Goal: Information Seeking & Learning: Check status

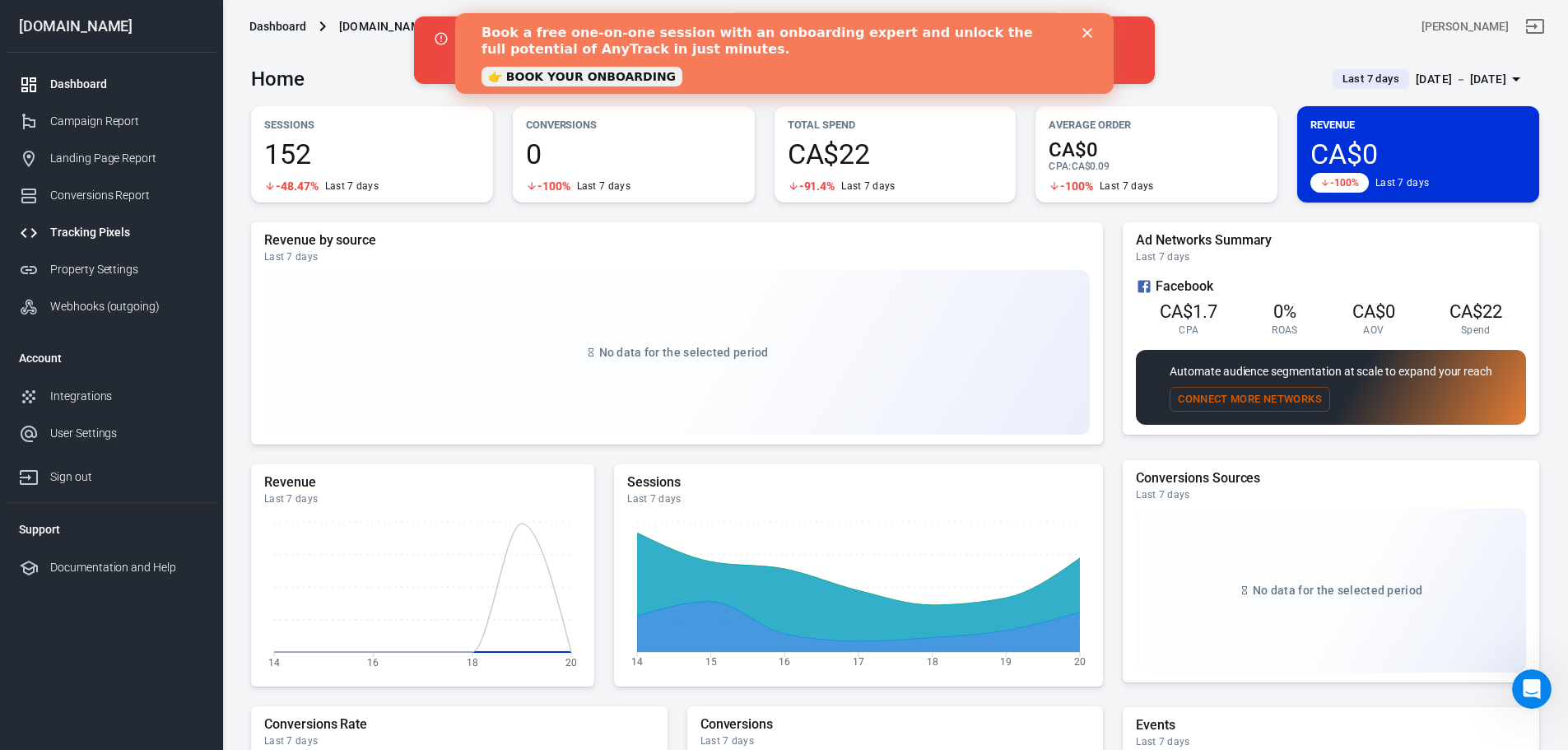
click at [107, 231] on div "Tracking Pixels" at bounding box center [127, 232] width 153 height 18
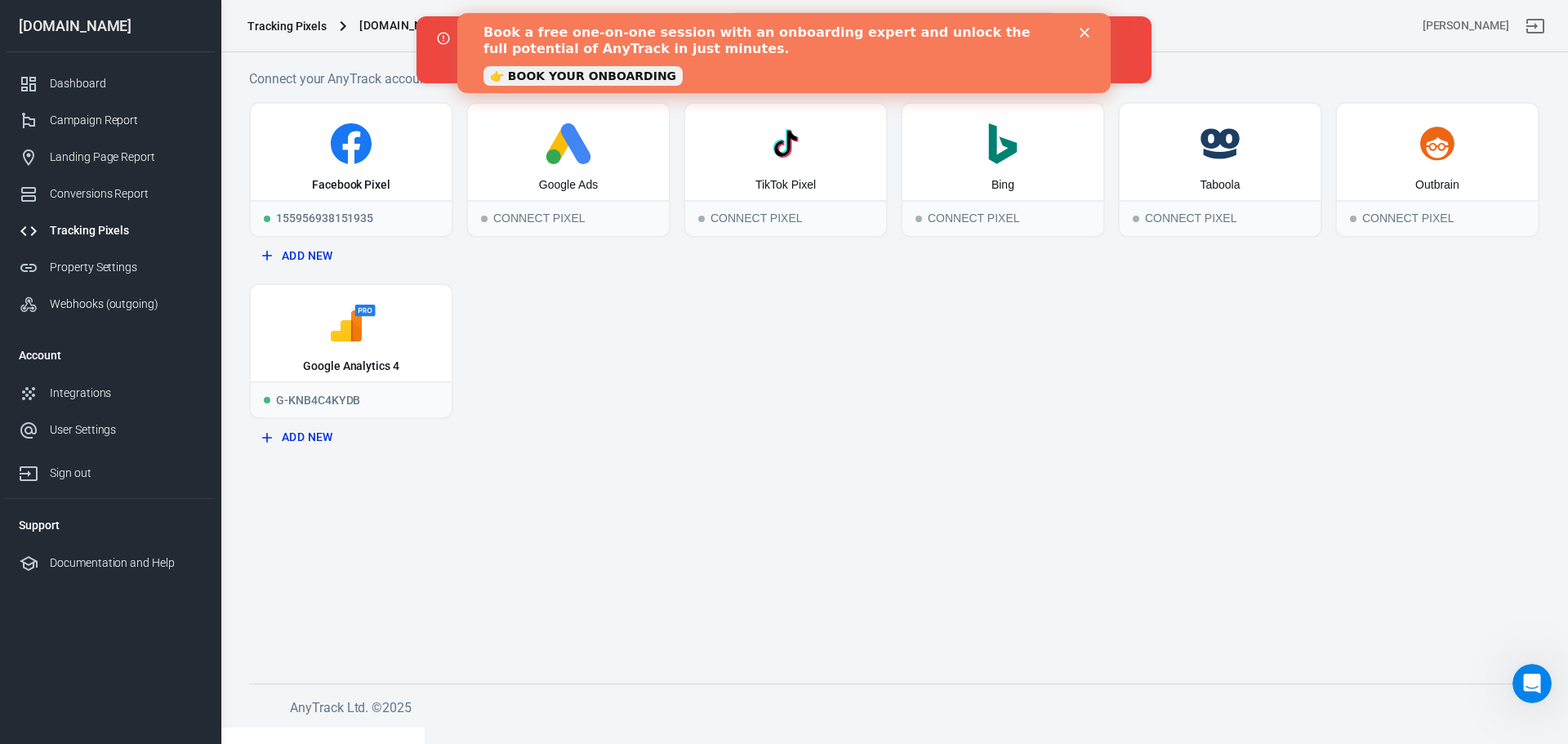
click at [1088, 37] on polygon "Close" at bounding box center [1085, 32] width 10 height 10
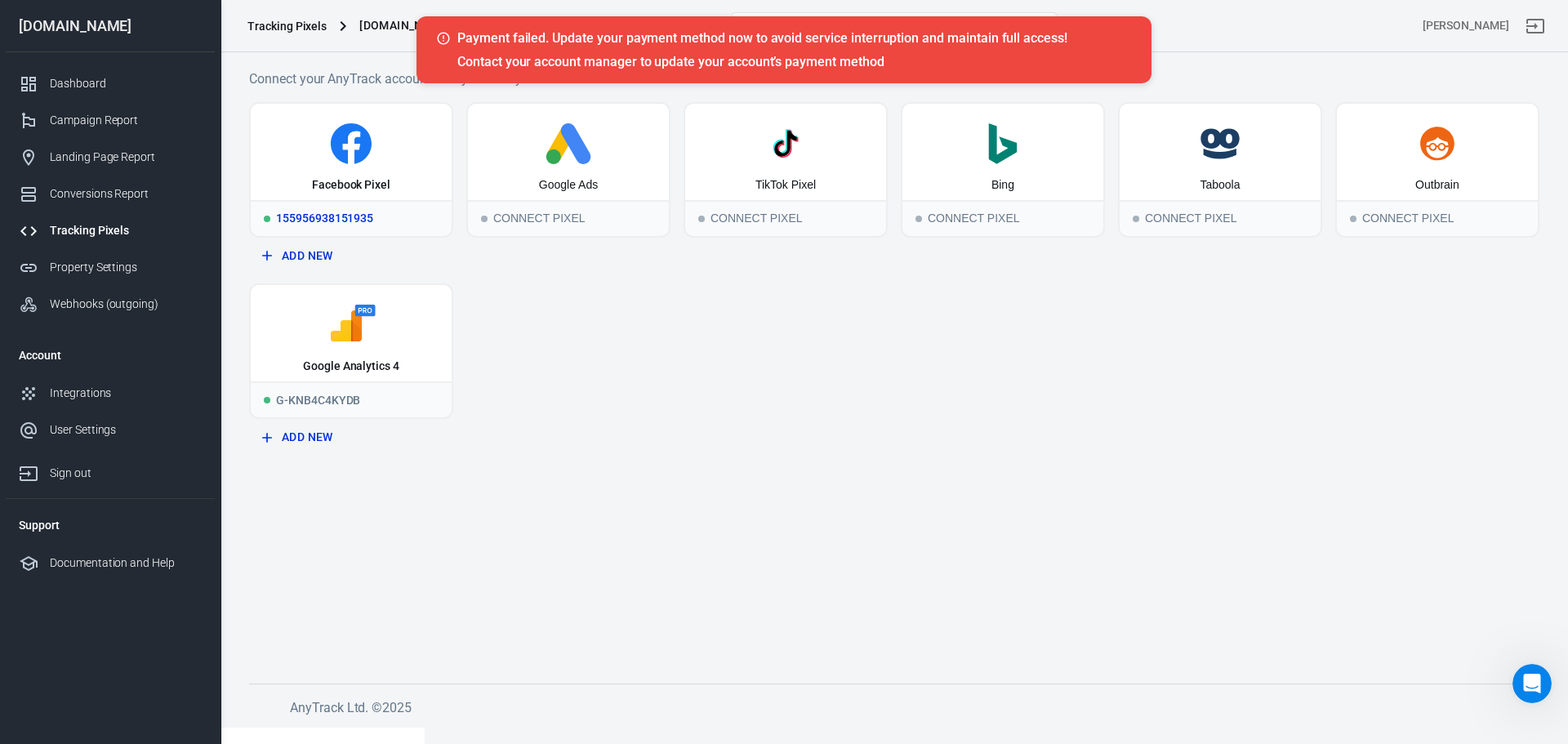
click at [376, 162] on icon at bounding box center [350, 143] width 188 height 41
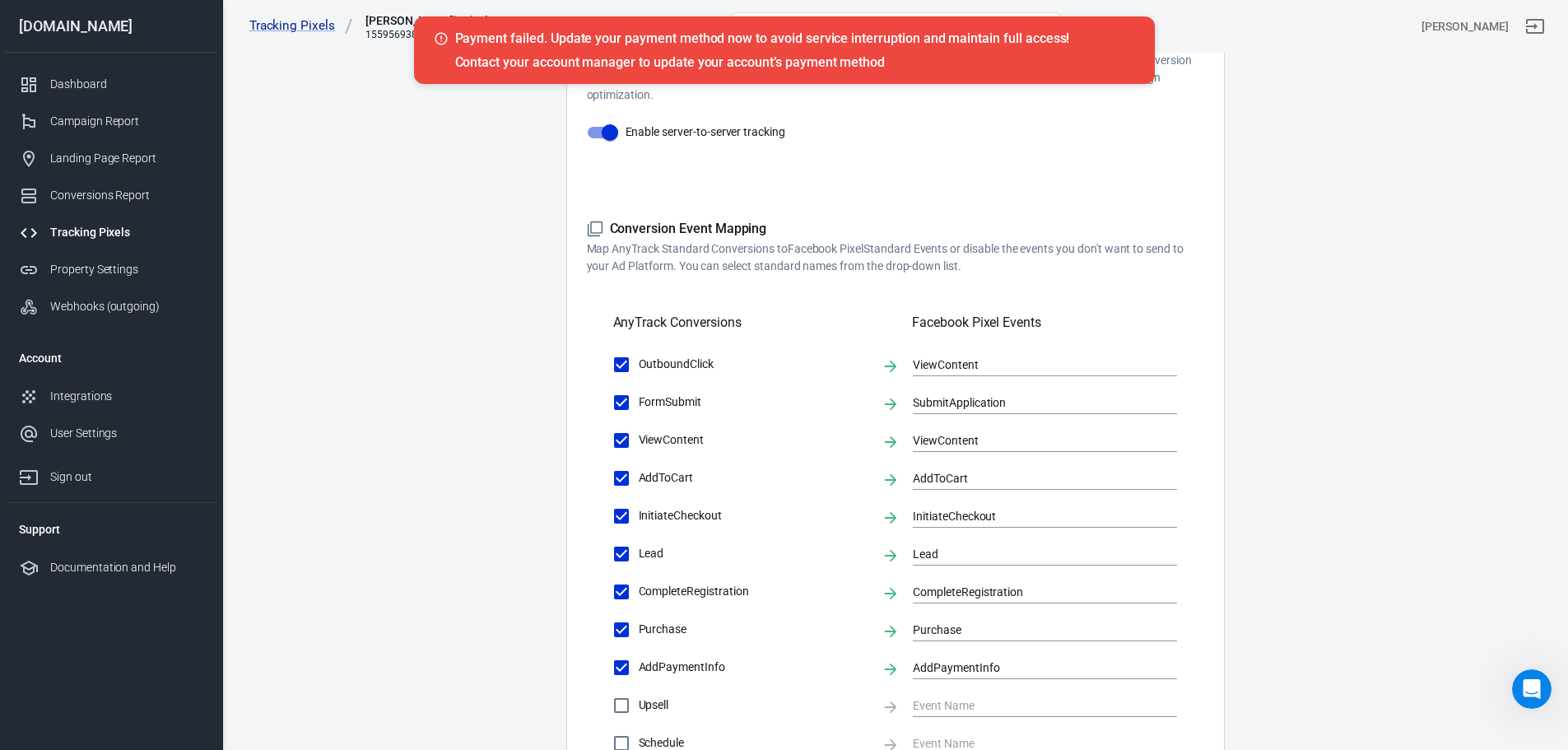
scroll to position [659, 0]
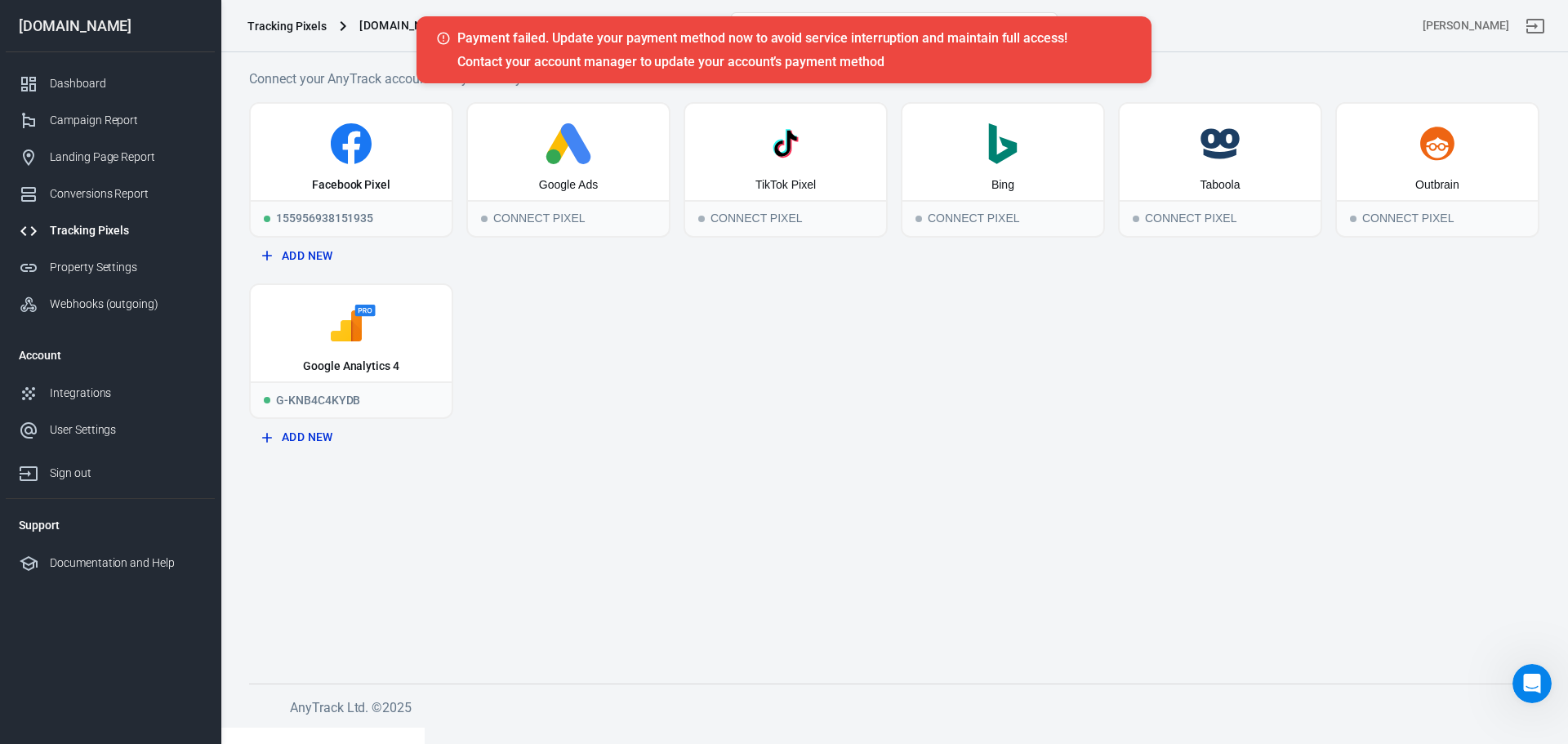
click at [766, 517] on main "Connect your AnyTrack account with your analytics and ad accounts. Facebook Pix…" at bounding box center [894, 362] width 1291 height 589
click at [123, 266] on div "Property Settings" at bounding box center [126, 267] width 152 height 18
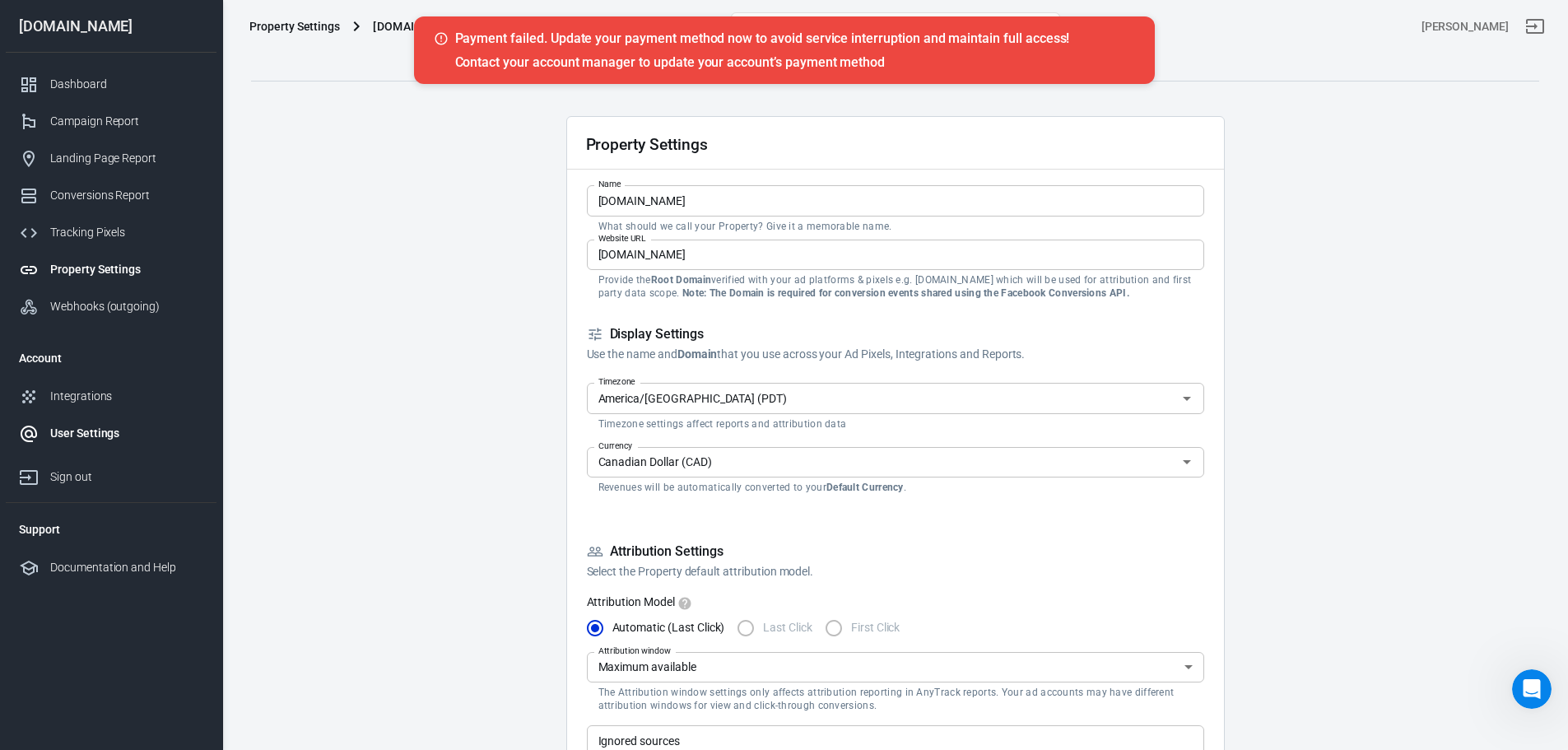
click at [106, 429] on div "User Settings" at bounding box center [127, 433] width 153 height 18
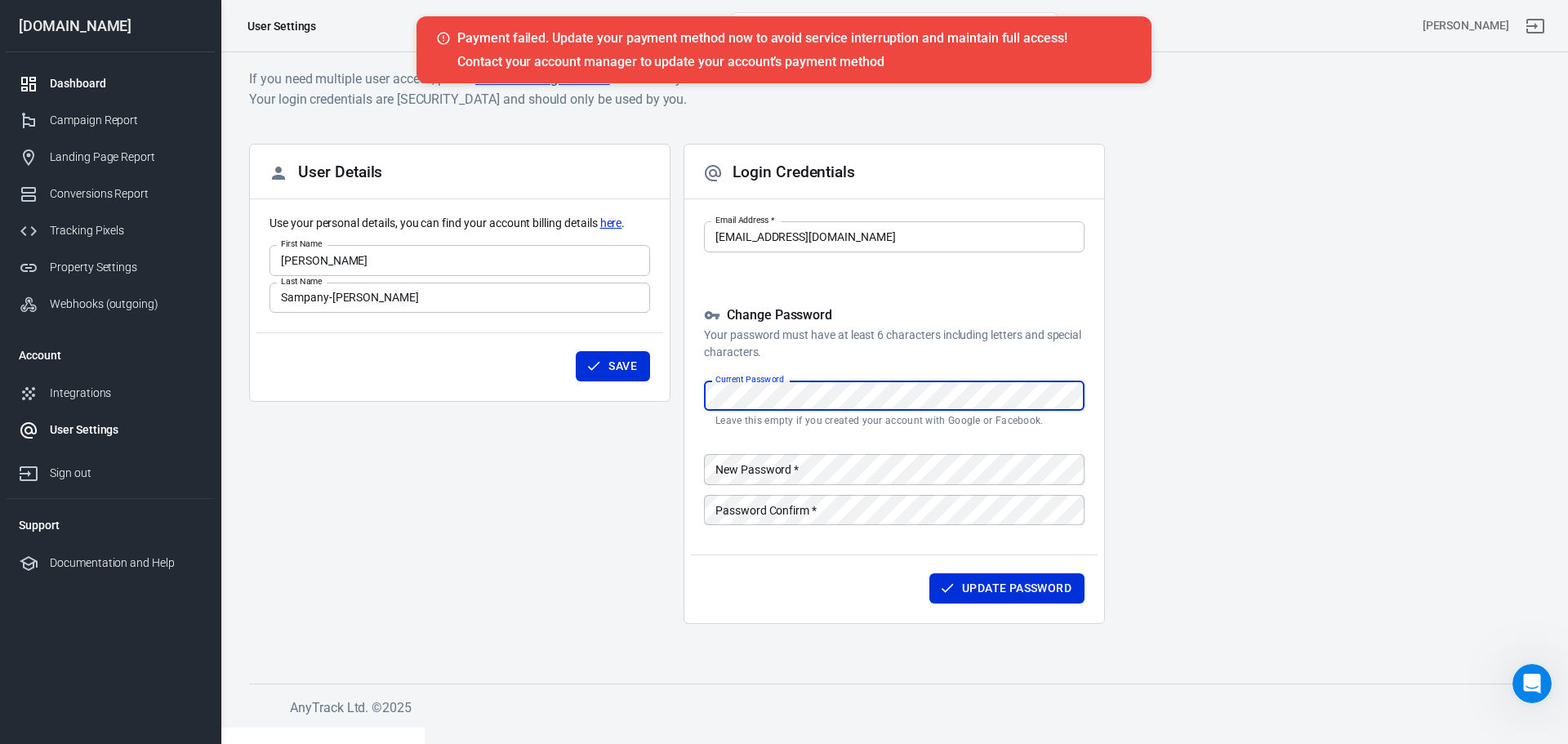
click at [91, 88] on div "Dashboard" at bounding box center [126, 83] width 152 height 18
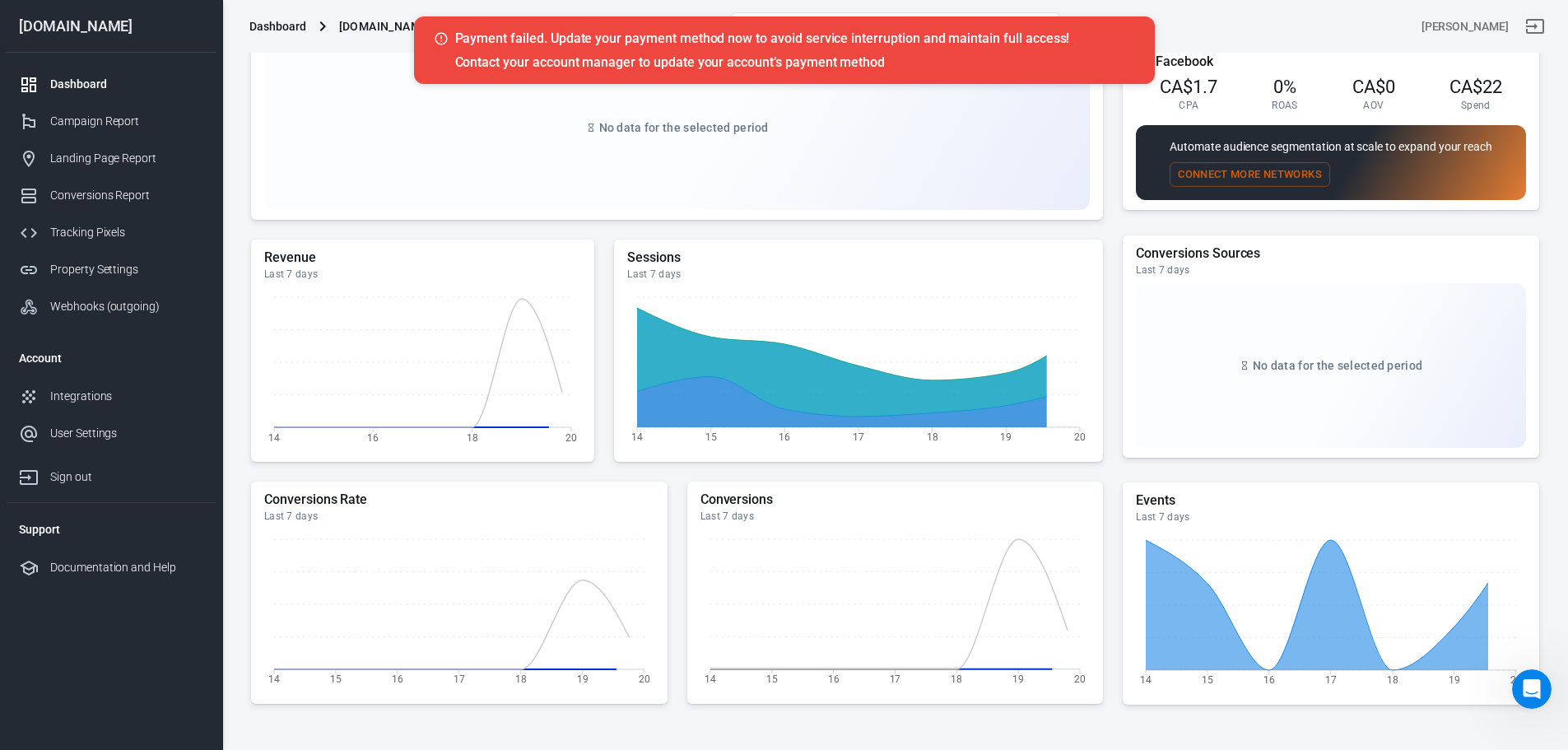
scroll to position [375, 0]
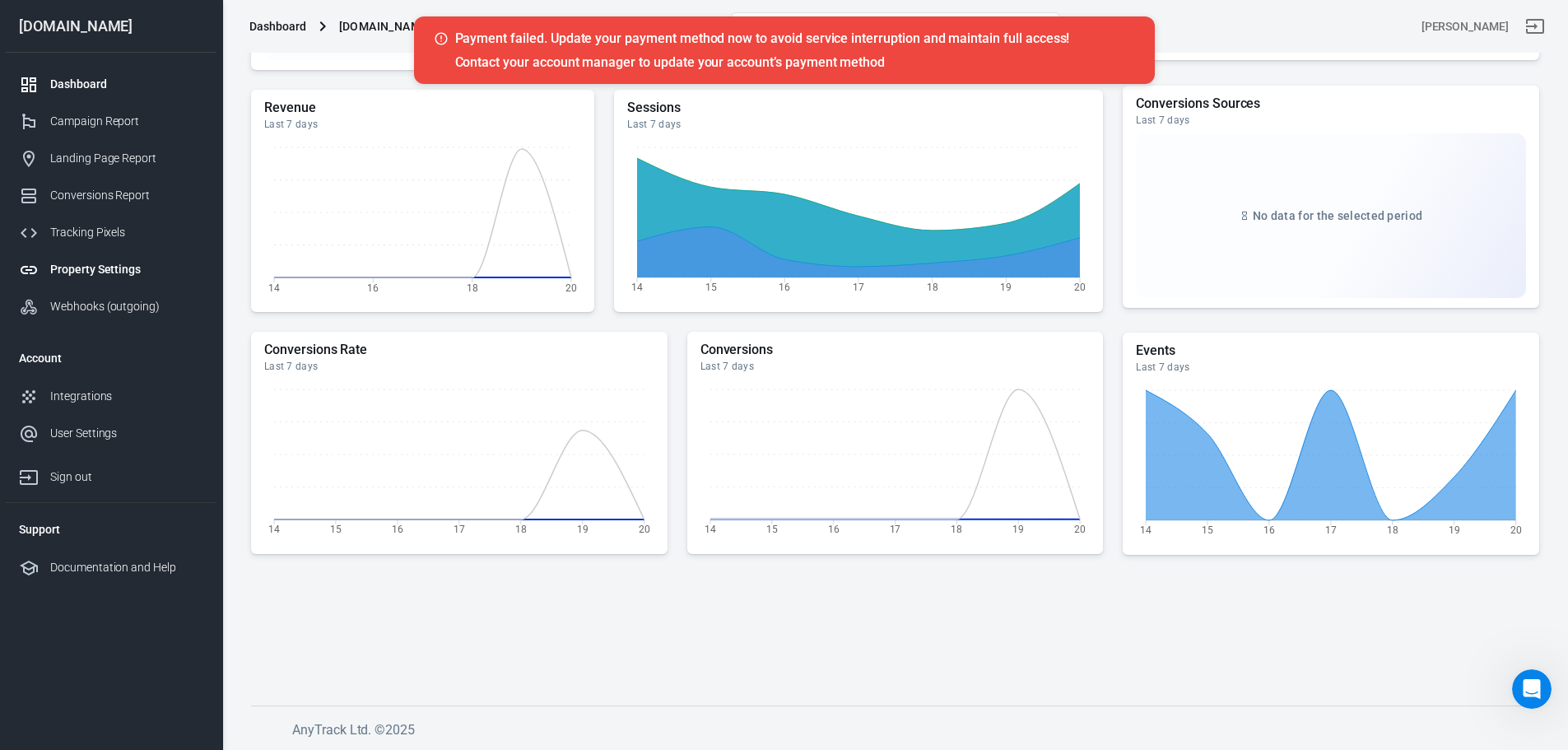
click at [107, 270] on div "Property Settings" at bounding box center [127, 269] width 153 height 18
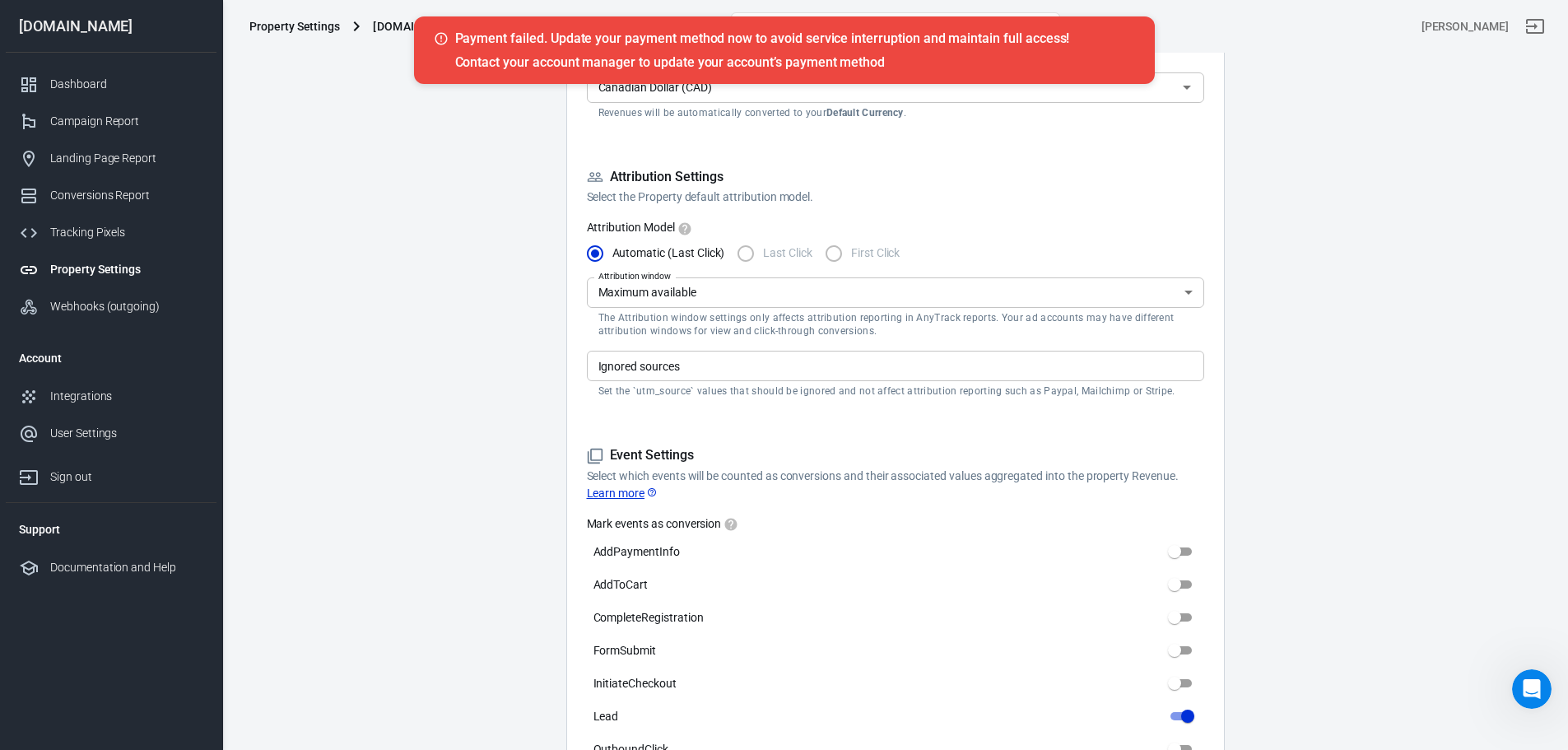
click at [484, 58] on p "Contact your account manager to update your account’s payment method" at bounding box center [795, 61] width 680 height 18
click at [451, 266] on main "Auto Scan Tracking Script Settings Property Settings Name courtneychaal.com Nam…" at bounding box center [895, 716] width 1288 height 2098
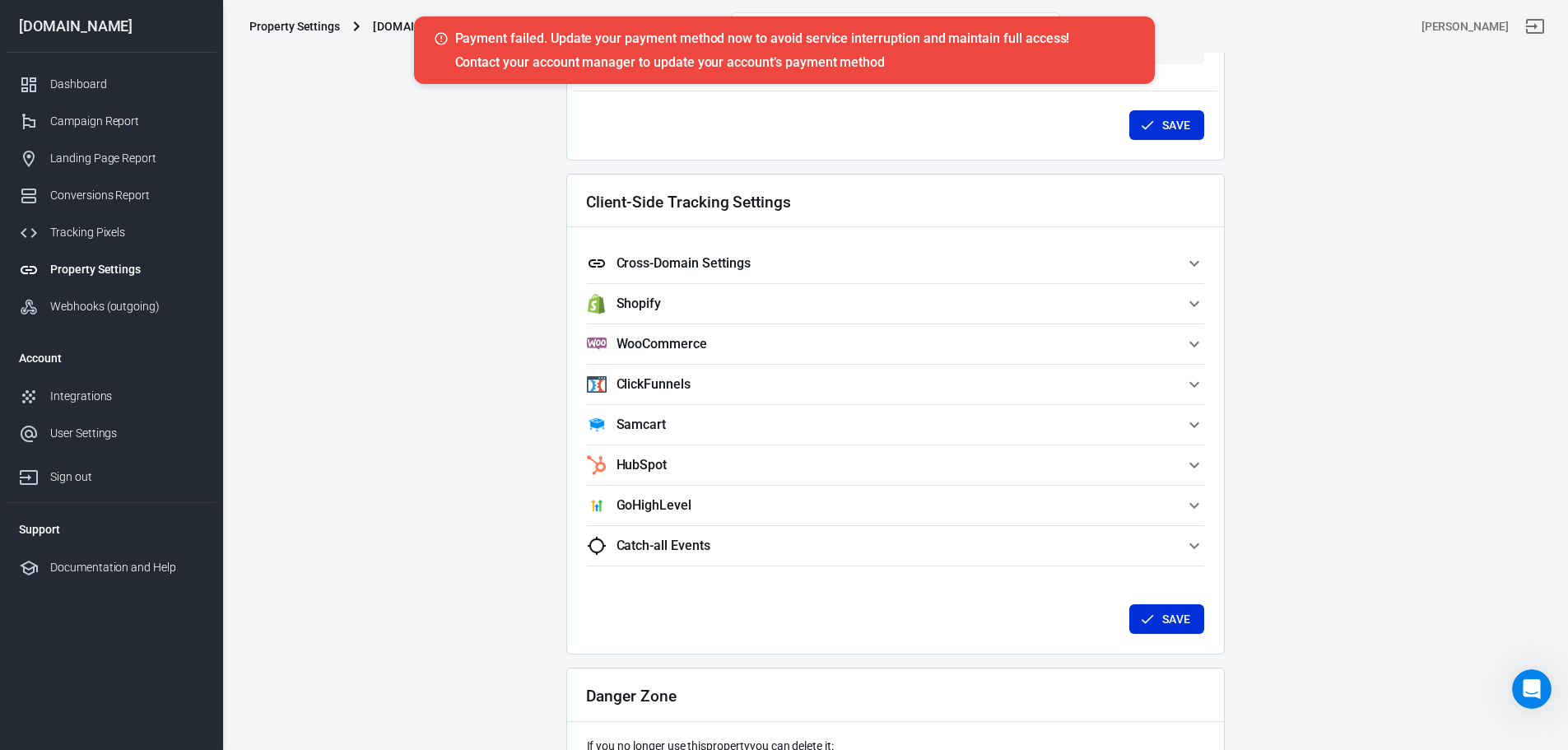
scroll to position [1363, 0]
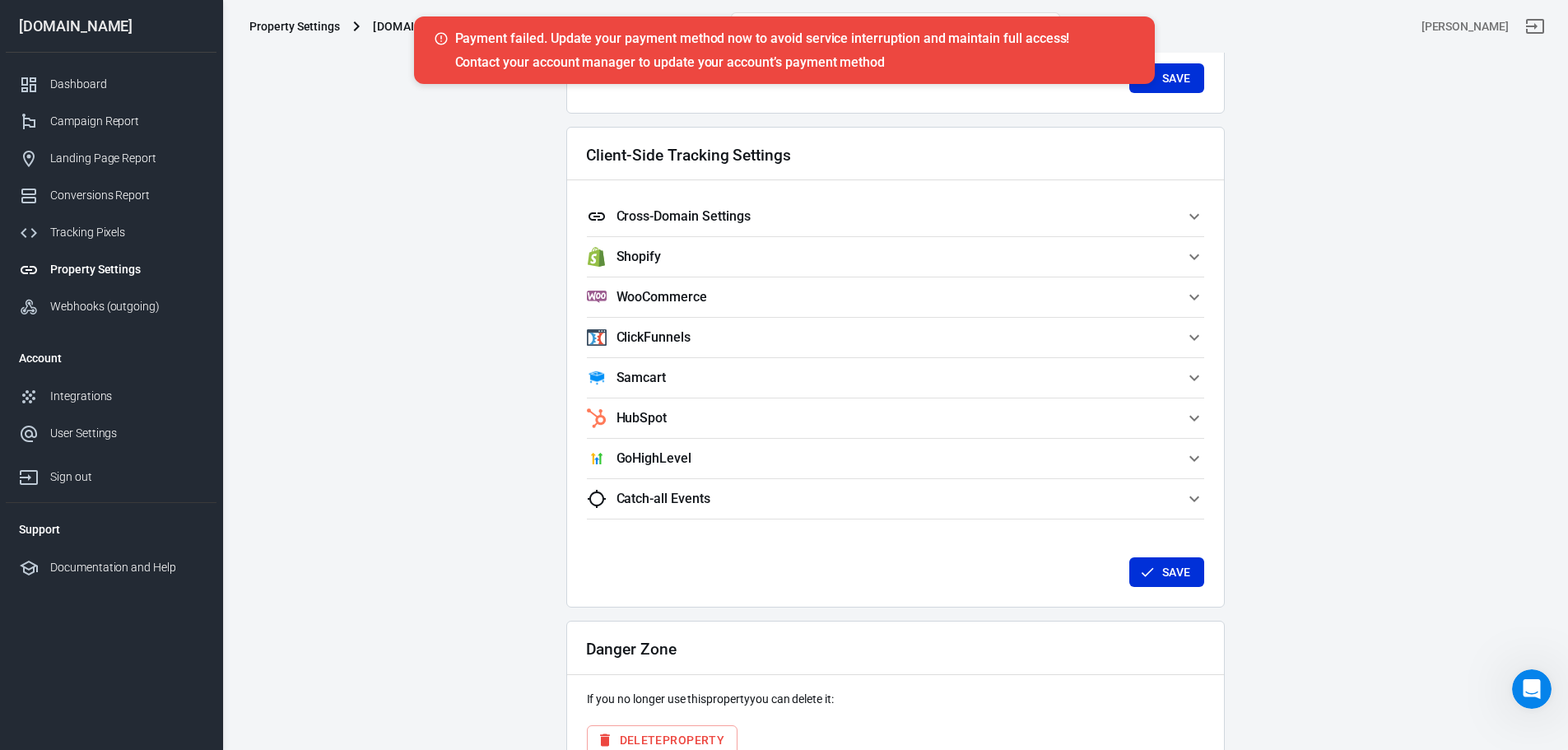
click at [791, 224] on span "Cross-Domain Settings" at bounding box center [885, 216] width 598 height 20
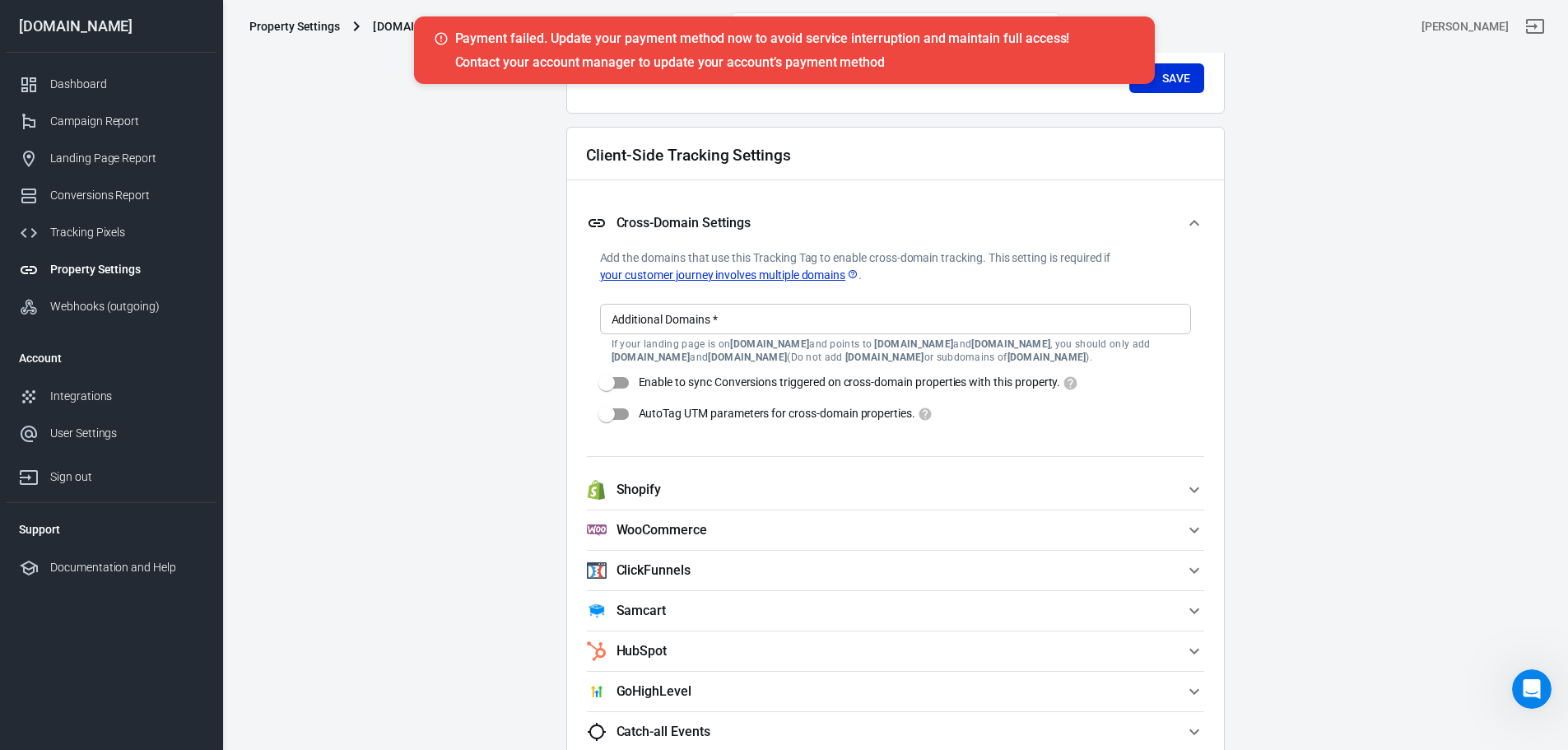
click at [791, 224] on span "Cross-Domain Settings" at bounding box center [885, 223] width 598 height 20
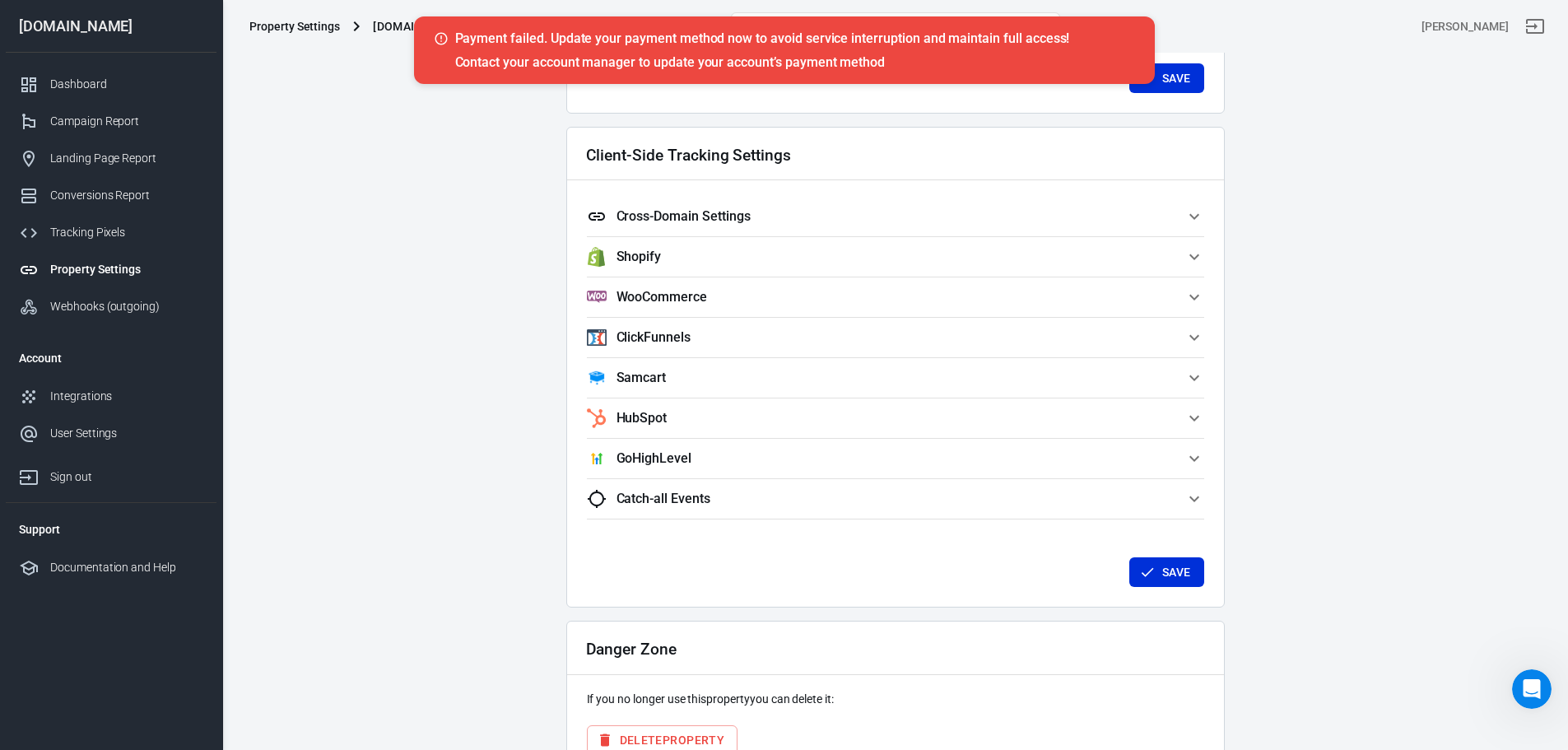
click at [788, 256] on span "Shopify" at bounding box center [885, 256] width 598 height 20
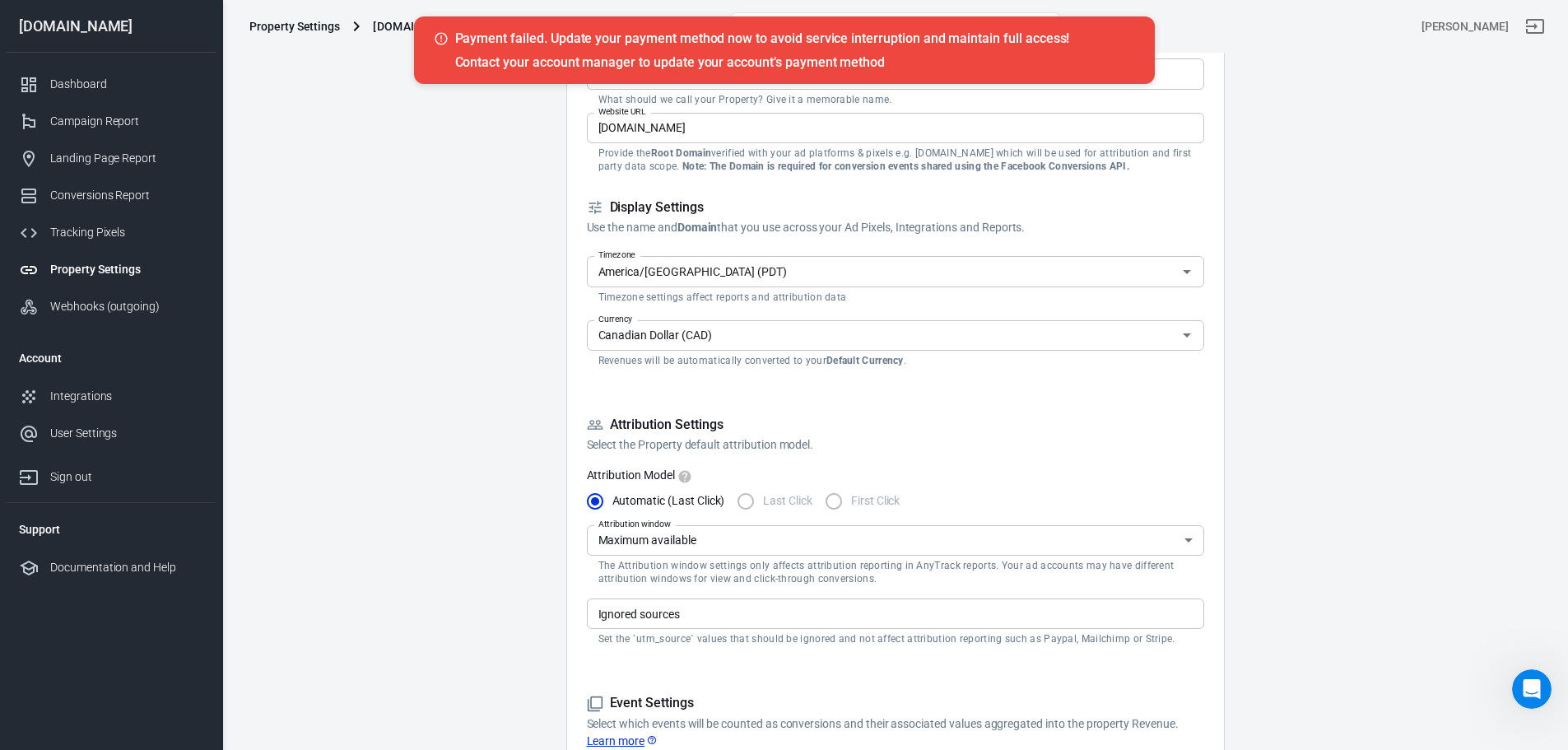
scroll to position [0, 0]
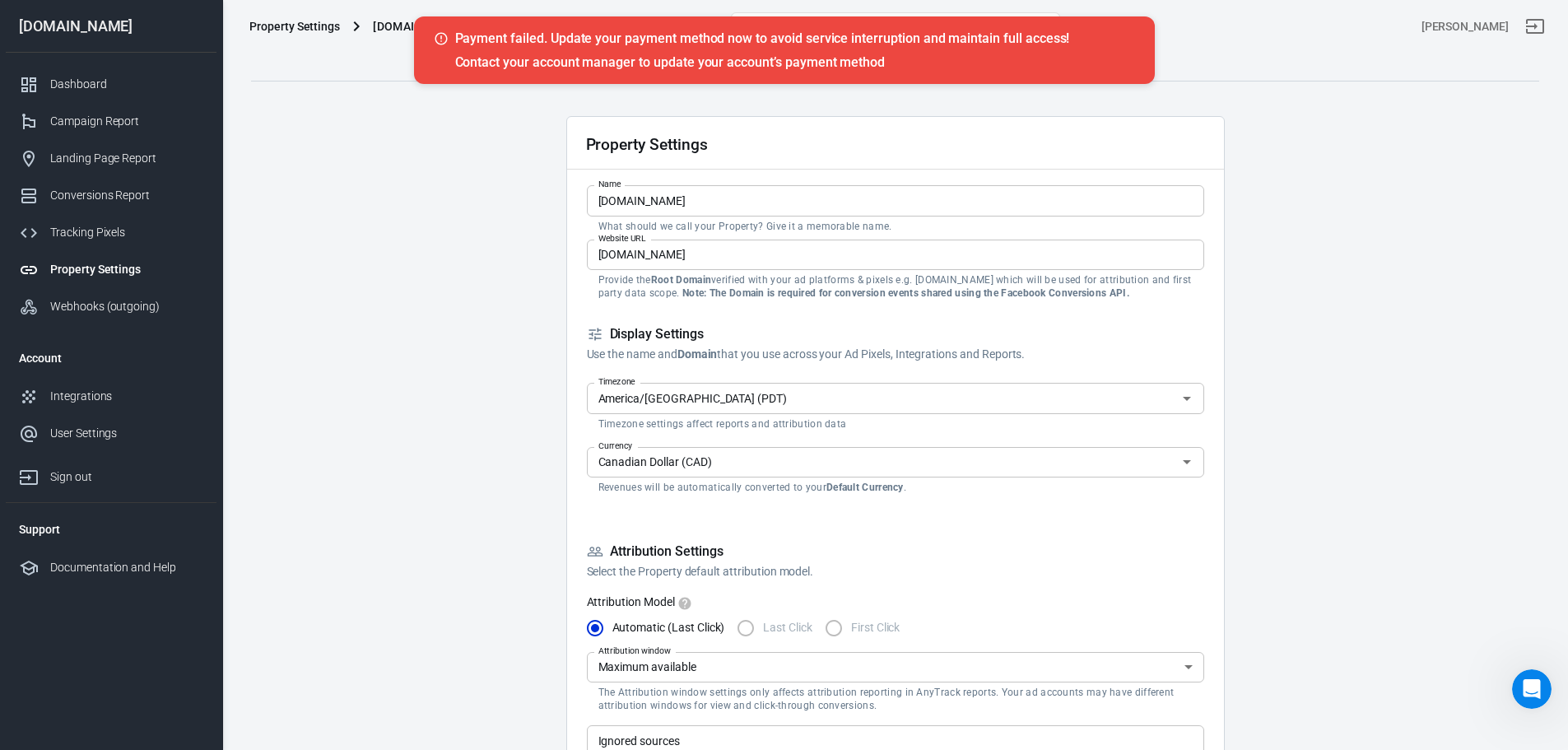
click at [128, 364] on li "Account" at bounding box center [111, 358] width 210 height 39
click at [113, 415] on link "Integrations" at bounding box center [111, 397] width 210 height 37
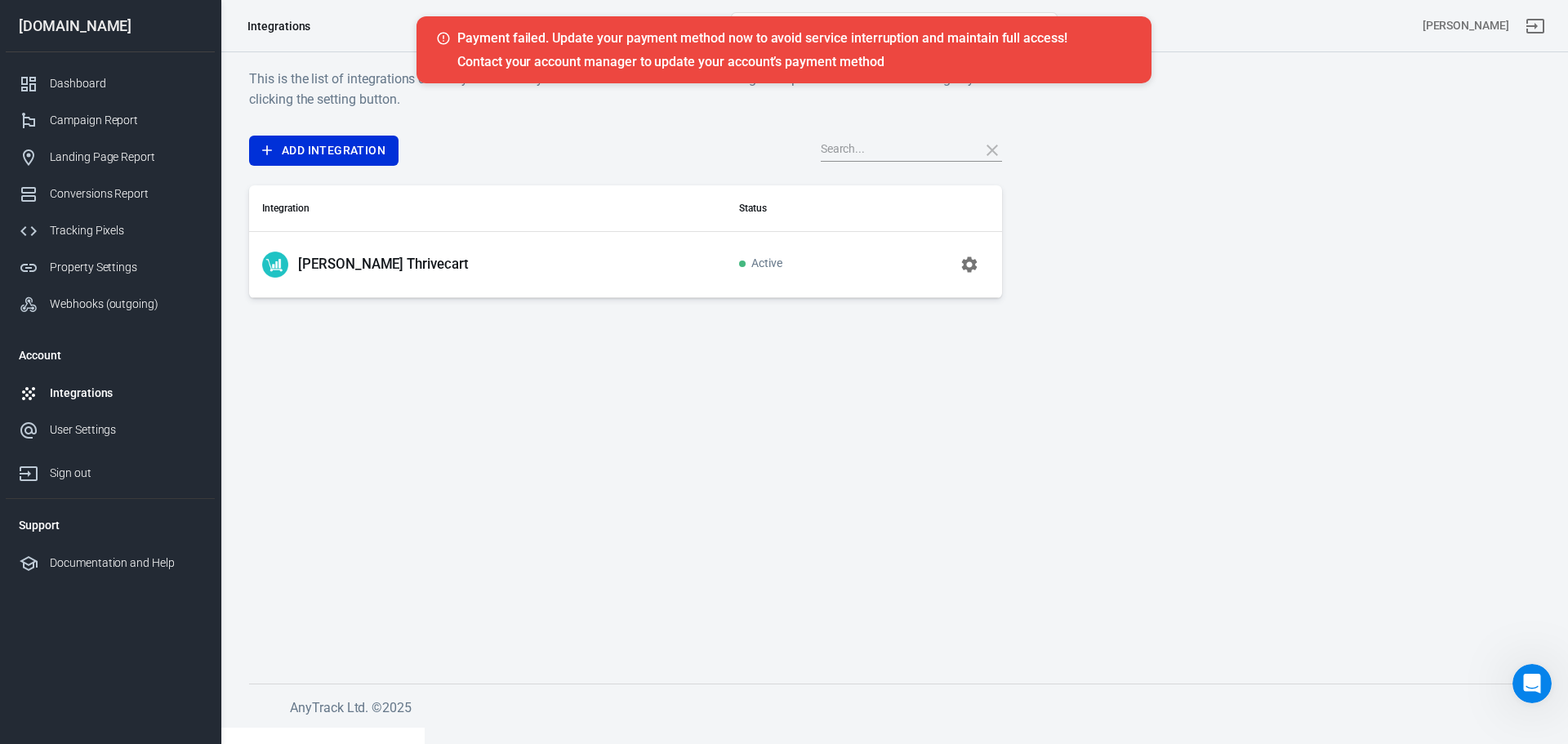
click at [115, 399] on div "Integrations" at bounding box center [126, 393] width 152 height 18
click at [978, 264] on icon "button" at bounding box center [969, 264] width 19 height 19
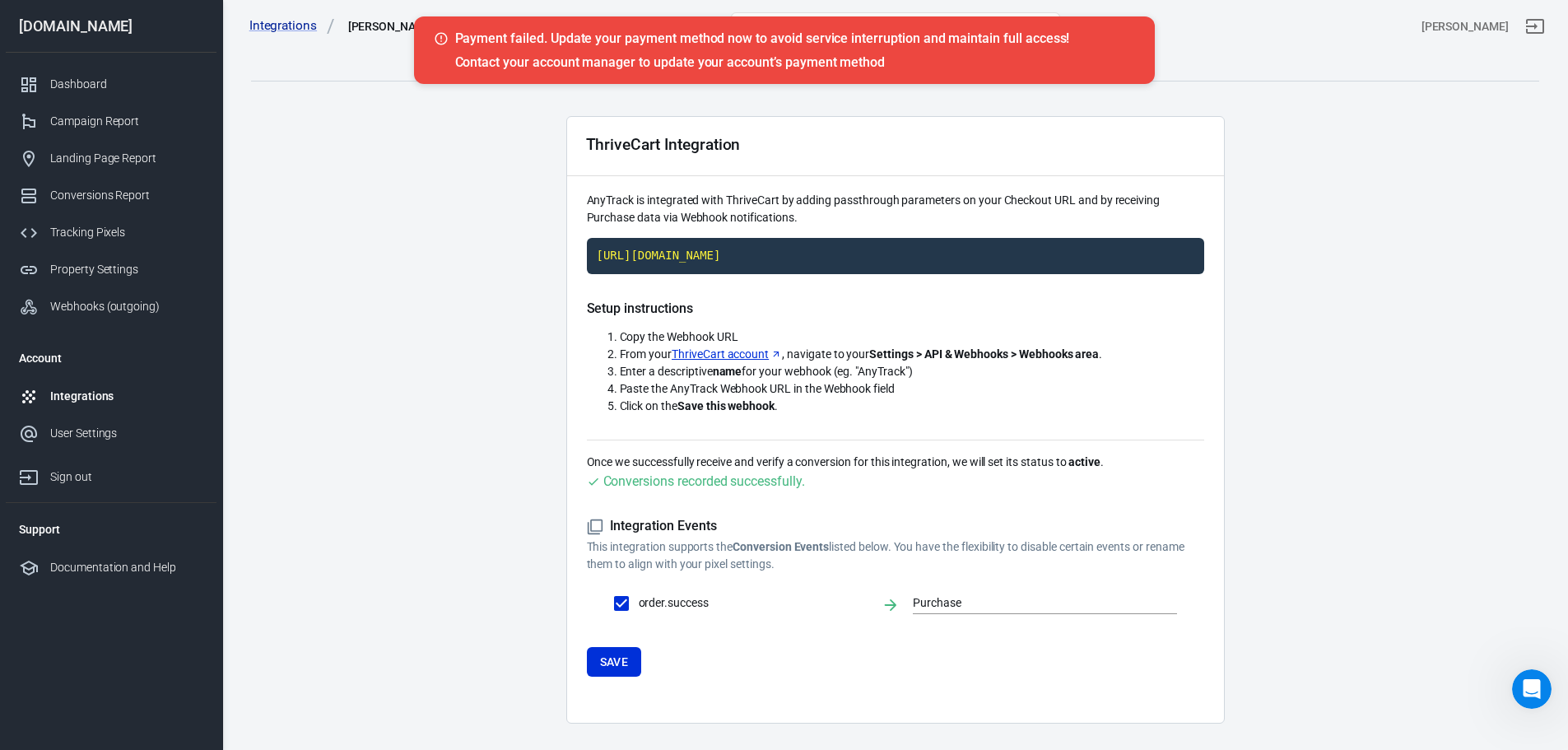
scroll to position [45, 0]
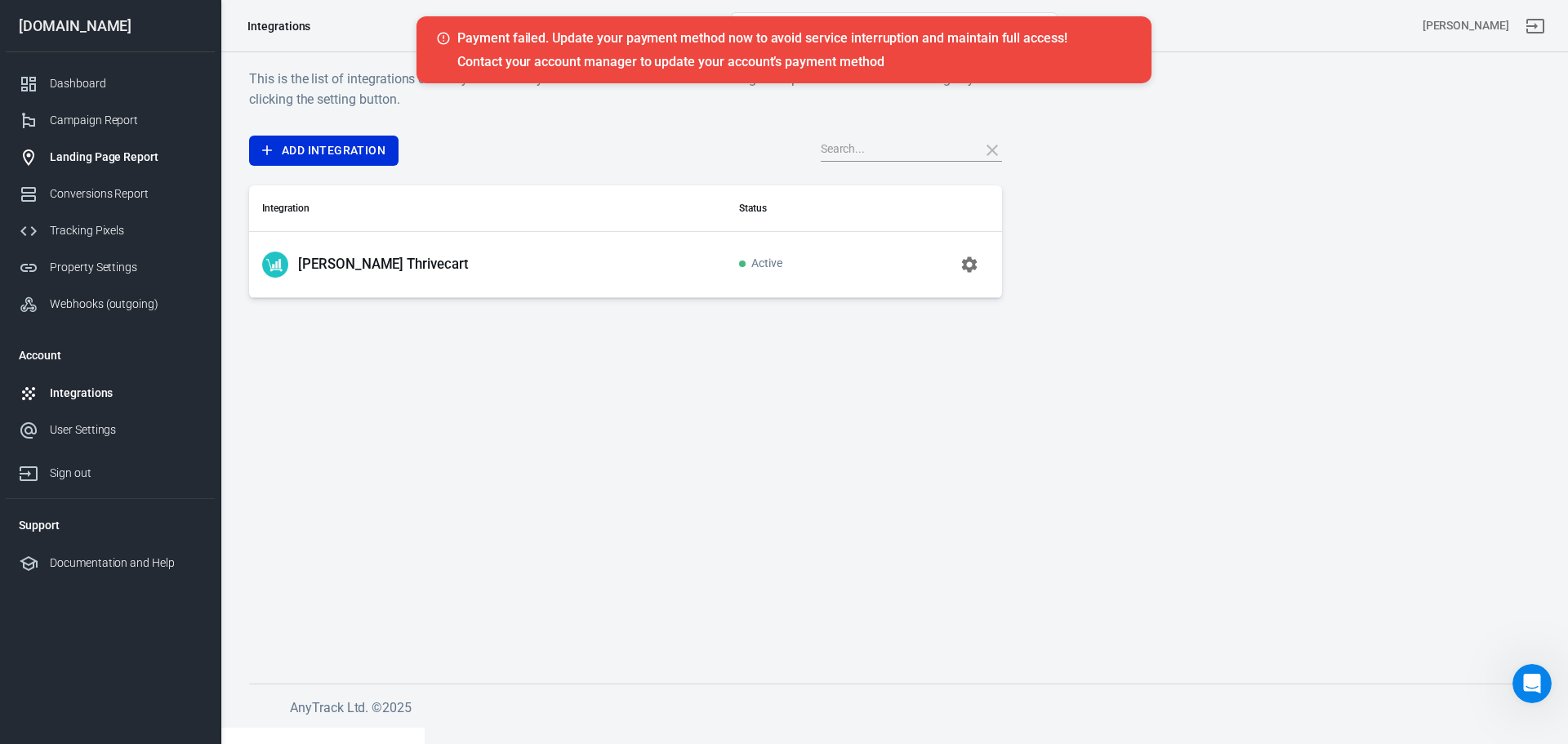
click at [91, 165] on div "Landing Page Report" at bounding box center [126, 157] width 152 height 18
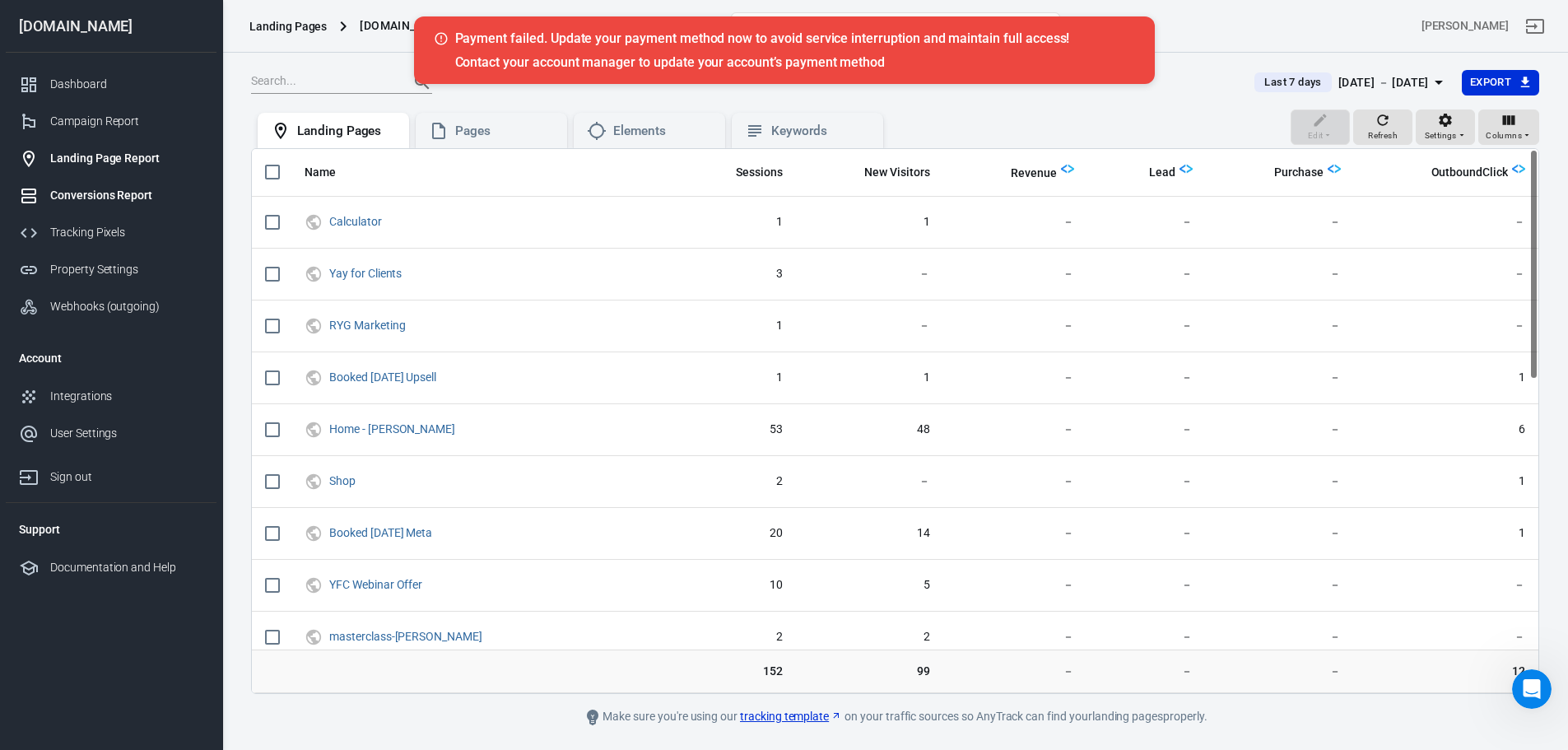
click at [92, 198] on div "Conversions Report" at bounding box center [127, 196] width 153 height 18
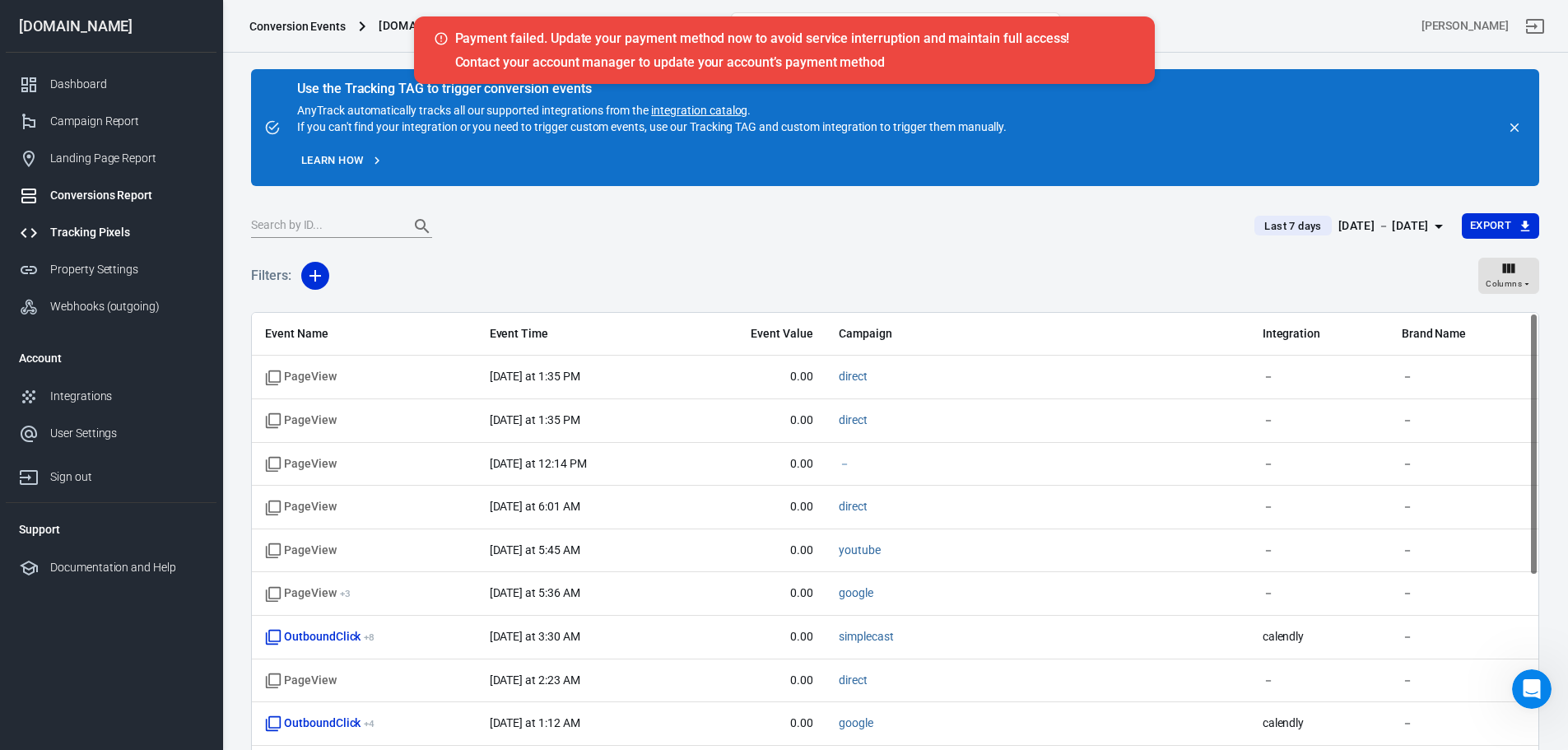
click at [98, 240] on div "Tracking Pixels" at bounding box center [127, 232] width 153 height 18
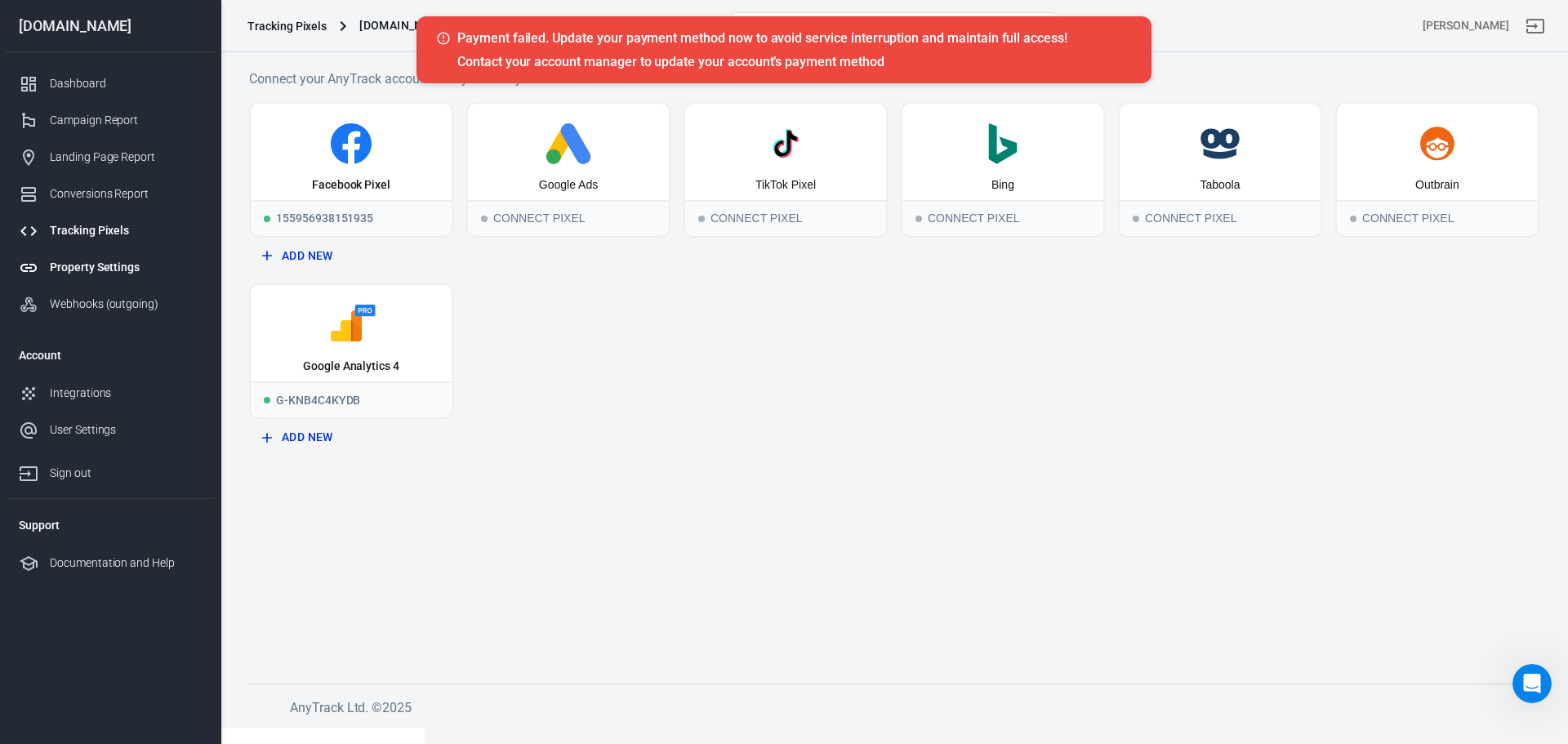
click at [103, 271] on div "Property Settings" at bounding box center [126, 267] width 152 height 18
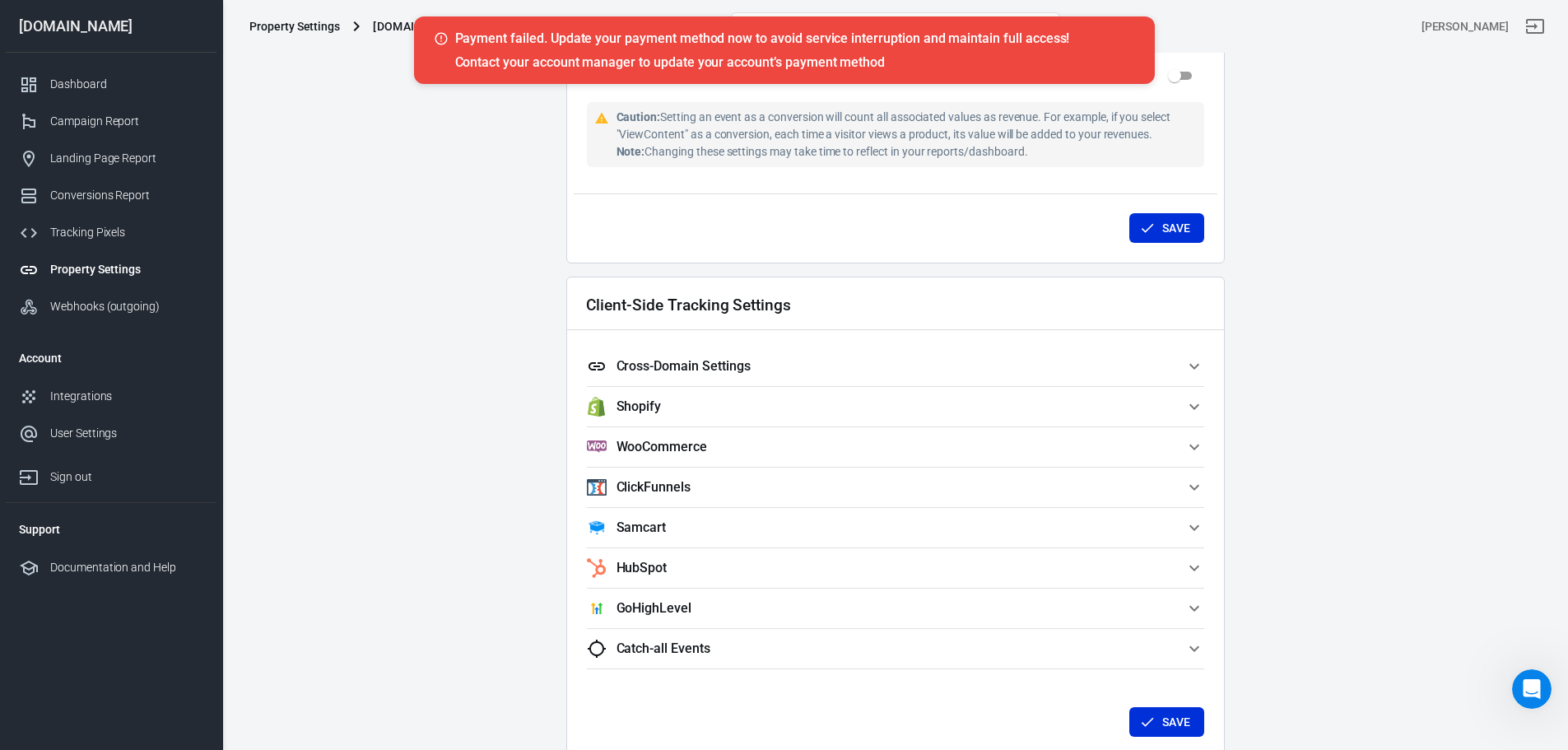
scroll to position [1235, 0]
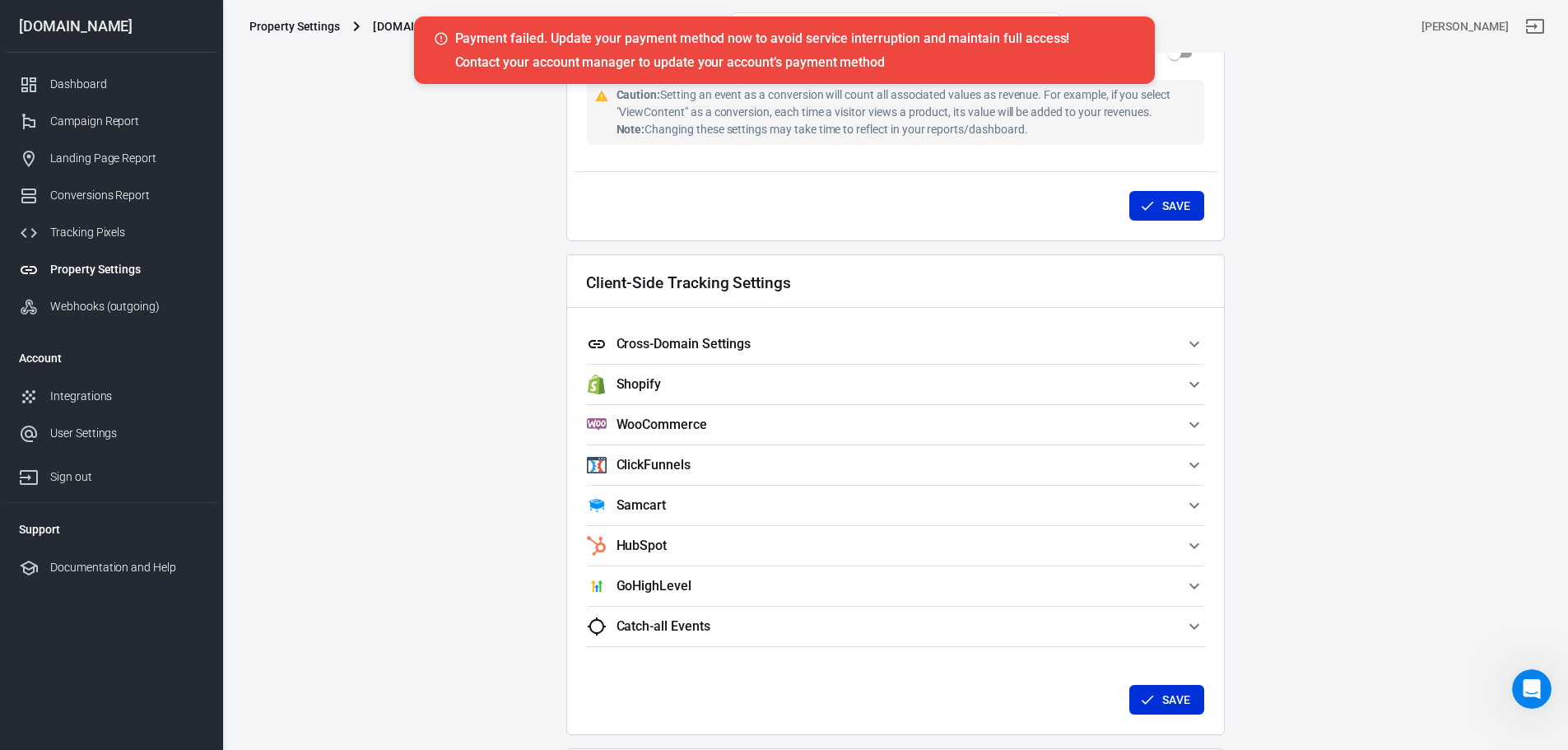
click at [1026, 351] on span "Cross-Domain Settings" at bounding box center [885, 344] width 598 height 20
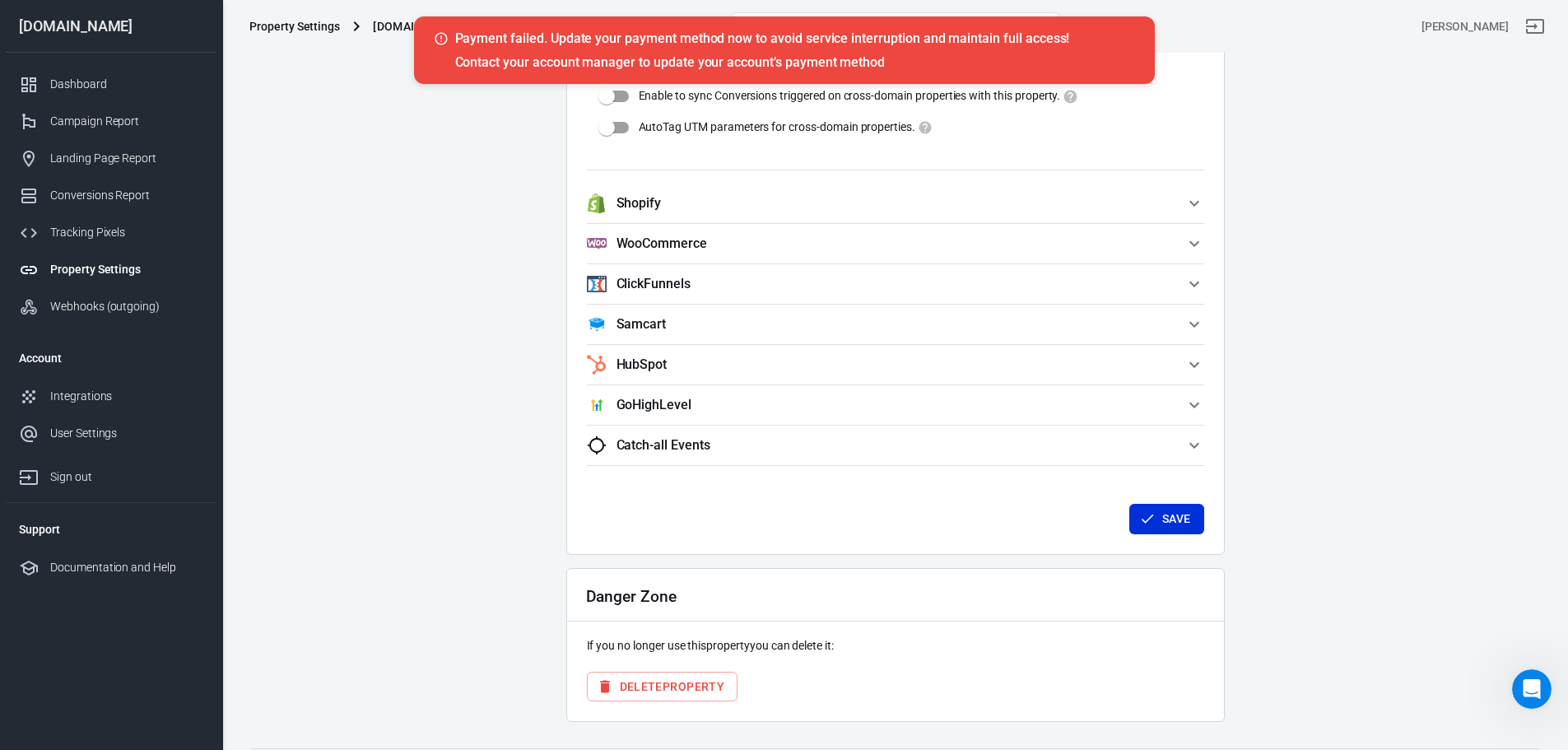
scroll to position [1693, 0]
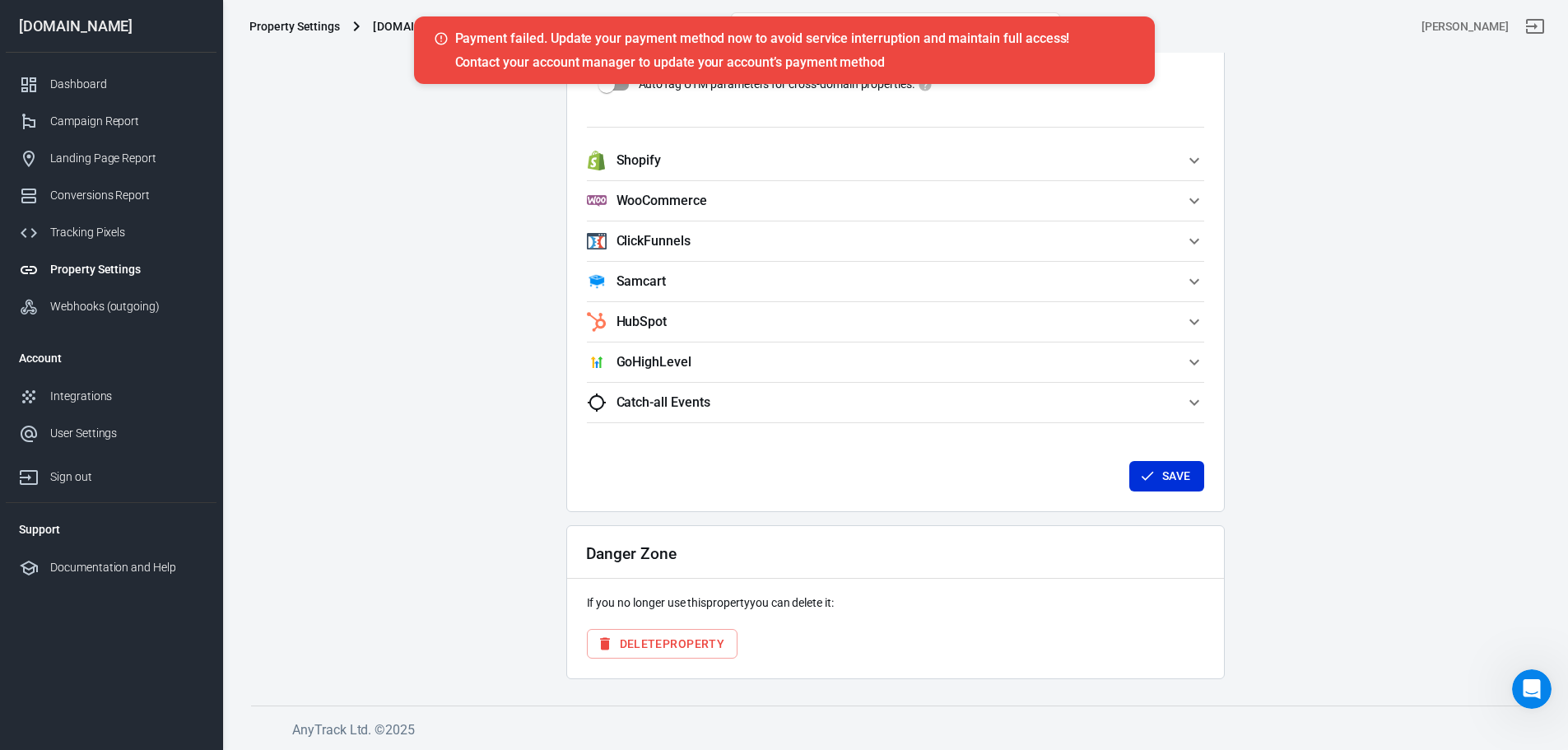
click at [649, 174] on button "Shopify" at bounding box center [895, 160] width 617 height 39
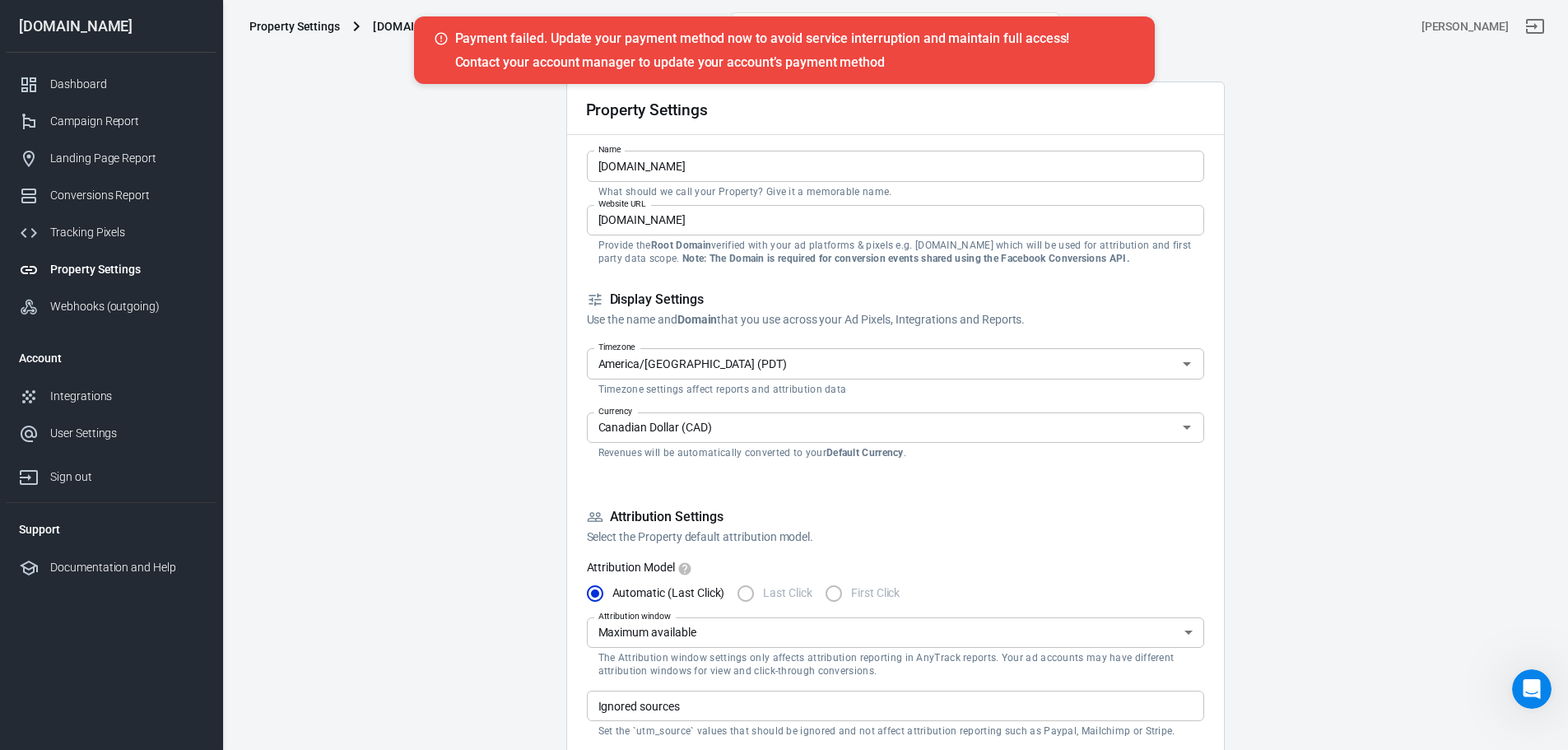
scroll to position [0, 0]
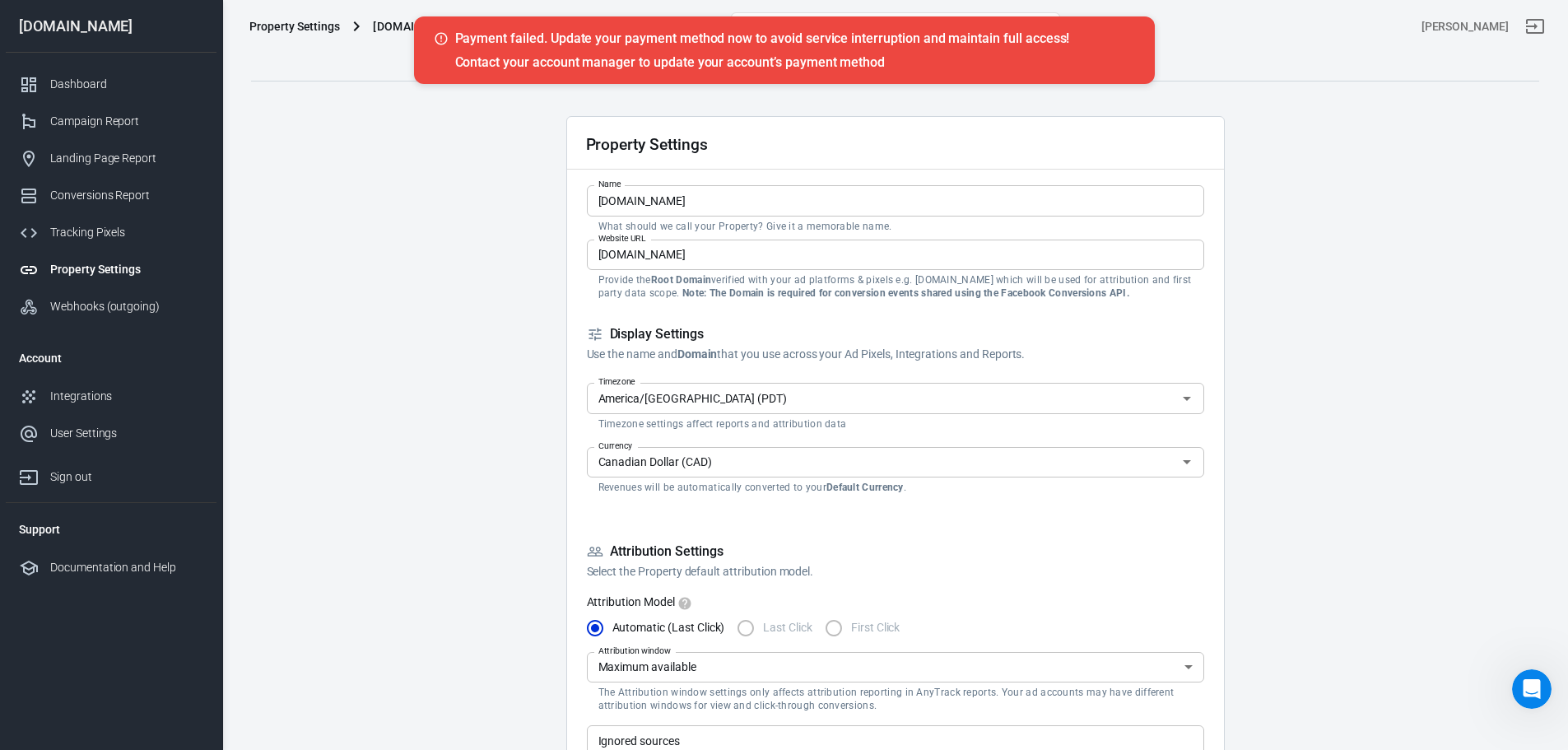
click at [277, 20] on div "Property Settings" at bounding box center [294, 26] width 90 height 17
click at [124, 75] on div "Dashboard" at bounding box center [127, 84] width 153 height 18
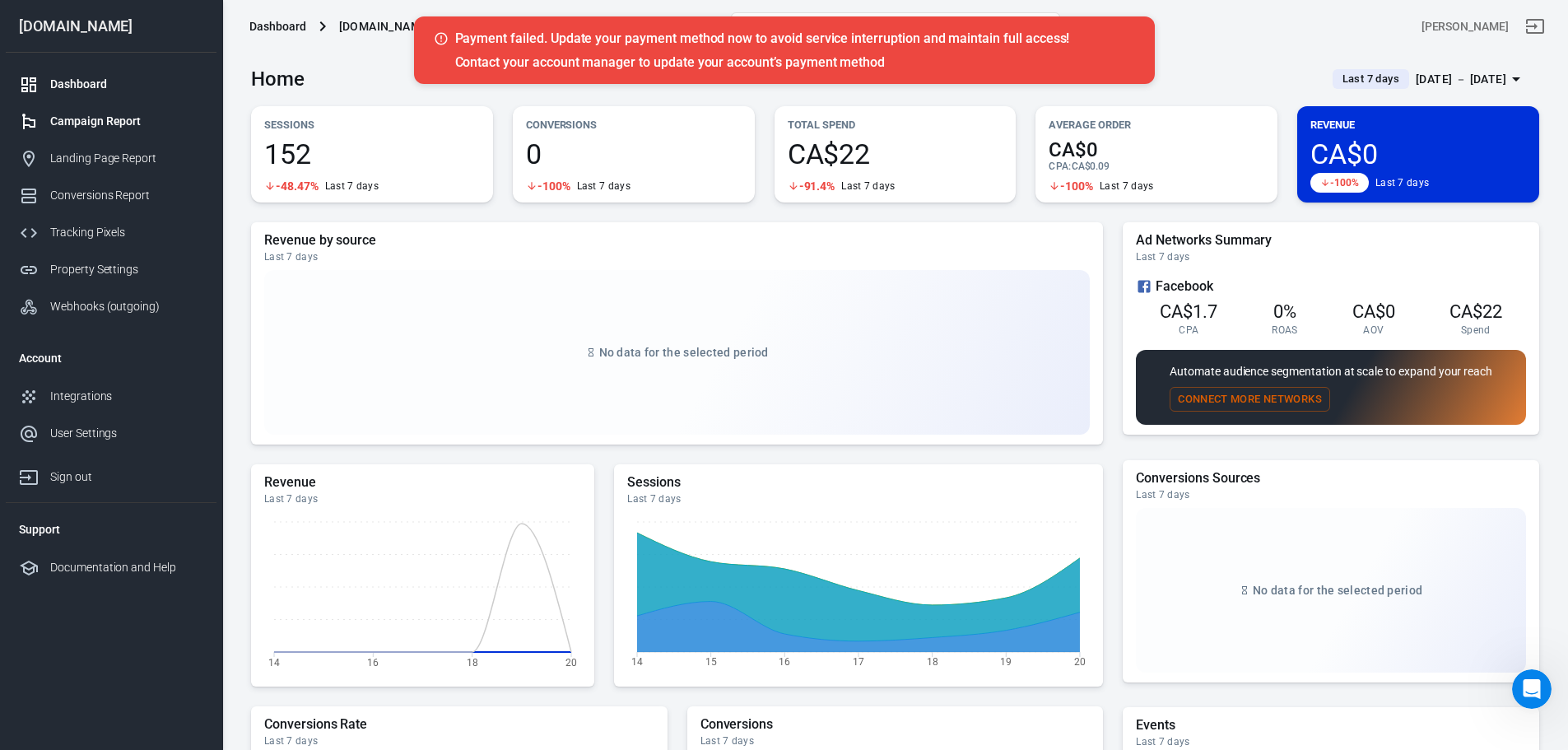
click at [72, 129] on div "Campaign Report" at bounding box center [127, 121] width 153 height 18
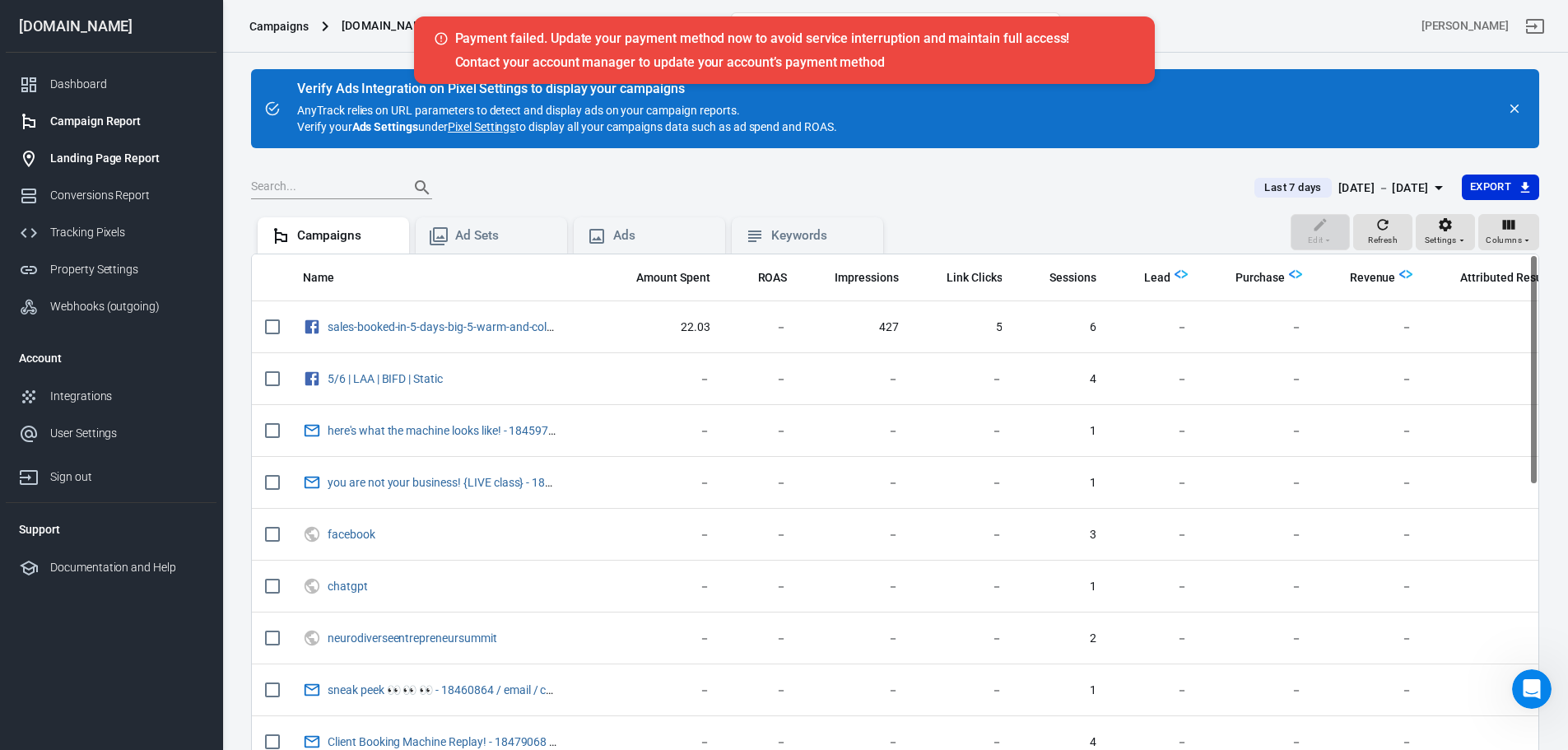
click at [72, 159] on div "Landing Page Report" at bounding box center [127, 158] width 153 height 18
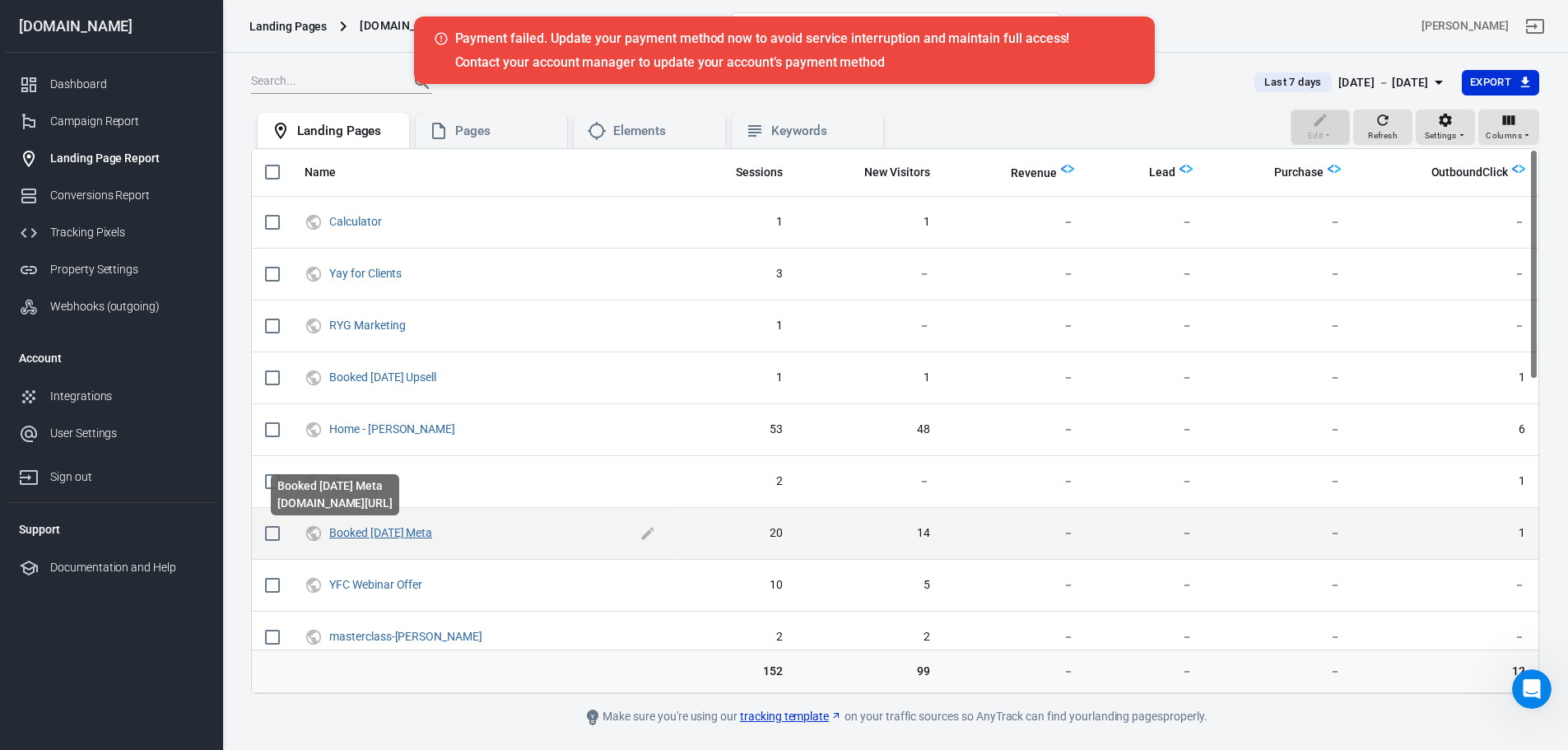
click at [356, 534] on link "Booked in 5 Days Meta" at bounding box center [381, 533] width 103 height 13
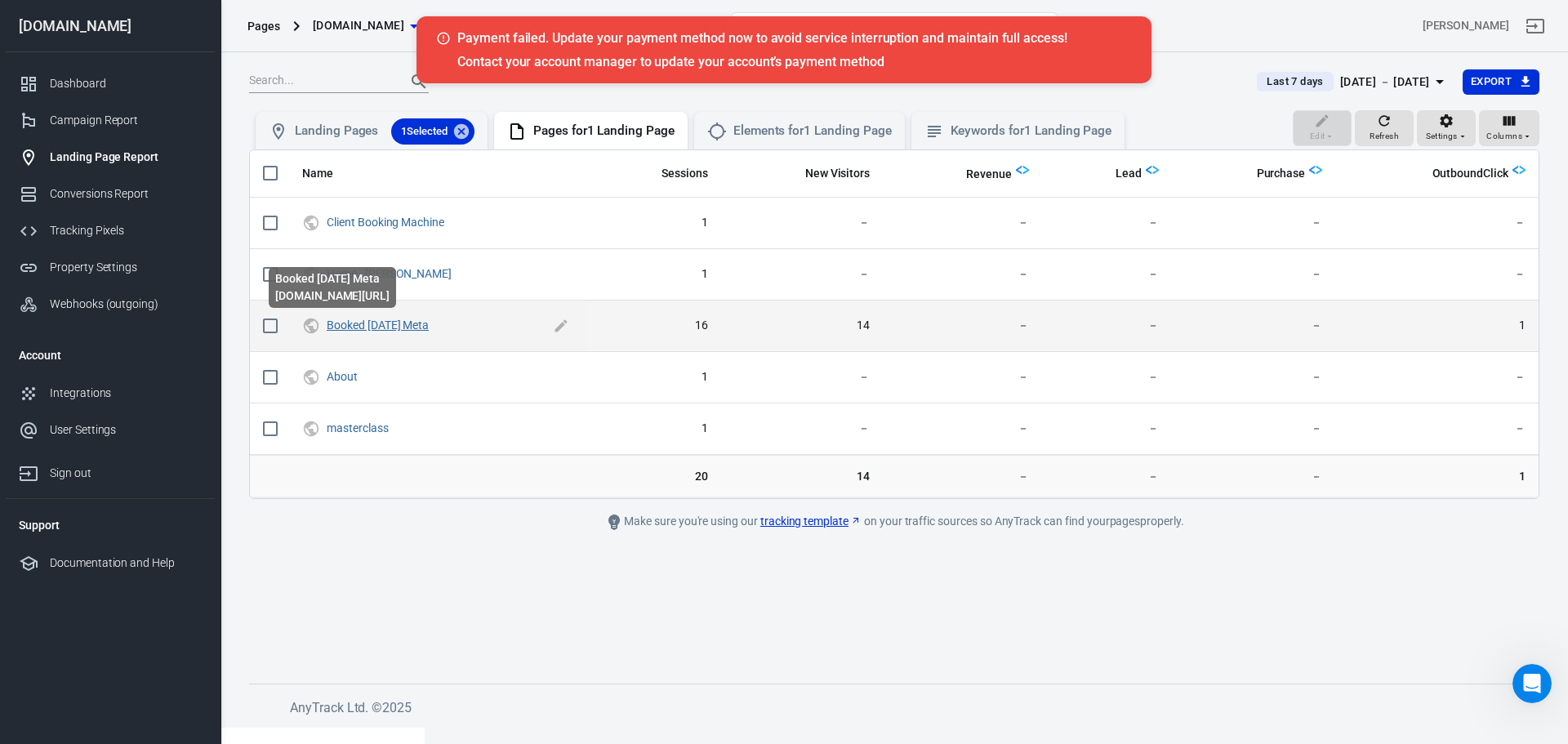
click at [378, 328] on link "Booked in 5 Days Meta" at bounding box center [378, 325] width 103 height 13
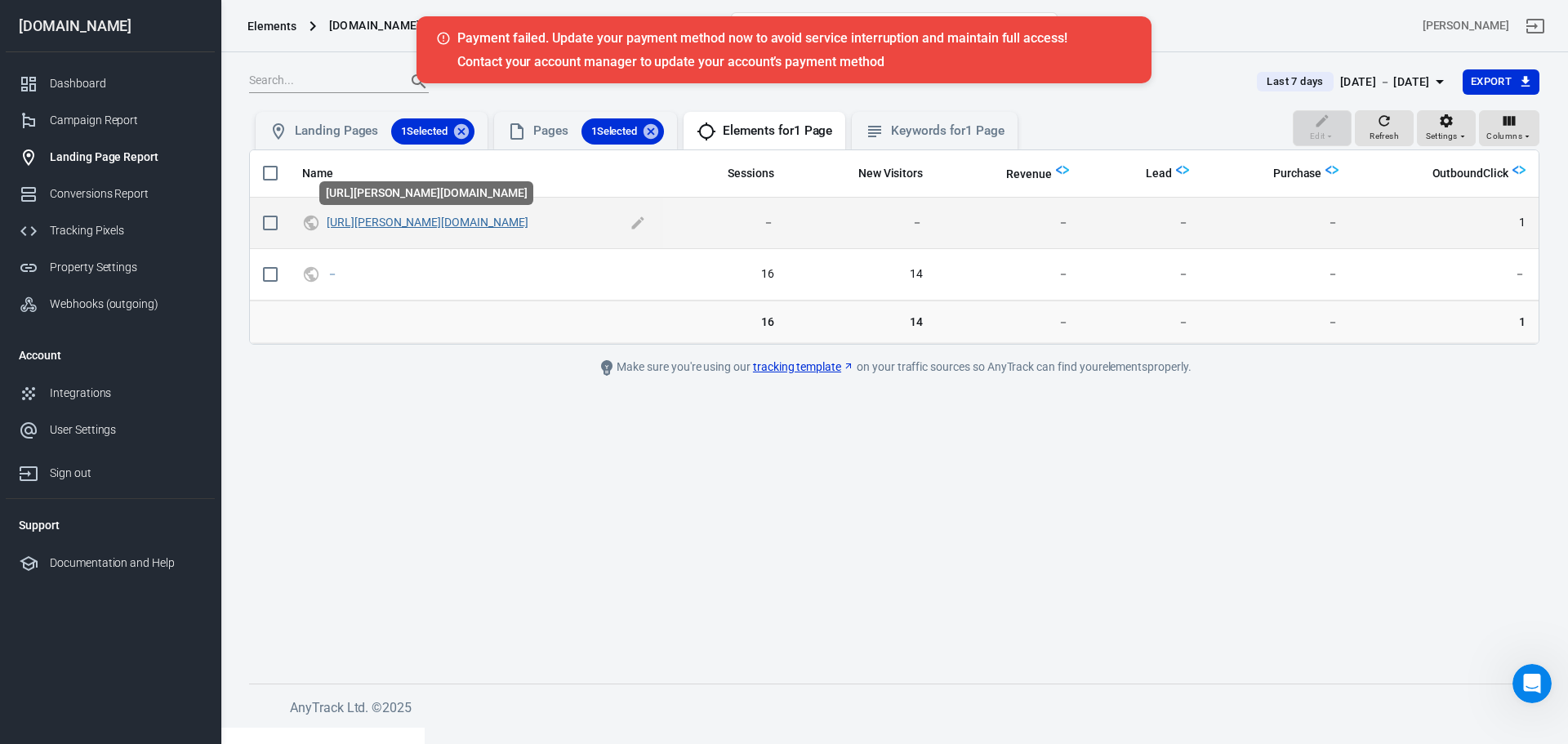
click at [511, 227] on link "https://courtney.thrivecart.com/fms-challenge/?coupon=METABOOKED" at bounding box center [428, 222] width 201 height 13
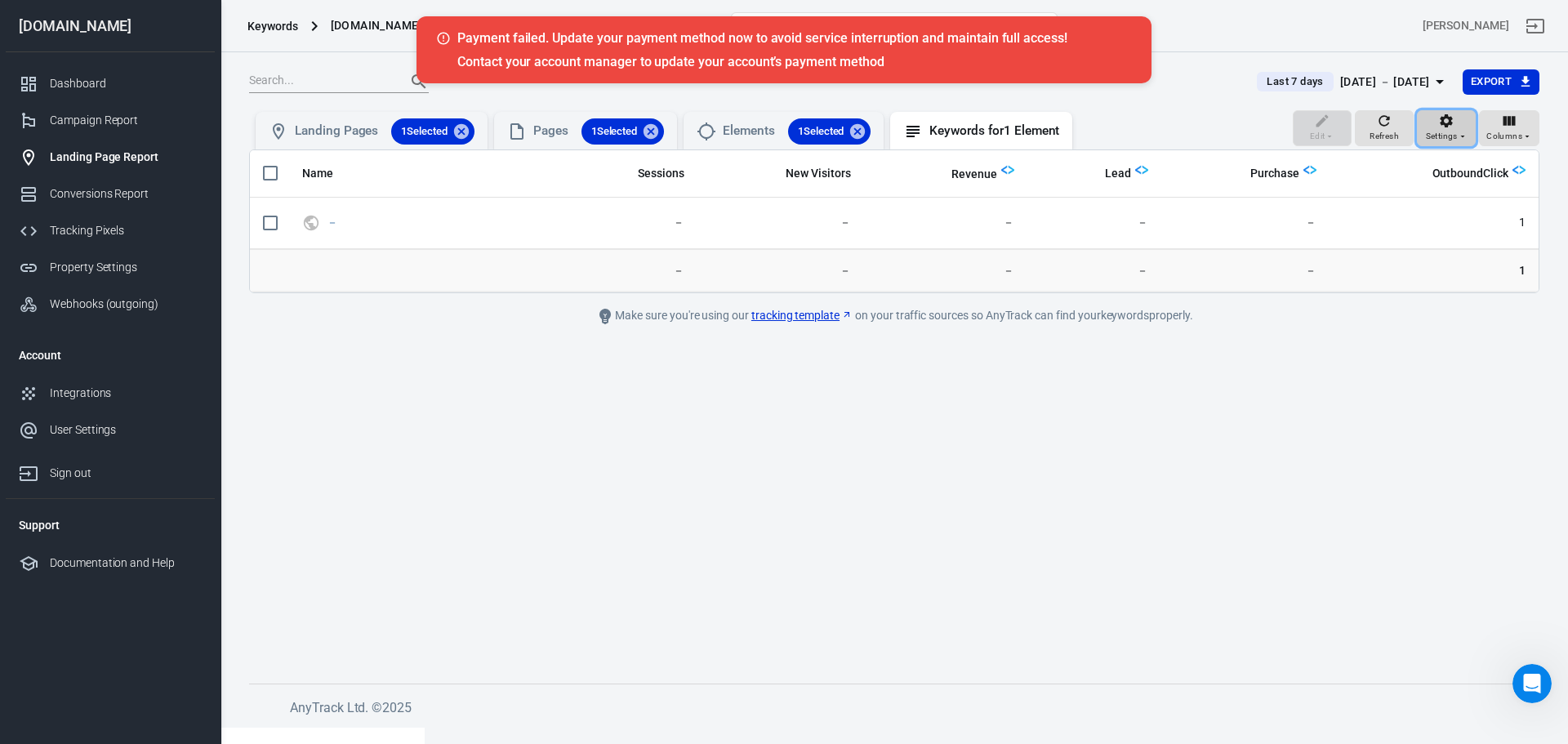
click at [1450, 131] on span "Settings" at bounding box center [1441, 137] width 31 height 15
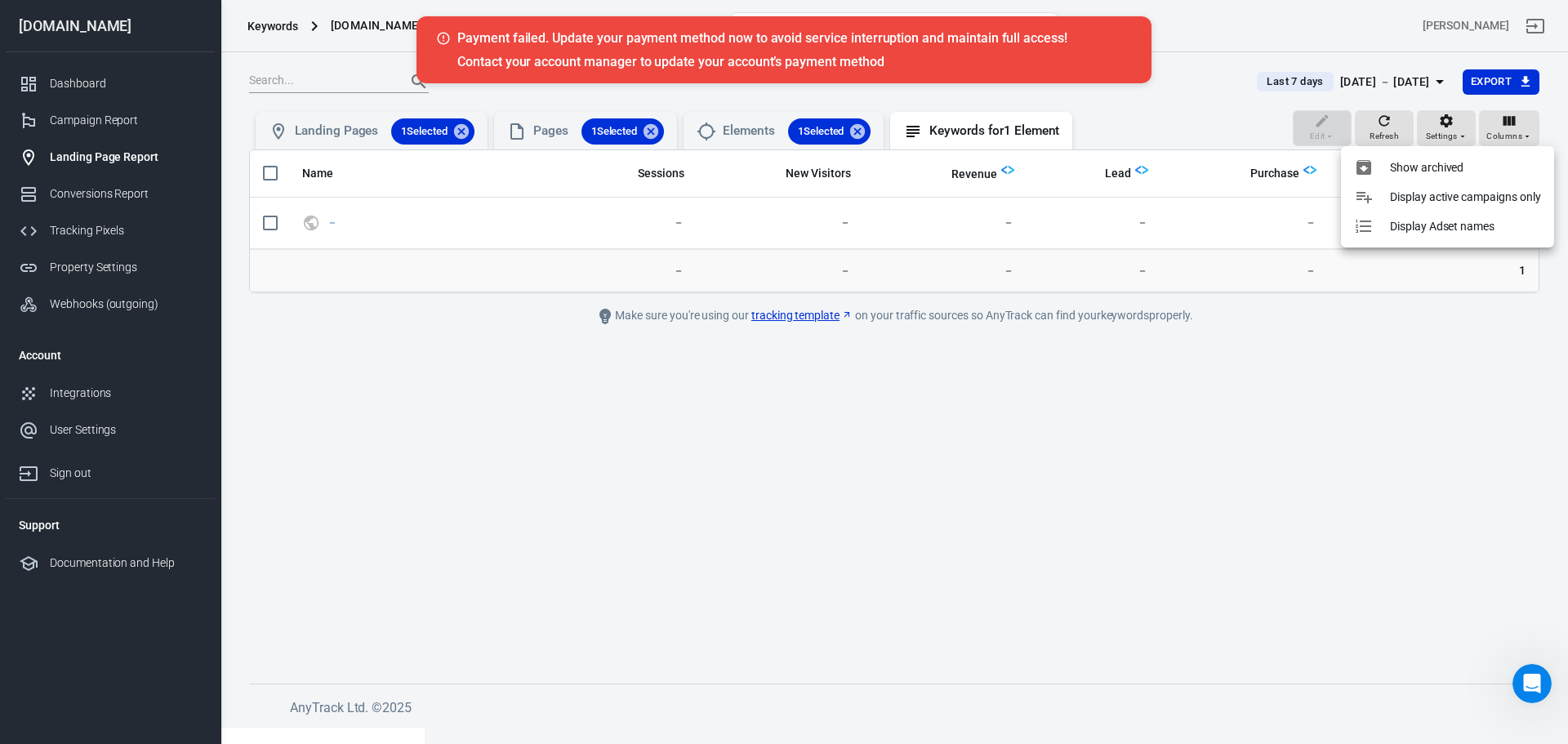
click at [400, 404] on div at bounding box center [784, 372] width 1568 height 744
click at [103, 238] on div "Tracking Pixels" at bounding box center [126, 230] width 152 height 18
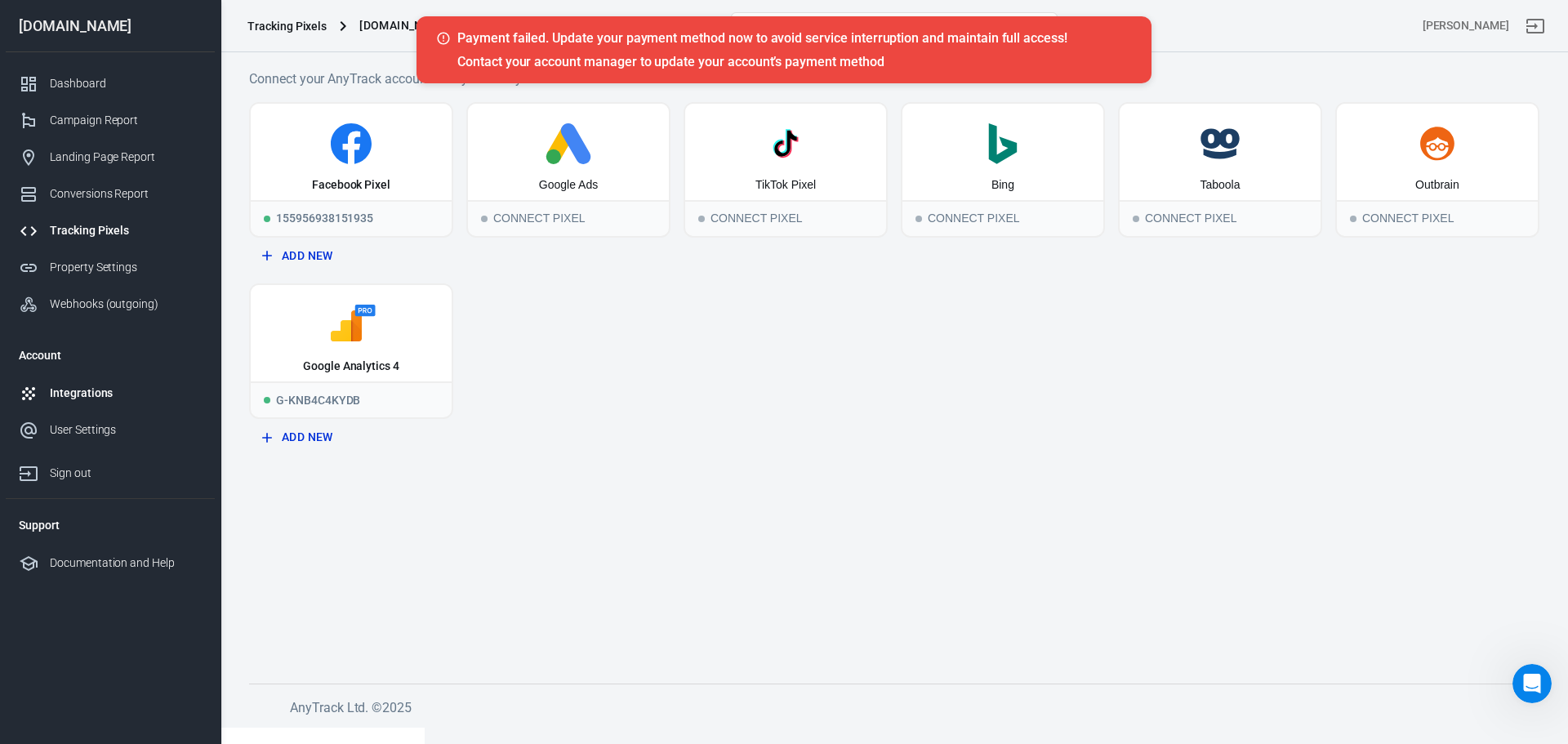
click at [114, 381] on link "Integrations" at bounding box center [110, 394] width 209 height 37
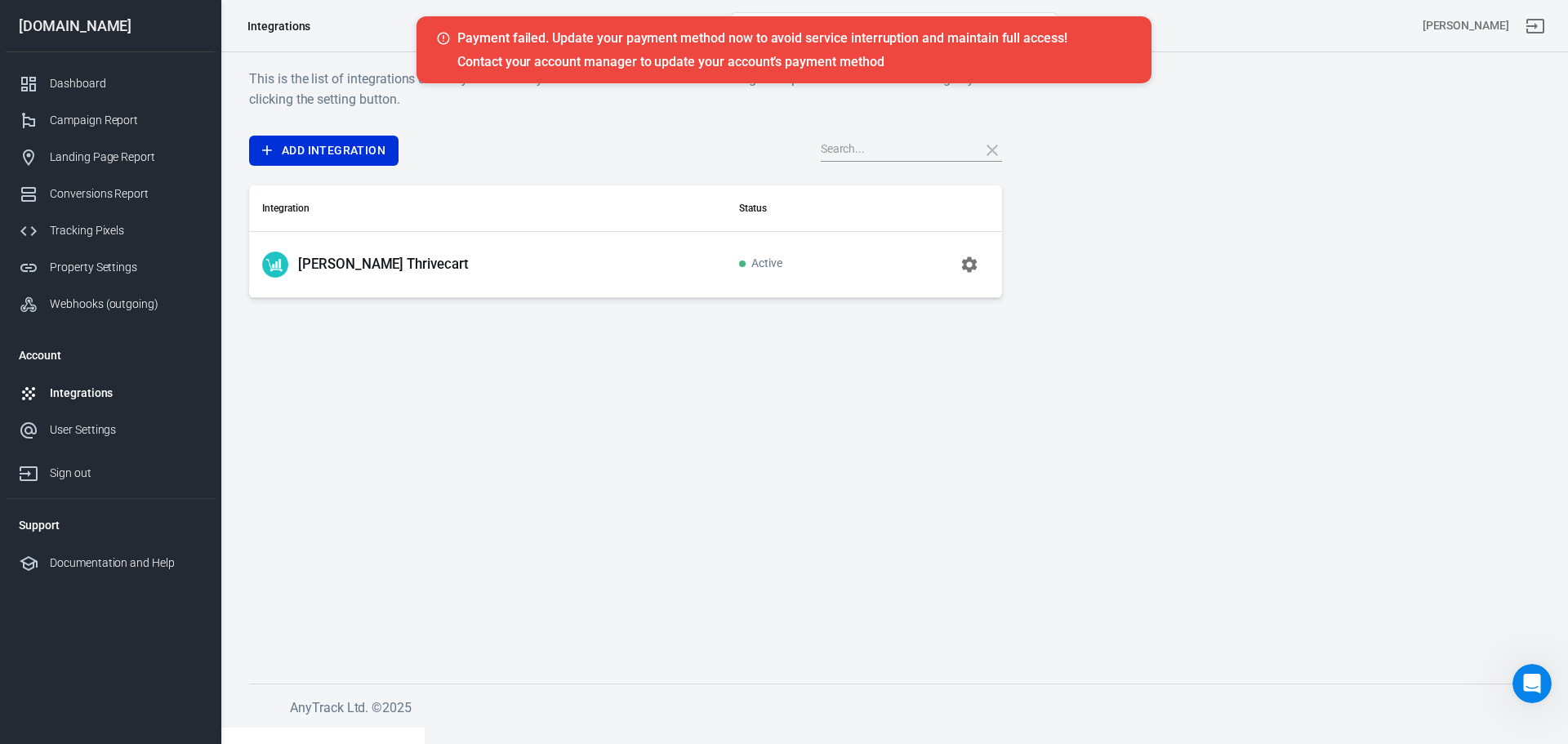
click at [971, 273] on icon "button" at bounding box center [969, 264] width 19 height 19
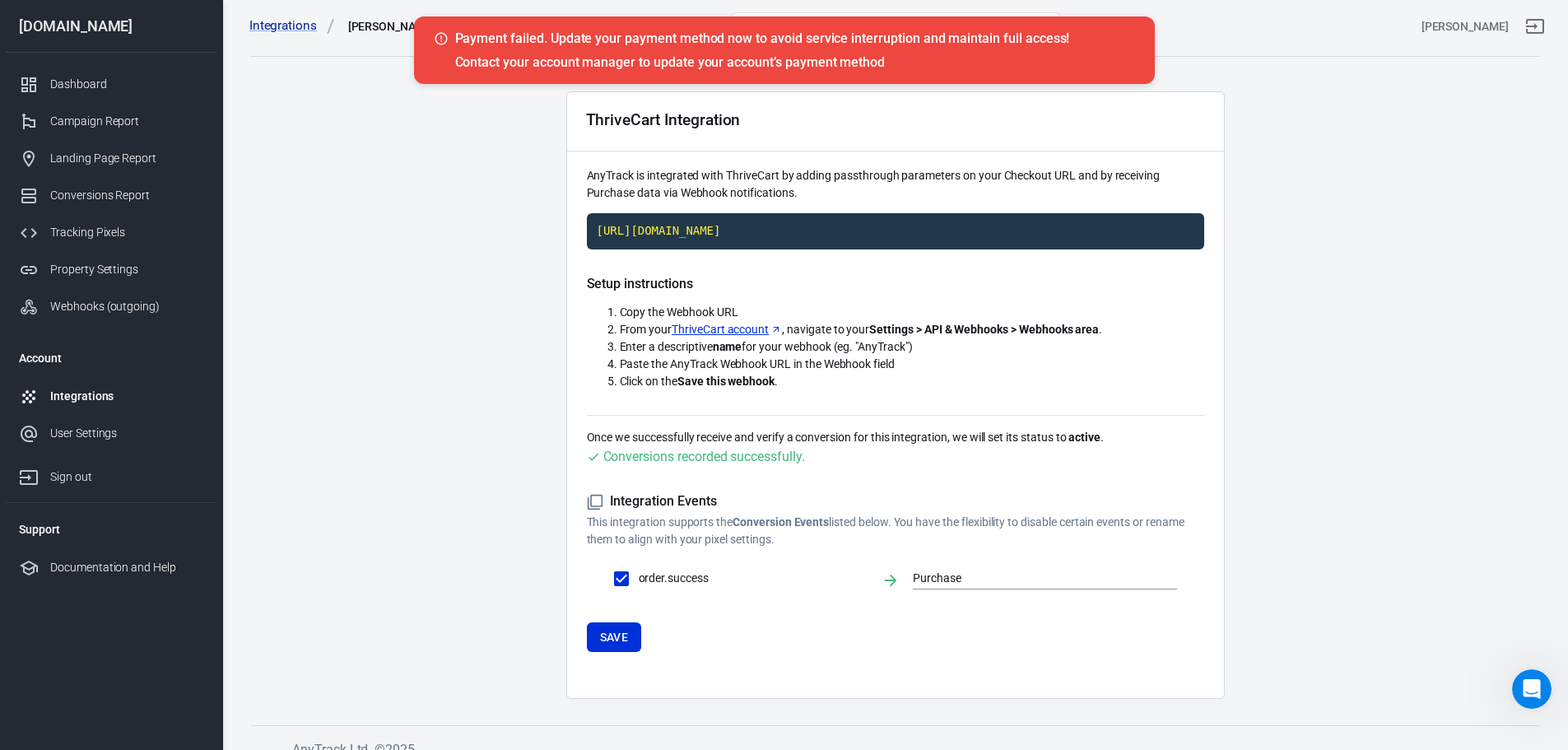
scroll to position [45, 0]
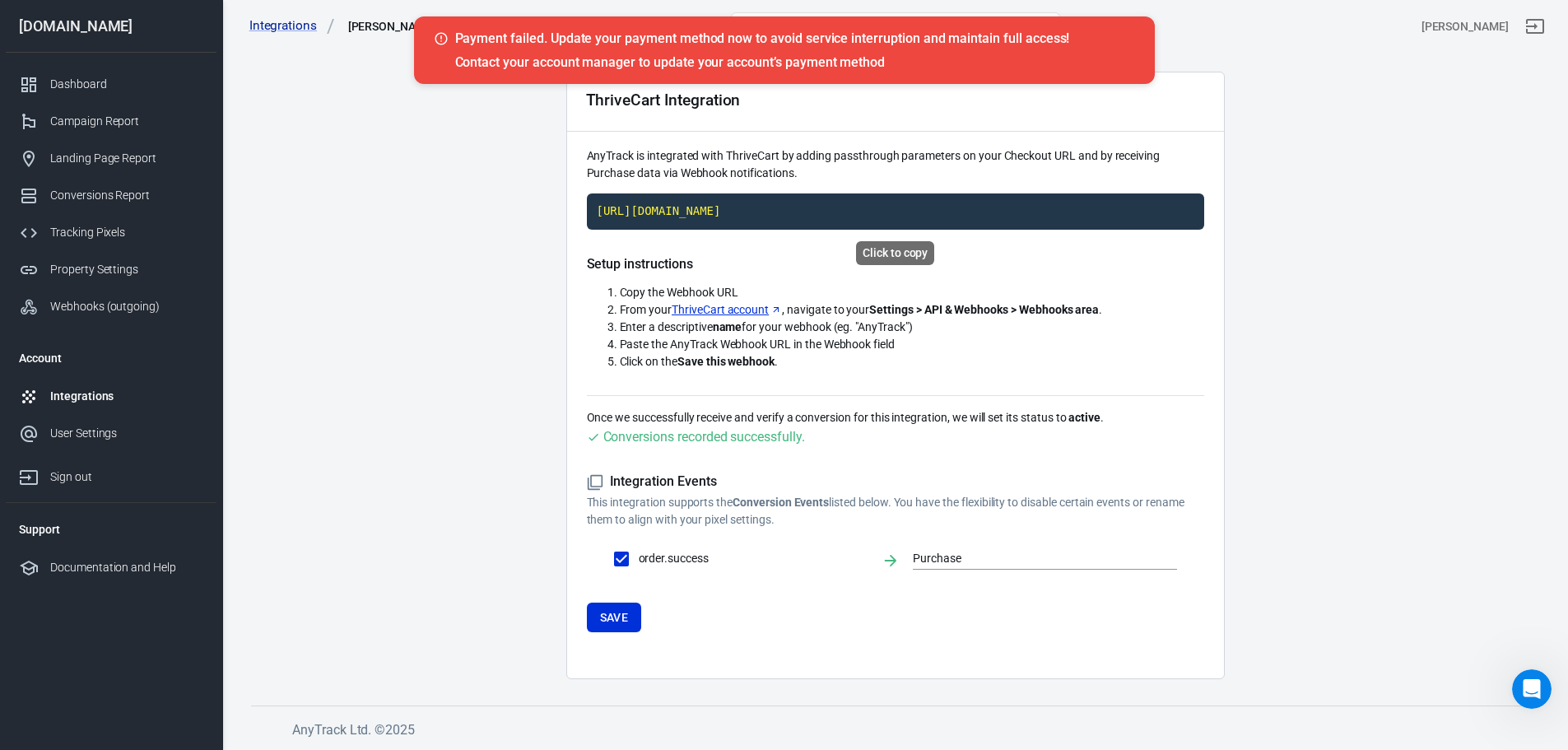
click at [870, 209] on code "https://t1.anytrack.io/u2bf30gF/collect/thrivecart-courtneysthrivecart" at bounding box center [895, 211] width 617 height 36
click at [88, 391] on div "Integrations" at bounding box center [127, 396] width 153 height 18
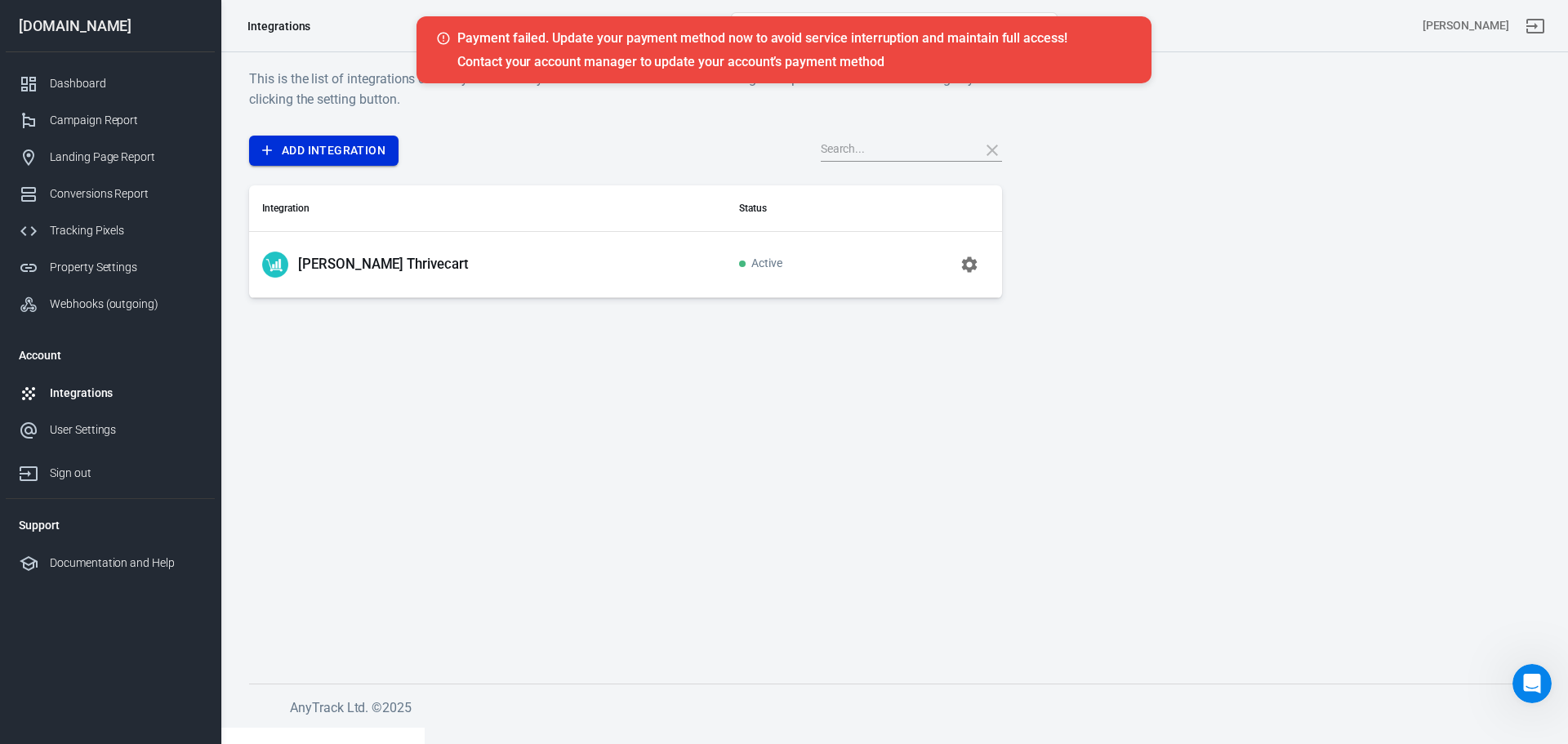
click at [333, 156] on link "Add Integration" at bounding box center [324, 151] width 150 height 30
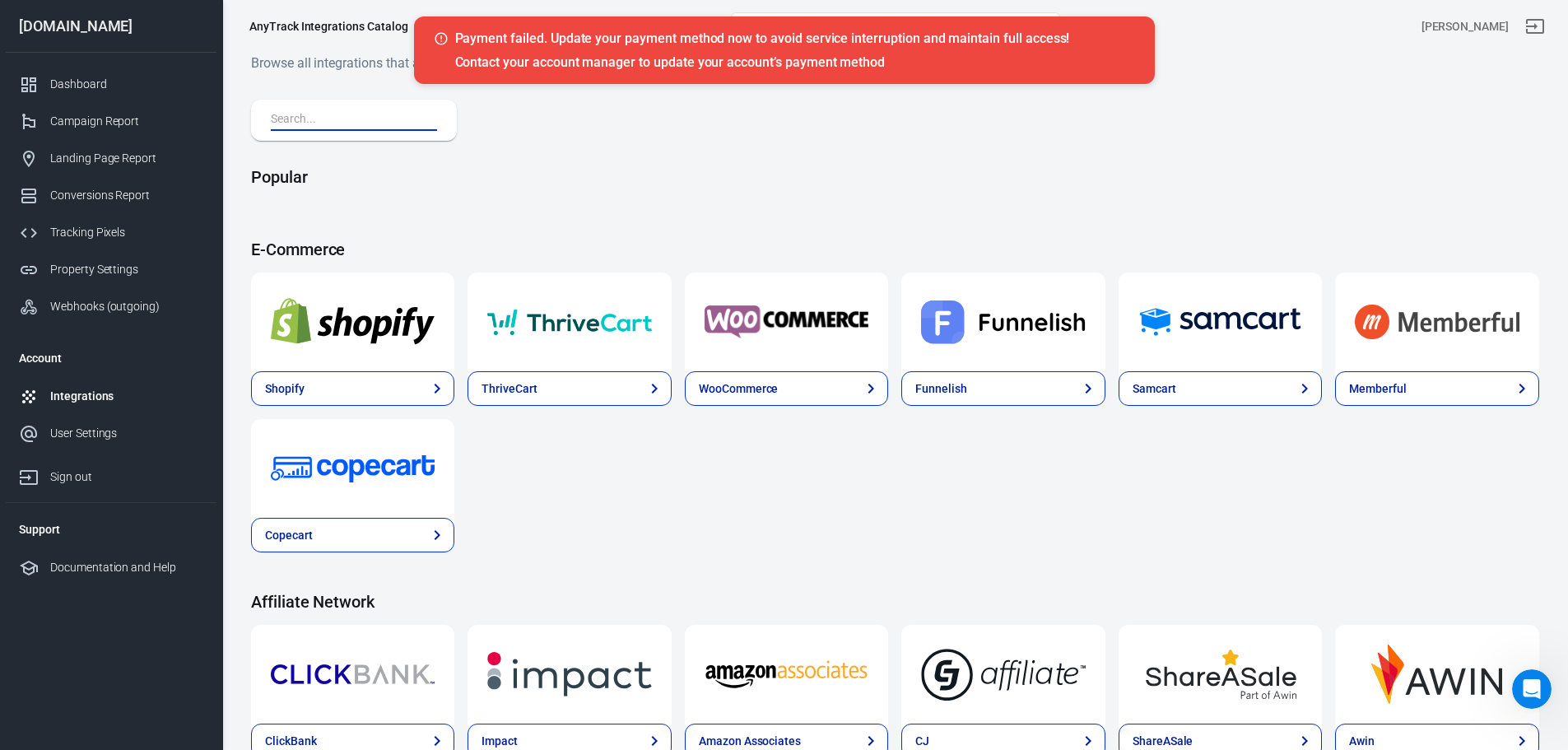
click at [338, 123] on input "text" at bounding box center [350, 120] width 159 height 21
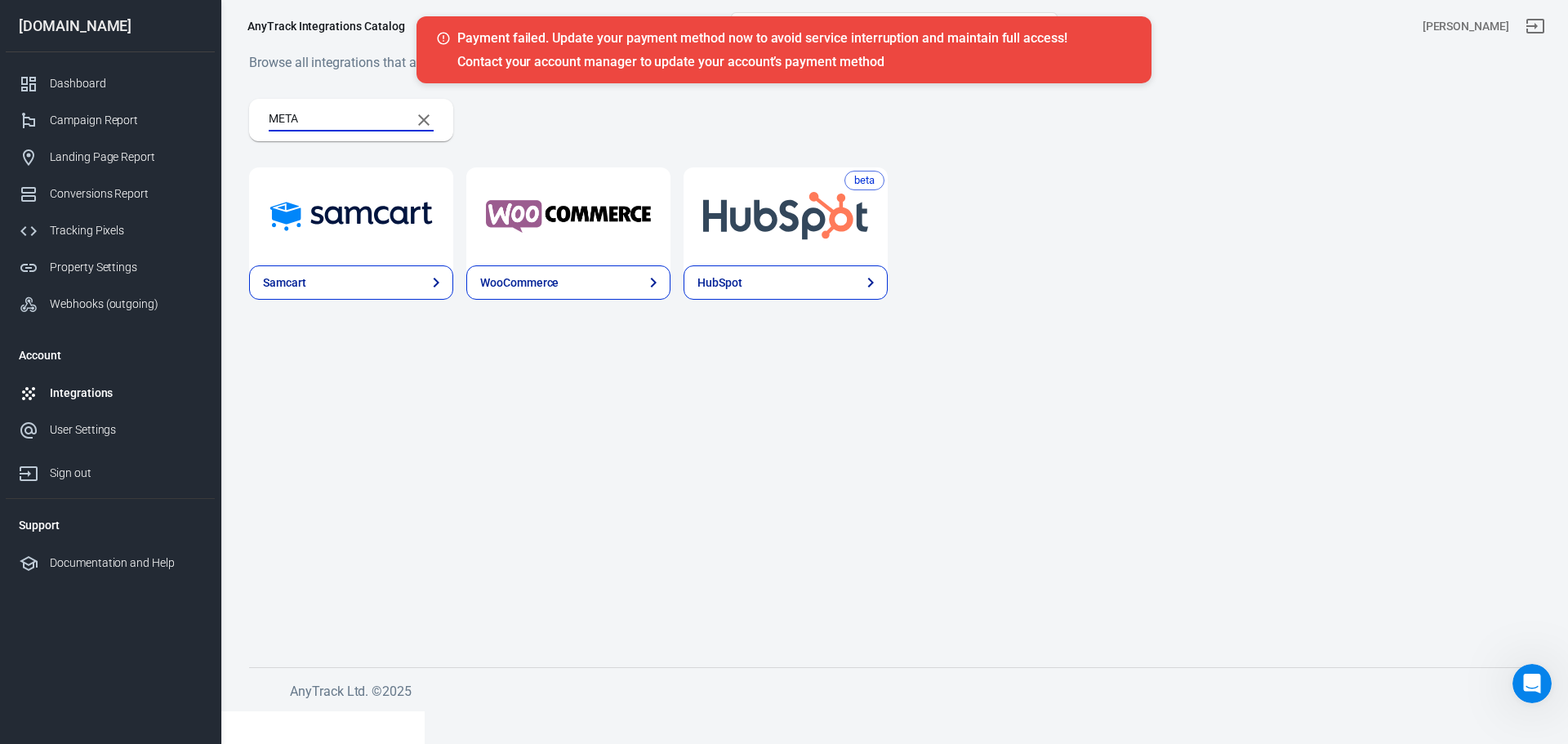
click at [335, 122] on input "META" at bounding box center [334, 119] width 129 height 21
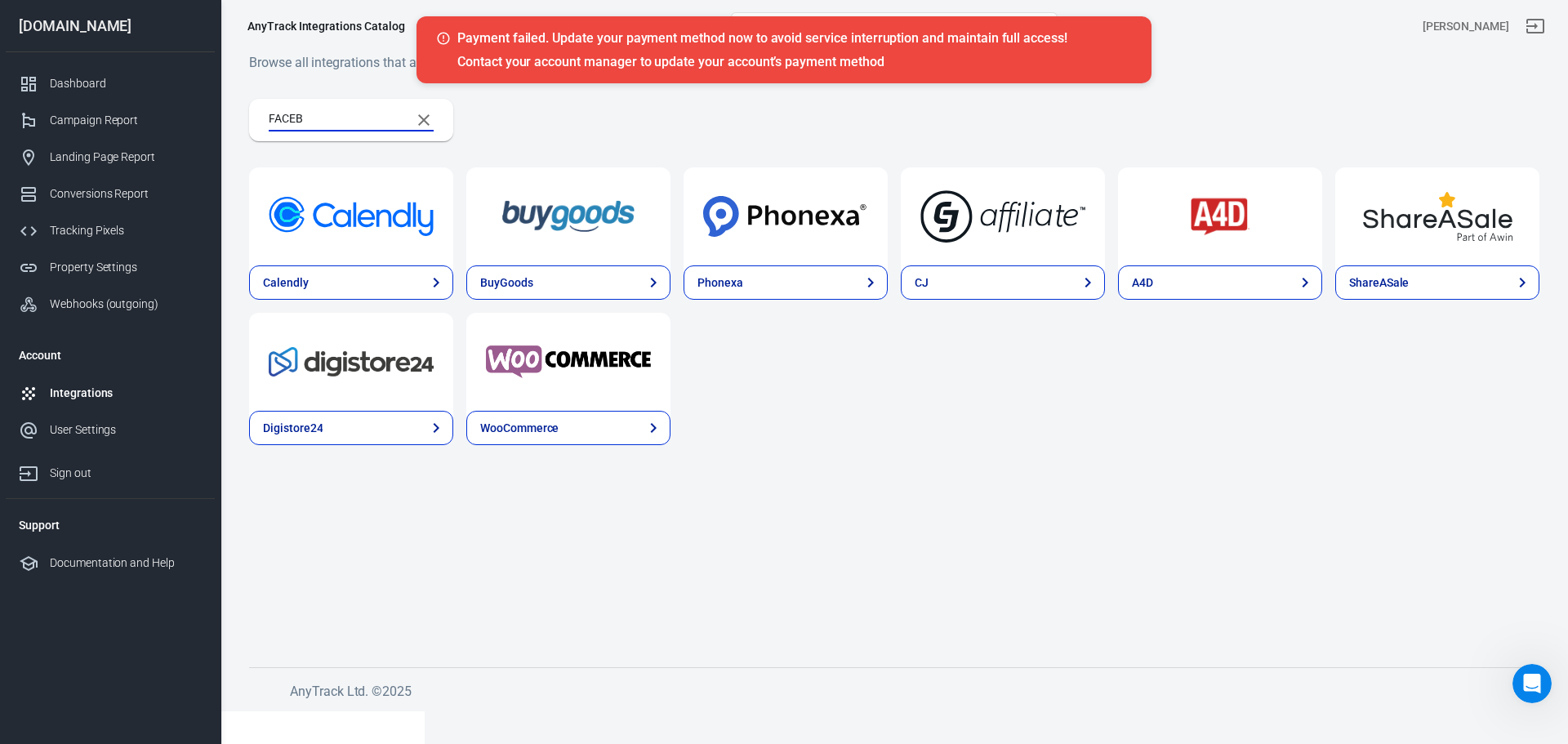
type input "FACEB"
click at [102, 236] on div "Tracking Pixels" at bounding box center [126, 230] width 152 height 18
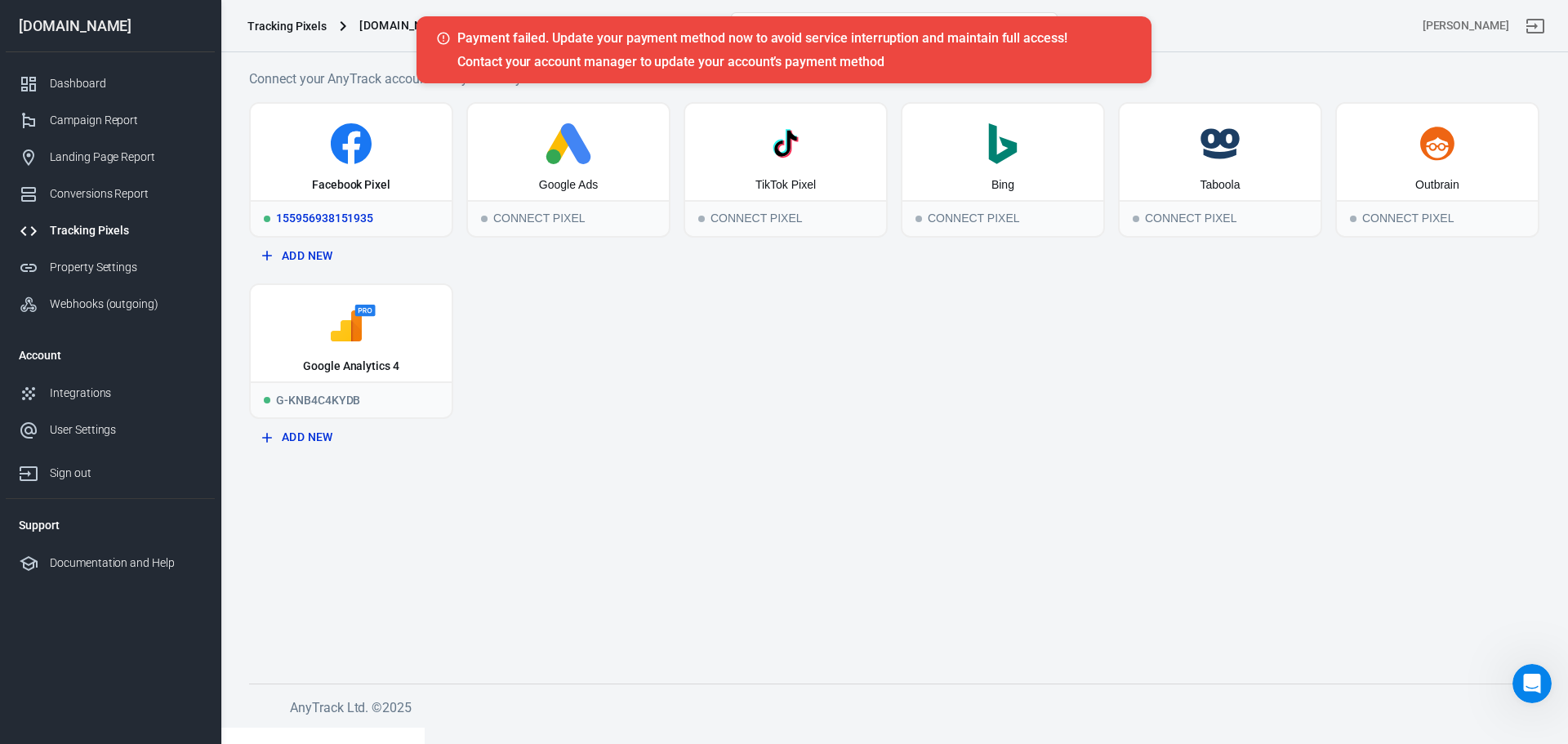
click at [397, 165] on div "Facebook Pixel" at bounding box center [350, 152] width 201 height 96
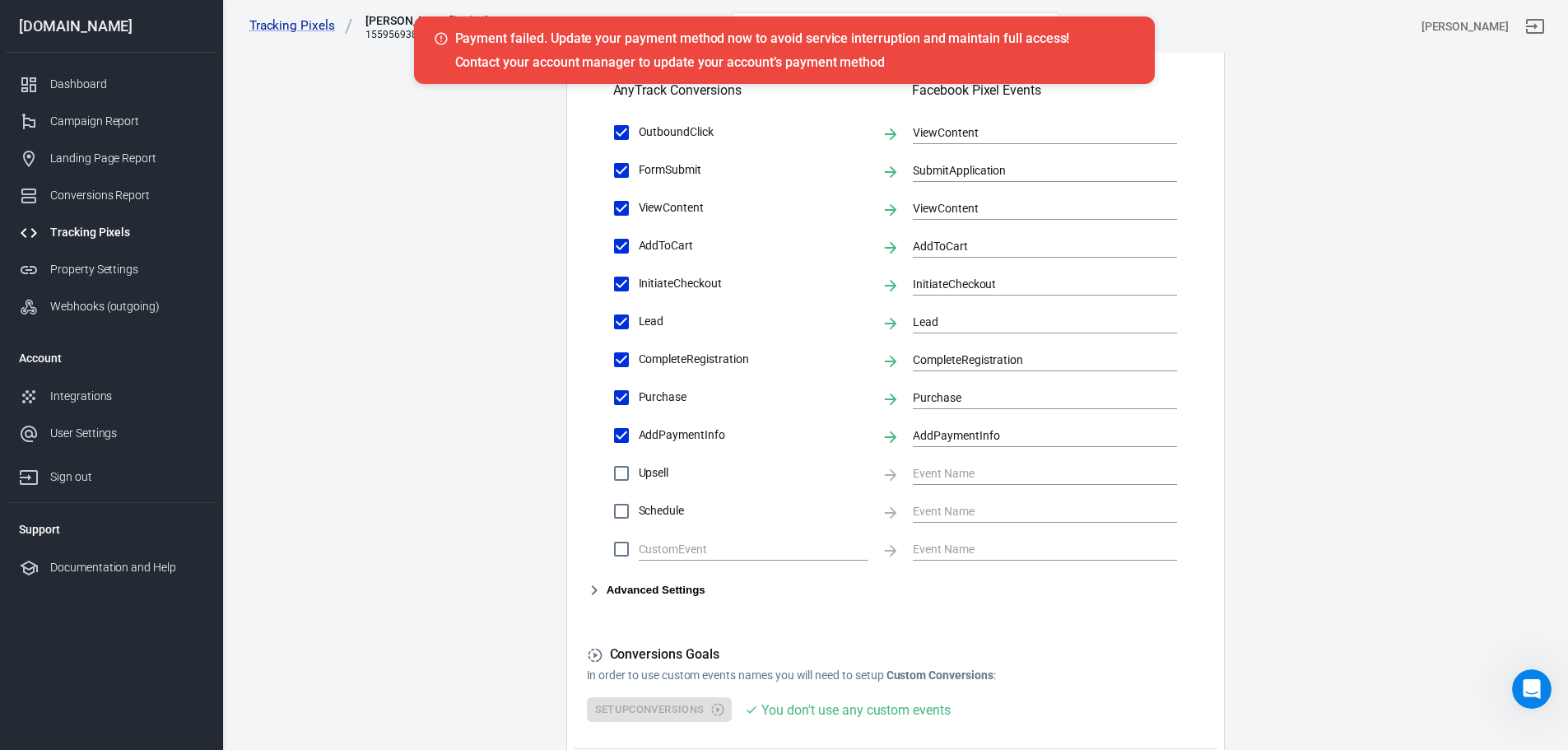
scroll to position [701, 0]
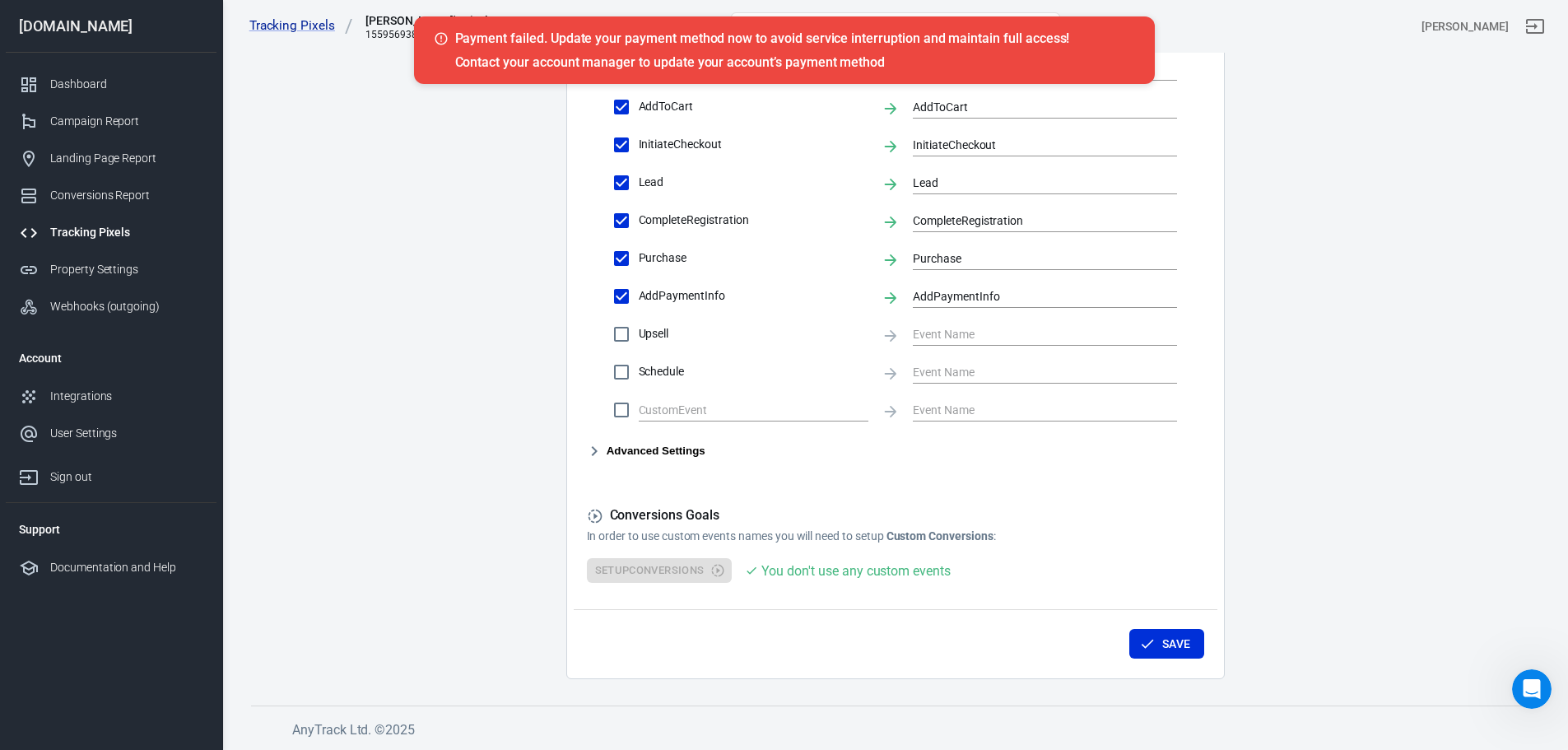
click at [603, 450] on icon "button" at bounding box center [594, 451] width 20 height 20
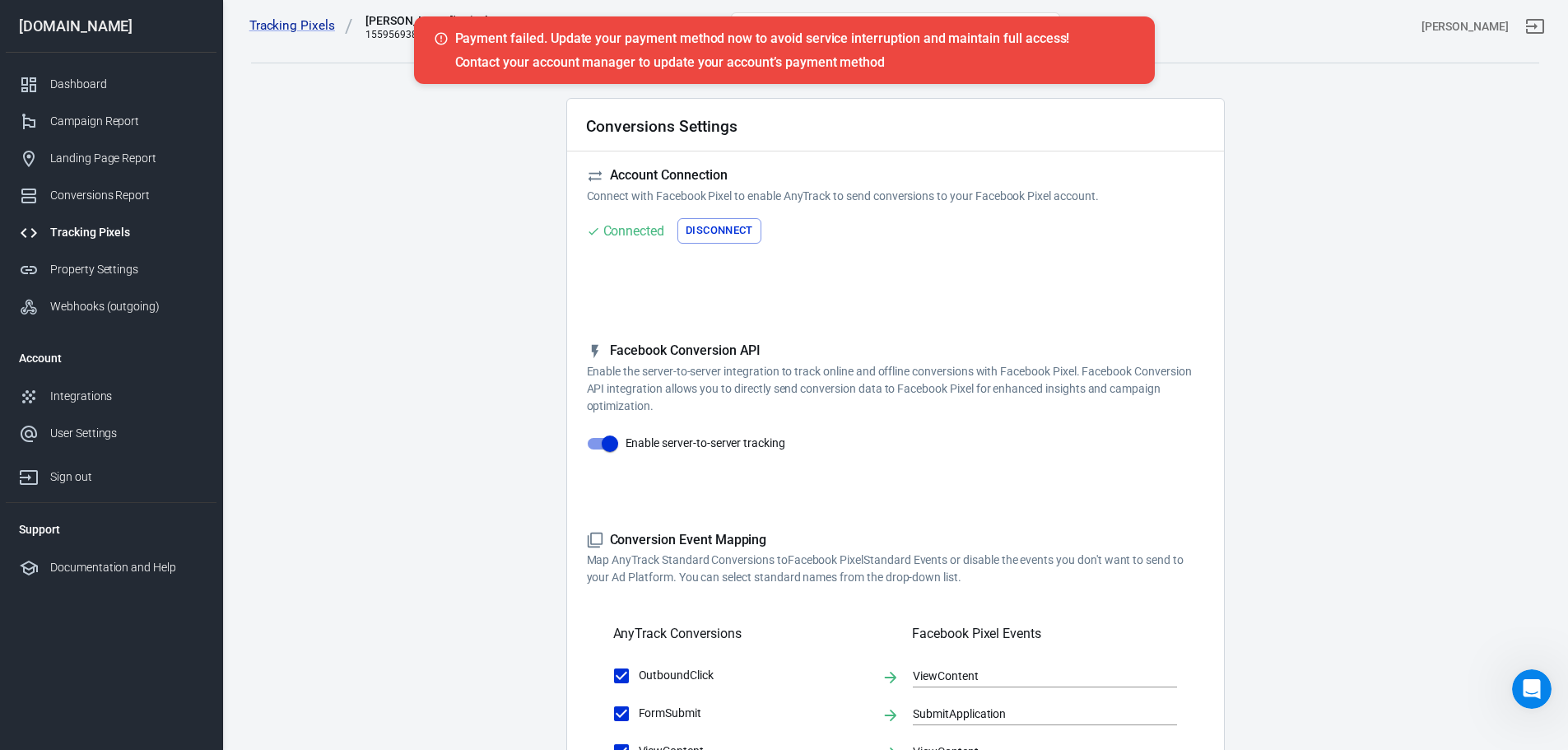
scroll to position [0, 0]
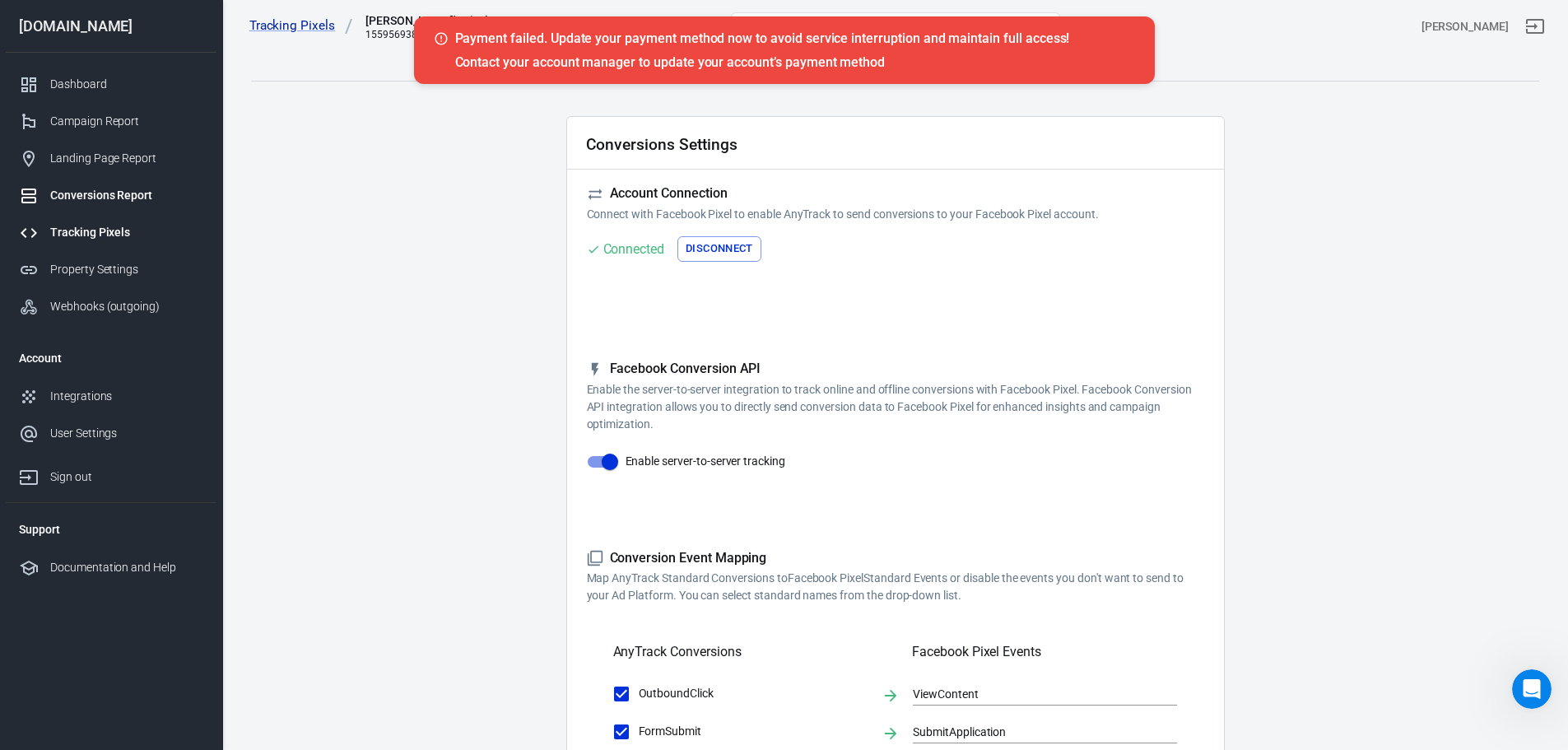
click at [104, 197] on div "Conversions Report" at bounding box center [127, 196] width 153 height 18
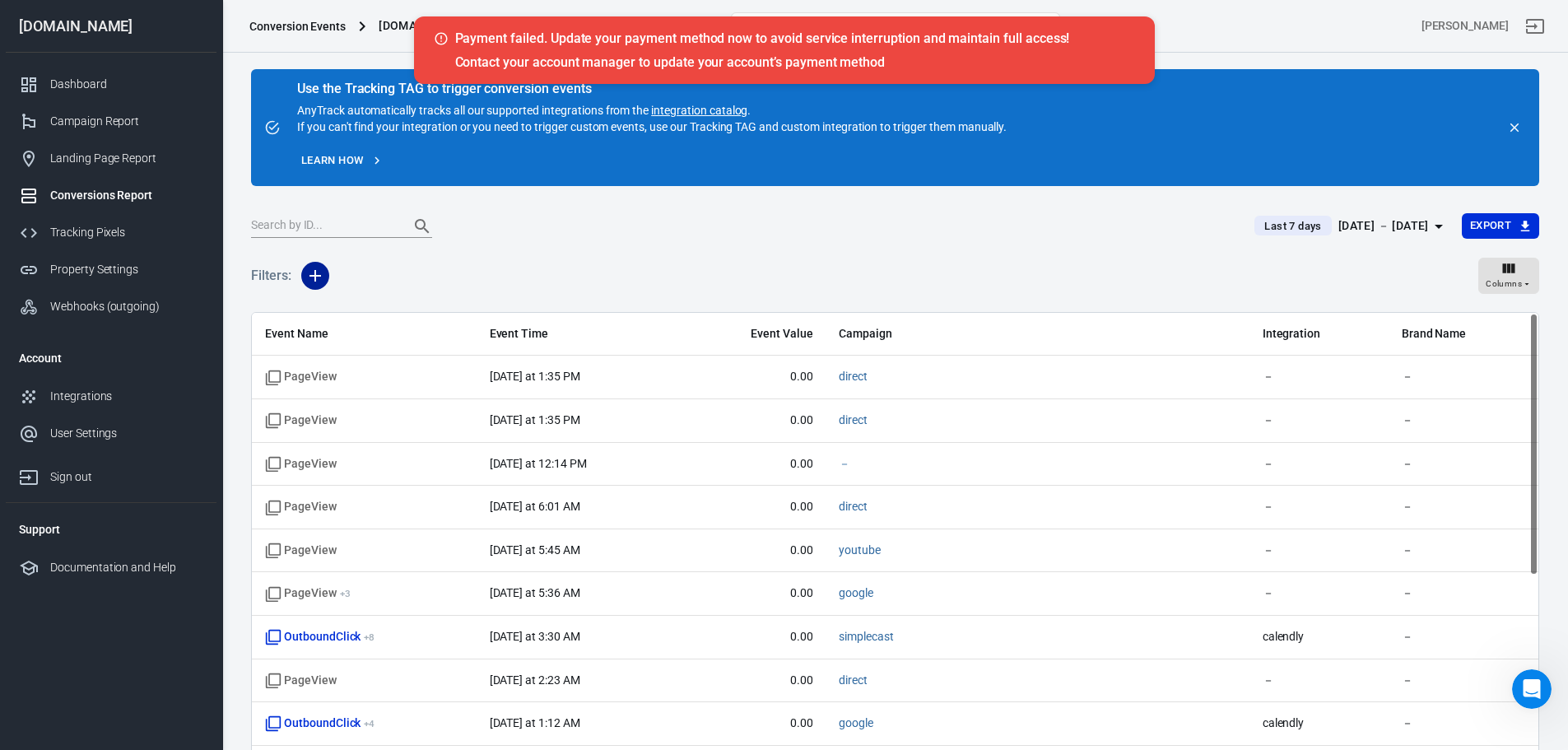
click at [320, 281] on icon "button" at bounding box center [315, 276] width 20 height 20
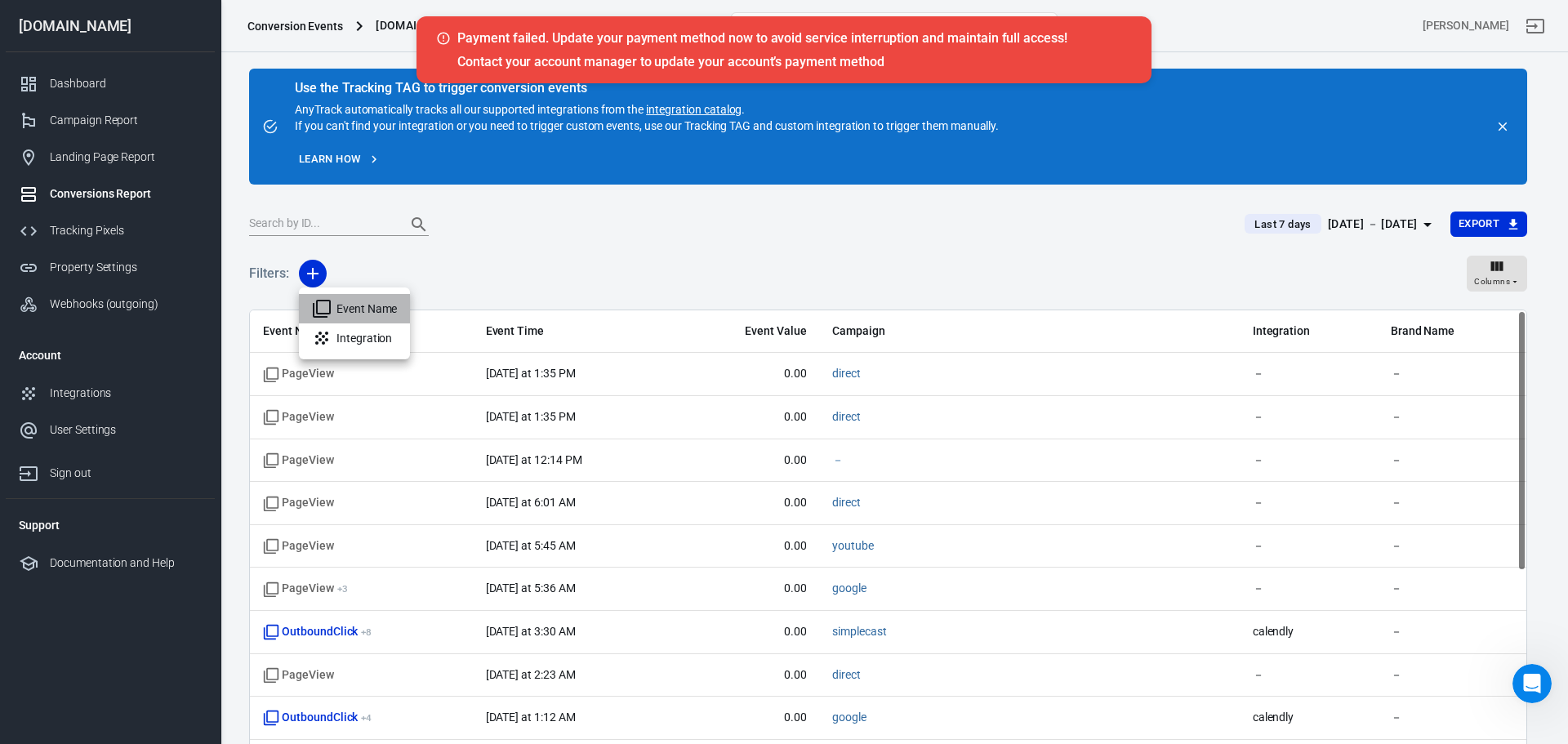
click at [334, 311] on li "Event Name" at bounding box center [355, 309] width 111 height 30
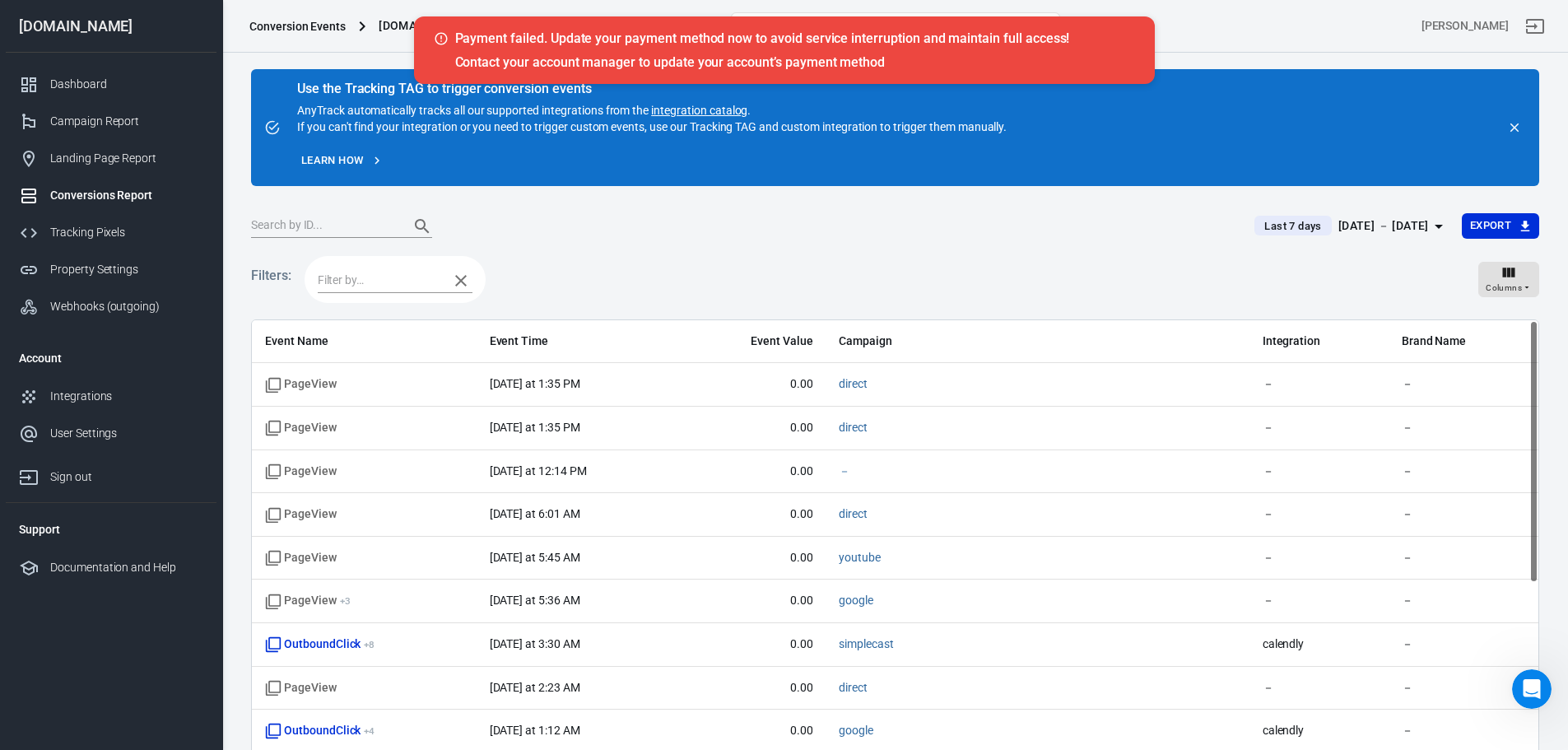
click at [367, 280] on input "text" at bounding box center [379, 280] width 123 height 20
type input "PURCH"
click at [376, 309] on li "Purchase" at bounding box center [395, 313] width 155 height 27
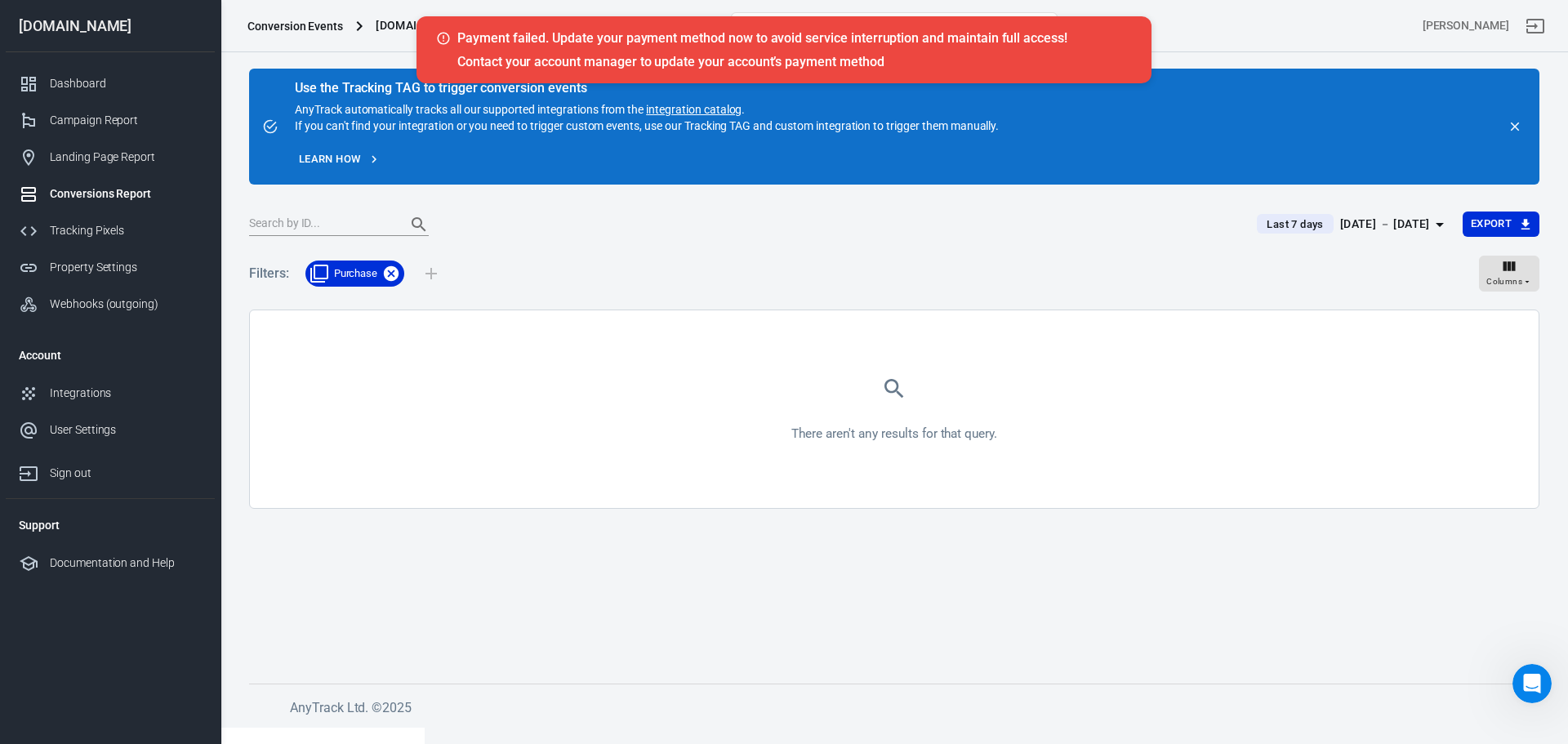
click at [387, 275] on icon at bounding box center [391, 274] width 15 height 15
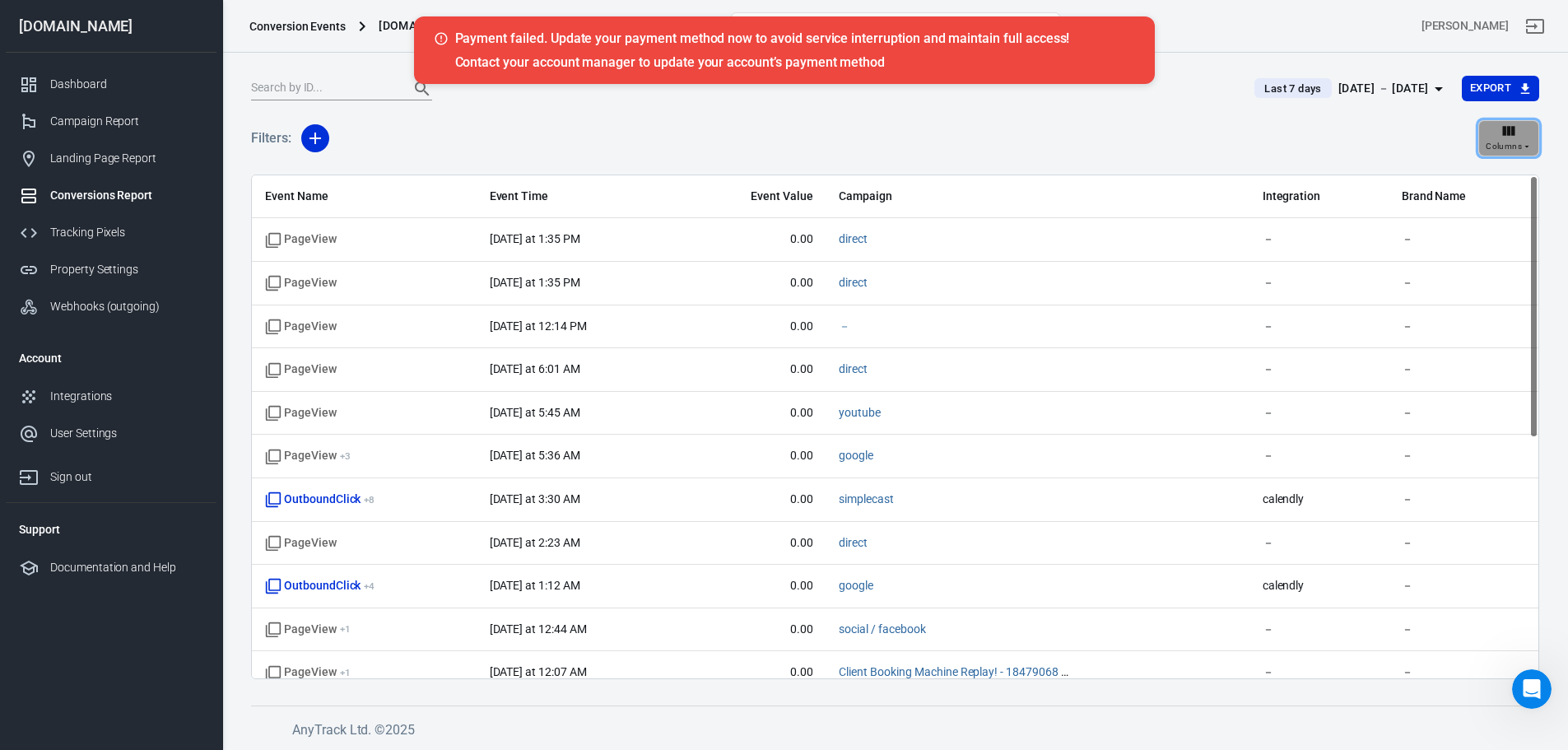
click at [1528, 138] on div "Columns" at bounding box center [1509, 139] width 47 height 32
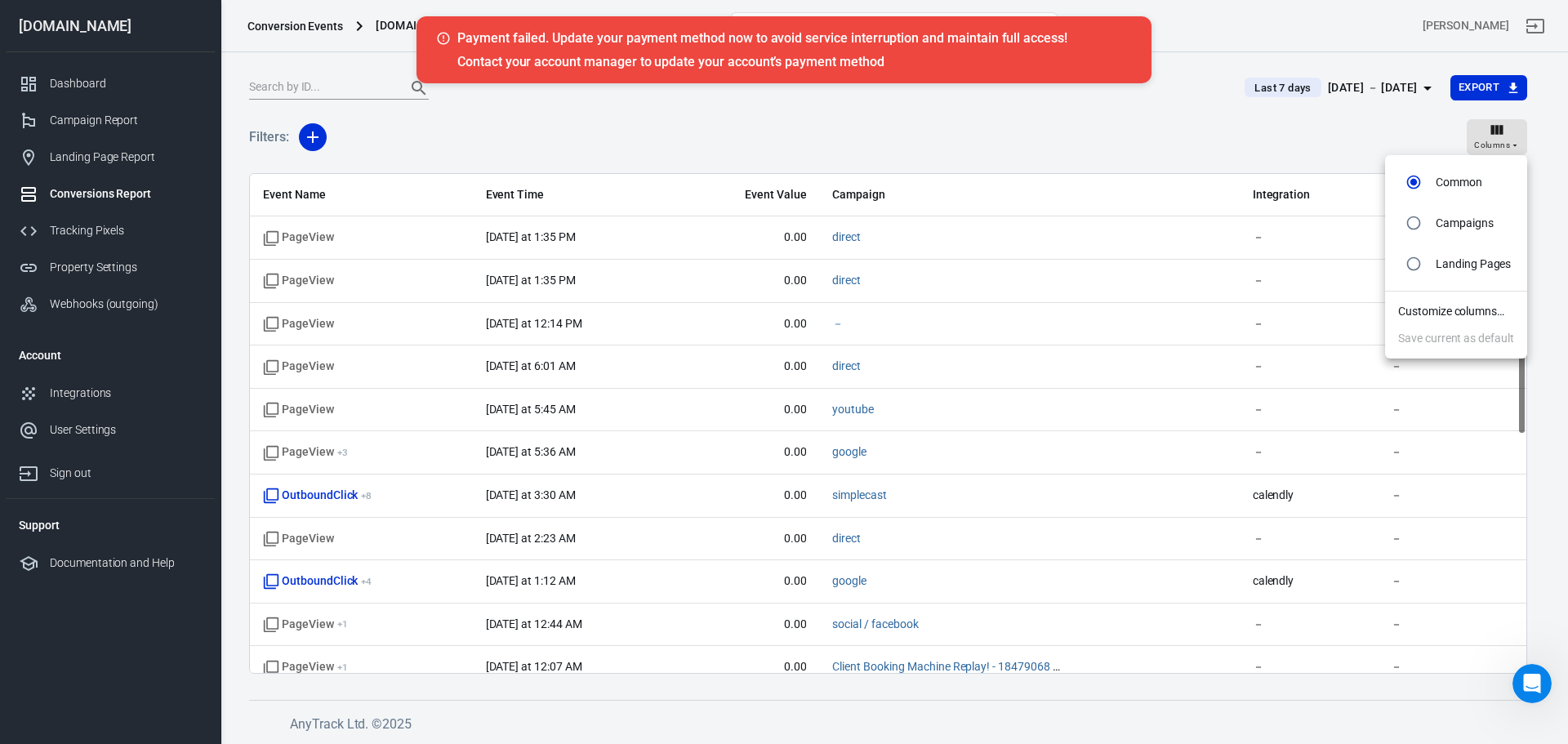
click at [1467, 217] on p "Campaigns" at bounding box center [1465, 223] width 58 height 18
radio input "false"
radio input "true"
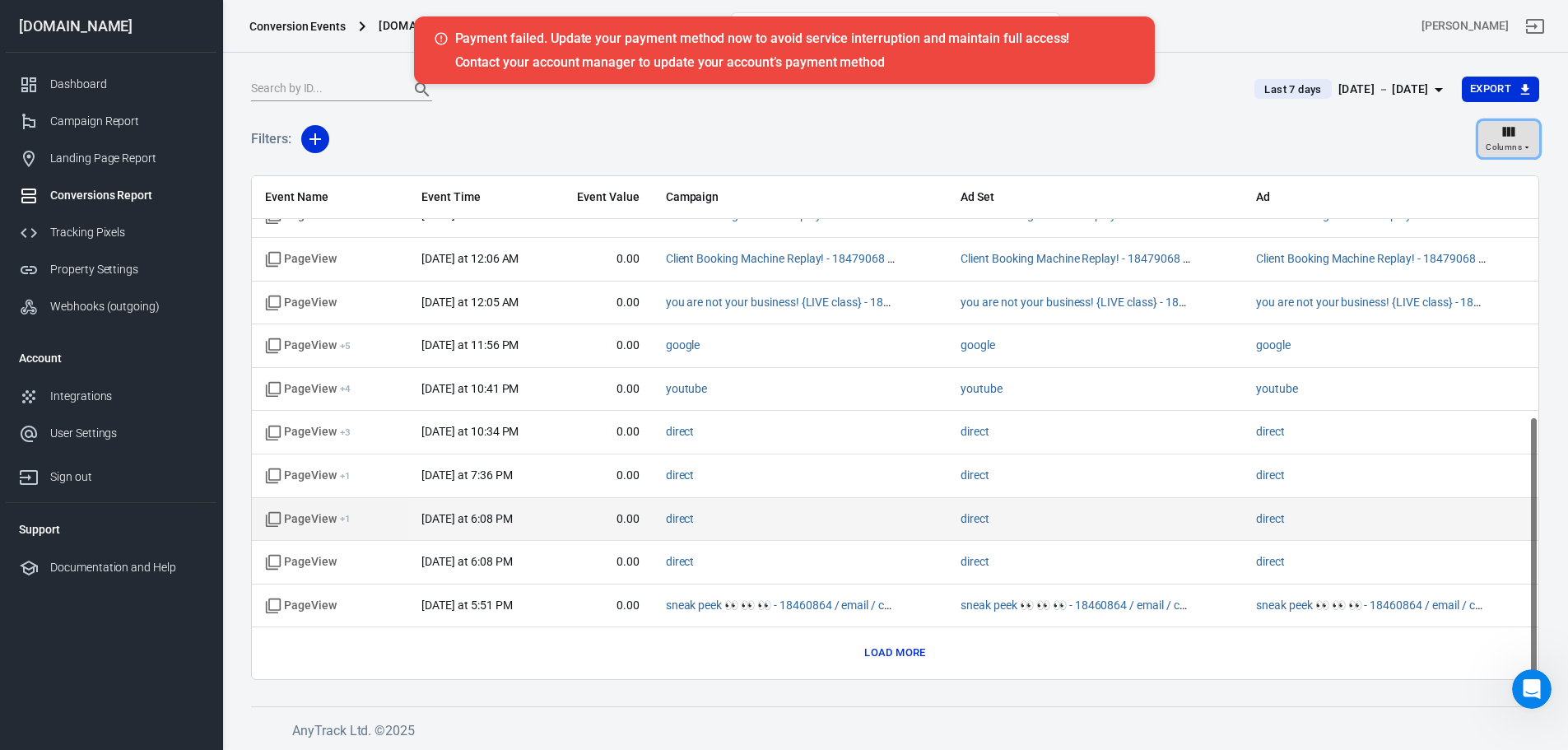
scroll to position [138, 0]
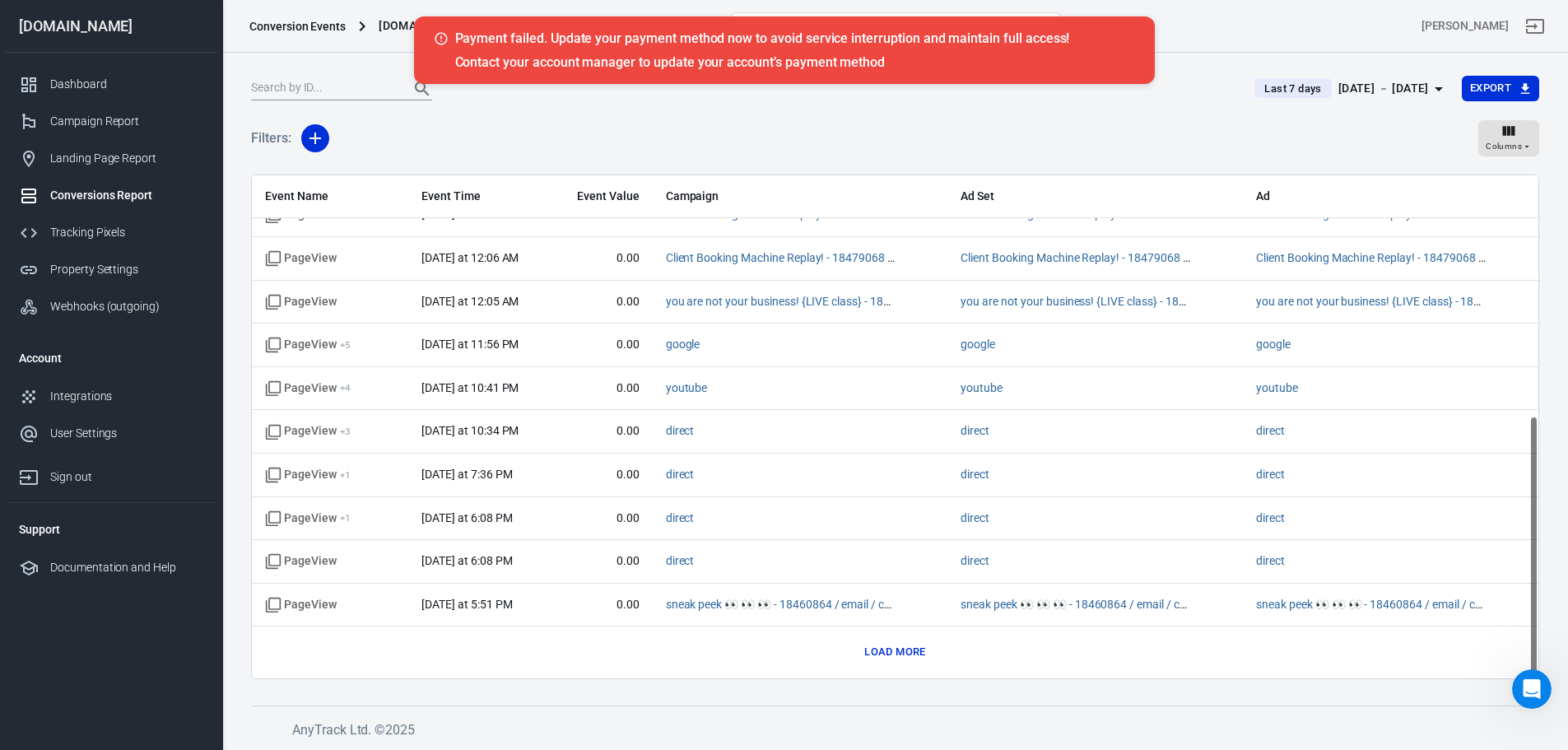
click at [928, 652] on button "Load more" at bounding box center [895, 652] width 69 height 25
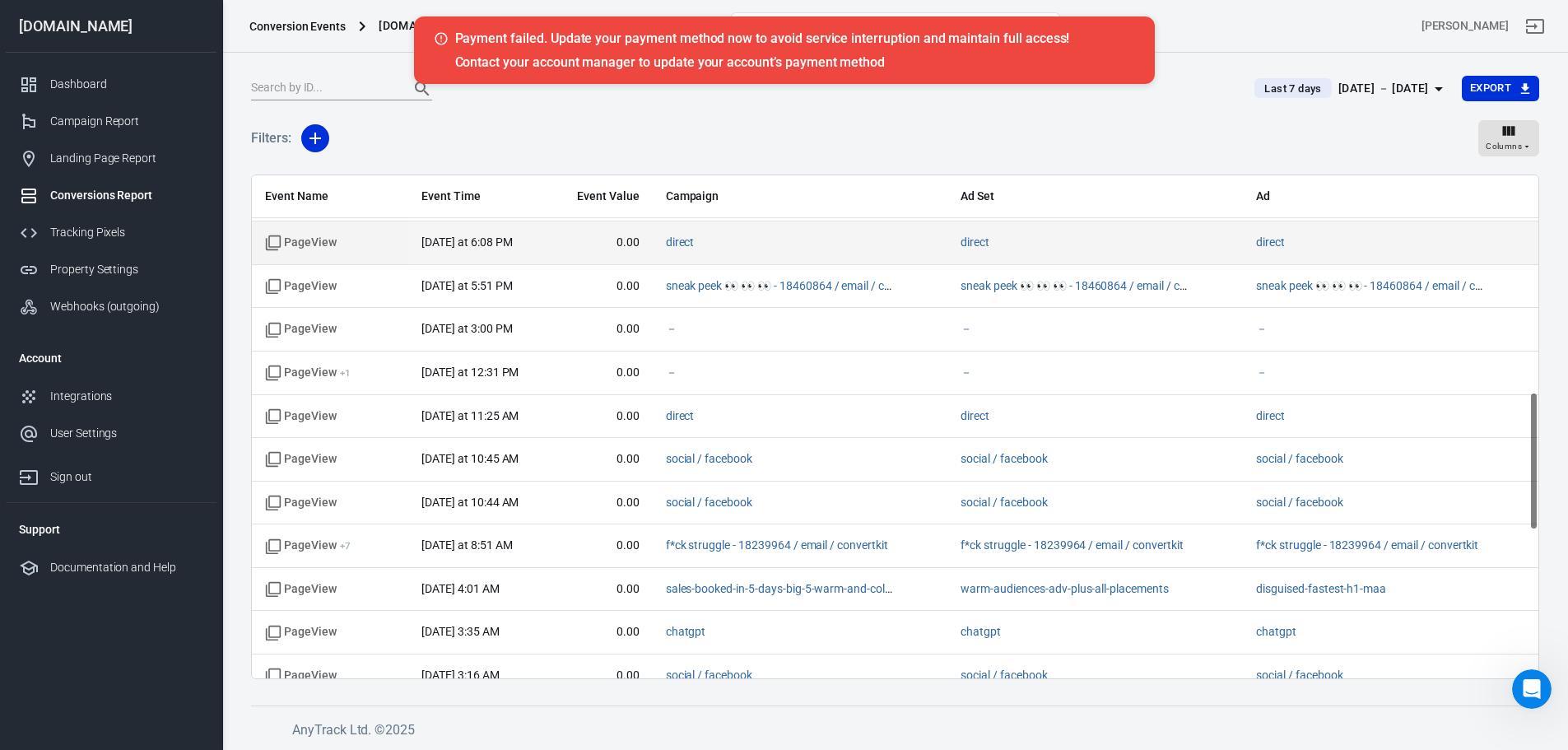
scroll to position [787, 0]
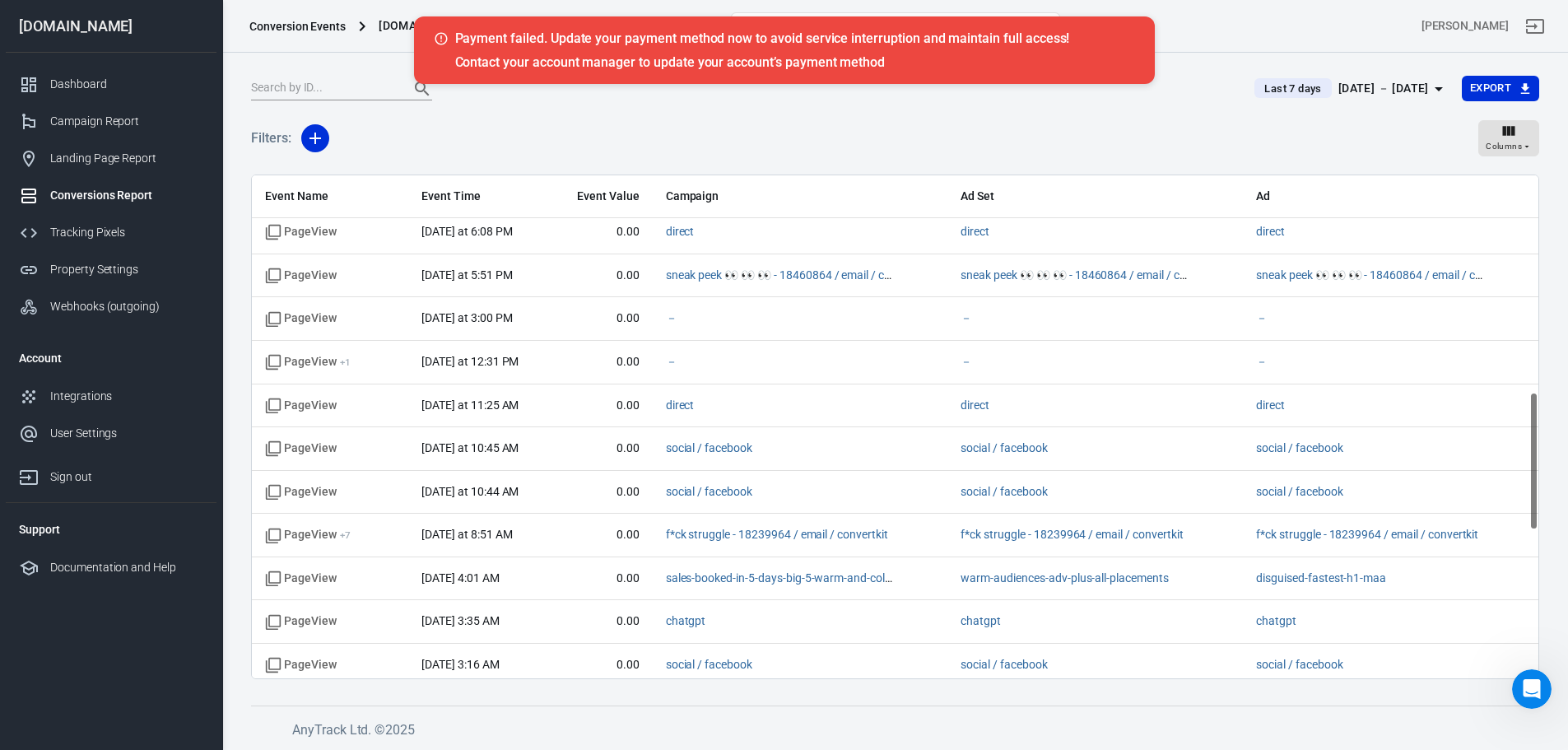
click at [327, 90] on input "text" at bounding box center [324, 89] width 145 height 21
type input "FD"
radio input "true"
radio input "false"
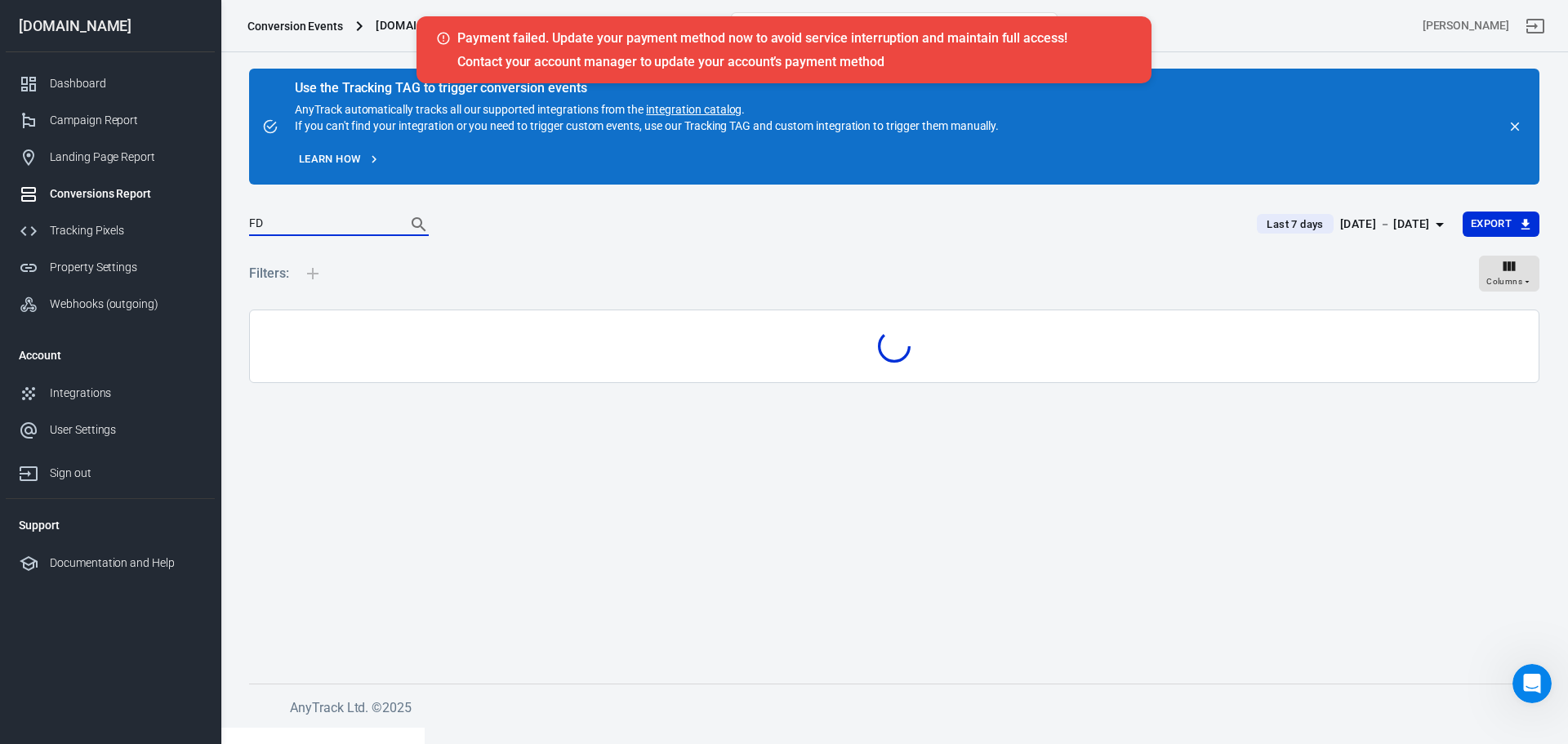
type input "F"
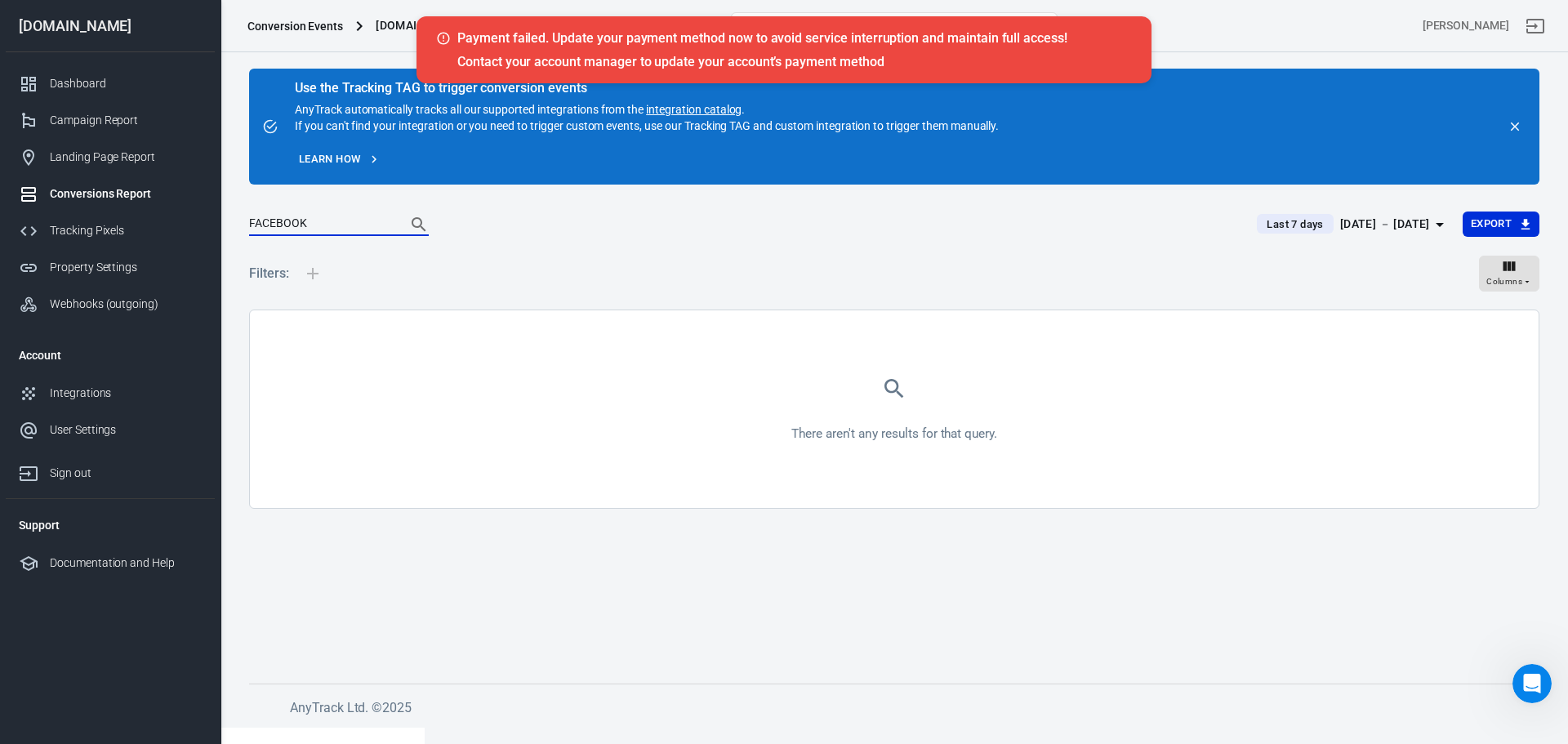
type input "FACEBOOK"
click at [322, 278] on div at bounding box center [312, 274] width 34 height 53
click at [302, 282] on div at bounding box center [312, 274] width 34 height 53
click at [310, 274] on div at bounding box center [312, 274] width 34 height 53
click at [343, 226] on input "FACEBOOK" at bounding box center [322, 225] width 144 height 21
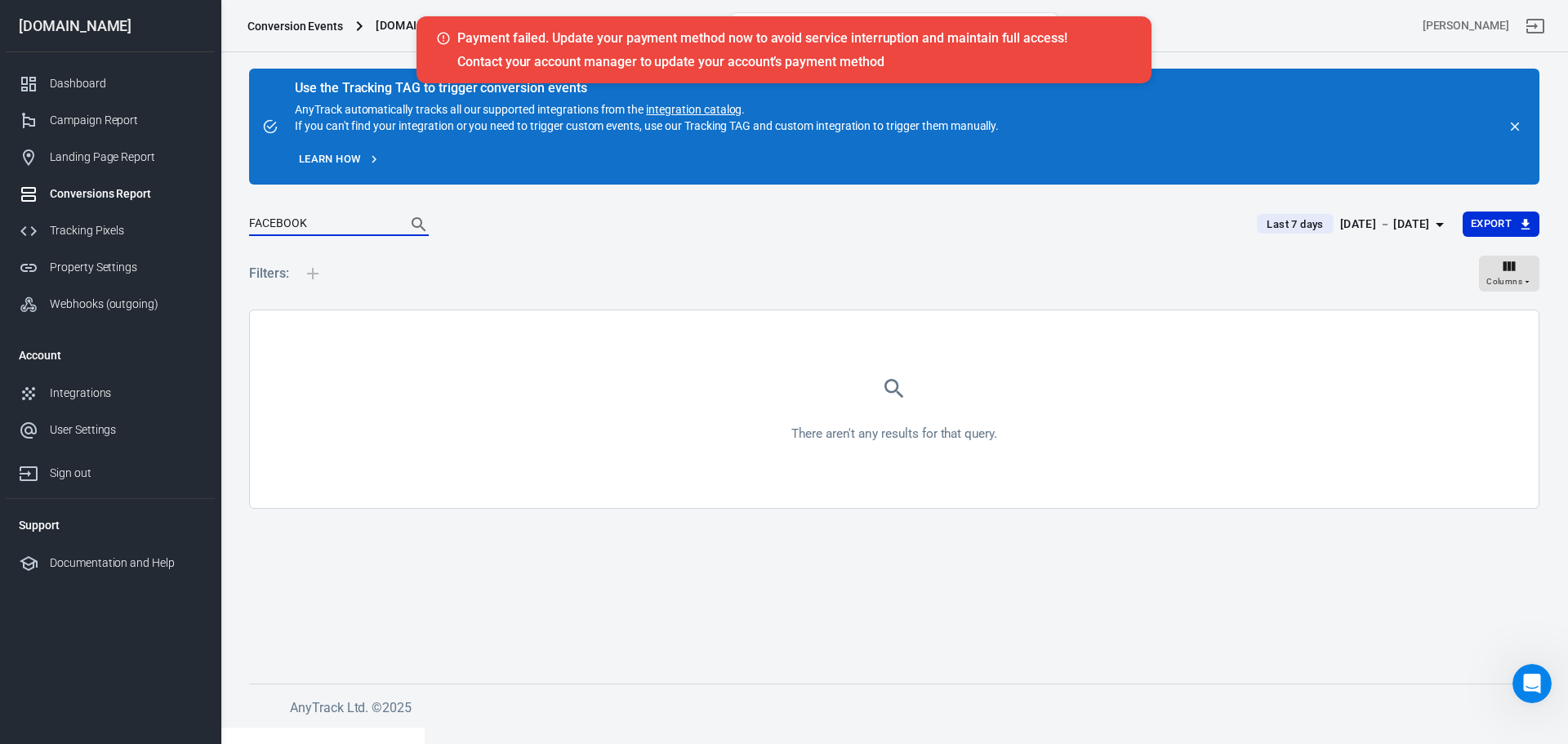
click at [343, 226] on input "FACEBOOK" at bounding box center [322, 225] width 144 height 21
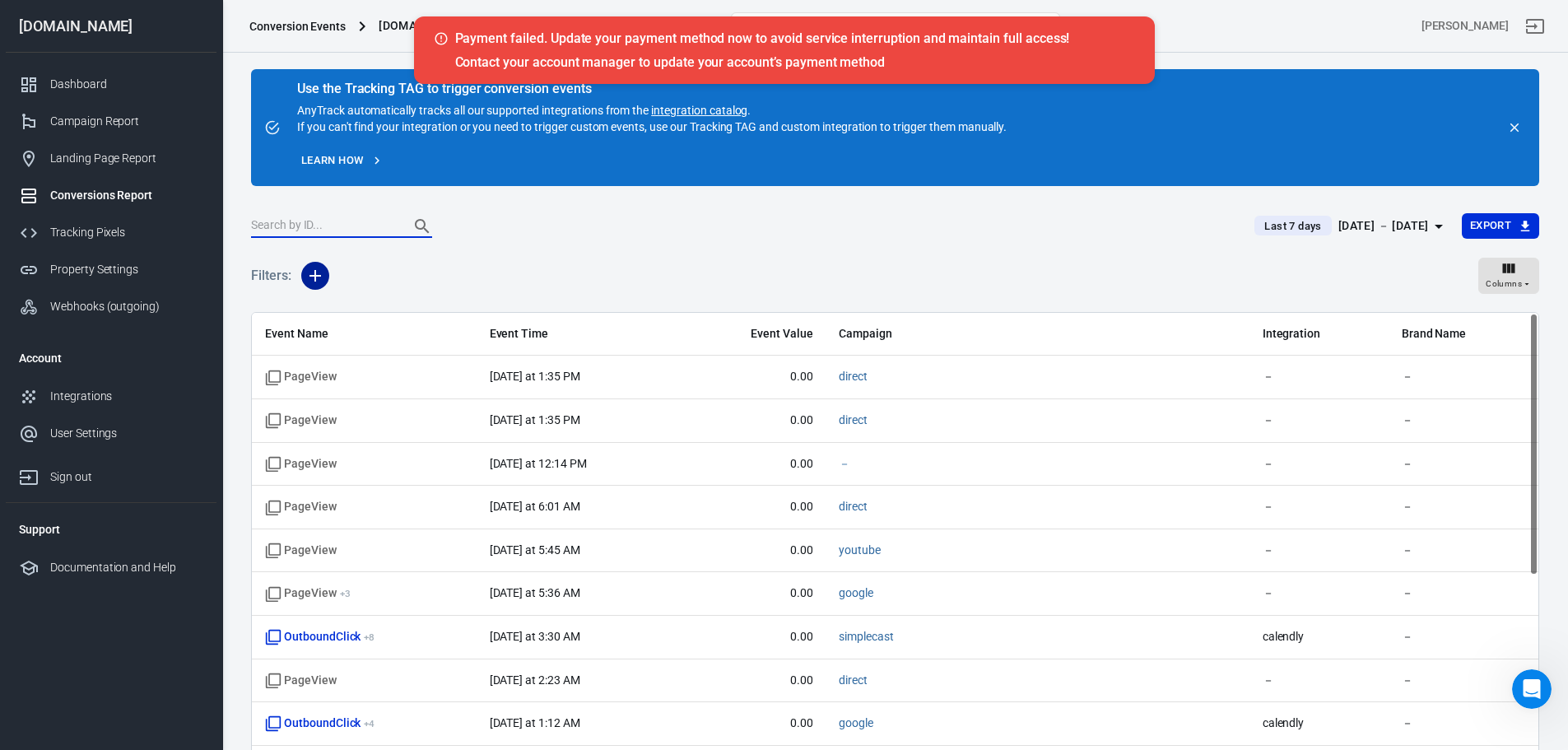
click at [315, 284] on icon "button" at bounding box center [315, 276] width 20 height 20
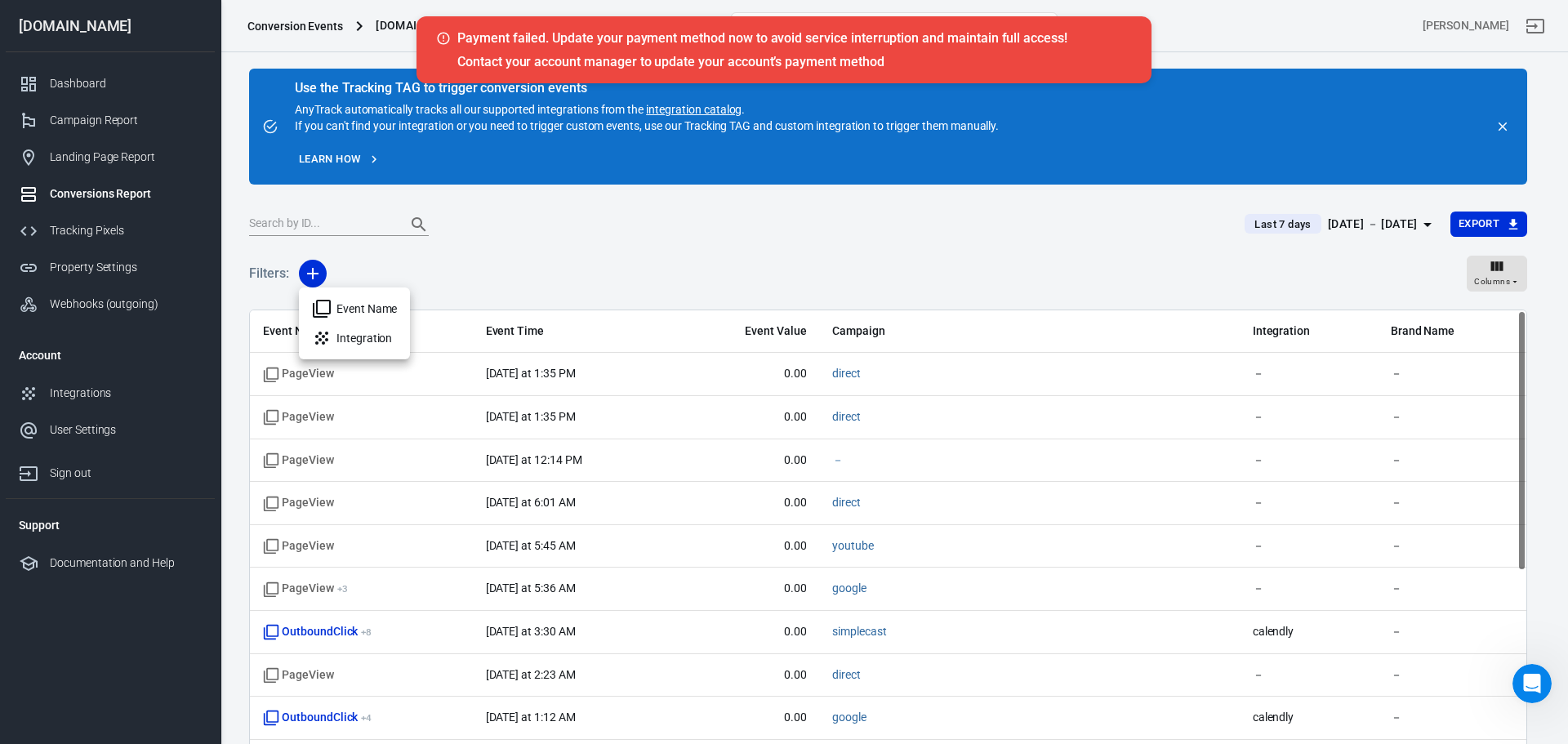
click at [342, 348] on li "Integration" at bounding box center [355, 338] width 111 height 30
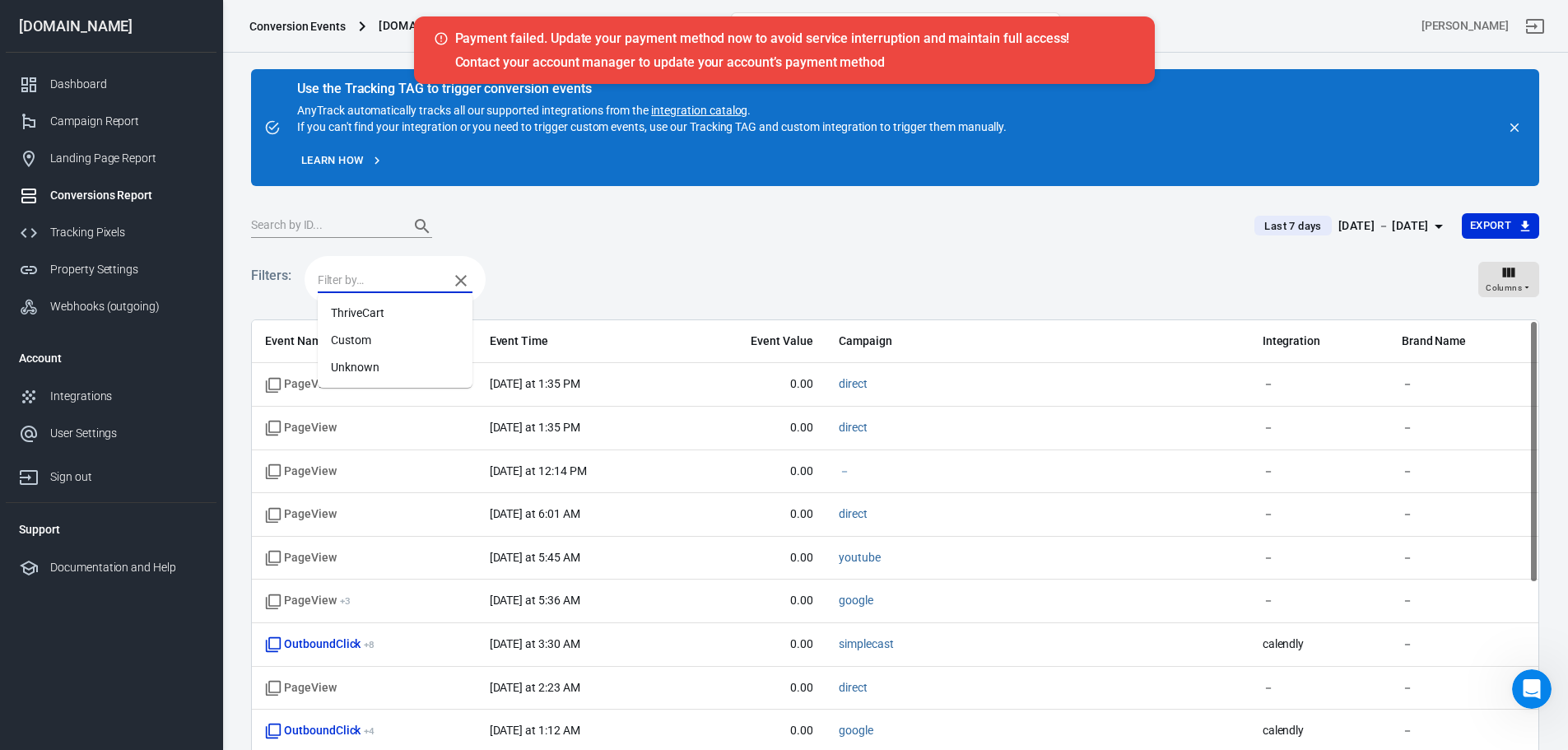
click at [376, 278] on input "text" at bounding box center [379, 280] width 123 height 20
click at [365, 321] on li "ThriveCart" at bounding box center [395, 313] width 155 height 27
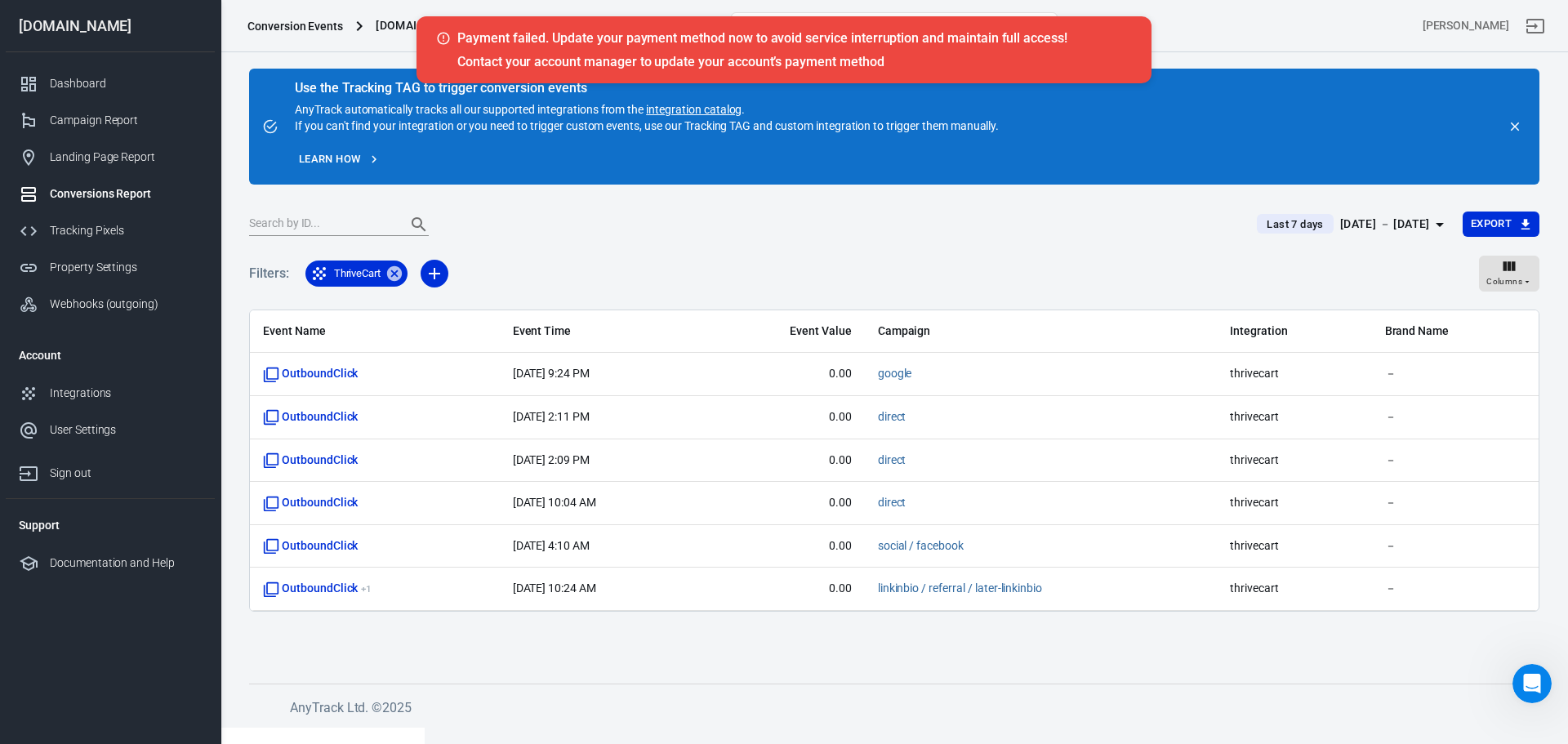
click at [1440, 224] on icon "button" at bounding box center [1440, 225] width 8 height 4
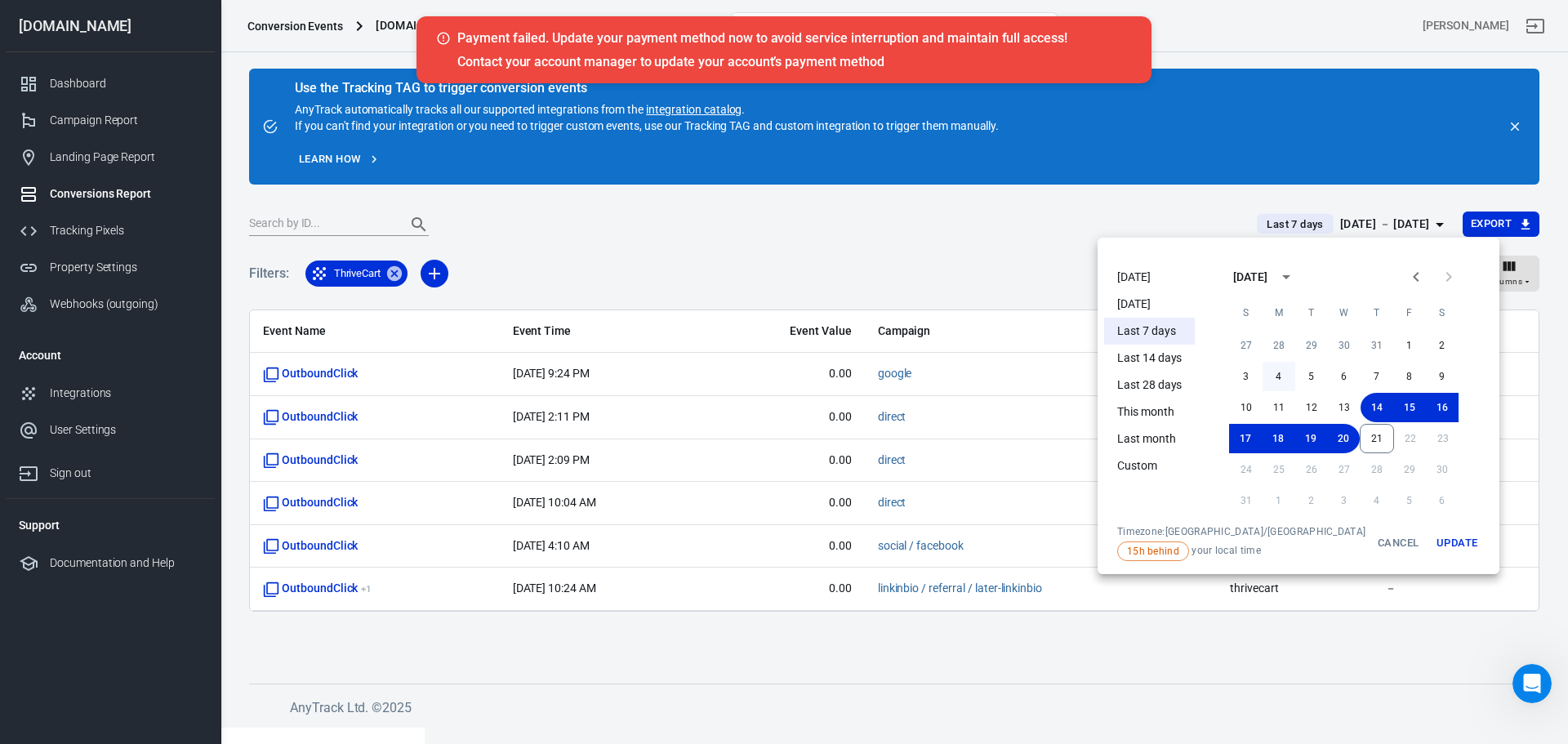
click at [1263, 380] on button "4" at bounding box center [1279, 377] width 32 height 30
click at [1230, 405] on button "10" at bounding box center [1246, 408] width 32 height 30
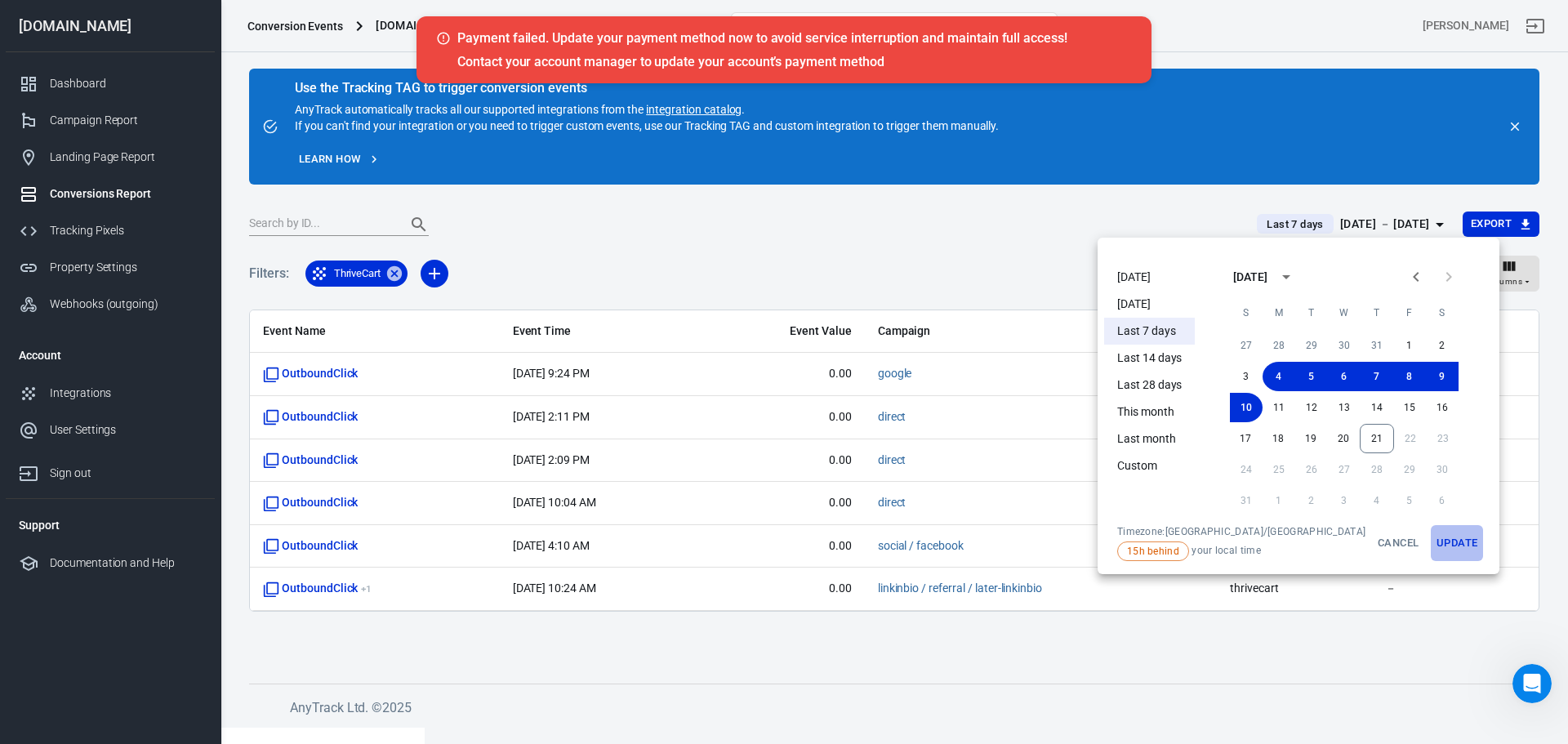
click at [1431, 546] on button "Update" at bounding box center [1457, 543] width 53 height 36
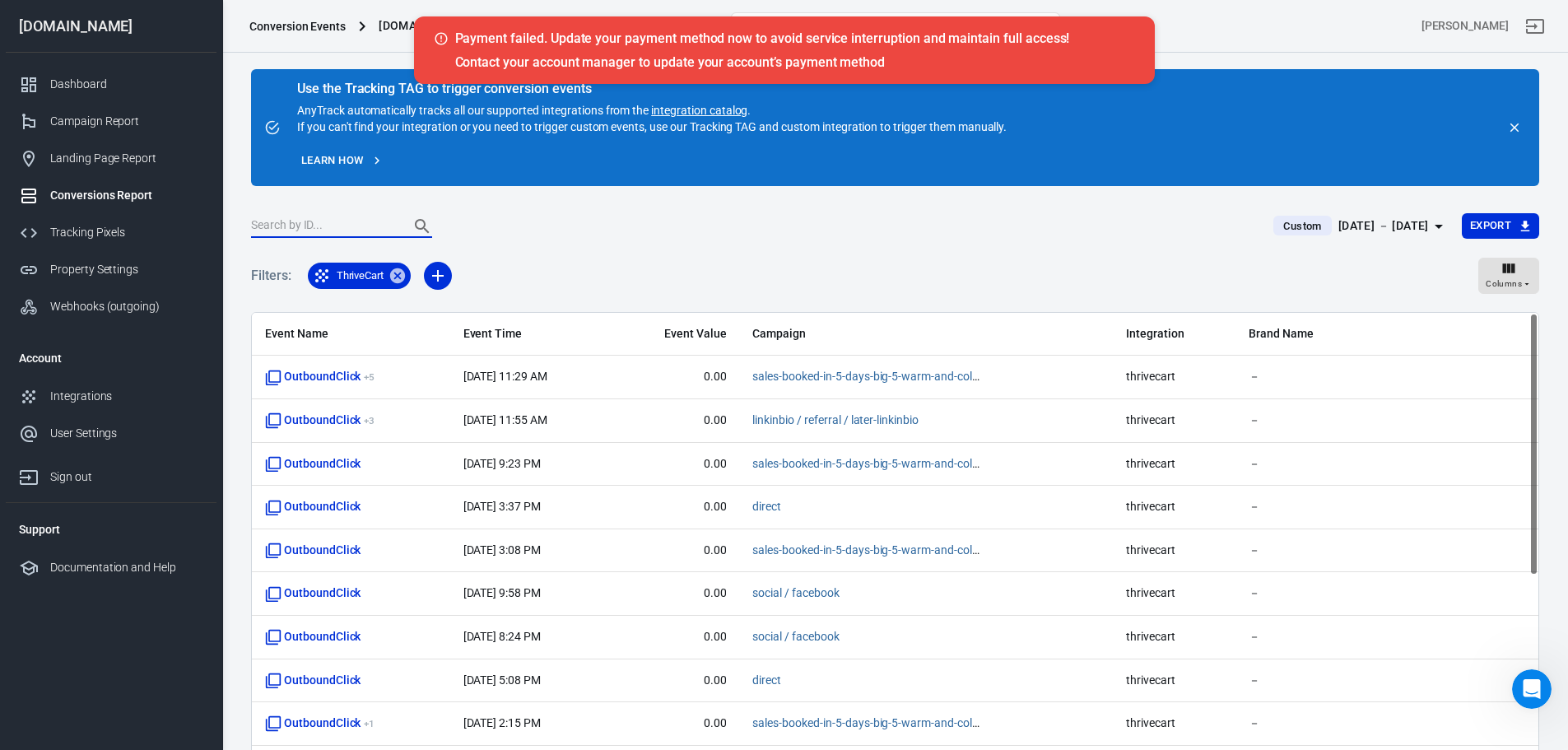
click at [313, 221] on input "text" at bounding box center [324, 226] width 145 height 21
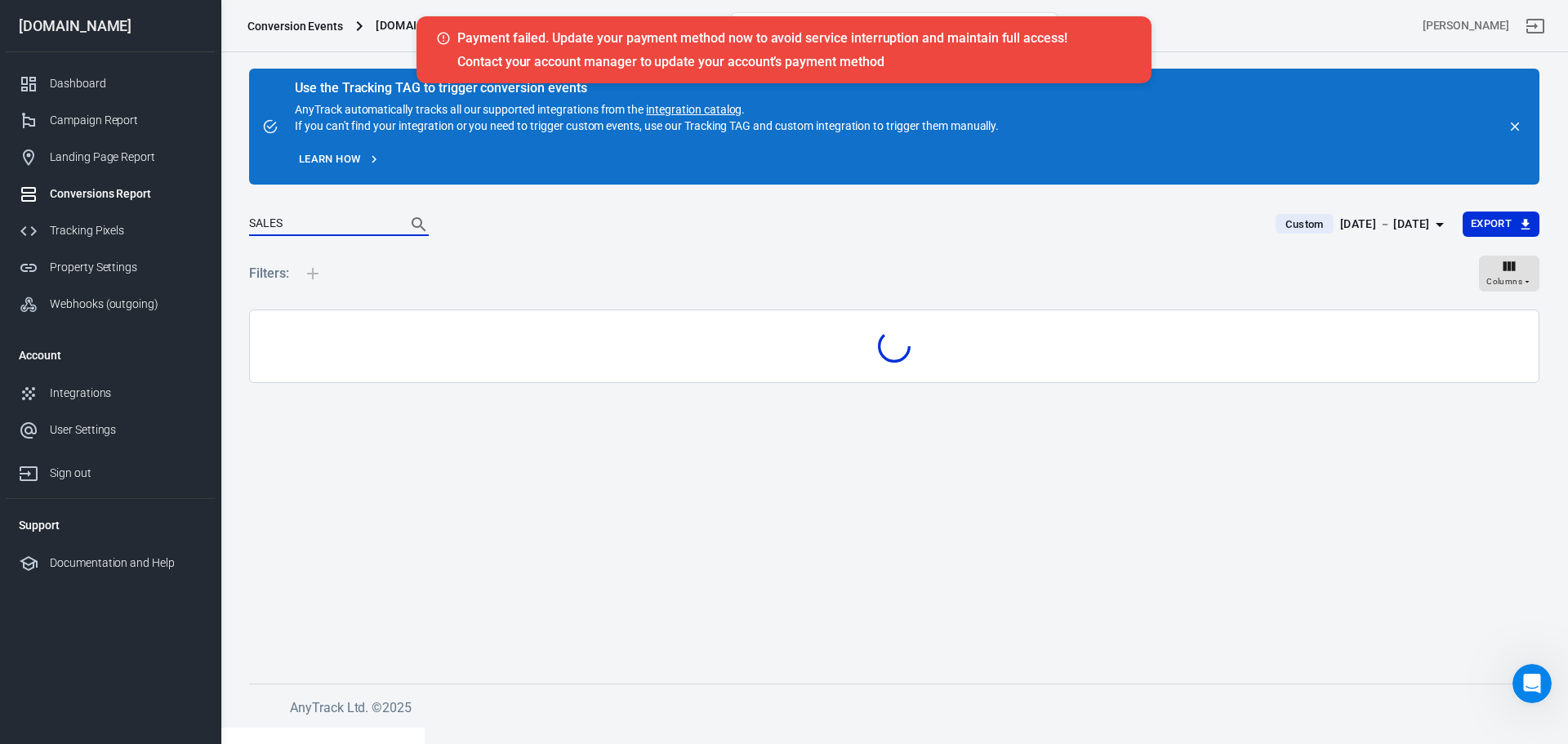
type input "SALES"
click at [399, 205] on button "Search" at bounding box center [419, 225] width 39 height 39
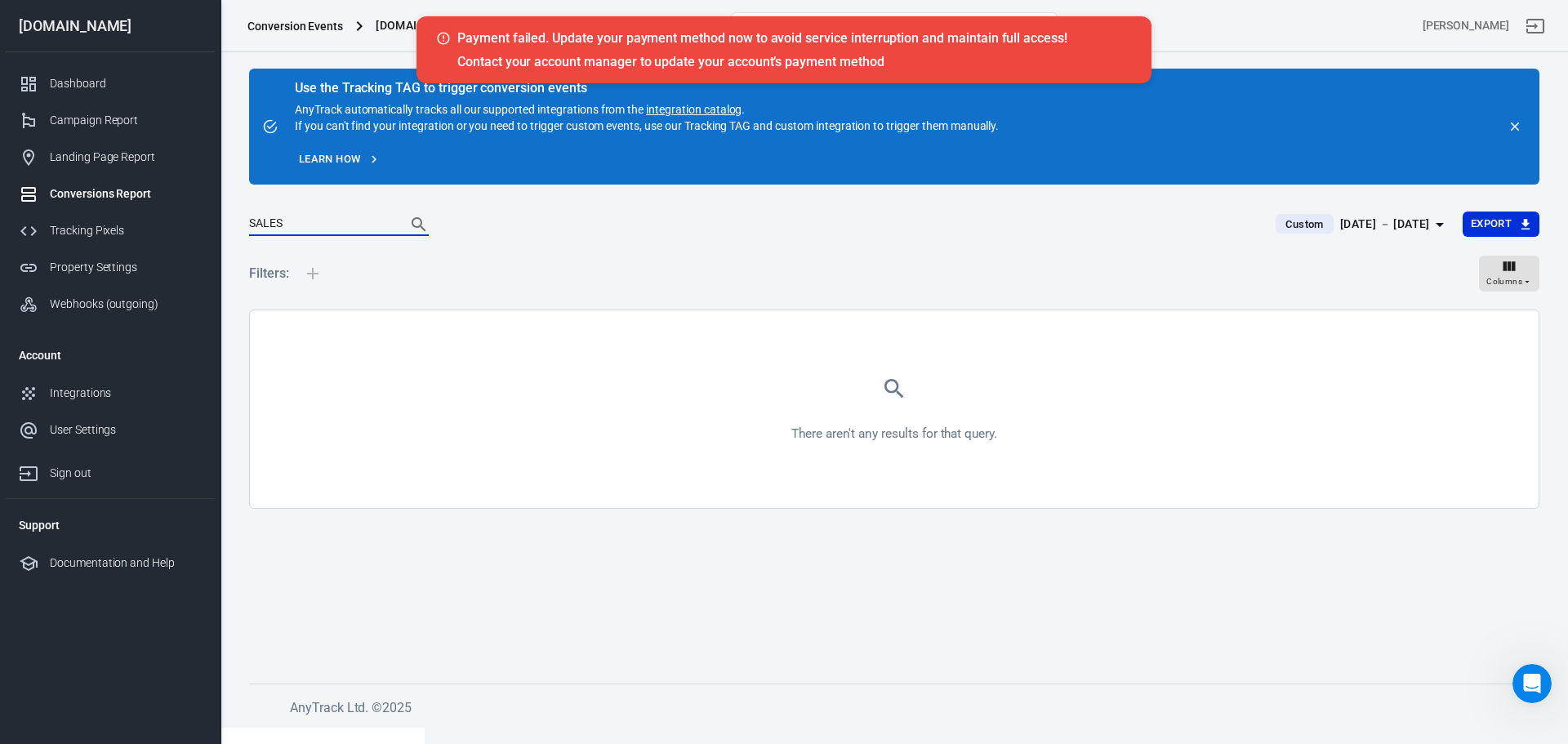
click at [308, 222] on input "SALES" at bounding box center [322, 225] width 144 height 21
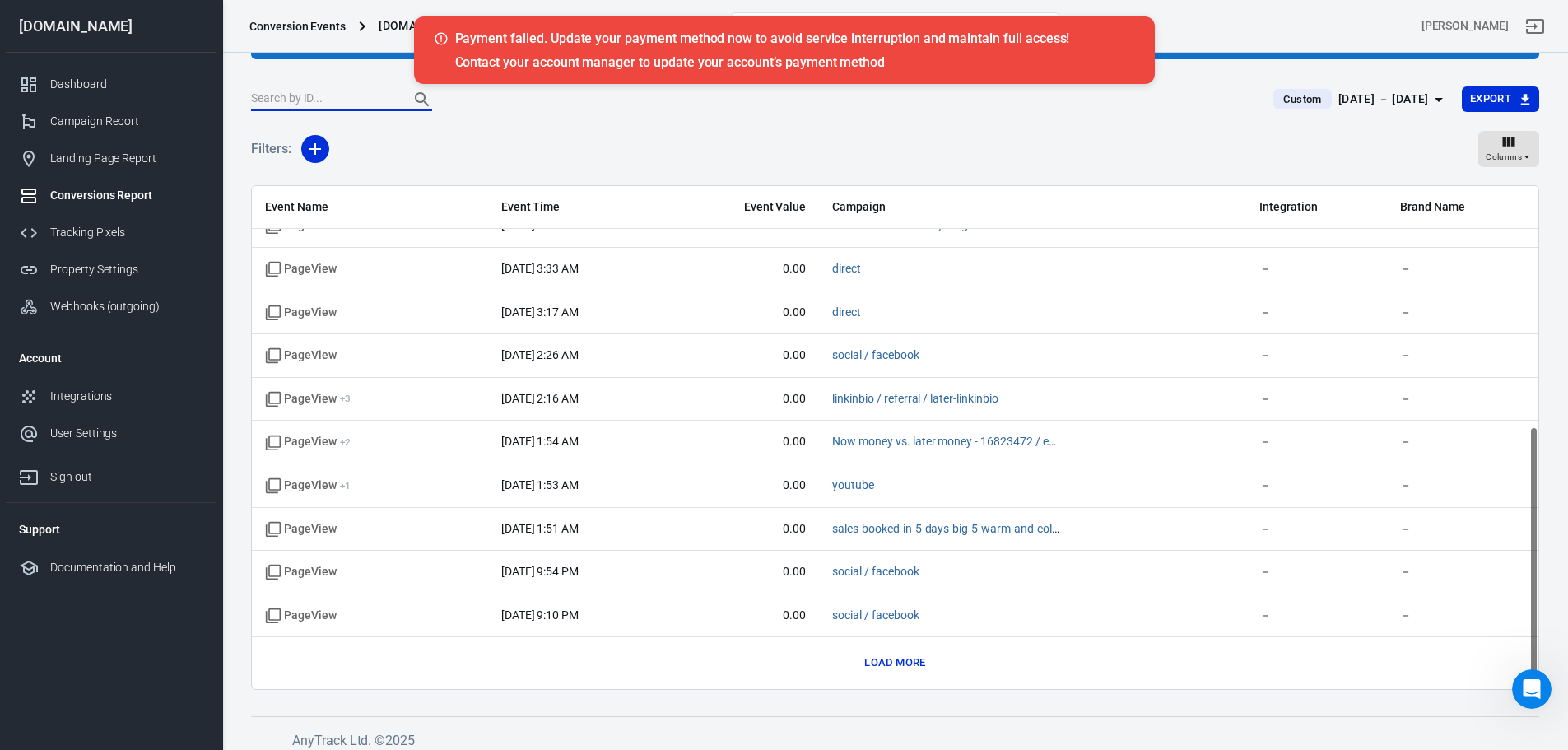
scroll to position [138, 0]
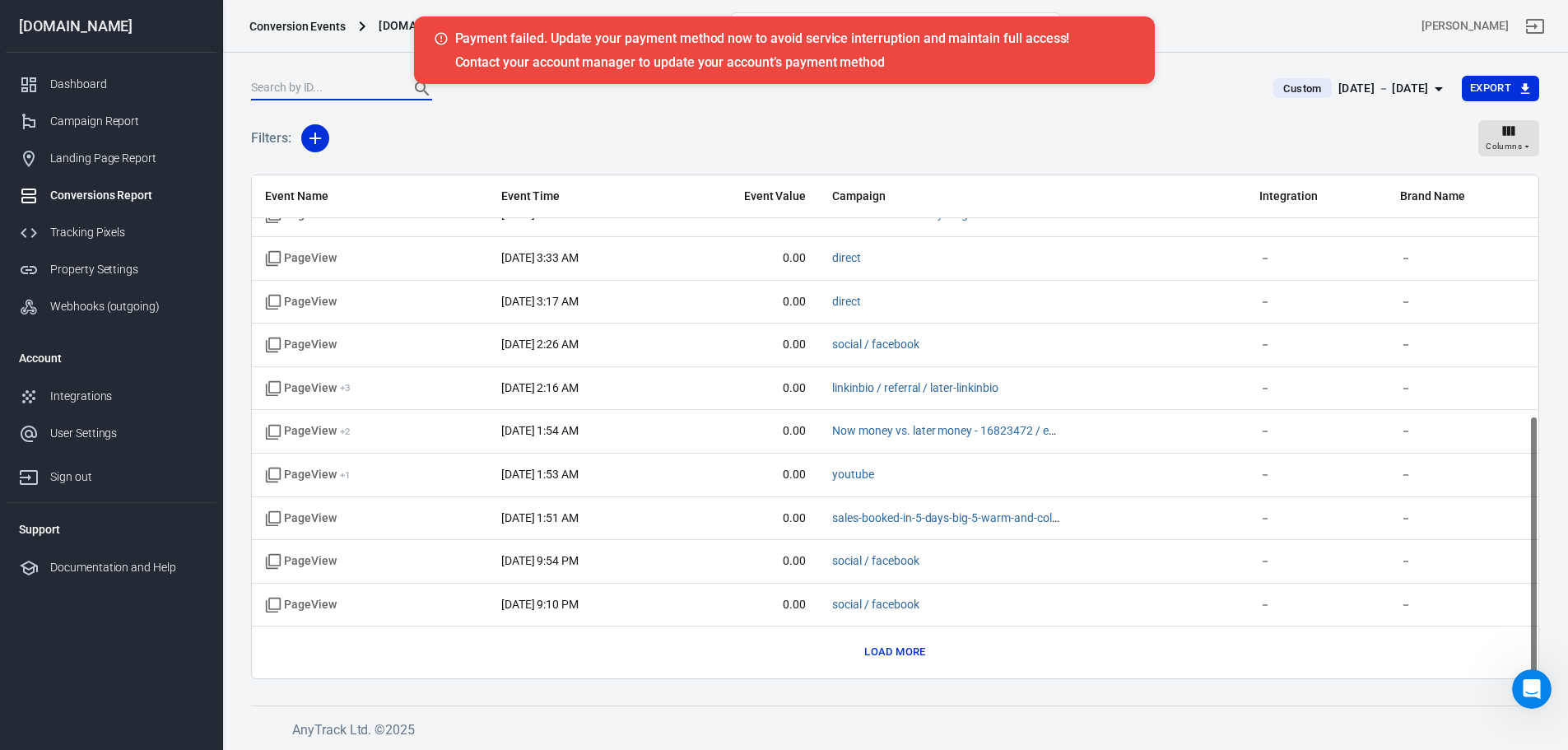
click at [898, 651] on button "Load more" at bounding box center [895, 652] width 69 height 25
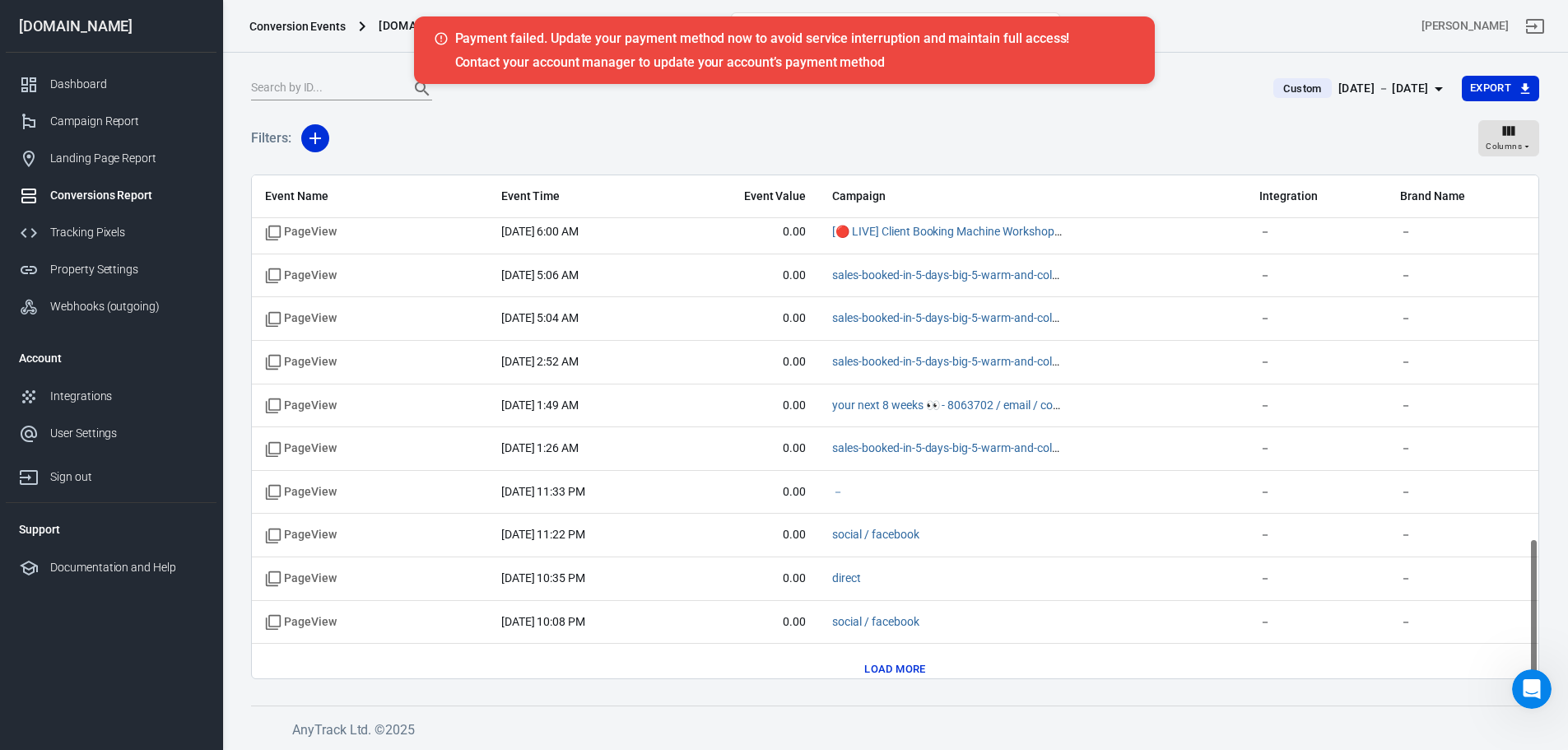
scroll to position [1324, 0]
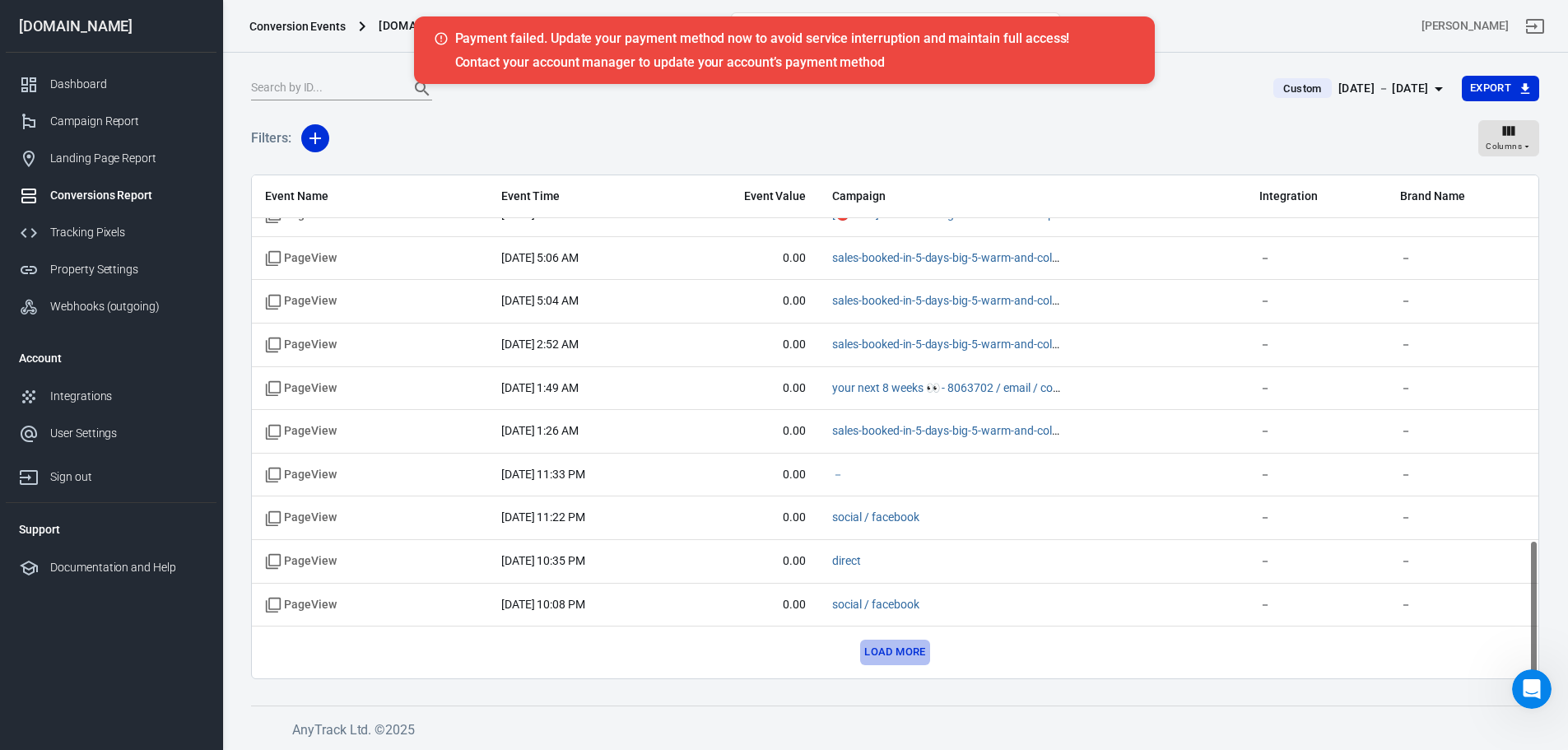
click at [917, 650] on button "Load more" at bounding box center [895, 652] width 69 height 25
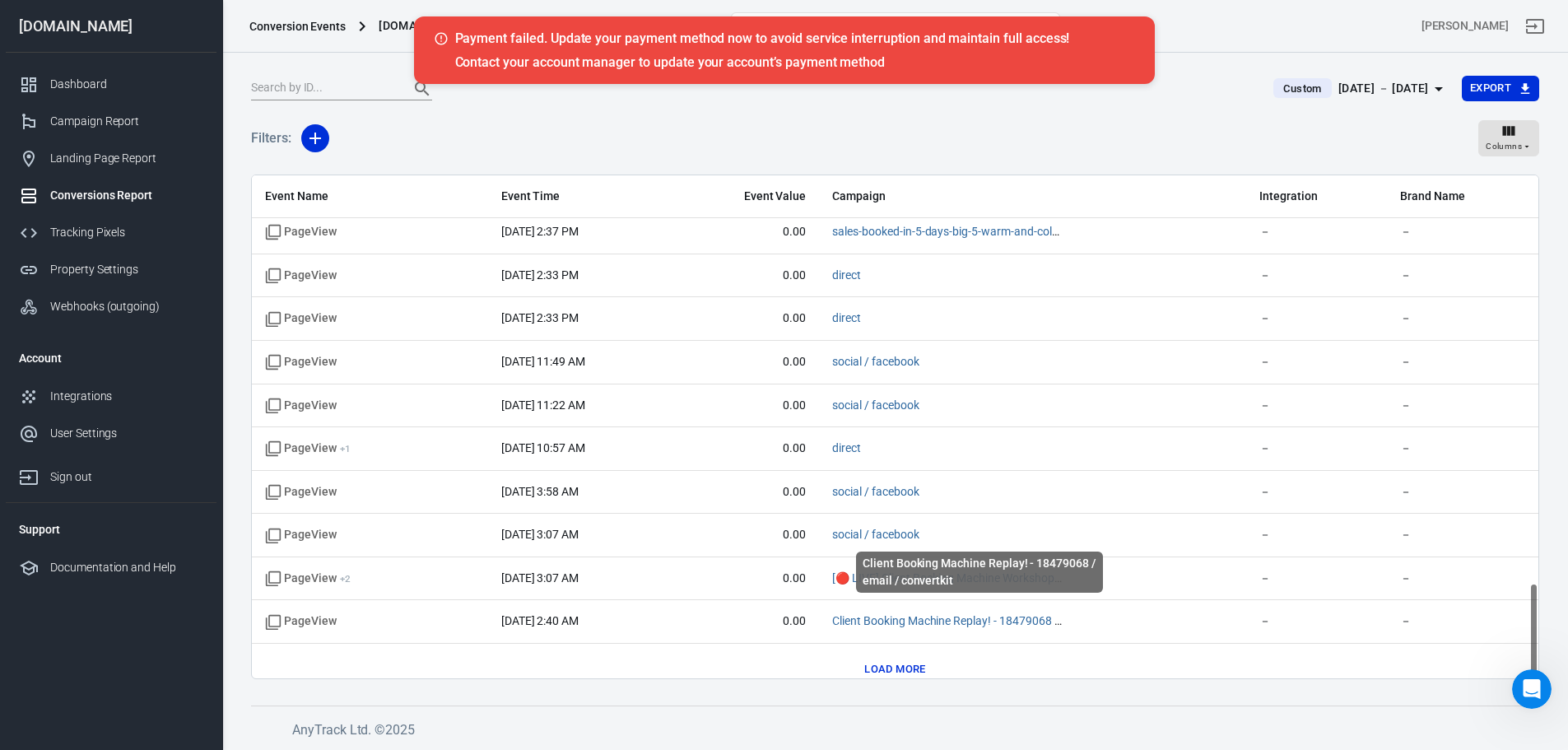
scroll to position [2190, 0]
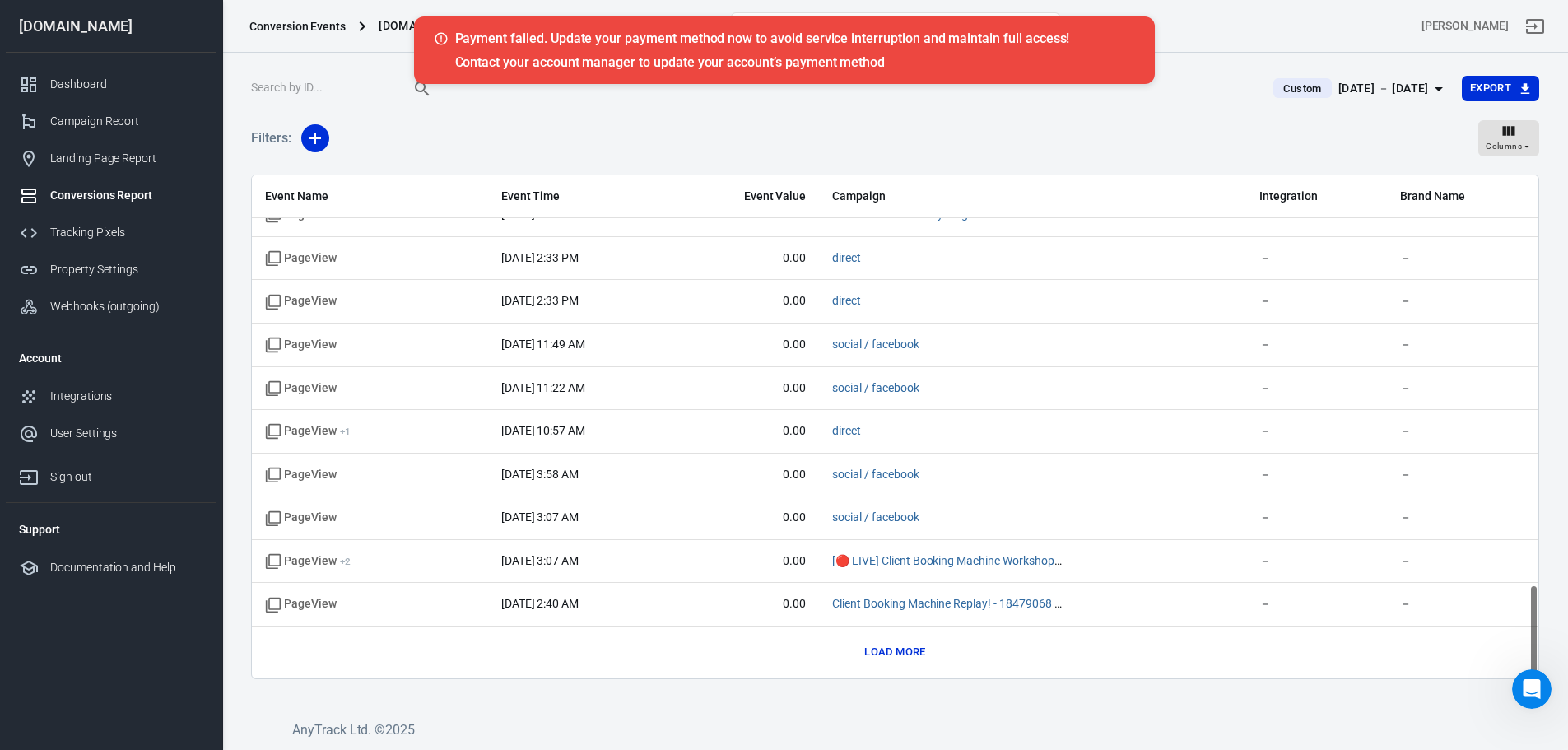
click at [922, 650] on button "Load more" at bounding box center [895, 652] width 69 height 25
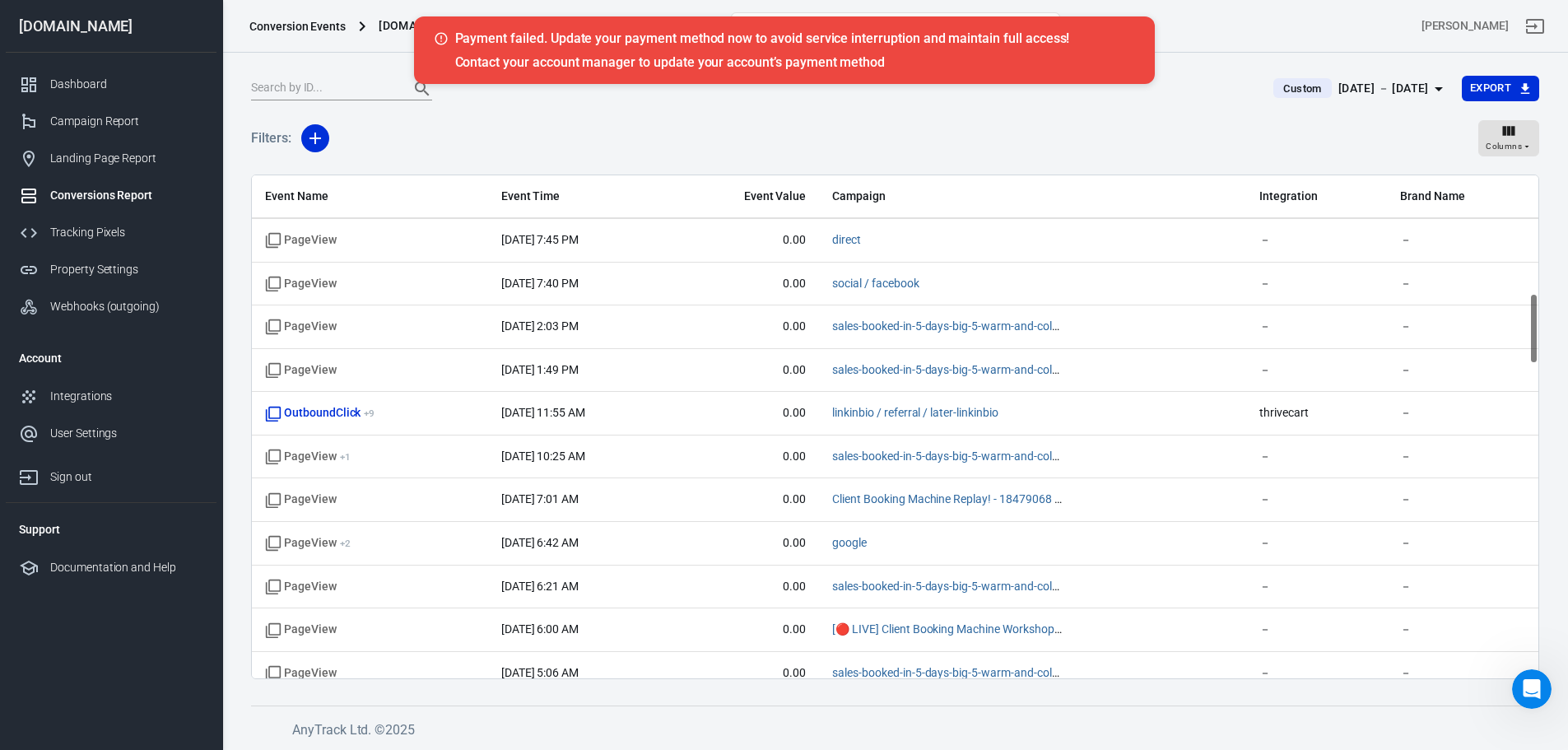
scroll to position [708, 0]
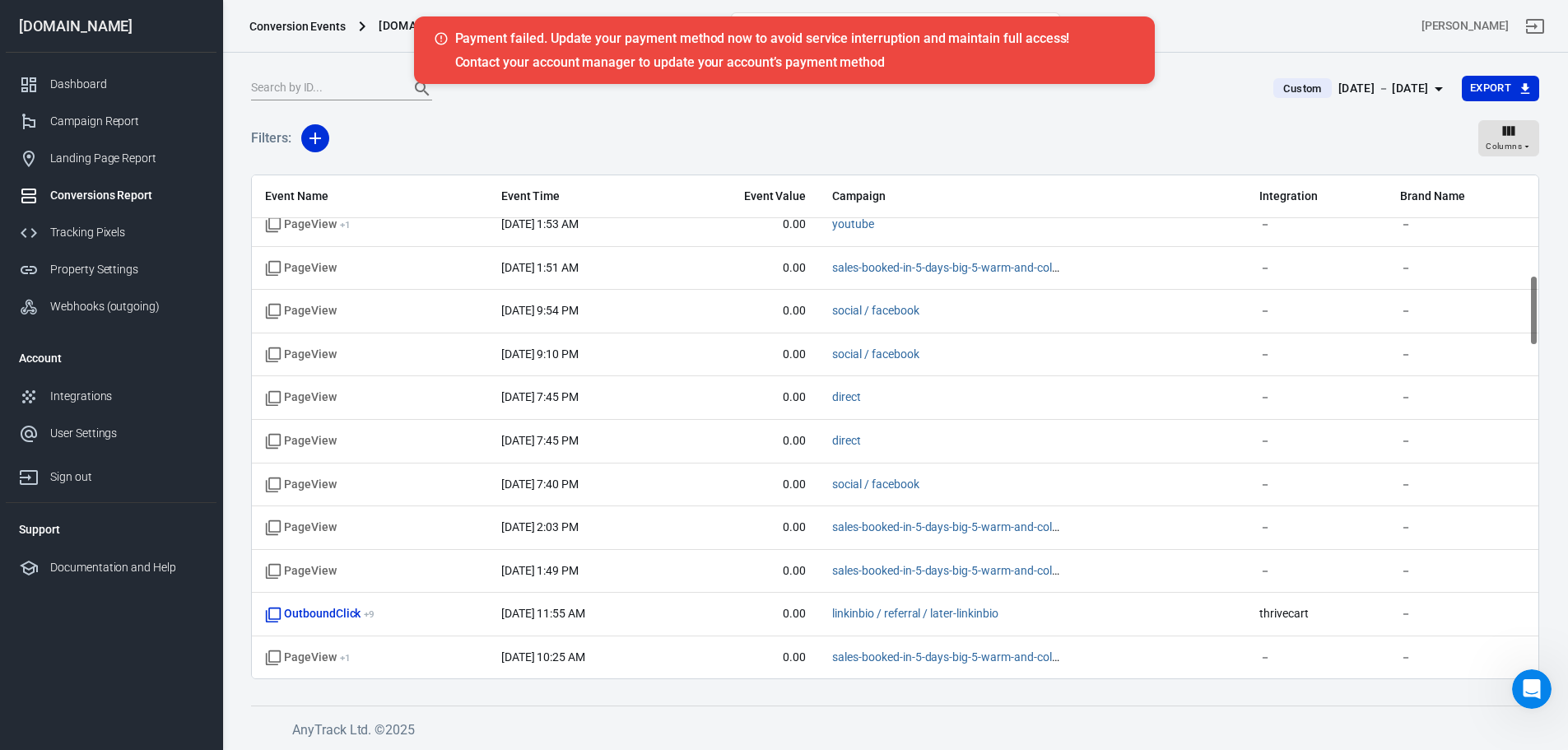
click at [295, 200] on span "Event Name" at bounding box center [370, 197] width 210 height 17
click at [1504, 131] on icon "button" at bounding box center [1508, 130] width 12 height 10
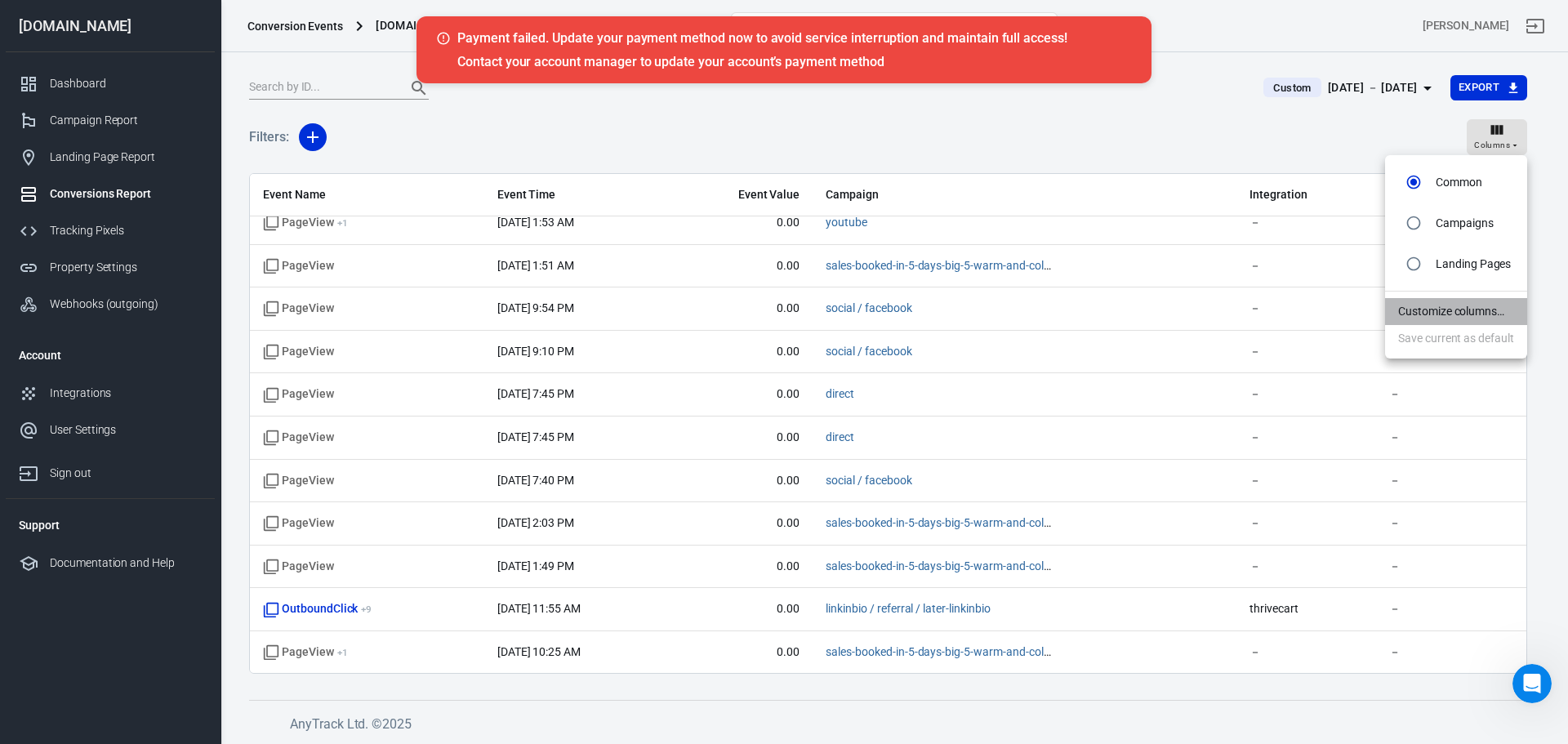
click at [1466, 306] on li "Customize columns…" at bounding box center [1456, 311] width 142 height 27
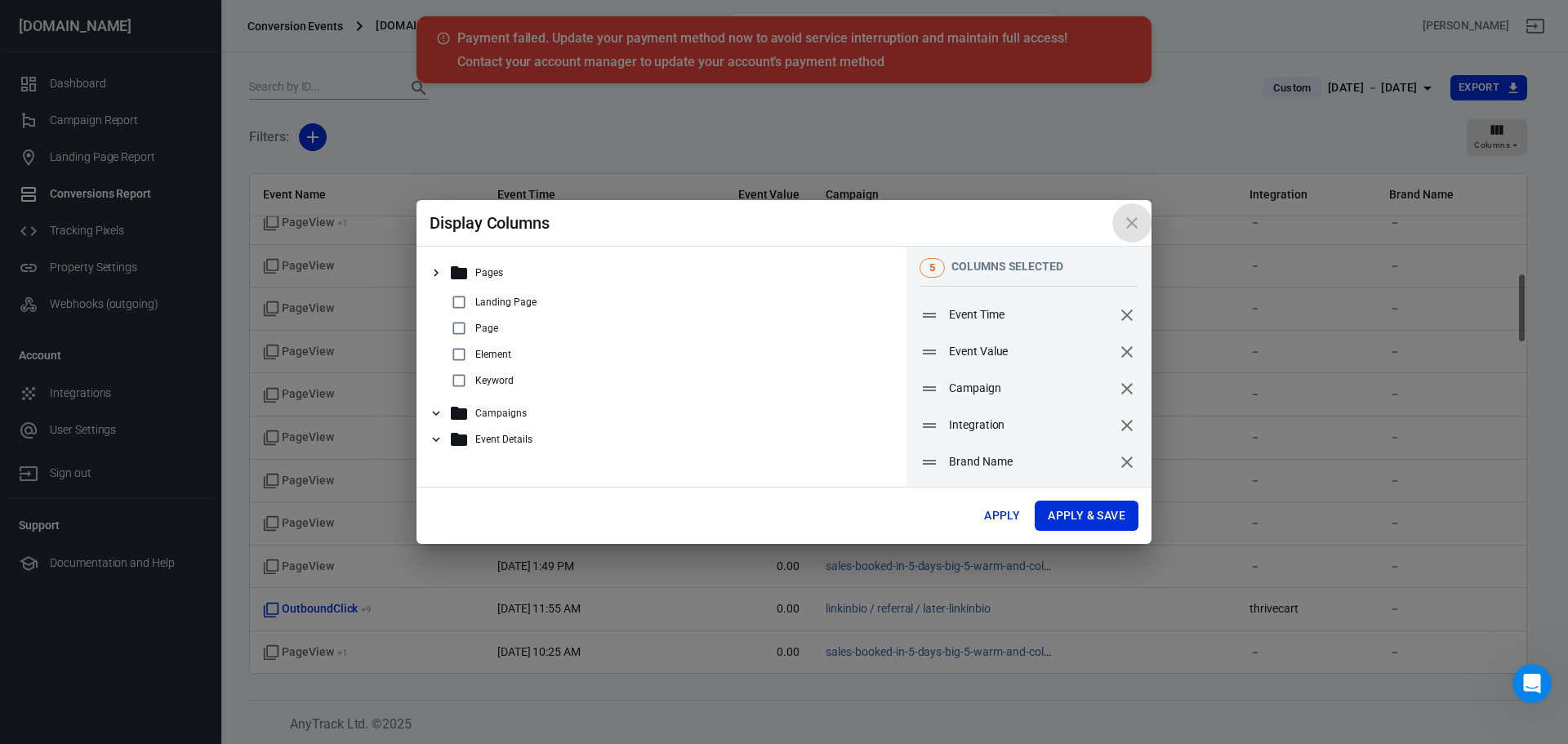
click at [1118, 221] on button "close" at bounding box center [1132, 223] width 39 height 39
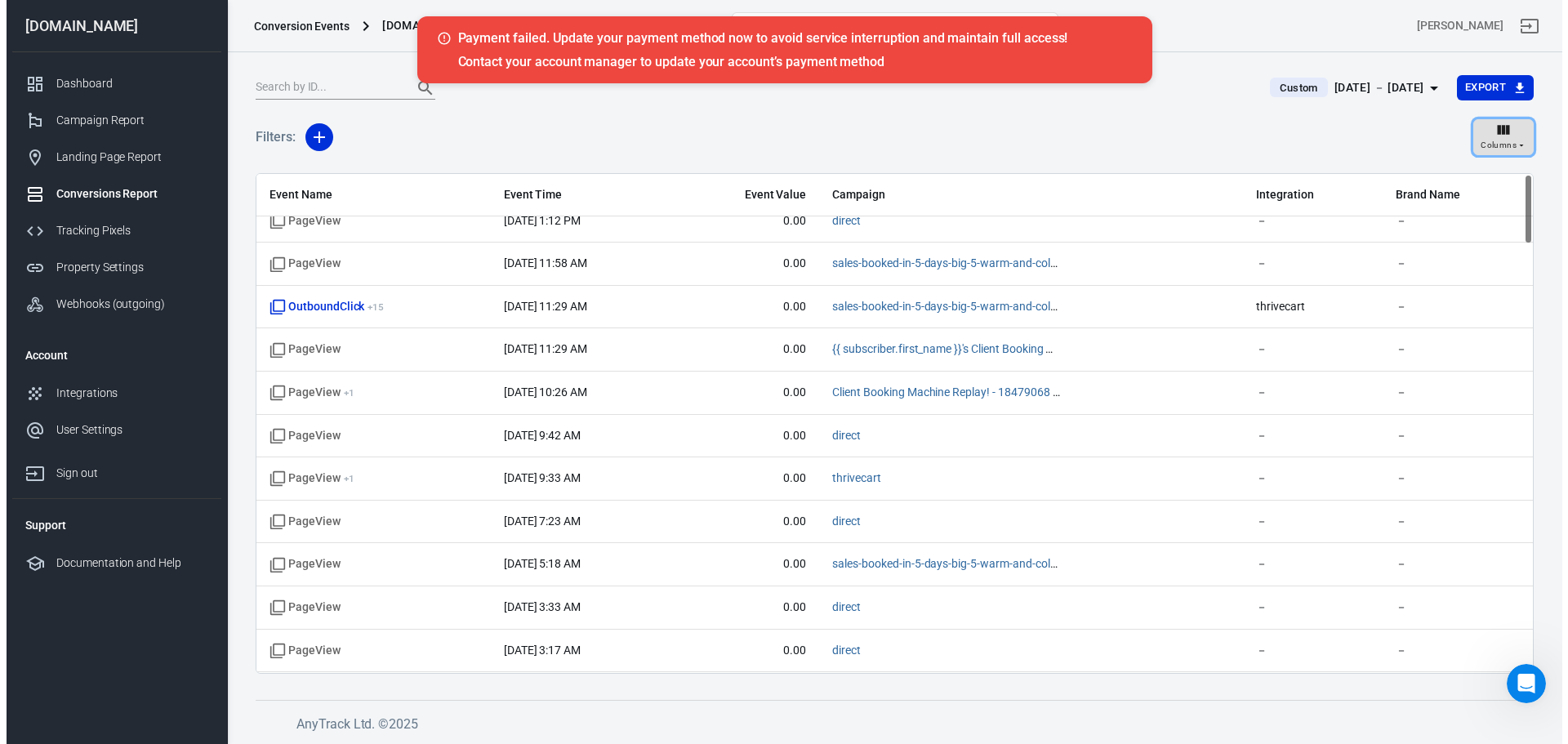
scroll to position [0, 0]
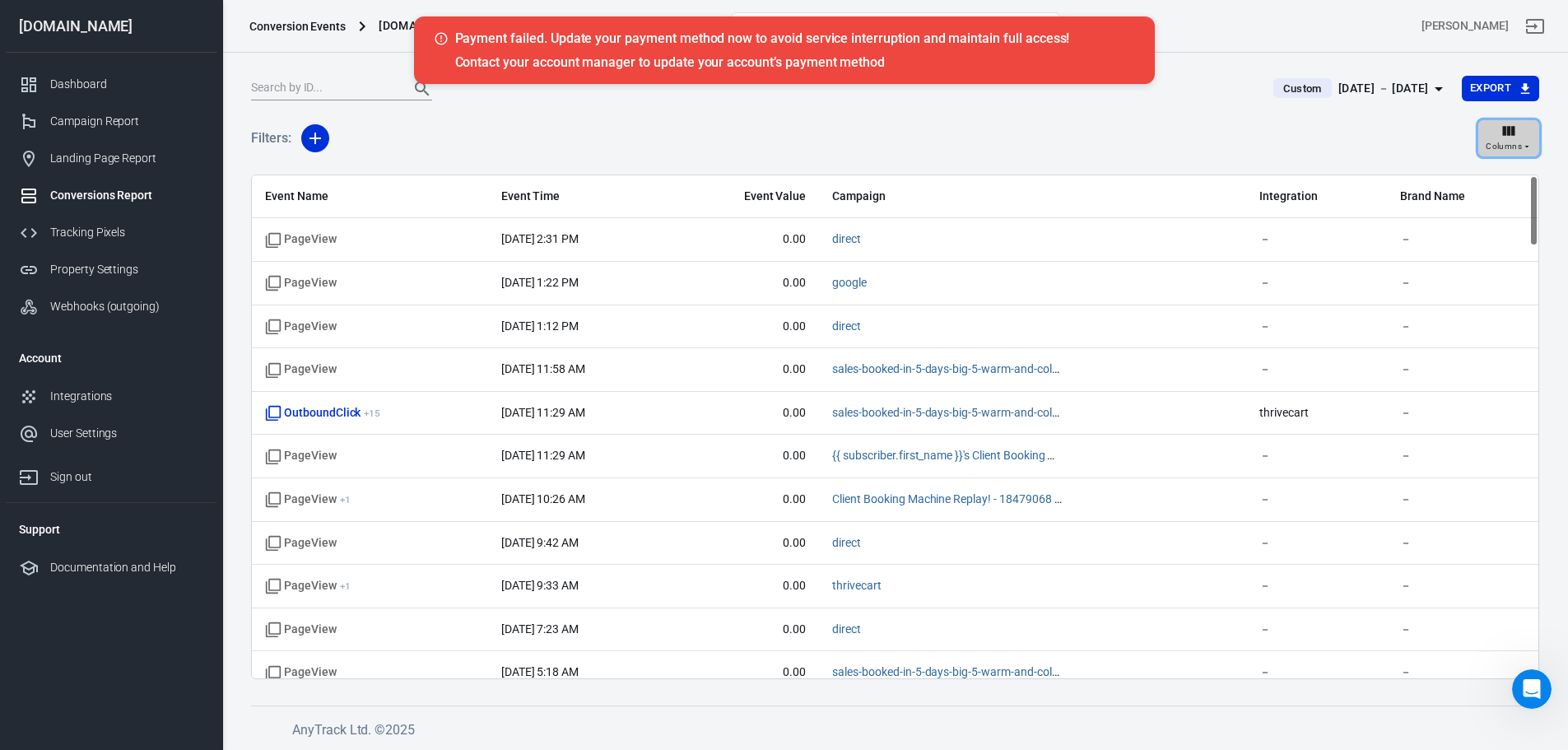
click at [1523, 138] on div "Columns" at bounding box center [1509, 139] width 47 height 32
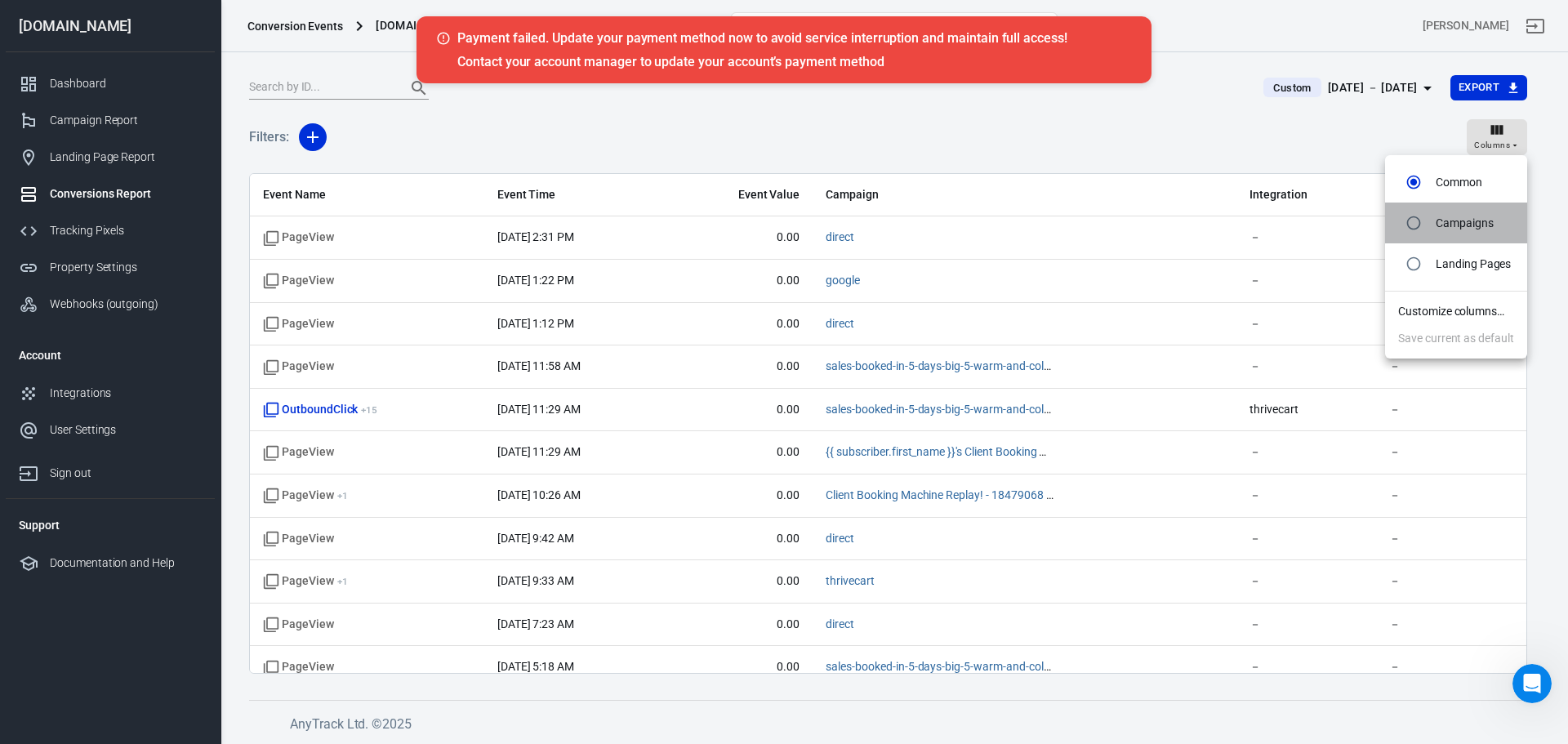
click at [1455, 224] on p "Campaigns" at bounding box center [1465, 223] width 58 height 18
radio input "false"
radio input "true"
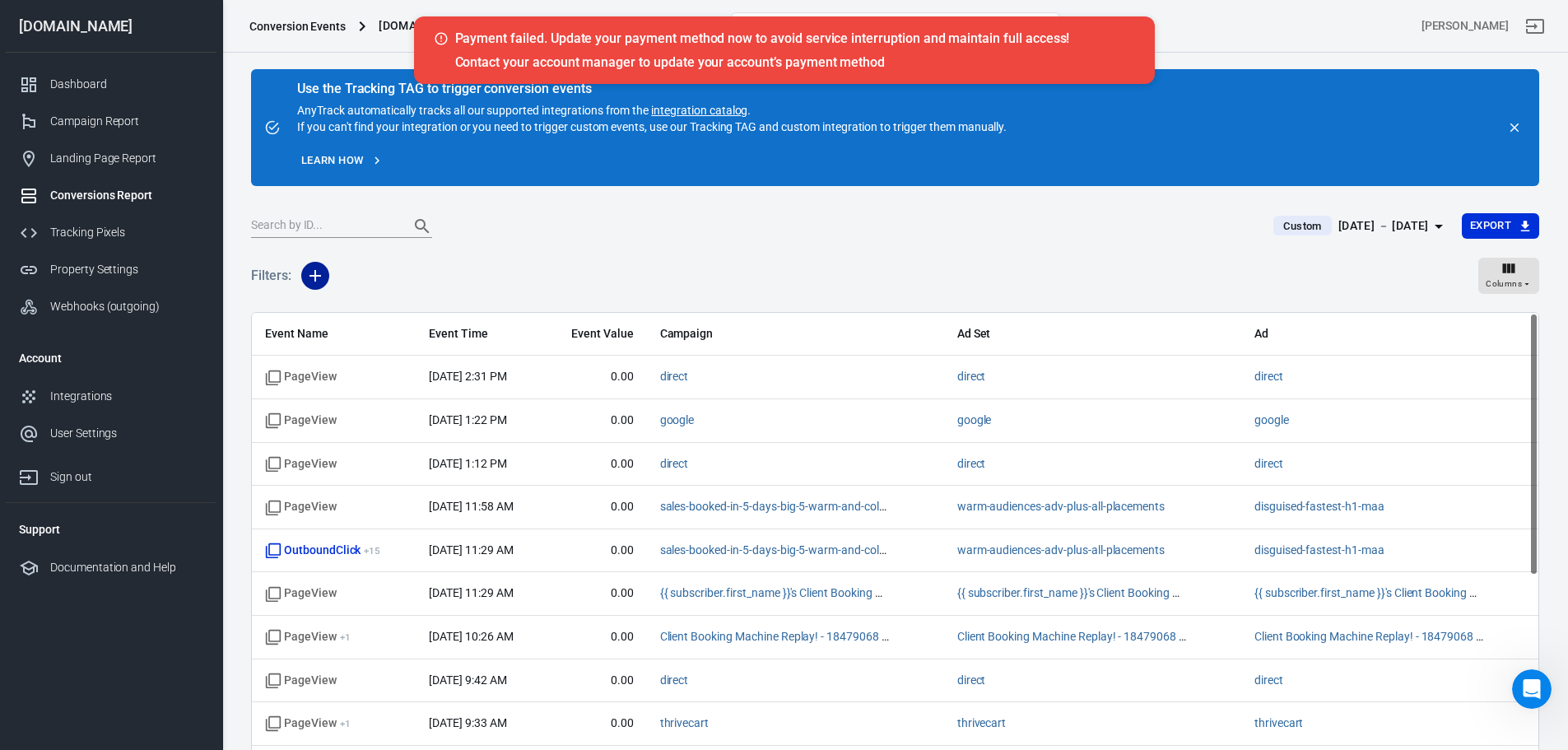
click at [306, 274] on icon "button" at bounding box center [315, 276] width 20 height 20
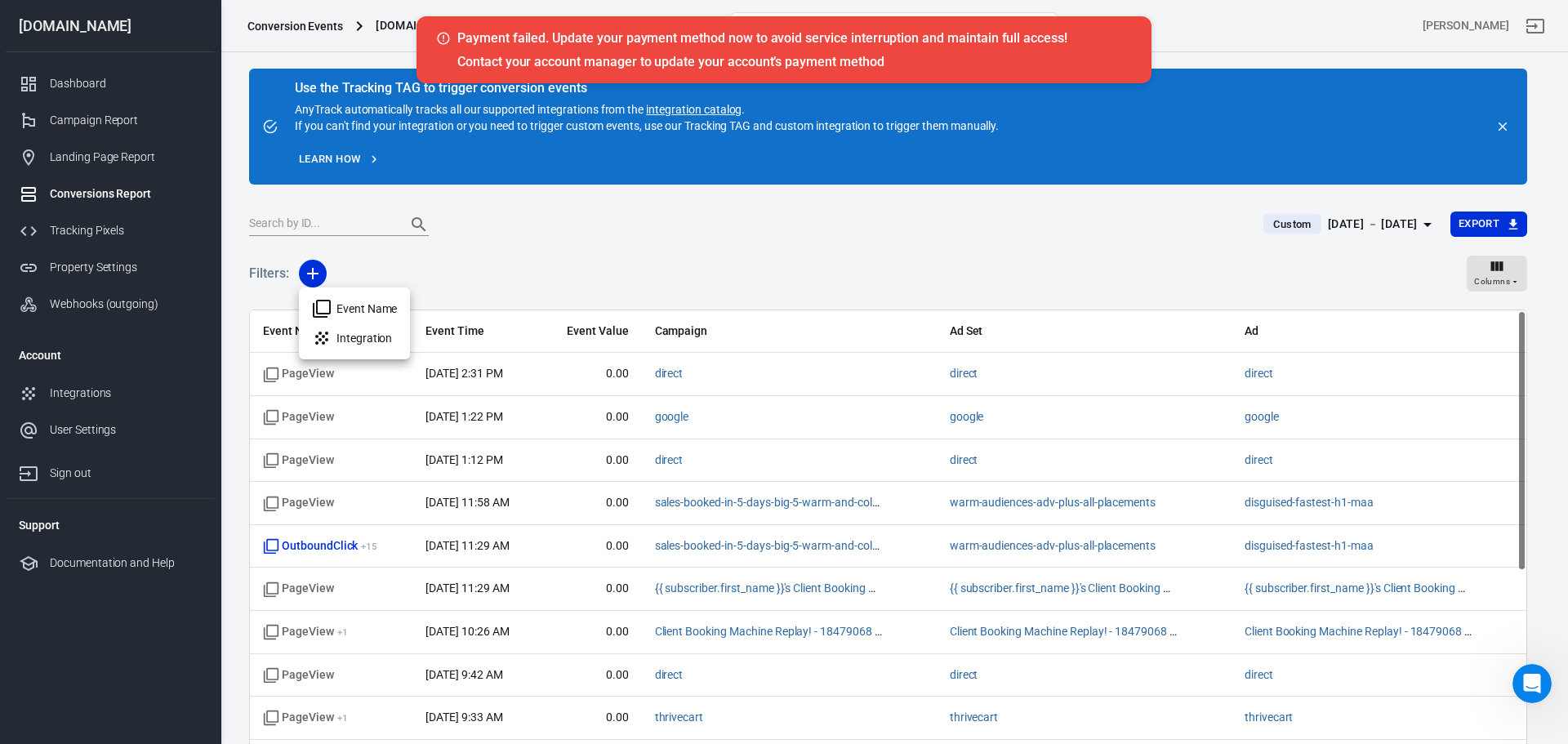
click at [323, 310] on icon at bounding box center [322, 309] width 19 height 19
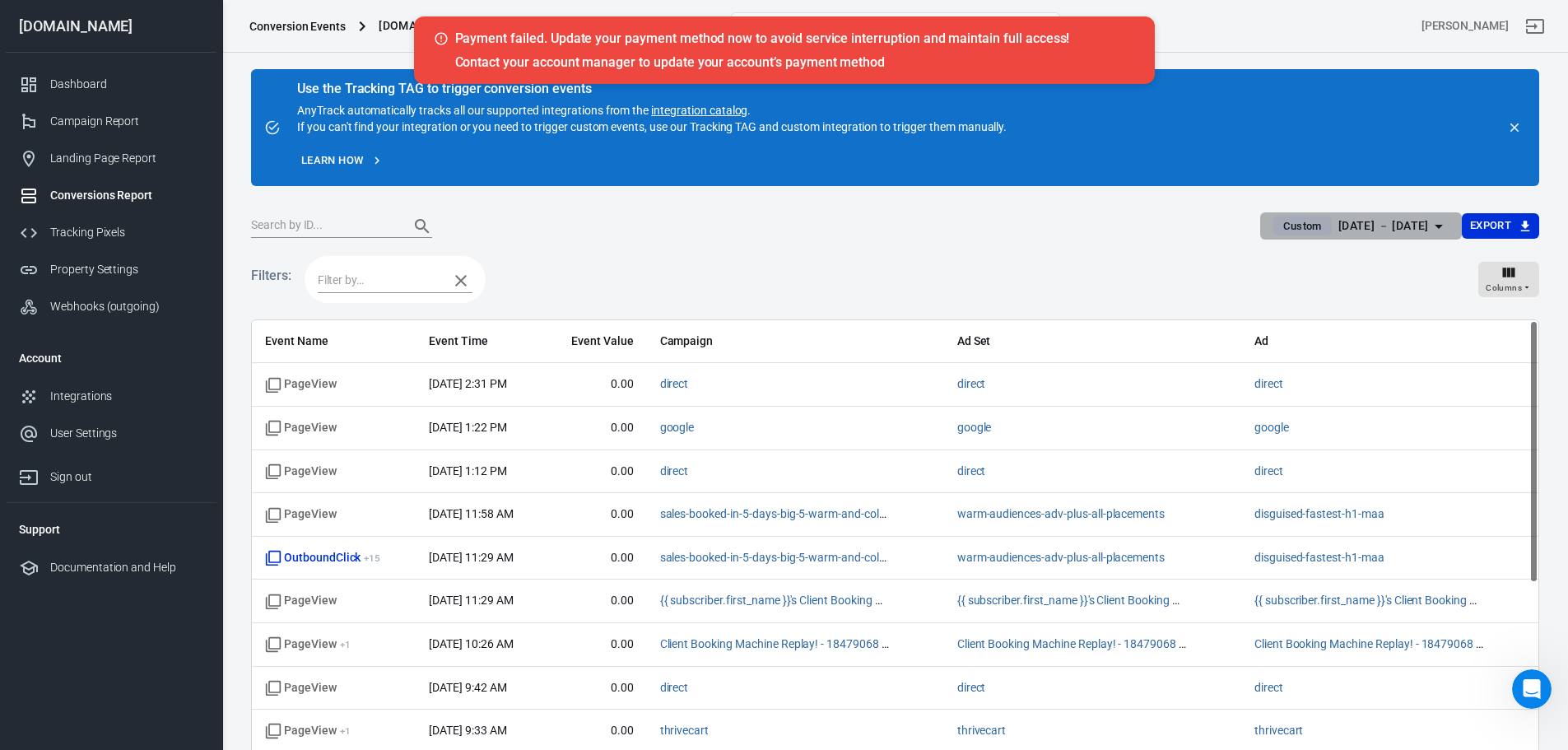
click at [1389, 231] on div "Aug 4 － Aug 10, 2025" at bounding box center [1383, 226] width 90 height 20
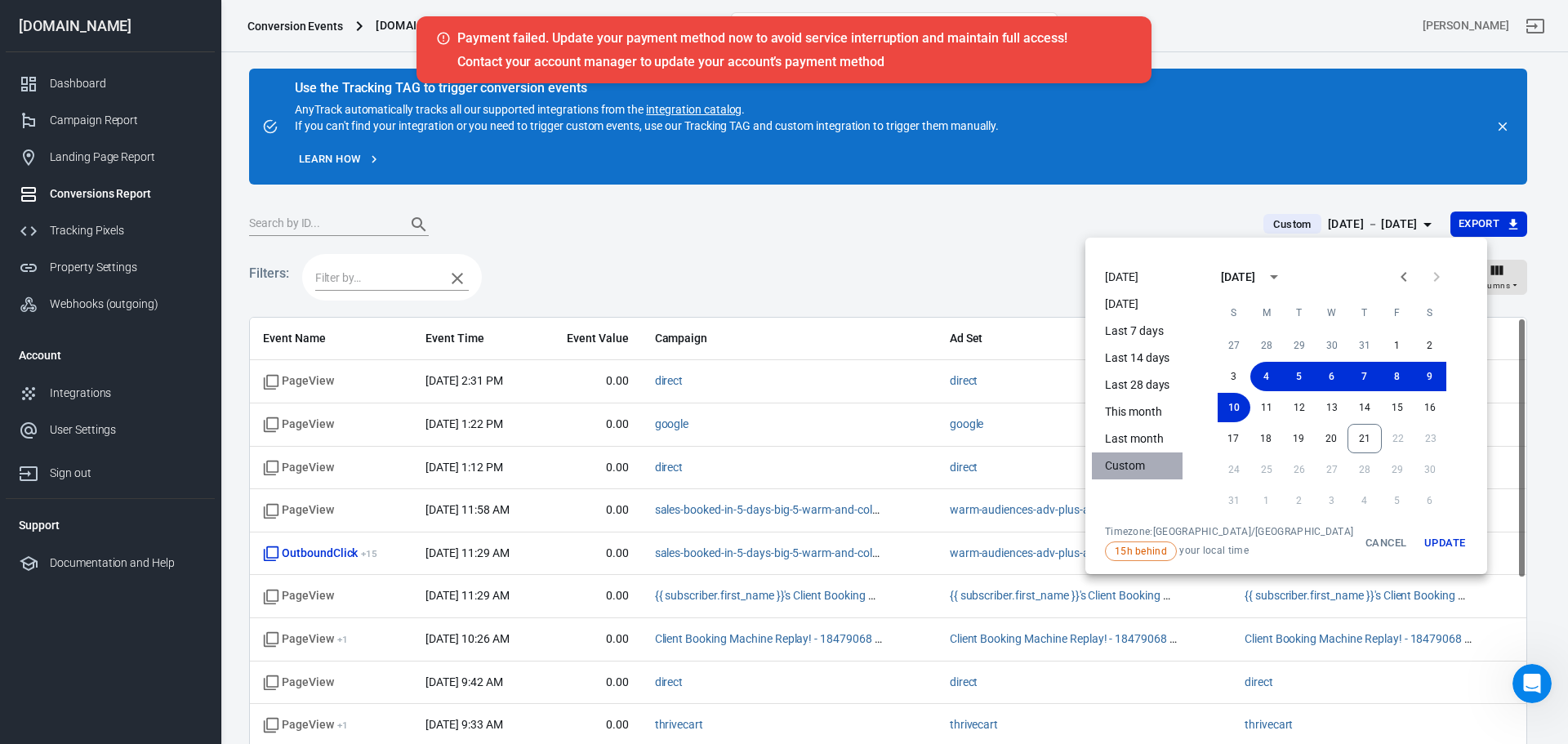
click at [1148, 457] on li "Custom" at bounding box center [1137, 466] width 91 height 27
click at [1161, 417] on li "This month" at bounding box center [1137, 411] width 91 height 27
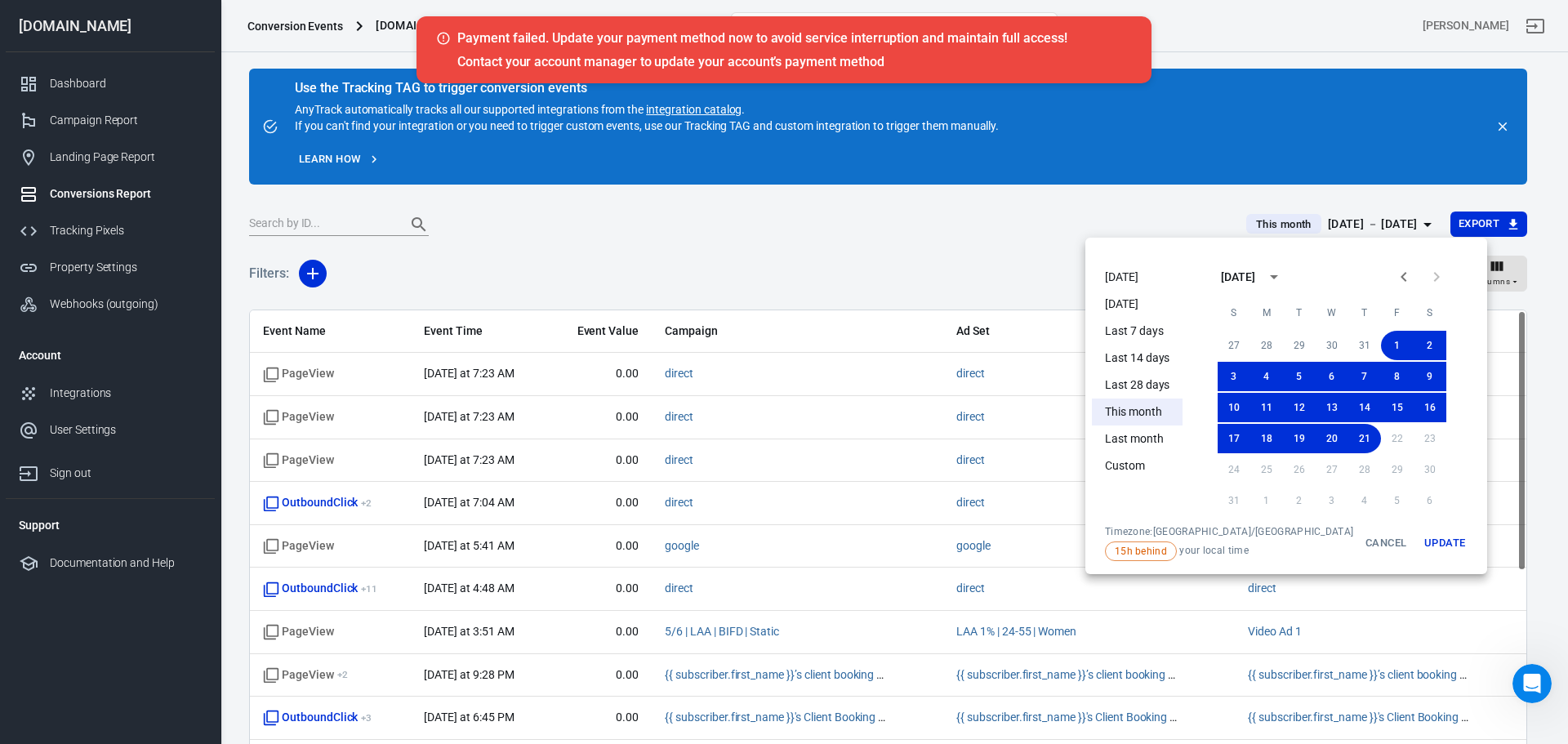
click at [349, 226] on div "Event Name Integration" at bounding box center [784, 372] width 1568 height 744
click at [352, 219] on div "Event Name Integration" at bounding box center [784, 372] width 1568 height 744
click at [1411, 546] on div "Event Name Integration" at bounding box center [784, 372] width 1568 height 744
click at [1407, 538] on div "Event Name Integration" at bounding box center [784, 372] width 1568 height 744
click at [356, 222] on div "Event Name Integration" at bounding box center [784, 372] width 1568 height 744
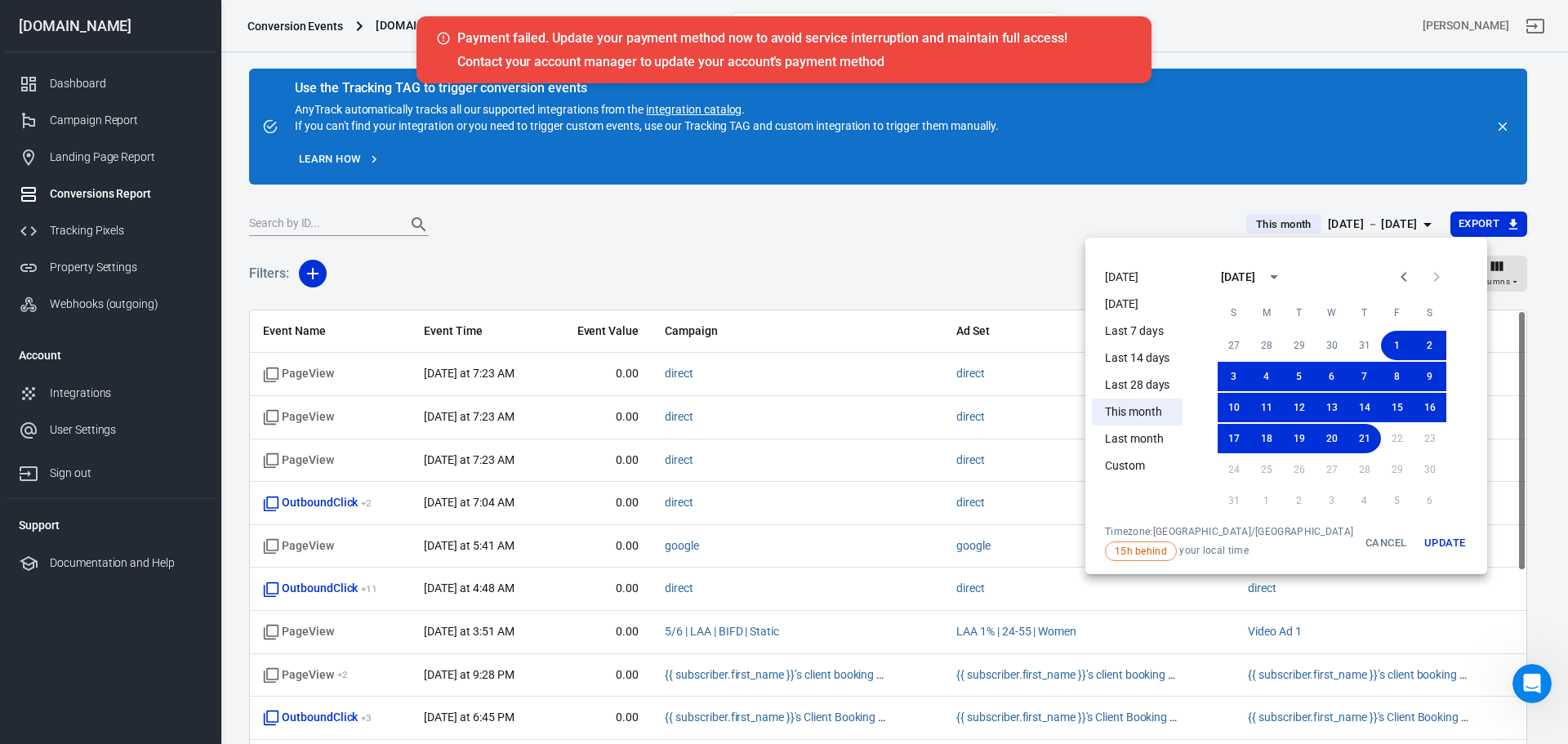
click at [333, 224] on div "Event Name Integration" at bounding box center [784, 372] width 1568 height 744
click at [322, 225] on div "Event Name Integration" at bounding box center [784, 372] width 1568 height 744
click at [322, 225] on div "Event Name Integration" at bounding box center [784, 372] width 1568 height 744
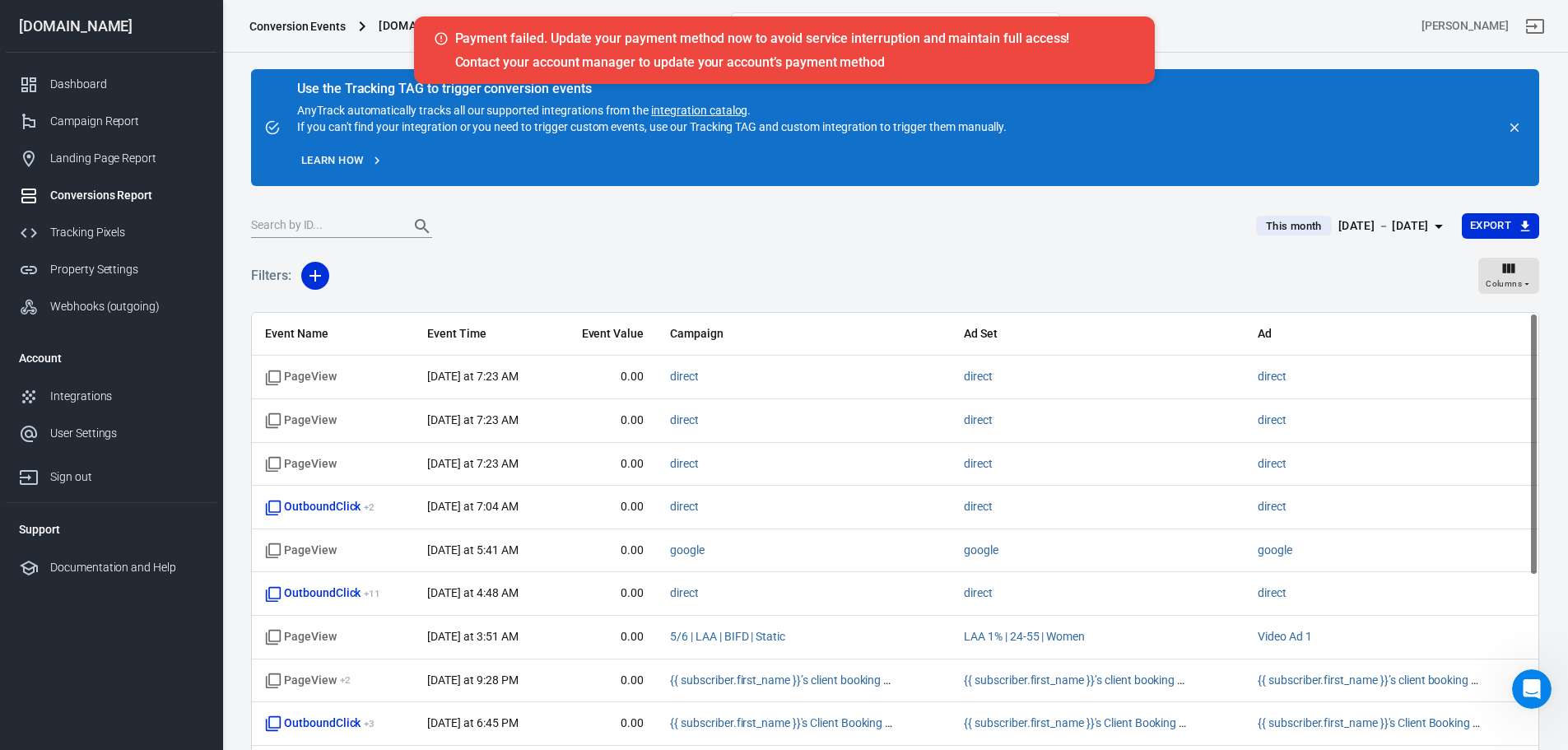
click at [337, 228] on div "Event Name Integration" at bounding box center [784, 375] width 1568 height 750
click at [348, 224] on div "Event Name Integration" at bounding box center [784, 375] width 1568 height 750
click at [393, 224] on div "Event Name Integration" at bounding box center [784, 375] width 1568 height 750
click at [394, 224] on div "Event Name Integration" at bounding box center [784, 375] width 1568 height 750
click at [410, 225] on div "Event Name Integration" at bounding box center [784, 375] width 1568 height 750
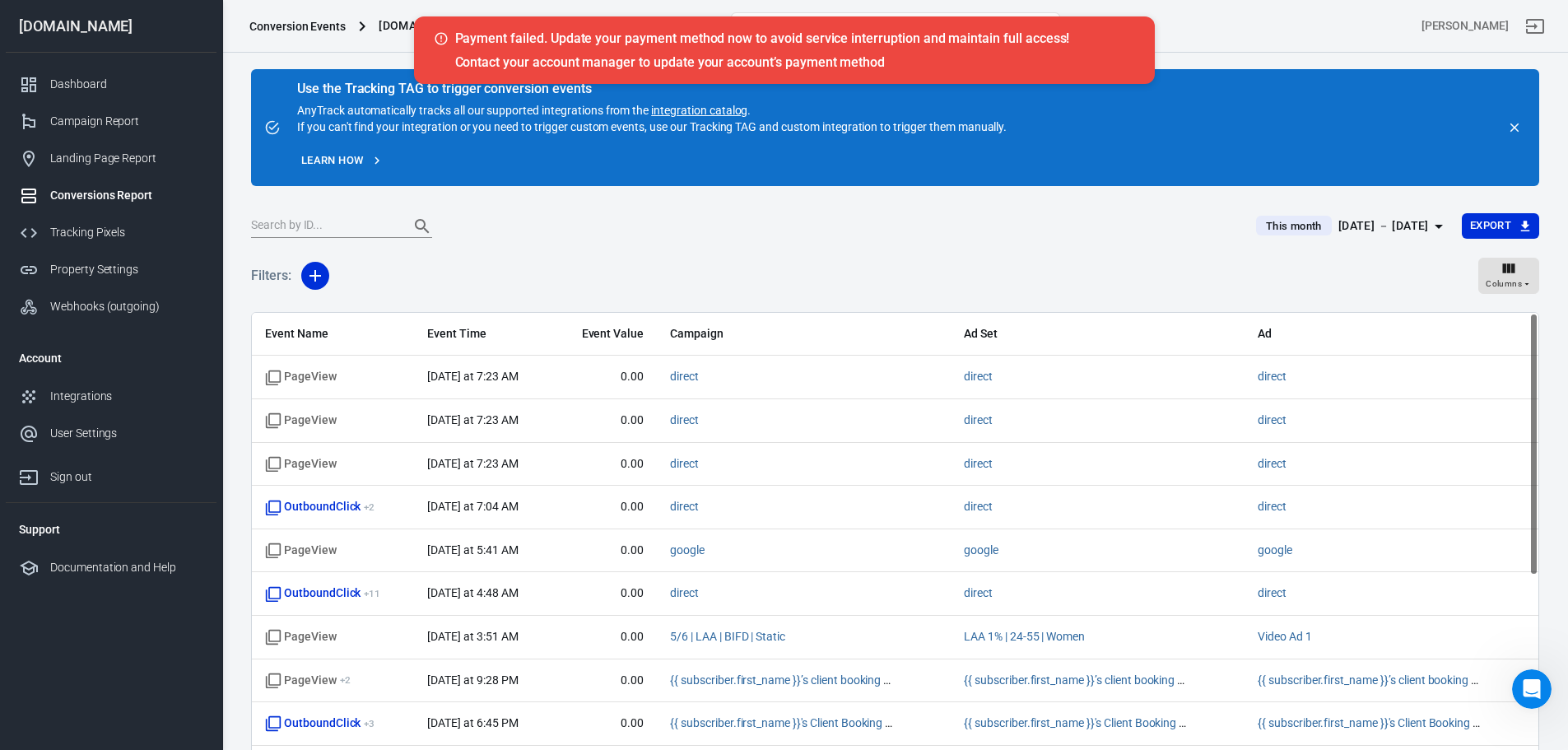
click at [502, 277] on div "Event Name Integration" at bounding box center [784, 375] width 1568 height 750
click at [293, 217] on input "text" at bounding box center [324, 226] width 145 height 21
type input "PUR"
radio input "true"
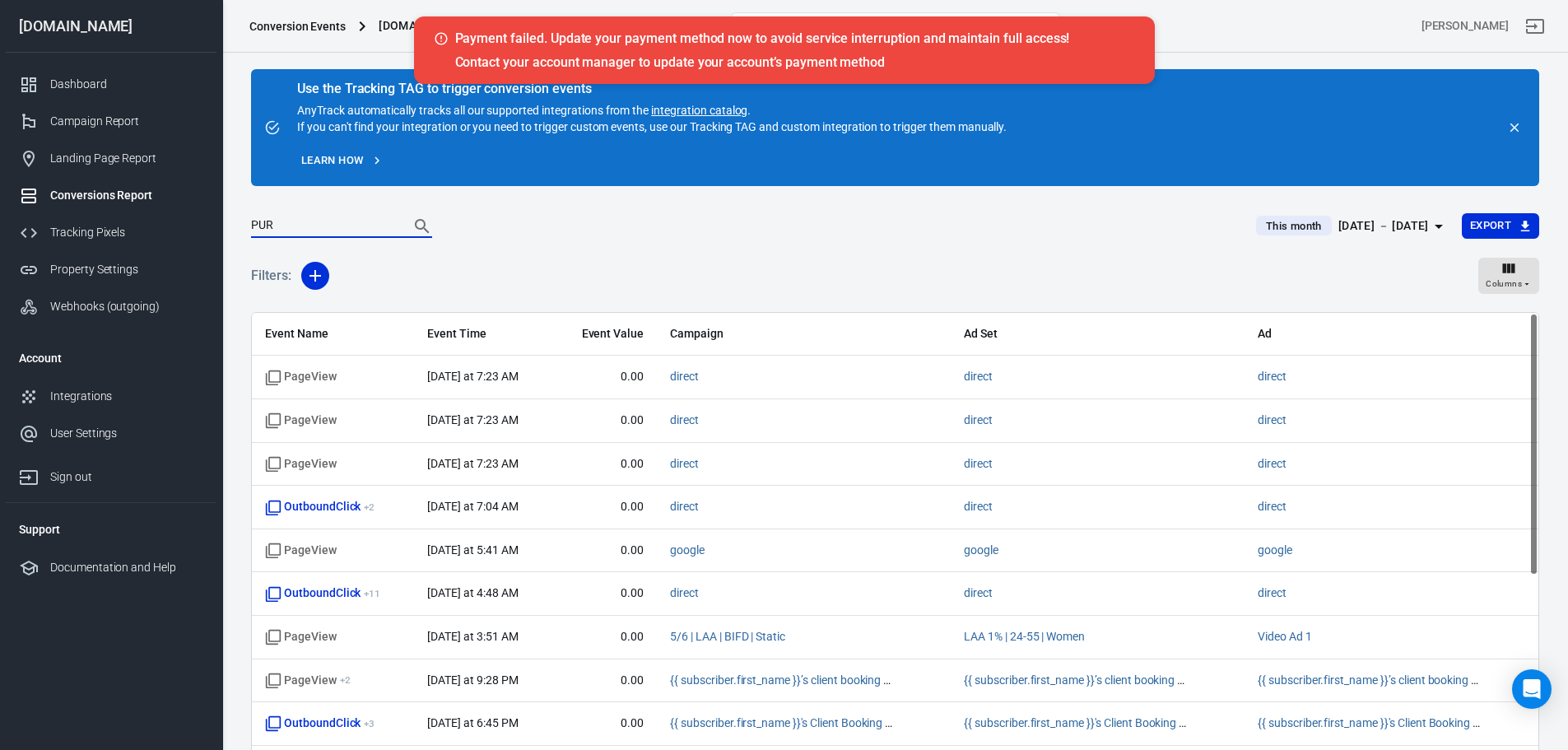
radio input "false"
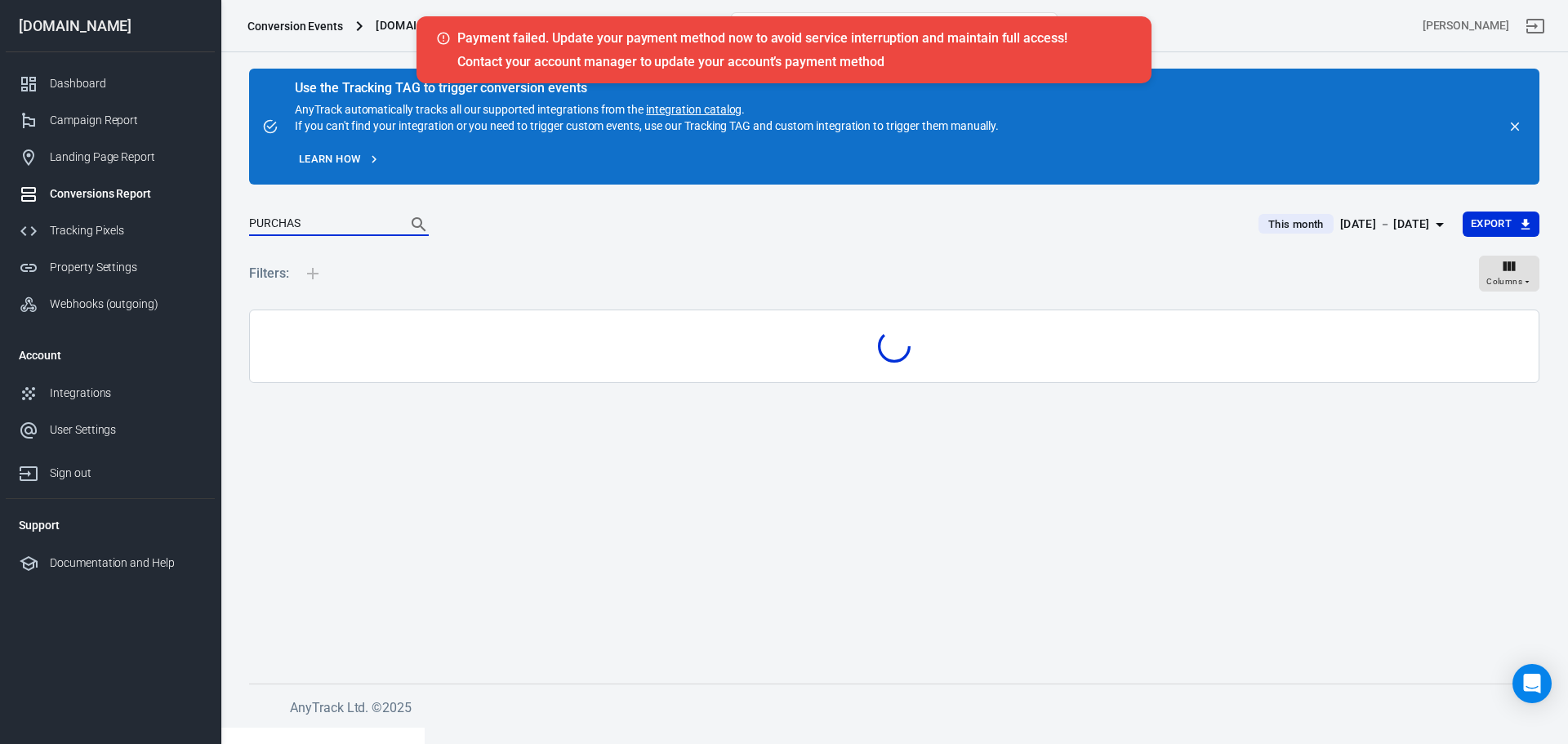
type input "PURCHASE"
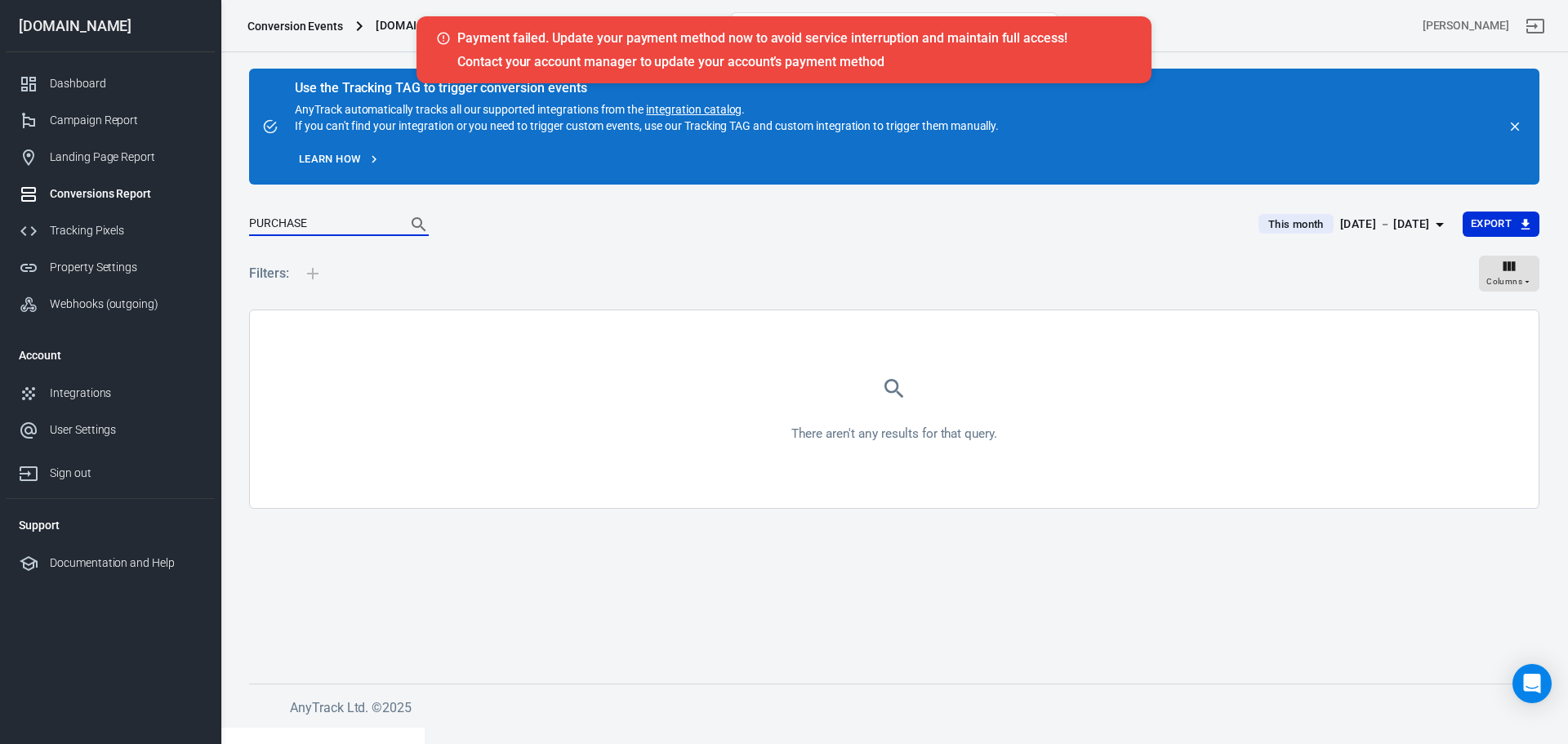
click at [291, 215] on input "PURCHASE" at bounding box center [322, 225] width 144 height 21
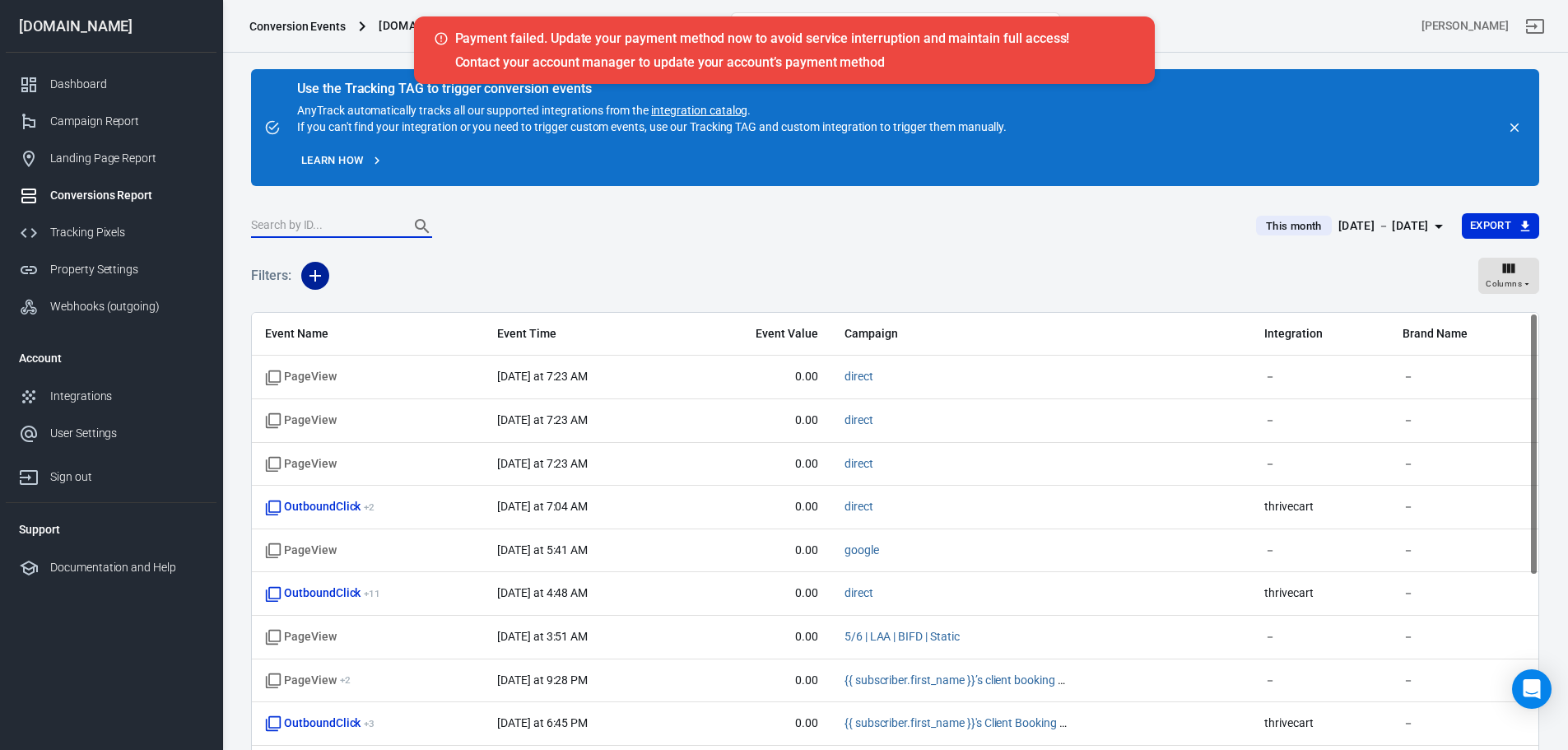
click at [311, 280] on icon "button" at bounding box center [315, 276] width 20 height 20
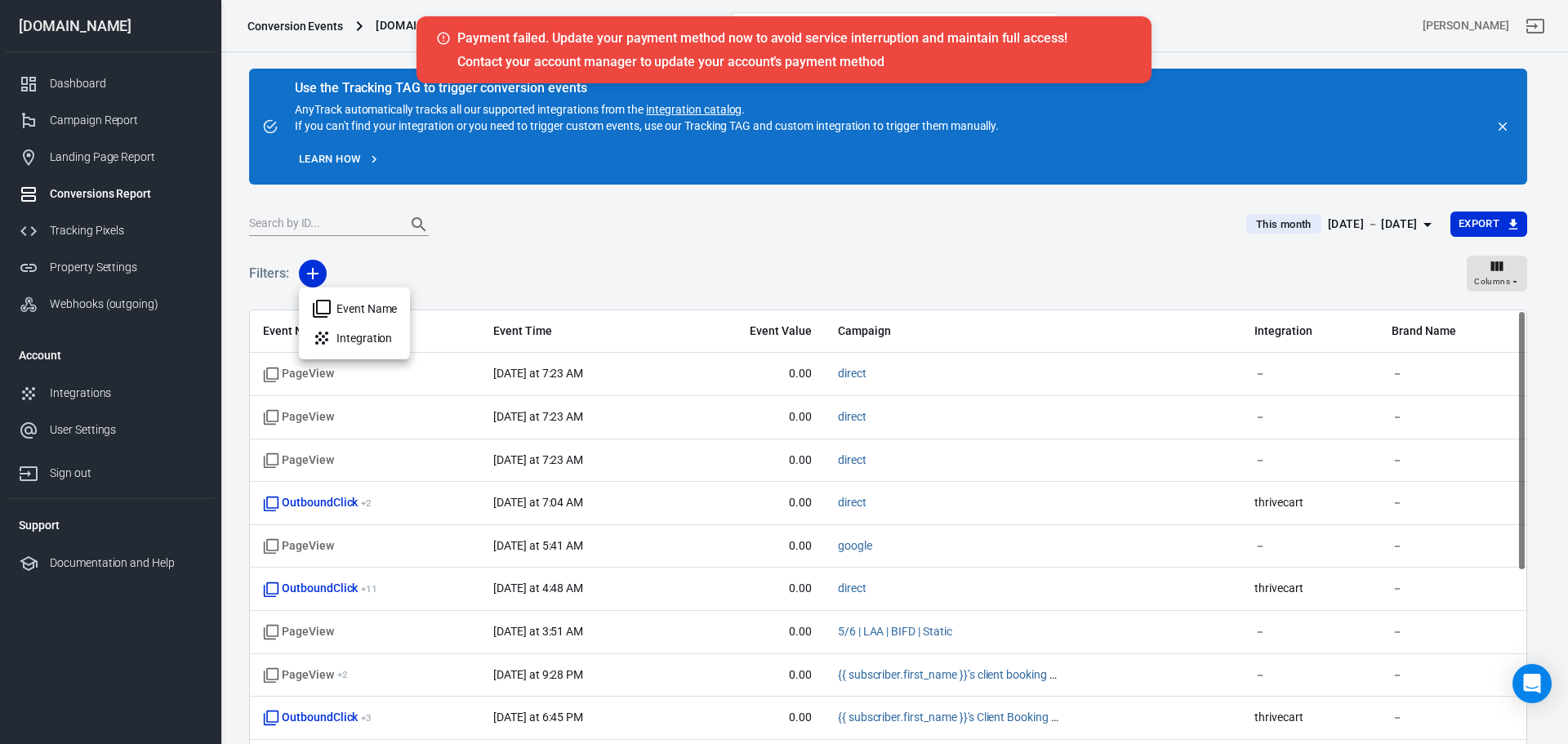
click at [329, 311] on icon at bounding box center [322, 308] width 18 height 18
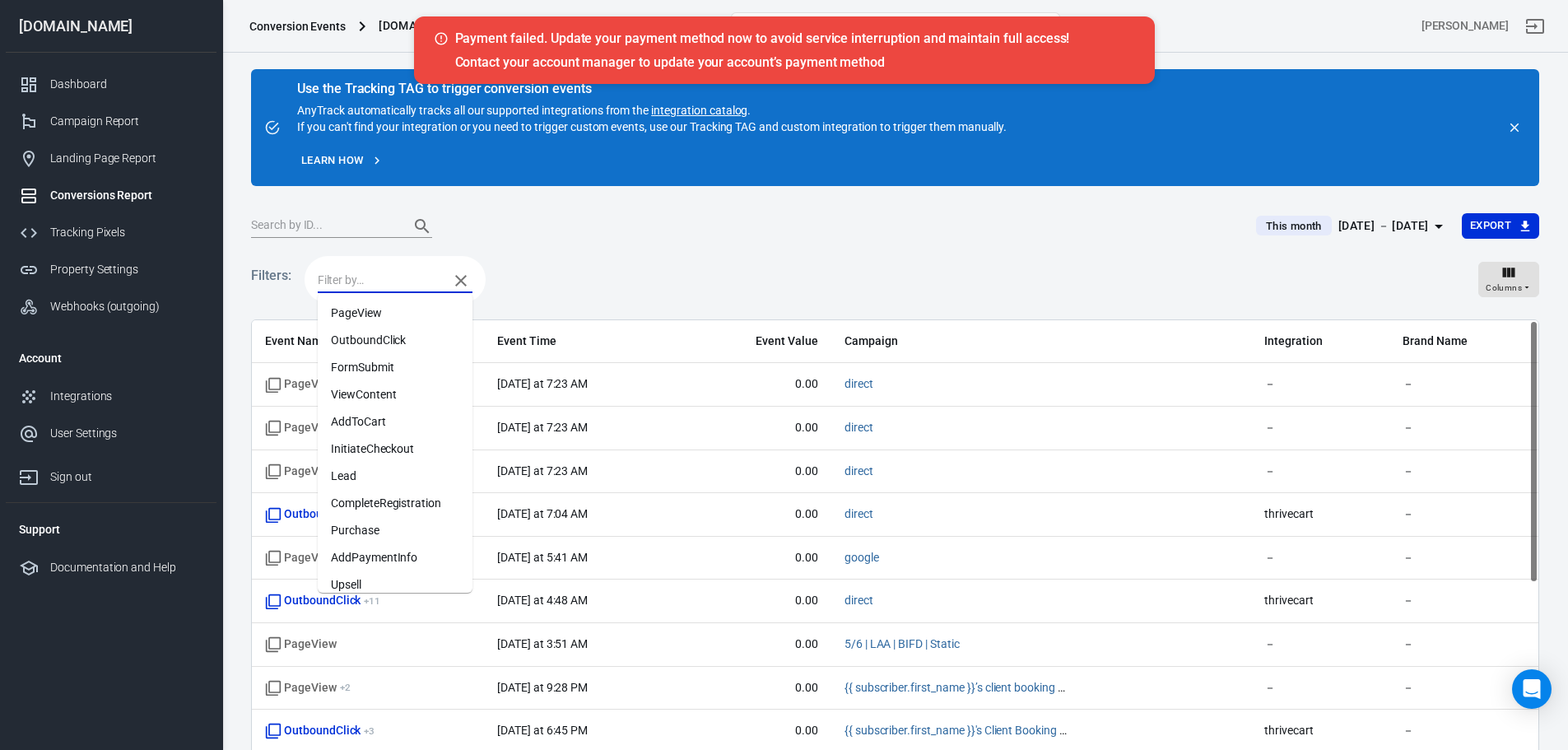
click at [373, 287] on input "text" at bounding box center [379, 280] width 123 height 20
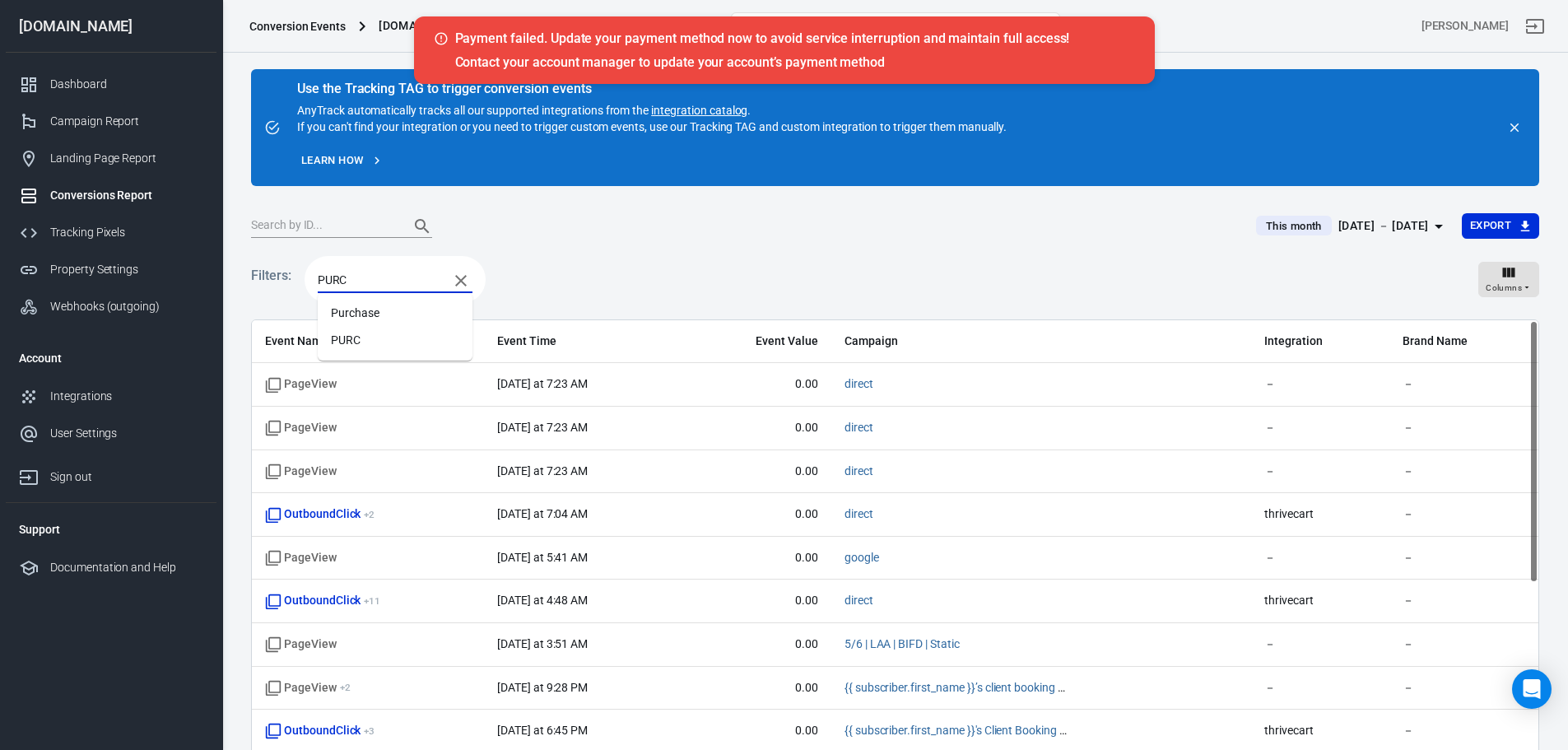
type input "PURCA"
click at [372, 303] on li "PURCA" at bounding box center [395, 313] width 155 height 27
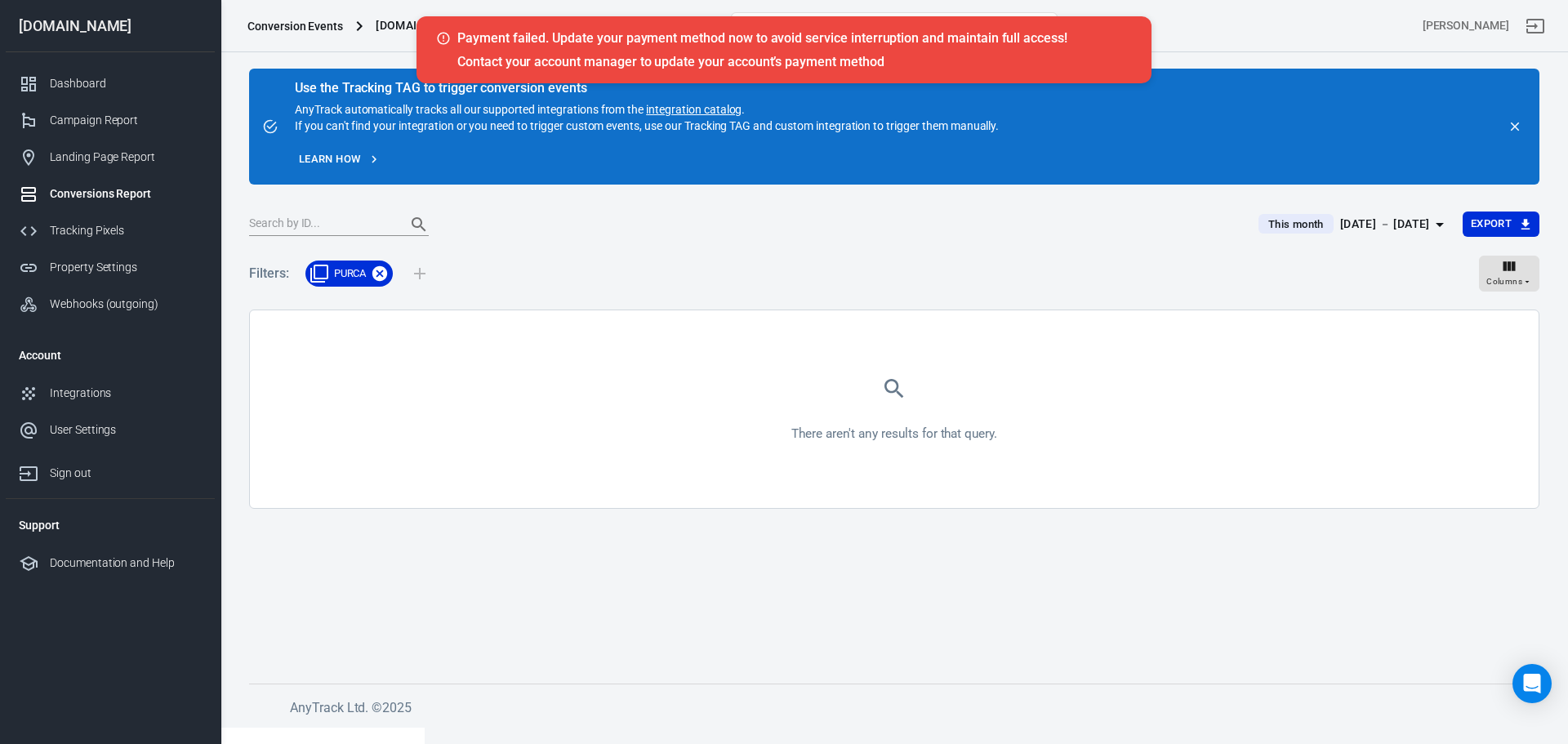
click at [381, 277] on icon at bounding box center [380, 274] width 15 height 15
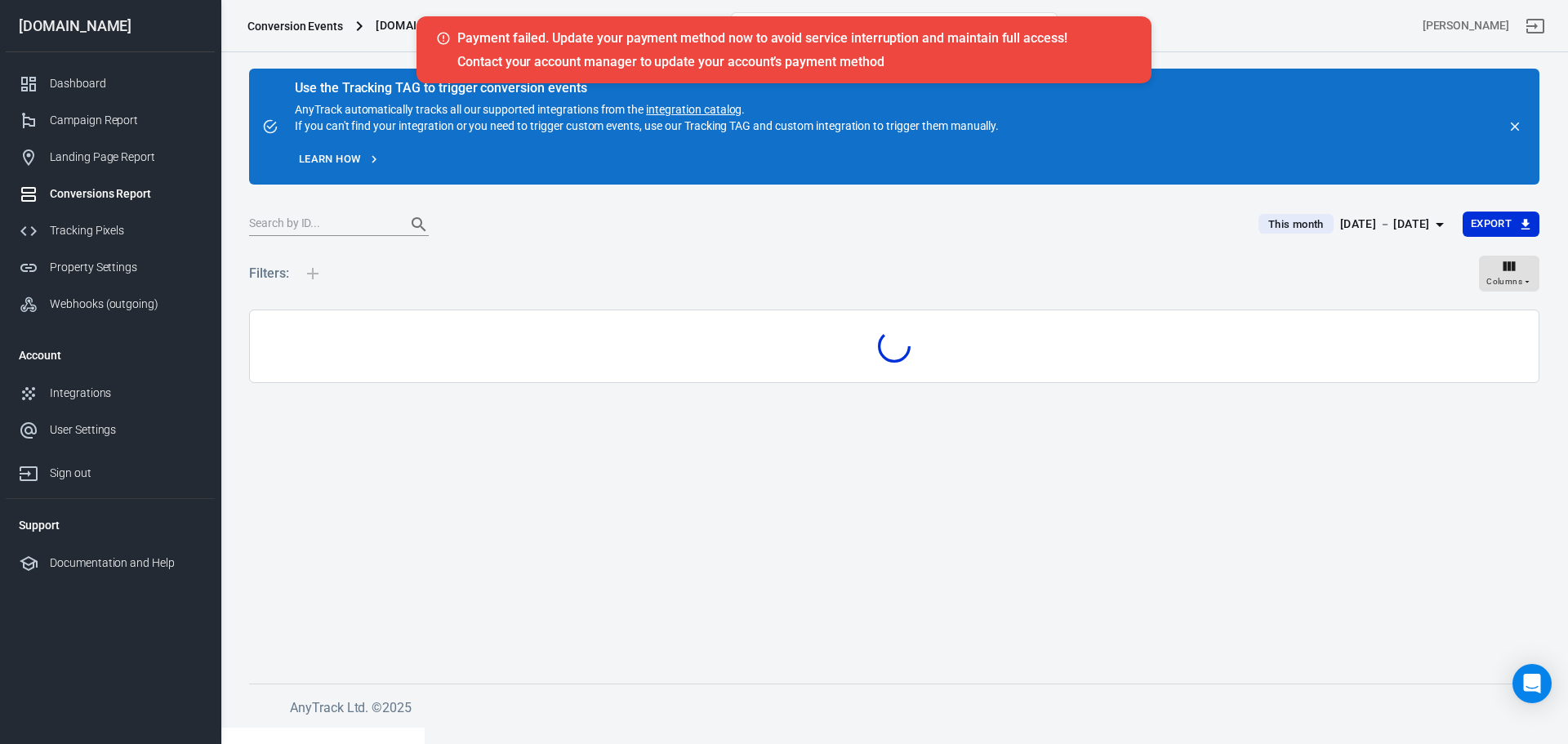
click at [359, 278] on div "Filters: Columns" at bounding box center [894, 280] width 1291 height 59
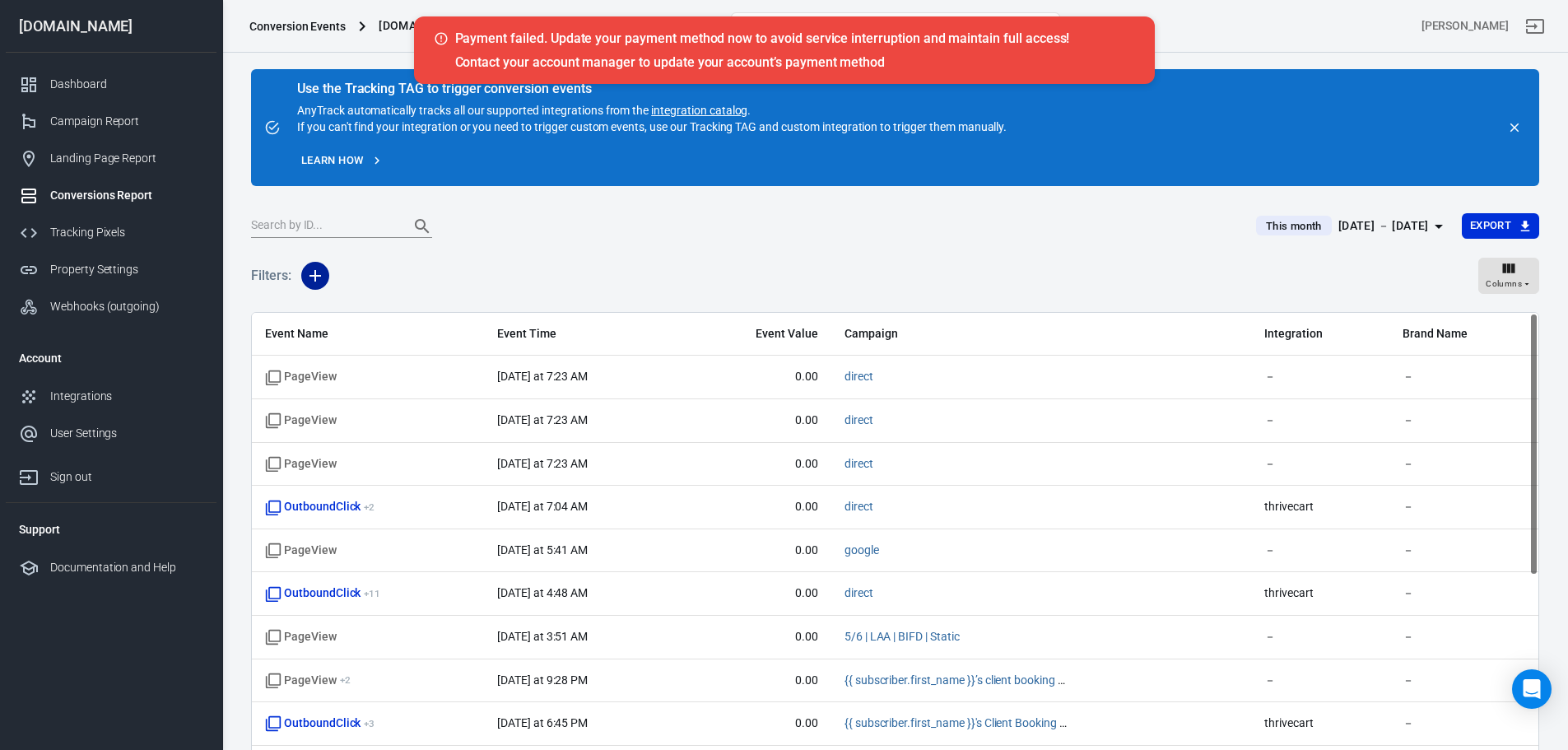
click at [315, 275] on icon "button" at bounding box center [315, 276] width 11 height 11
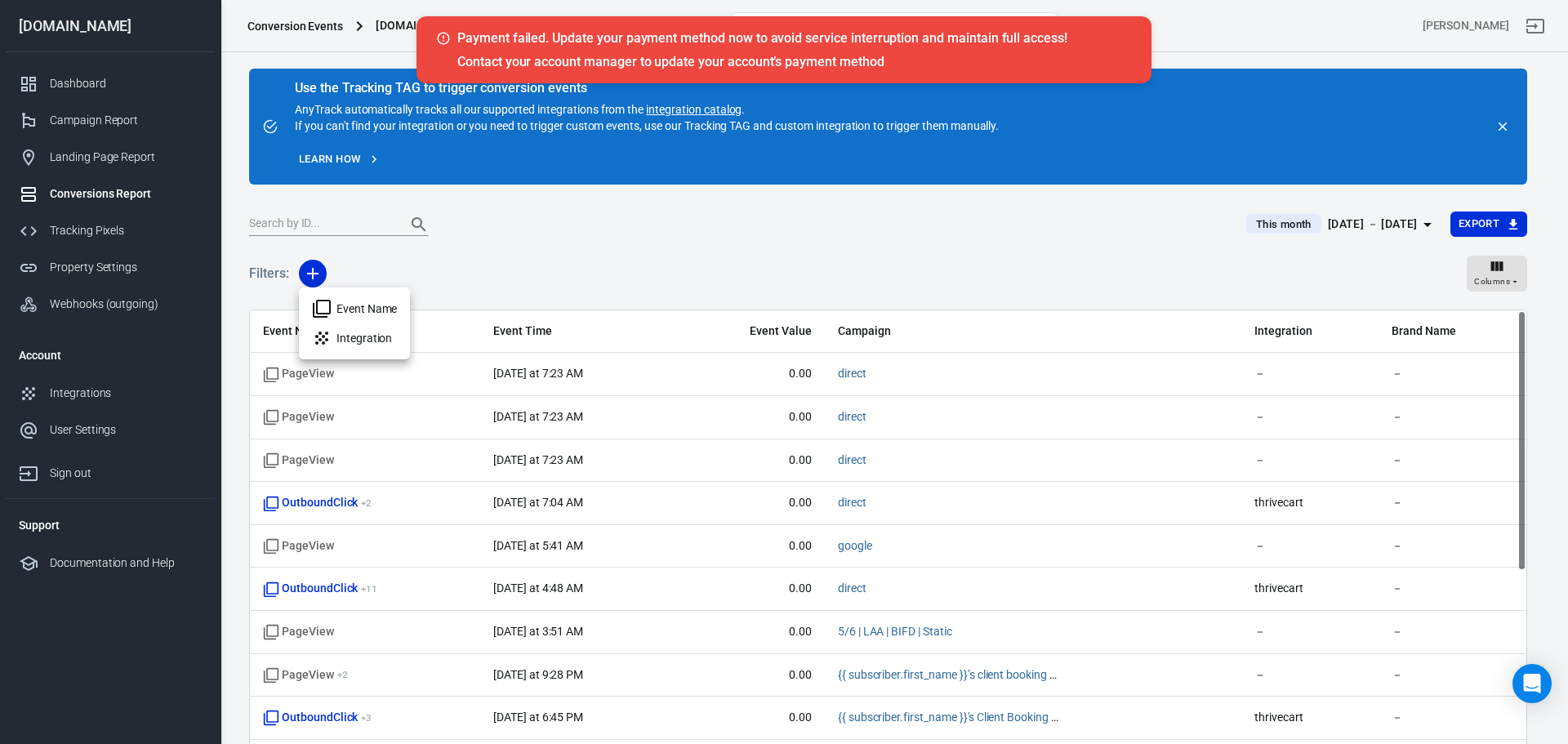
click at [337, 303] on li "Event Name" at bounding box center [355, 309] width 111 height 30
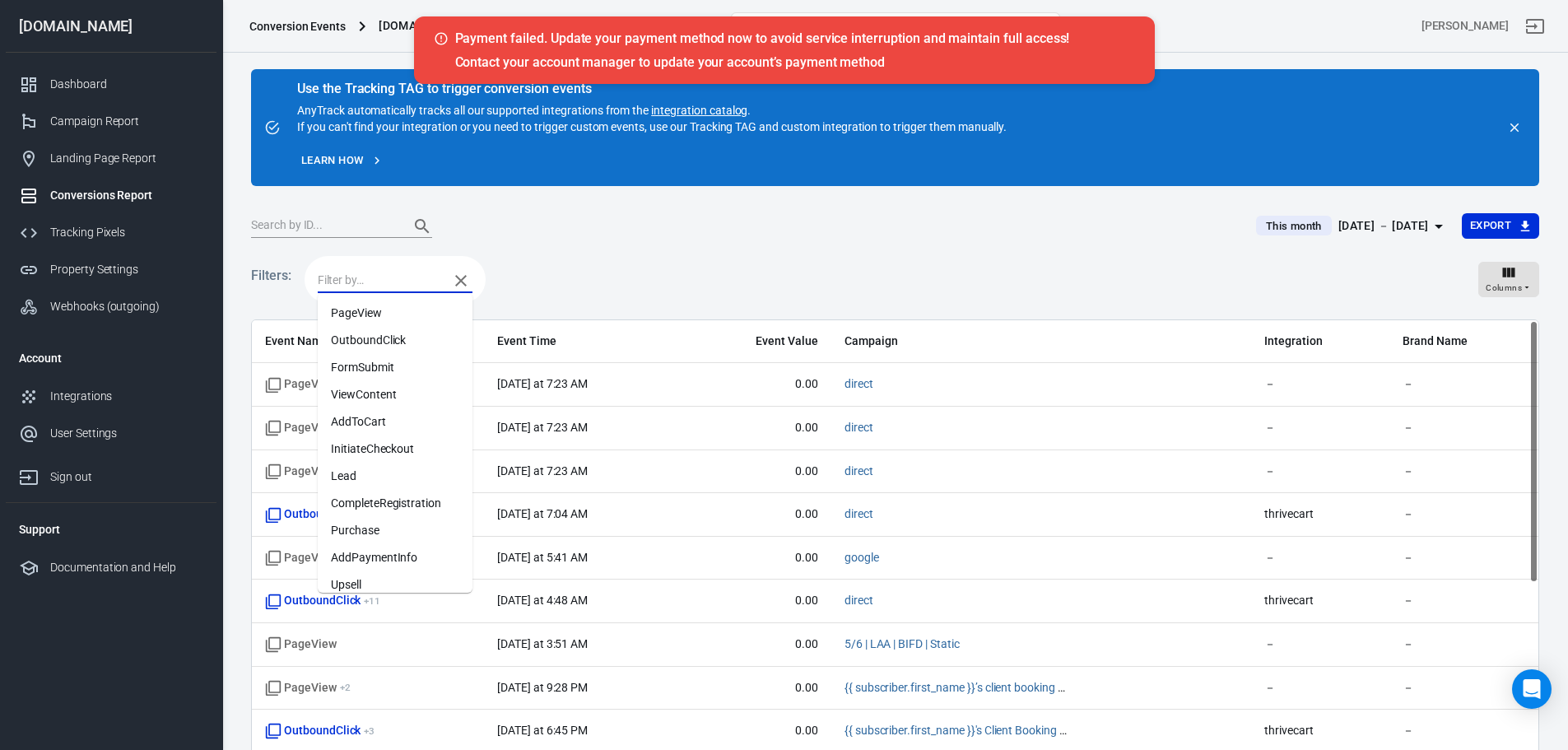
click at [375, 289] on input "text" at bounding box center [379, 280] width 123 height 20
type input "PUR"
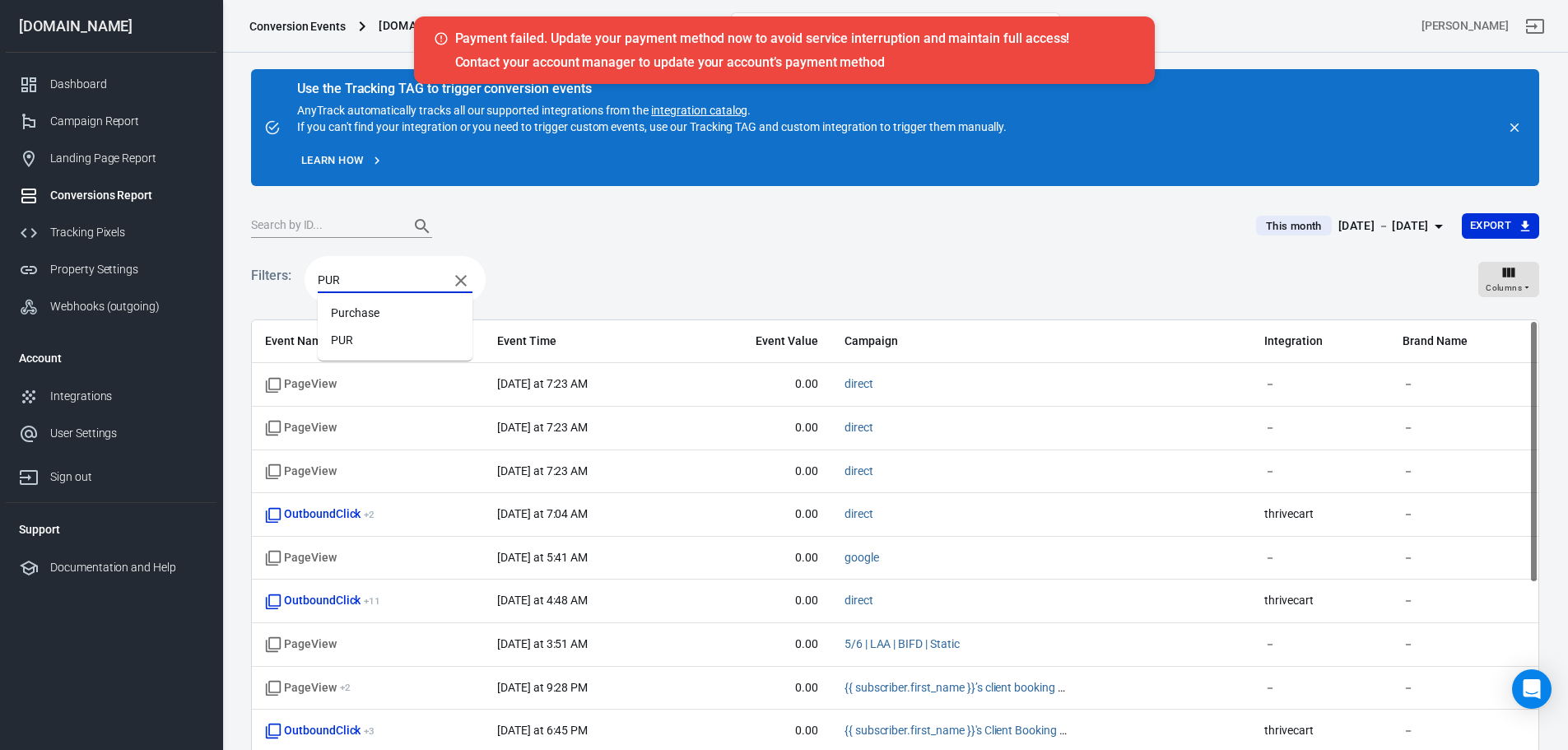
click at [366, 312] on li "Purchase" at bounding box center [395, 313] width 155 height 27
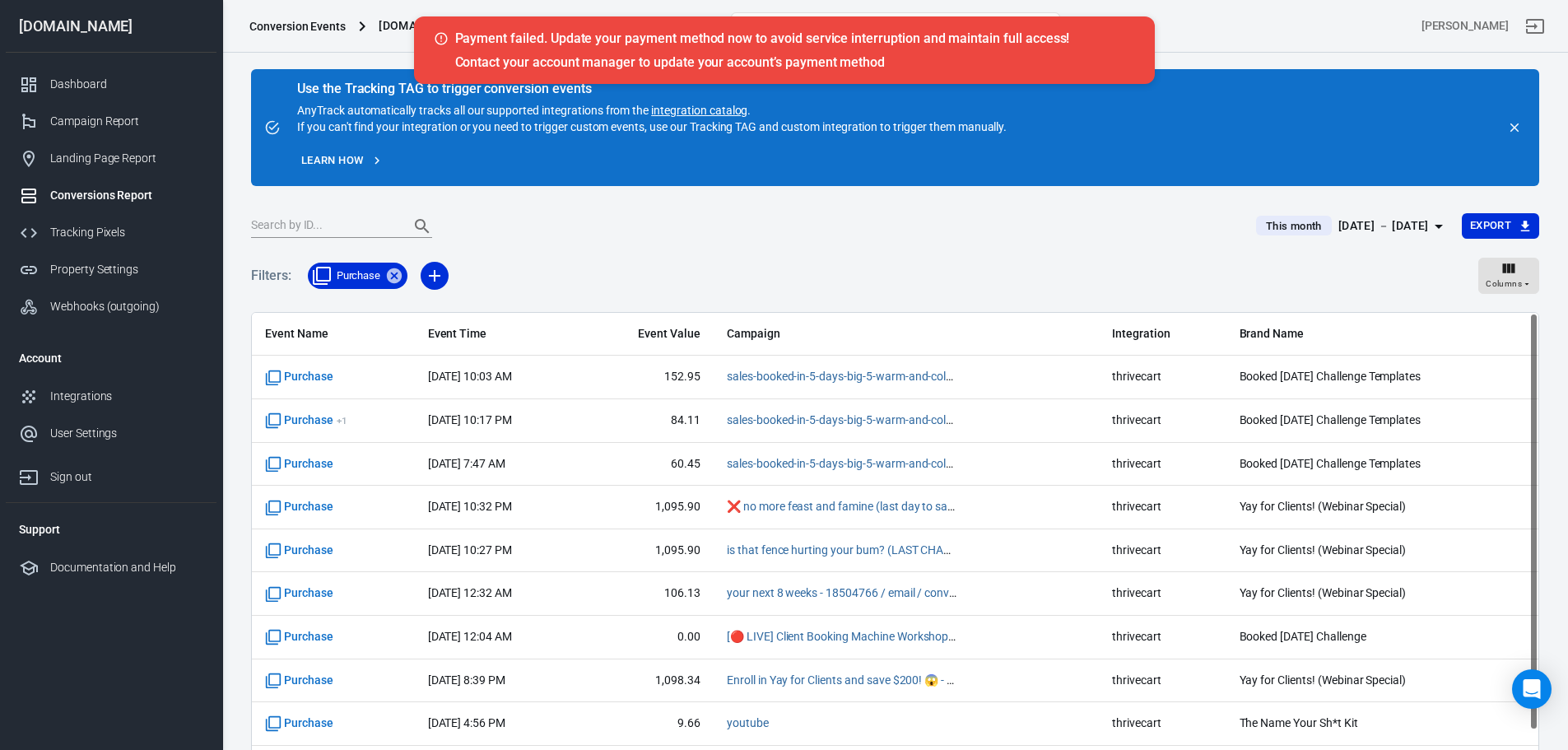
click at [1376, 232] on div "Aug 1 － Aug 21, 2025" at bounding box center [1383, 226] width 90 height 20
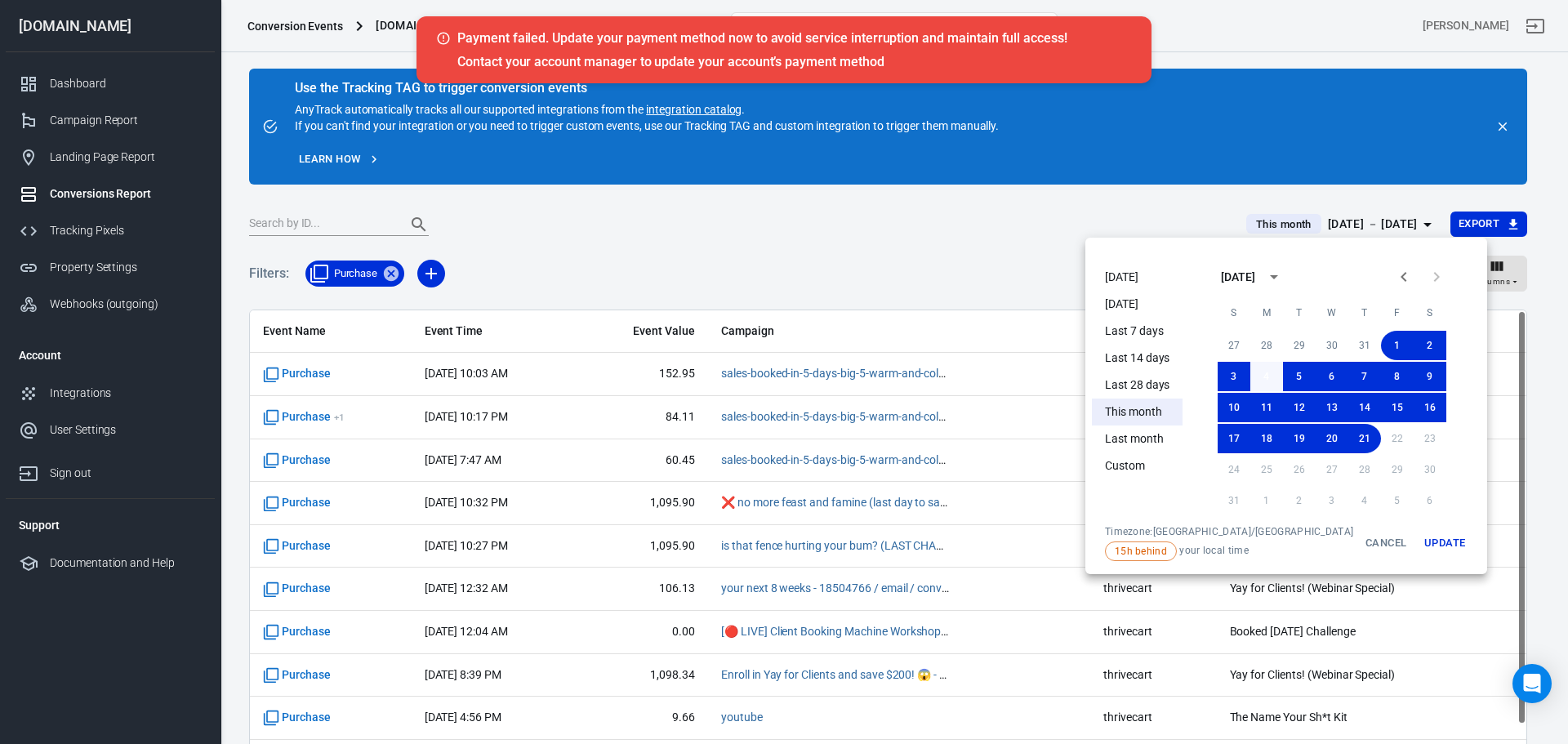
click at [1250, 376] on button "4" at bounding box center [1266, 377] width 32 height 30
click at [1218, 397] on button "10" at bounding box center [1234, 408] width 32 height 30
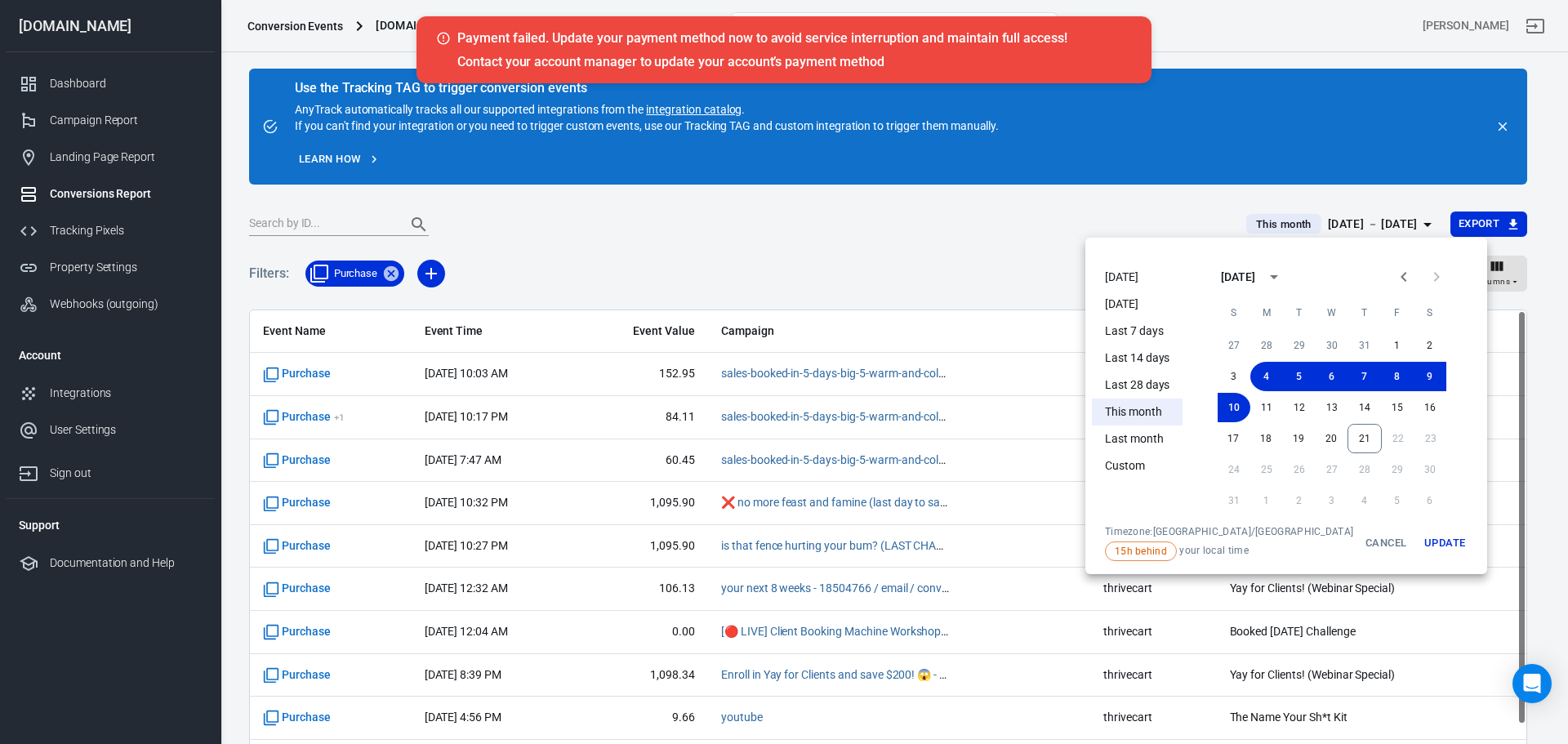
click at [1419, 543] on button "Update" at bounding box center [1445, 543] width 53 height 36
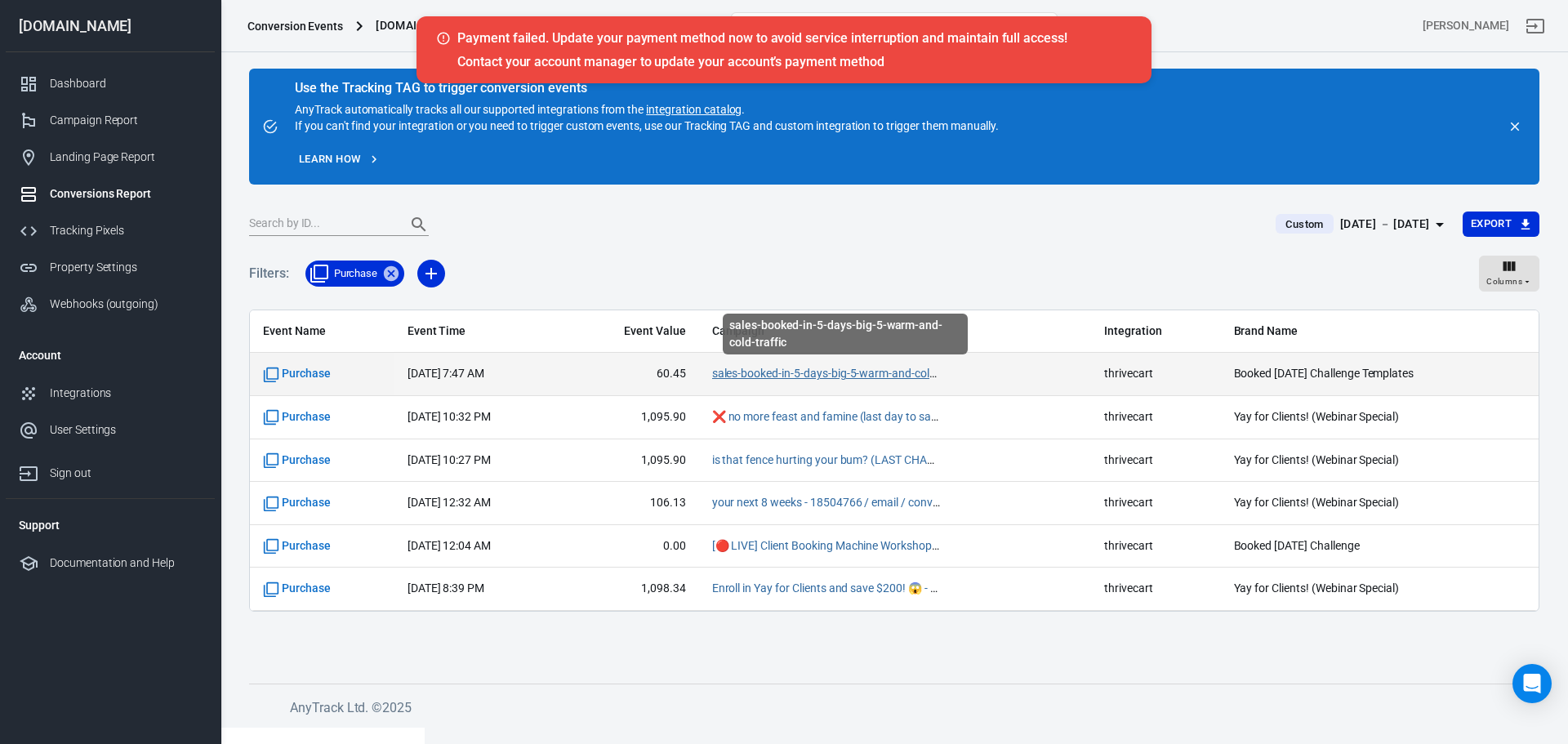
click at [772, 373] on link "sales-booked-in-5-days-big-5-warm-and-cold-traffic" at bounding box center [841, 373] width 258 height 13
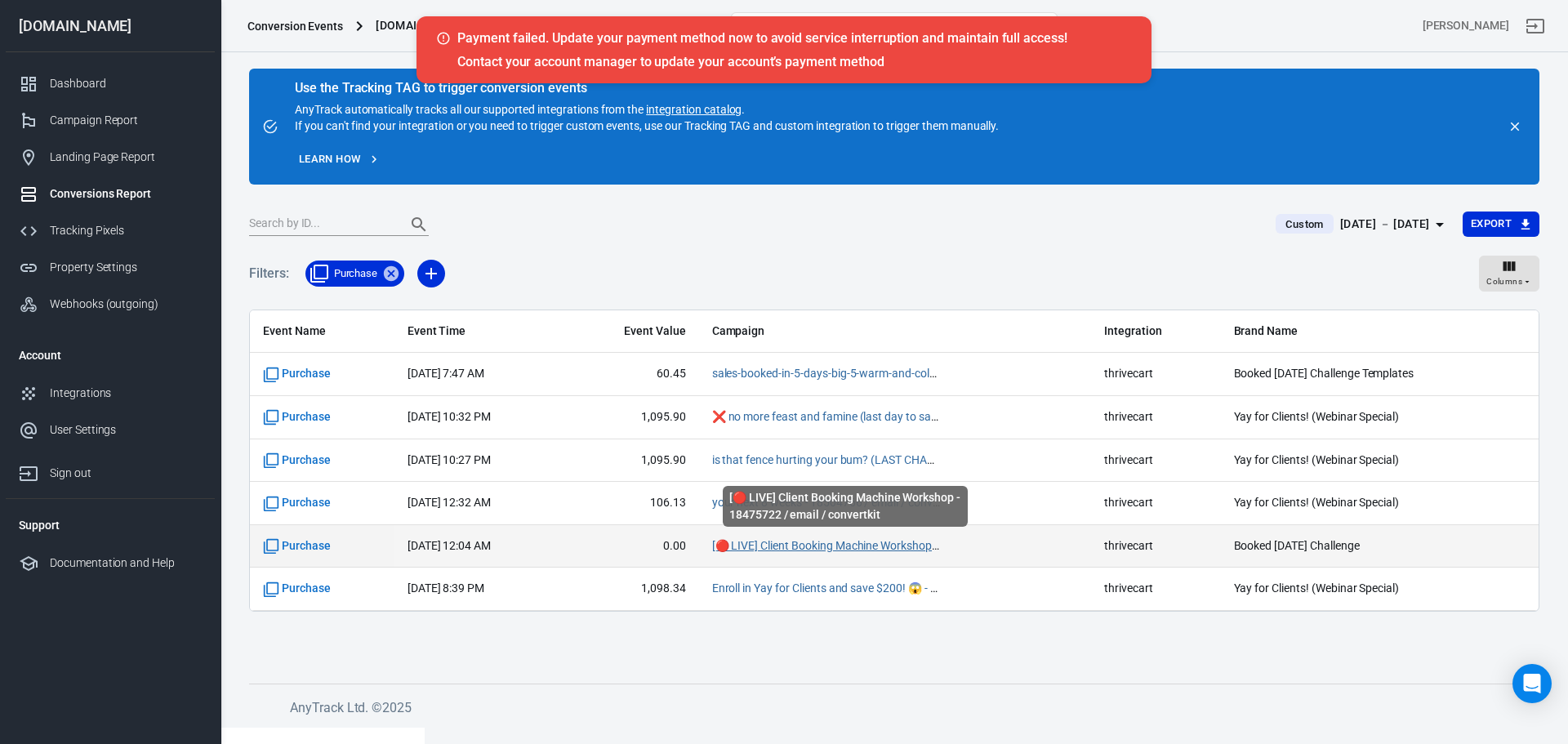
click at [906, 544] on link "[🔴 LIVE] Client Booking Machine Workshop - 18475722 / email / convertkit" at bounding box center [901, 545] width 377 height 13
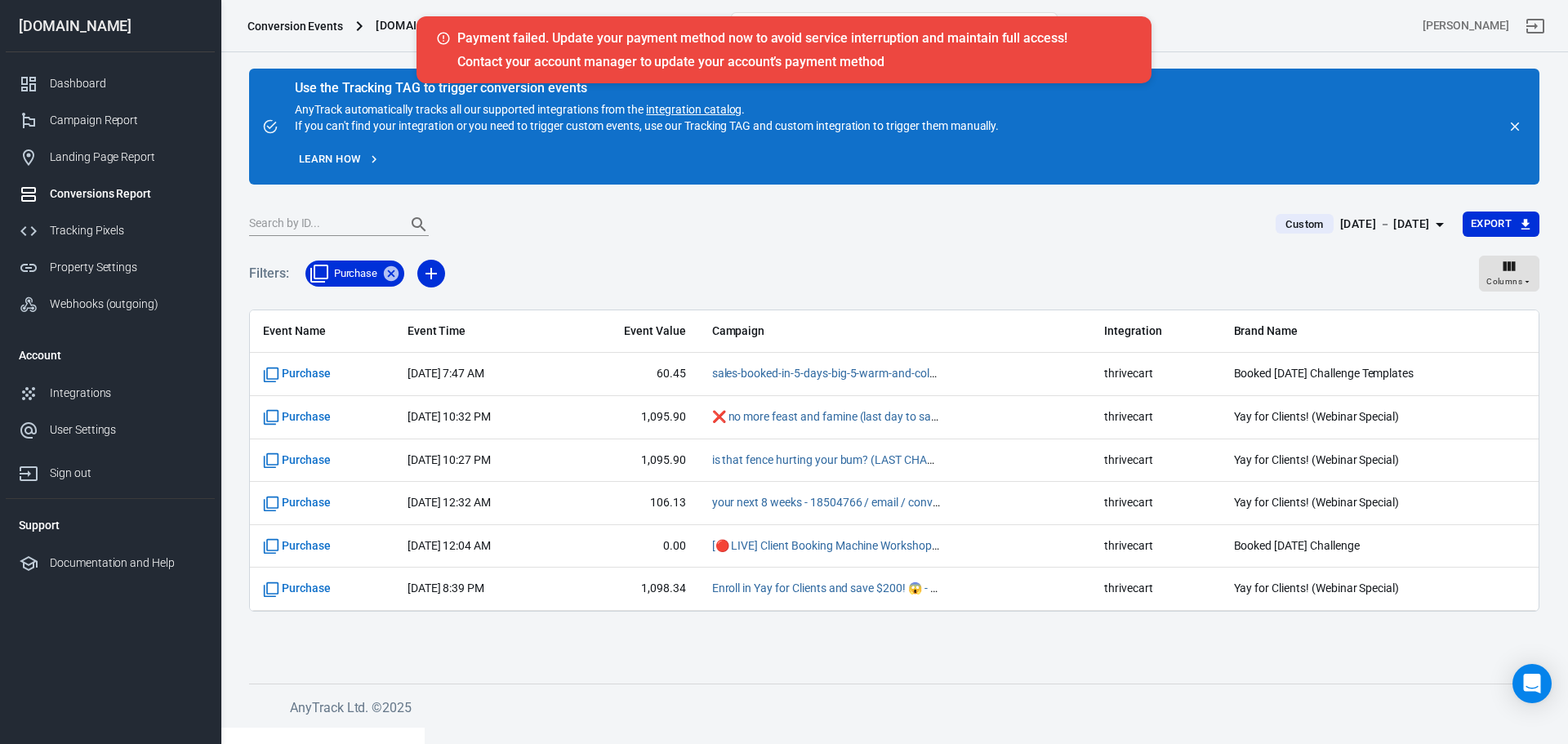
click at [1392, 230] on div "Aug 4 － Aug 10, 2025" at bounding box center [1385, 225] width 90 height 20
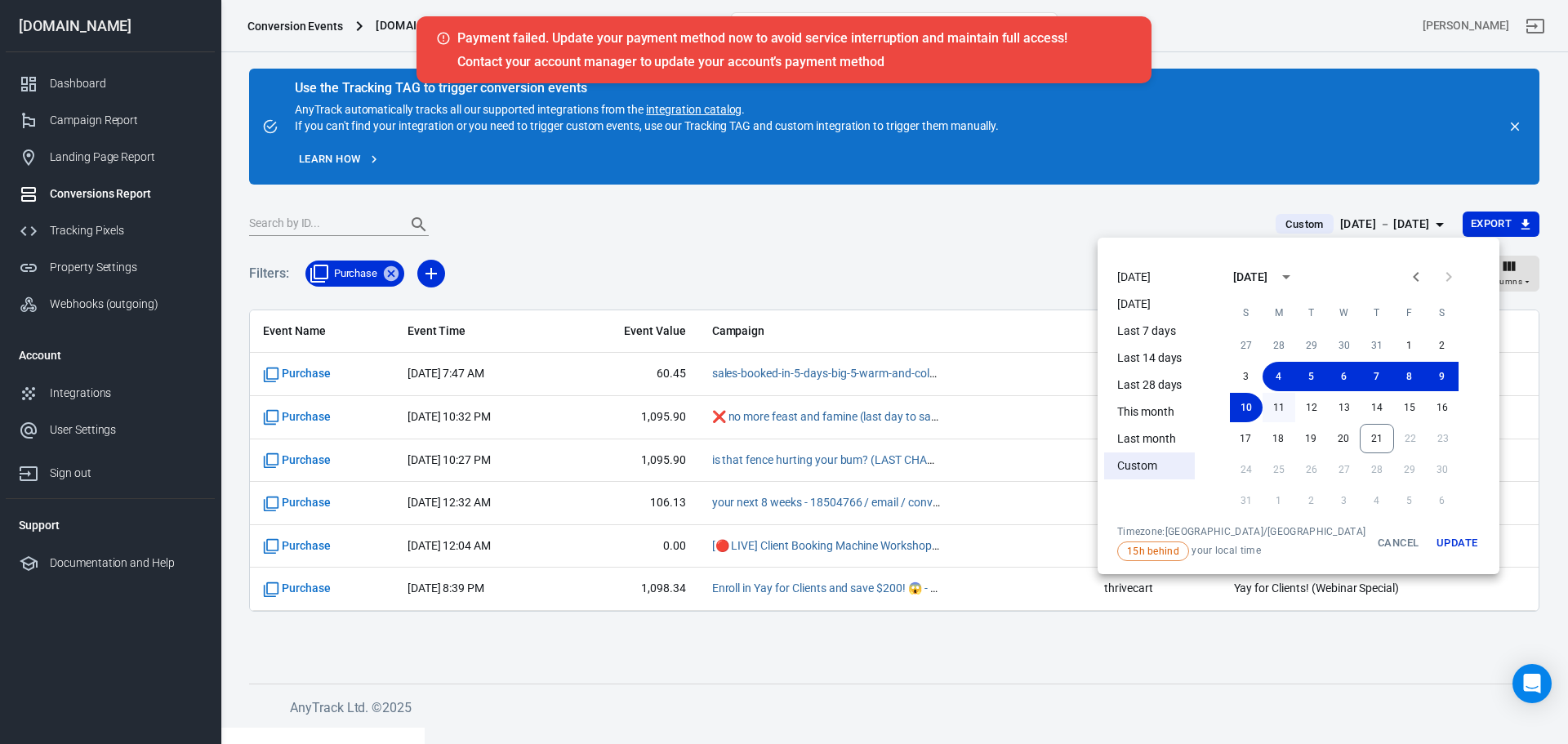
click at [1264, 411] on button "11" at bounding box center [1279, 408] width 32 height 30
click at [1229, 433] on button "17" at bounding box center [1245, 439] width 32 height 30
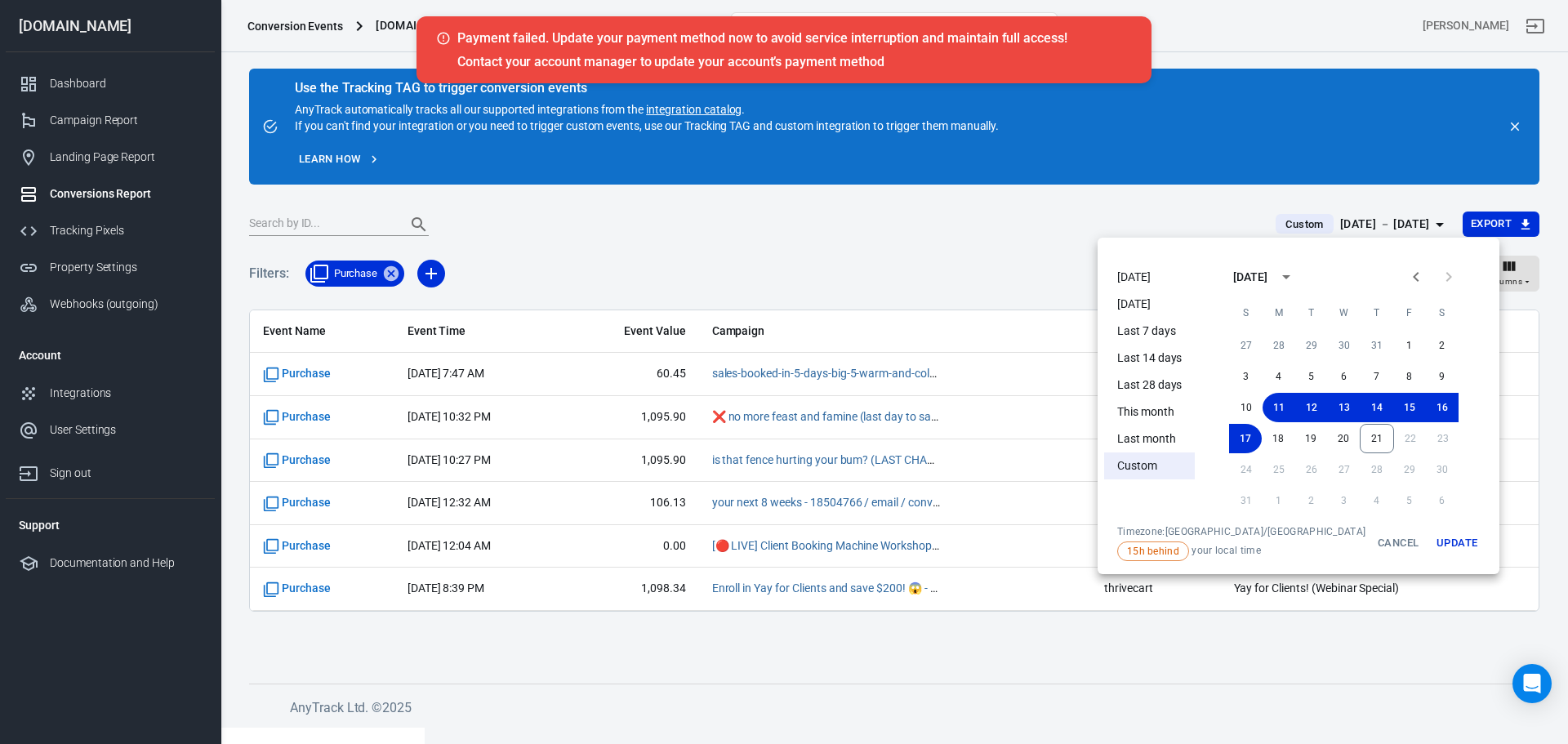
click at [1431, 551] on button "Update" at bounding box center [1457, 543] width 53 height 36
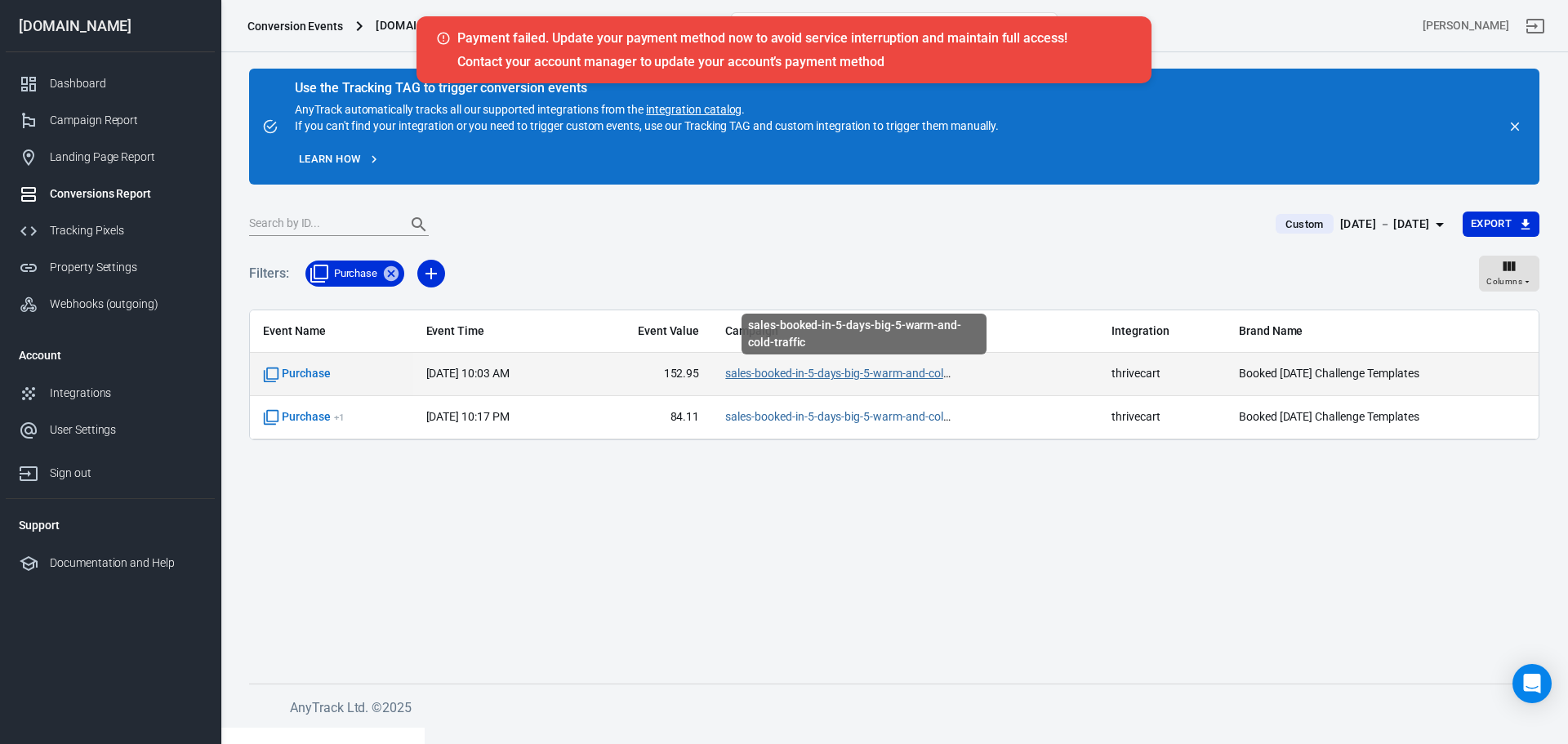
click at [806, 372] on link "sales-booked-in-5-days-big-5-warm-and-cold-traffic" at bounding box center [854, 373] width 258 height 13
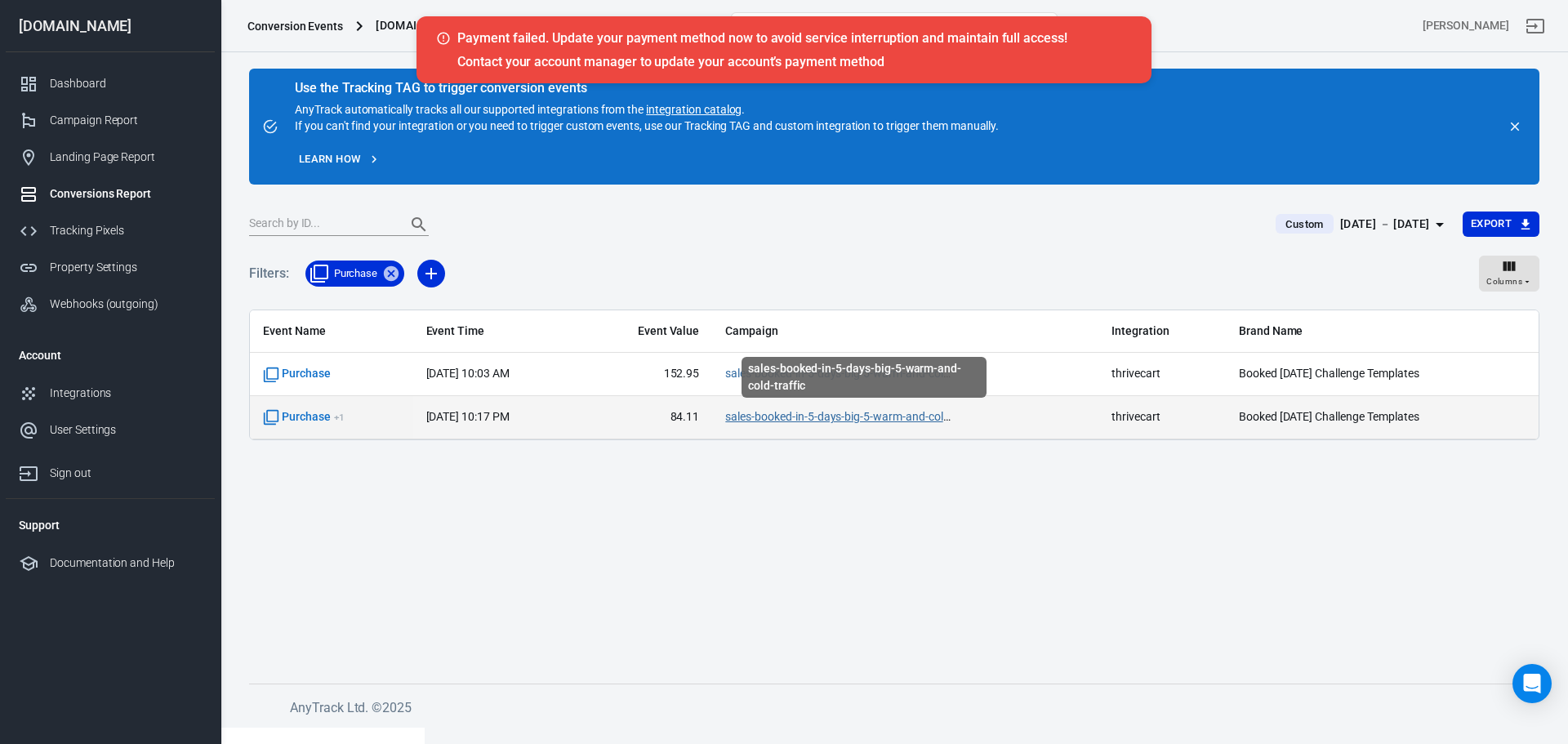
click at [785, 412] on link "sales-booked-in-5-days-big-5-warm-and-cold-traffic" at bounding box center [854, 417] width 258 height 13
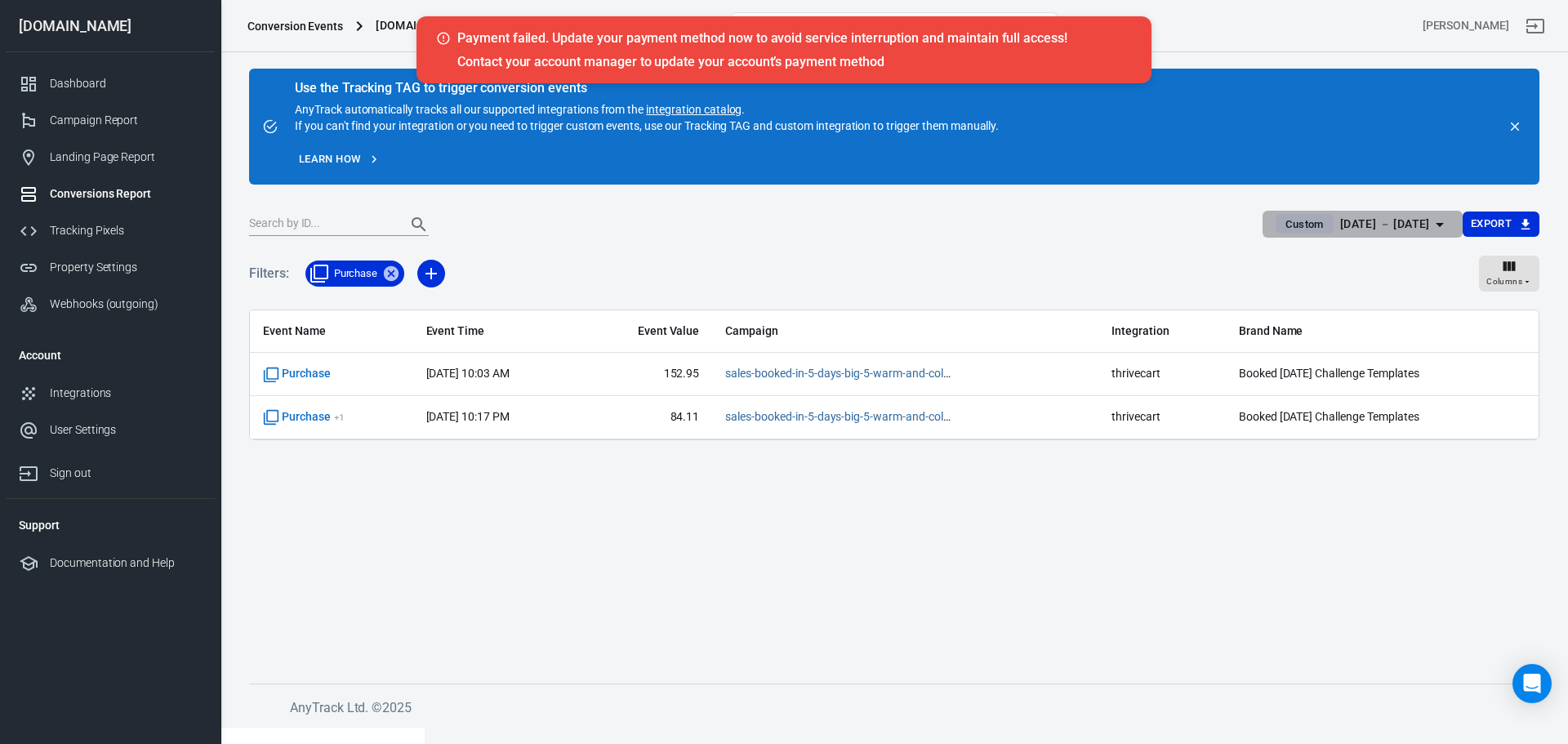
click at [1369, 230] on div "Aug 11 － Aug 17, 2025" at bounding box center [1385, 225] width 90 height 20
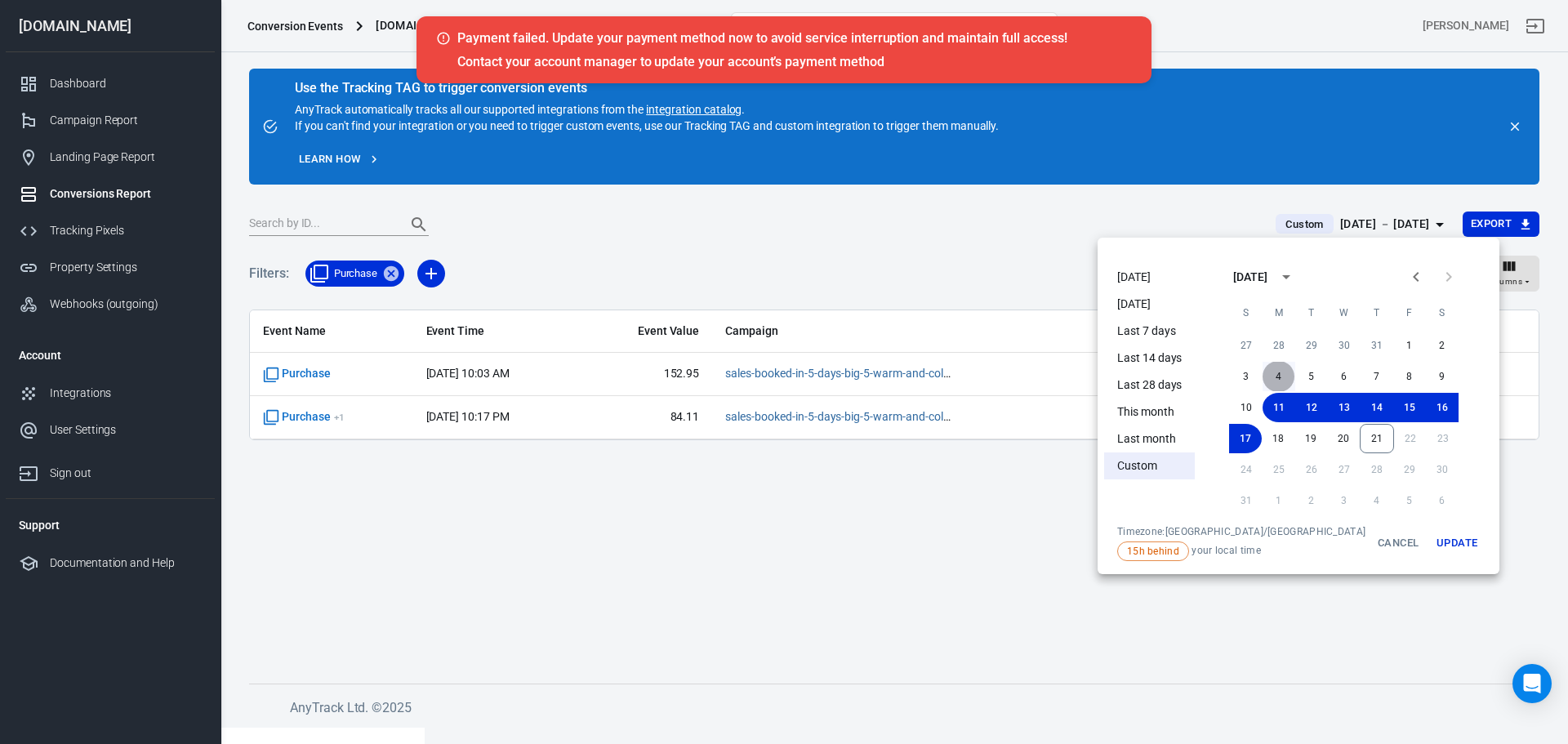
click at [1263, 372] on button "4" at bounding box center [1279, 377] width 32 height 30
click at [1439, 543] on button "Update" at bounding box center [1457, 543] width 53 height 36
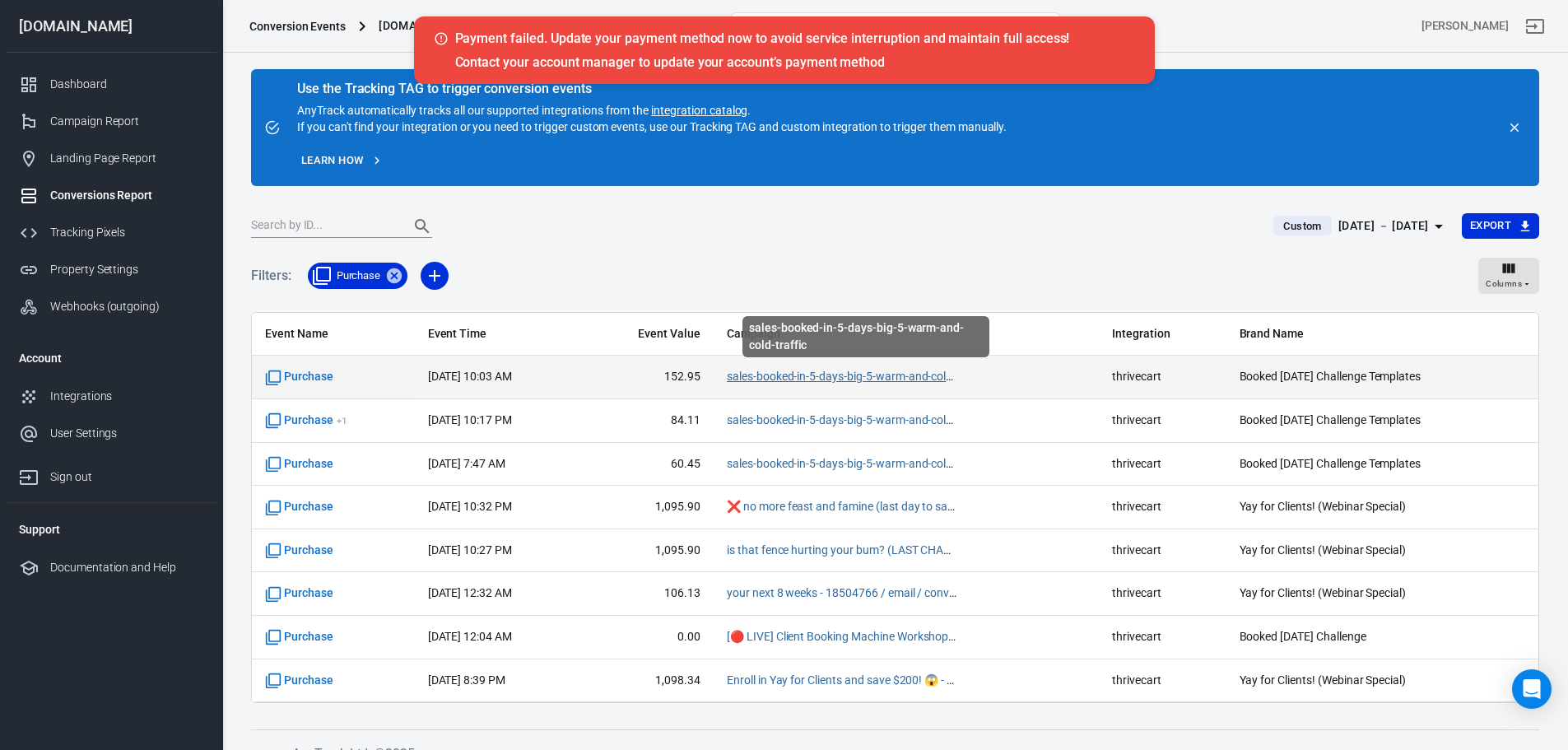
click at [781, 378] on link "sales-booked-in-5-days-big-5-warm-and-cold-traffic" at bounding box center [857, 376] width 260 height 13
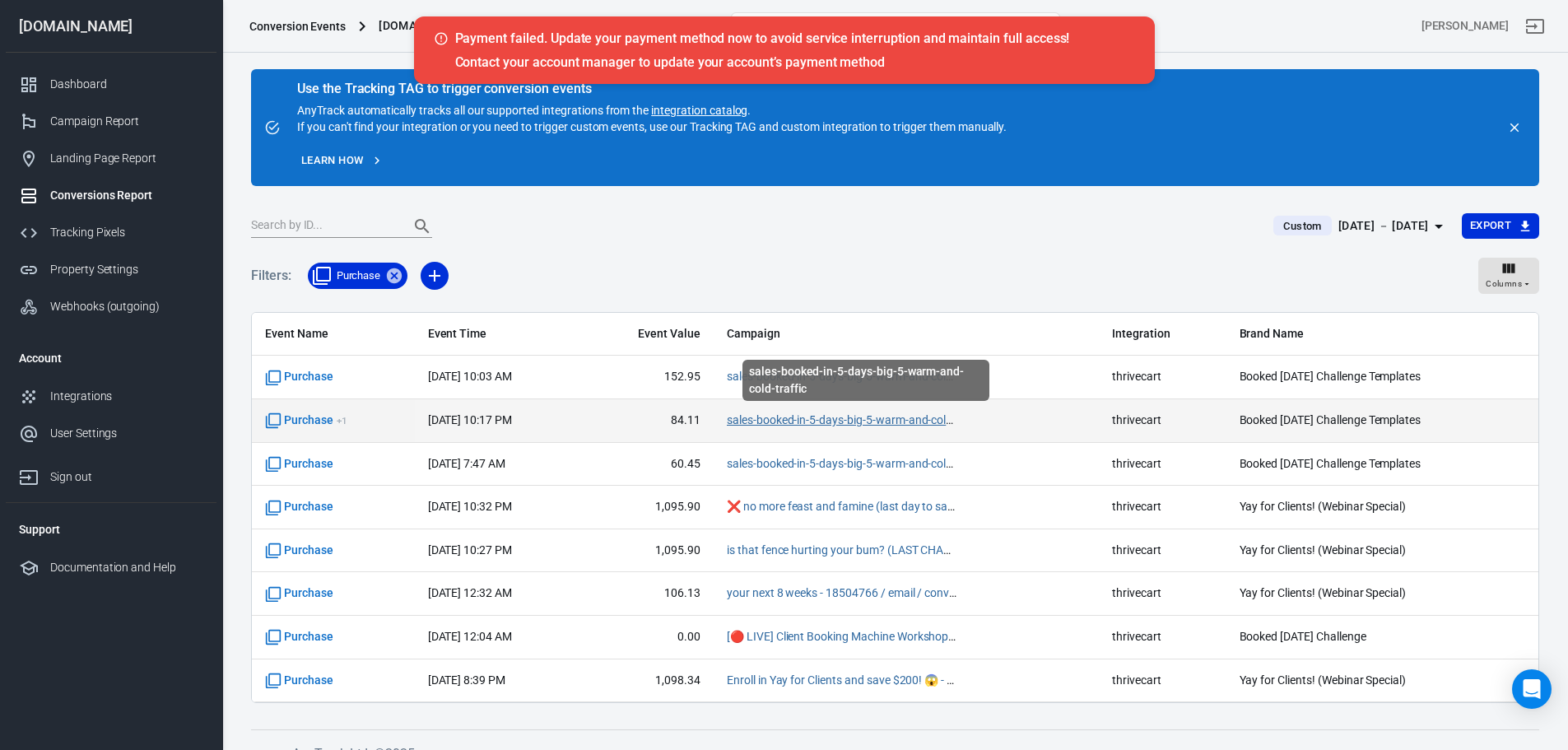
click at [795, 422] on link "sales-booked-in-5-days-big-5-warm-and-cold-traffic" at bounding box center [857, 420] width 260 height 13
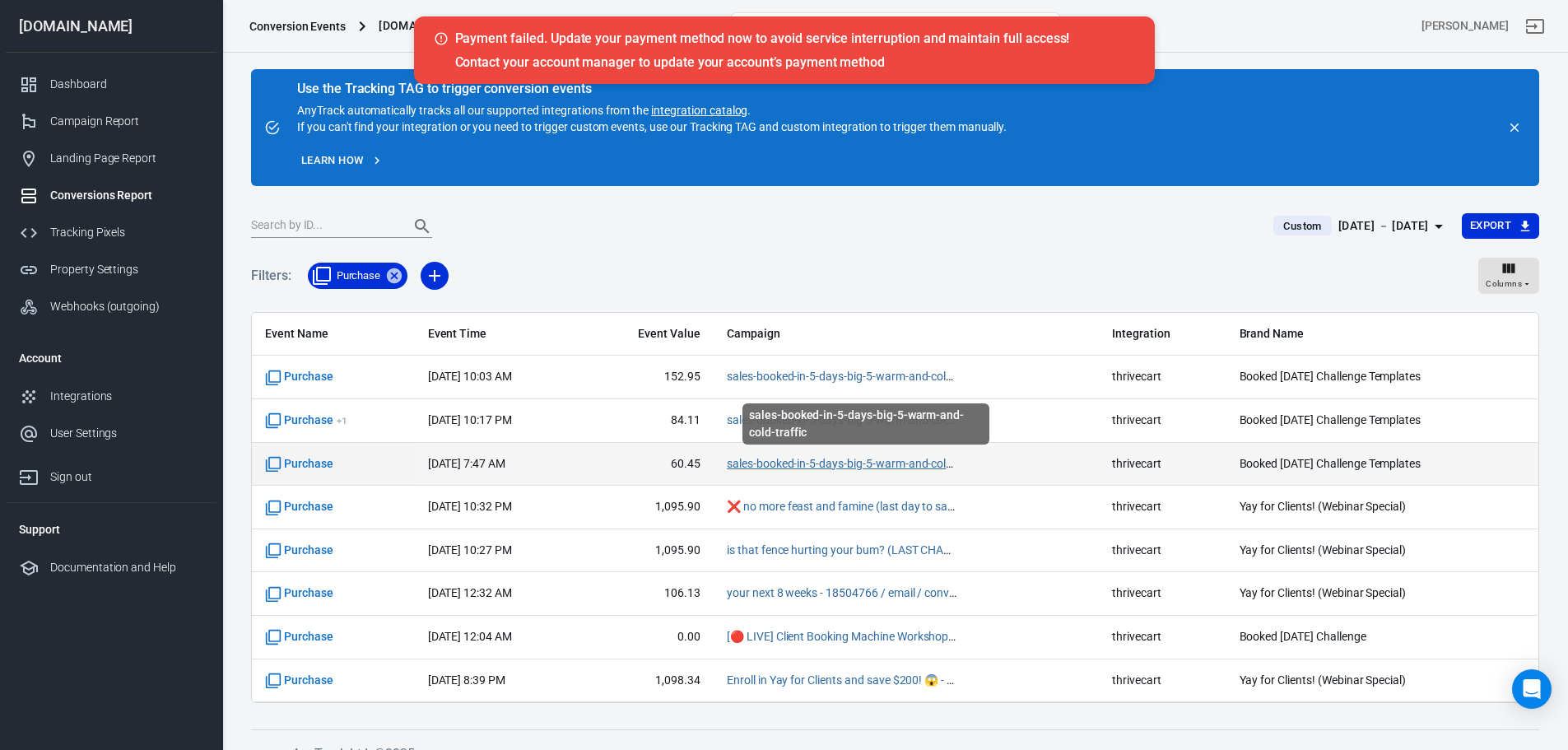
click at [787, 465] on link "sales-booked-in-5-days-big-5-warm-and-cold-traffic" at bounding box center [857, 464] width 260 height 13
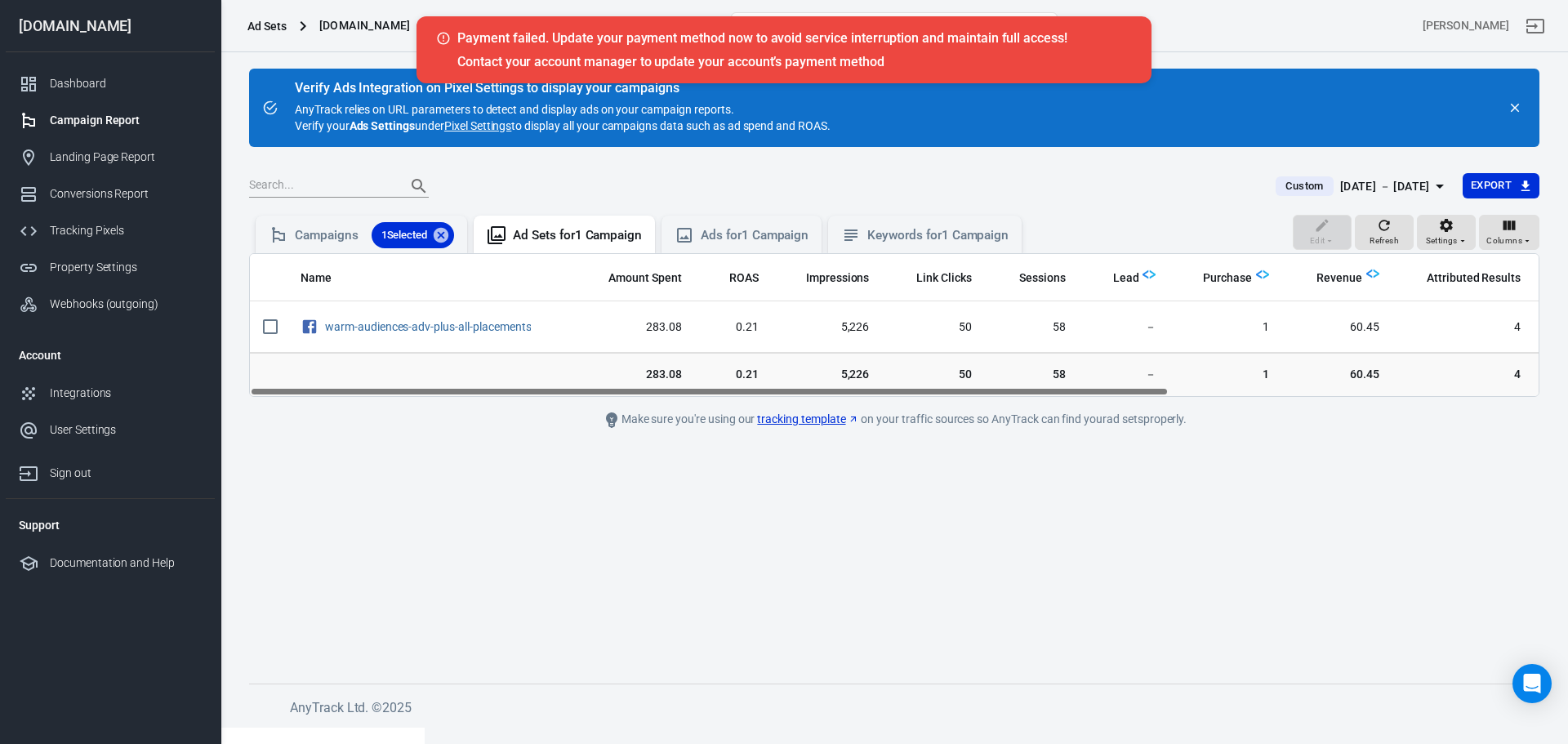
drag, startPoint x: 764, startPoint y: 392, endPoint x: 725, endPoint y: 398, distance: 39.5
click at [725, 398] on main "Verify Ads Integration on Pixel Settings to display your campaigns AnyTrack rel…" at bounding box center [894, 362] width 1291 height 589
click at [760, 236] on div "Ads for 1 Campaign" at bounding box center [754, 236] width 108 height 18
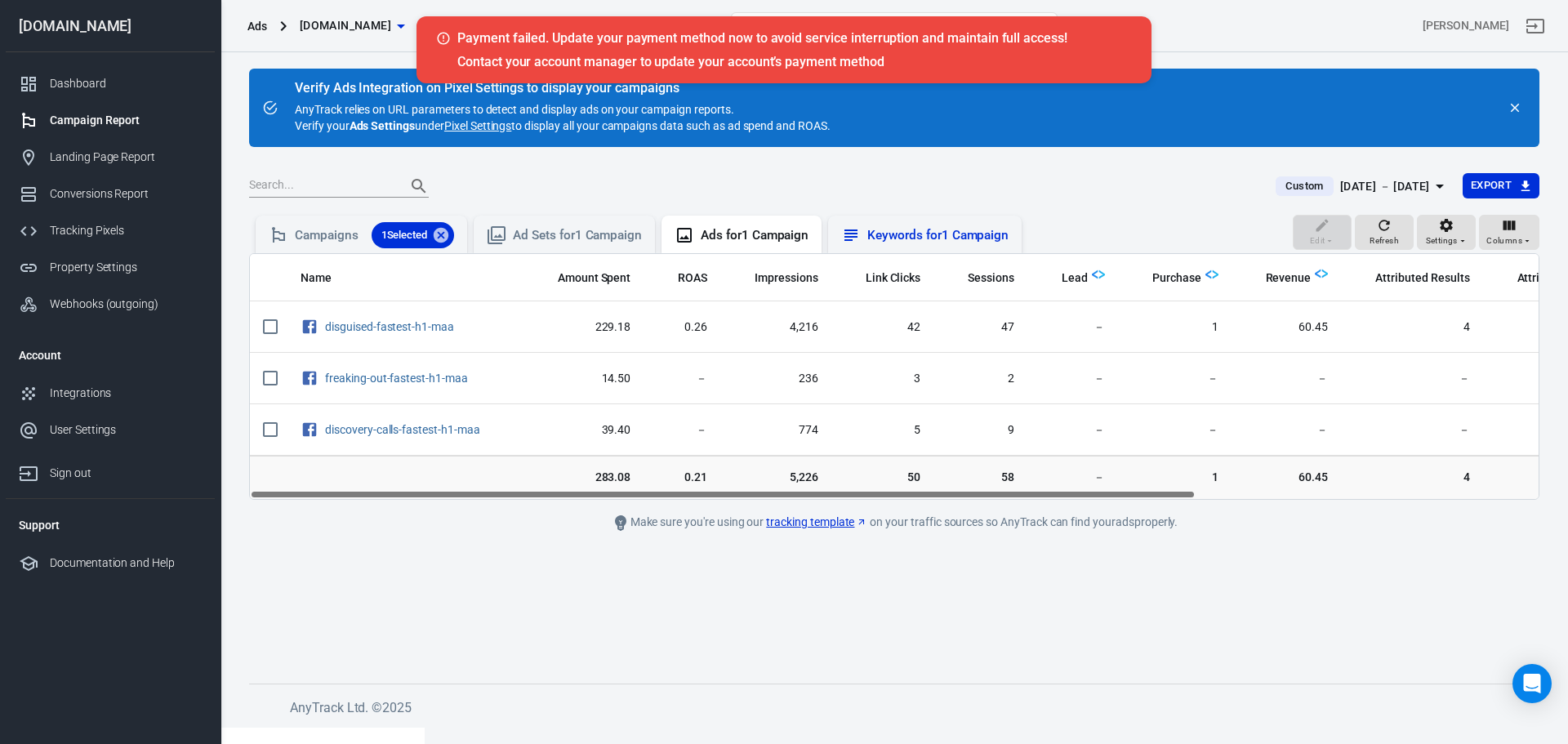
click at [928, 237] on div "Keywords for 1 Campaign" at bounding box center [938, 236] width 141 height 18
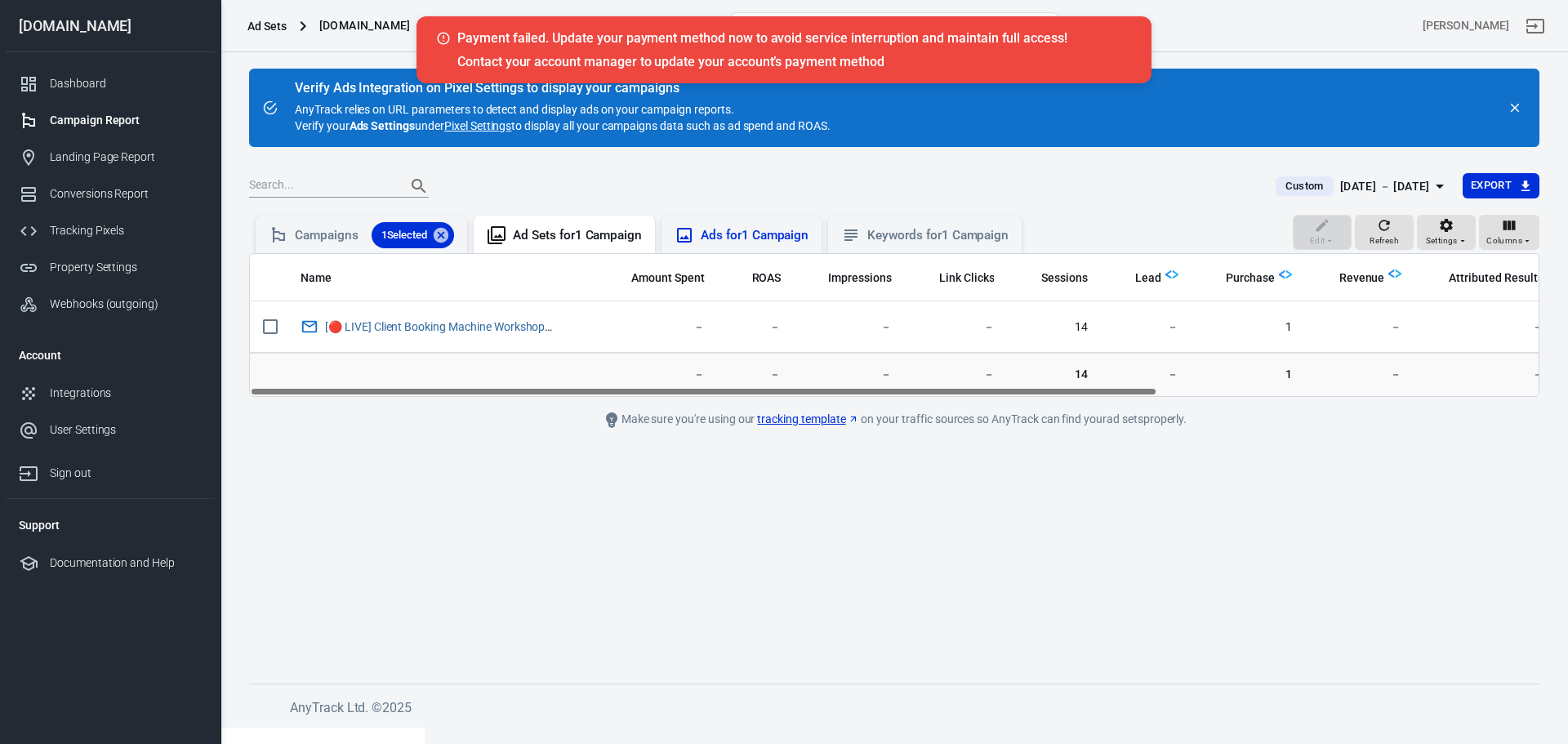
click at [748, 241] on div "Ads for 1 Campaign" at bounding box center [754, 236] width 108 height 18
click at [922, 239] on div "Keywords for 1 Campaign" at bounding box center [938, 236] width 141 height 18
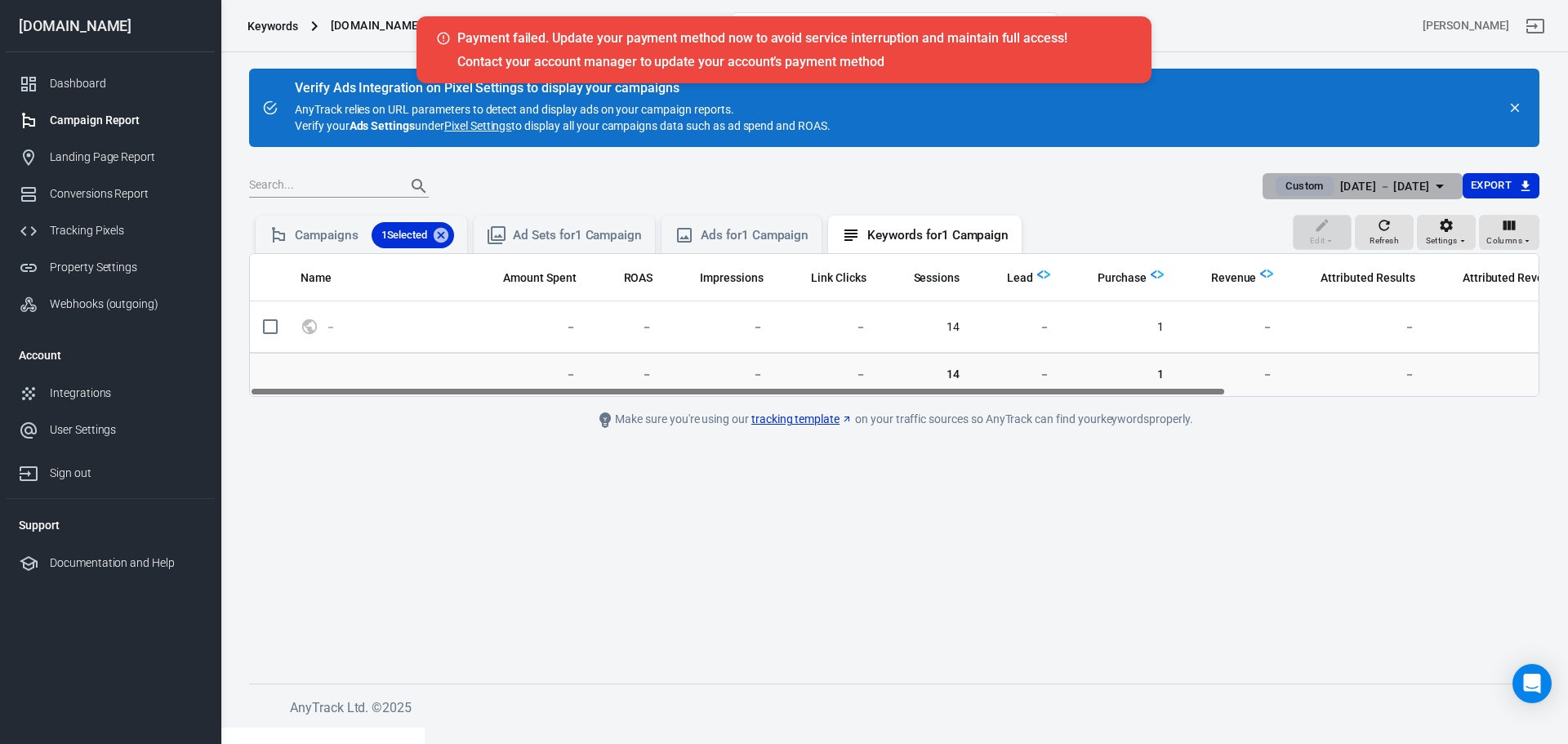
click at [1379, 189] on div "[DATE] － [DATE]" at bounding box center [1385, 187] width 90 height 20
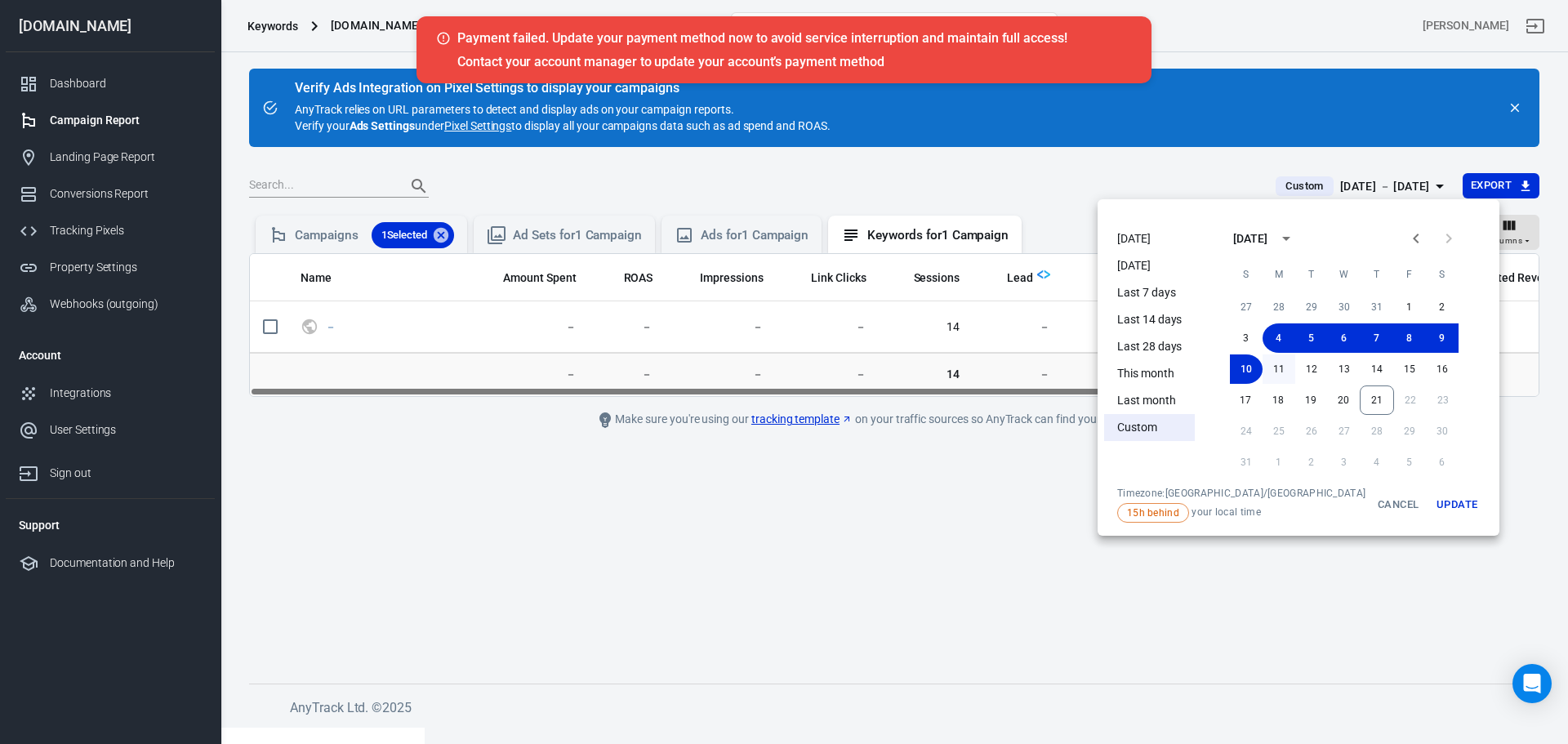
click at [1263, 370] on button "11" at bounding box center [1279, 370] width 32 height 30
click at [1229, 394] on button "17" at bounding box center [1245, 400] width 32 height 30
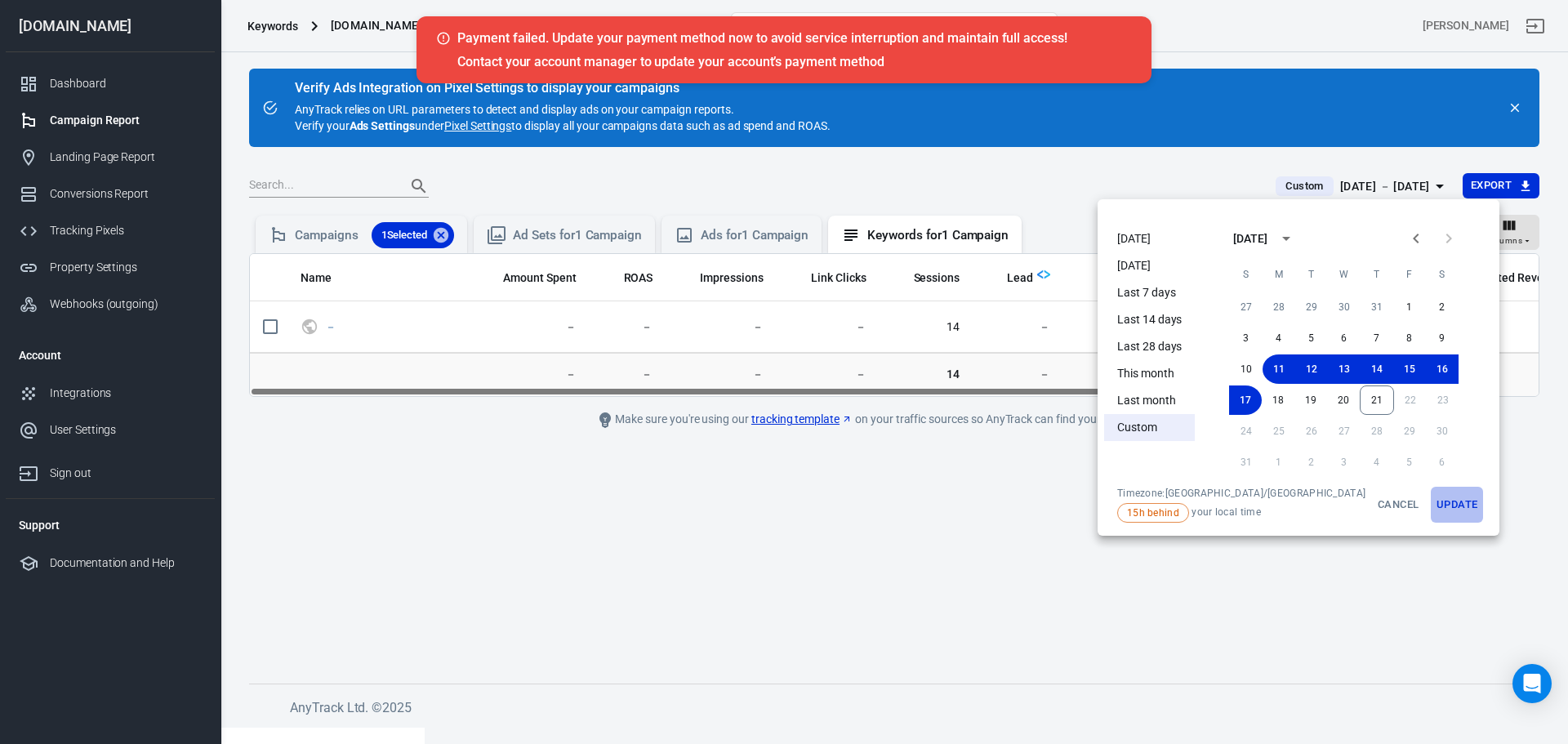
click at [1434, 506] on button "Update" at bounding box center [1457, 505] width 53 height 36
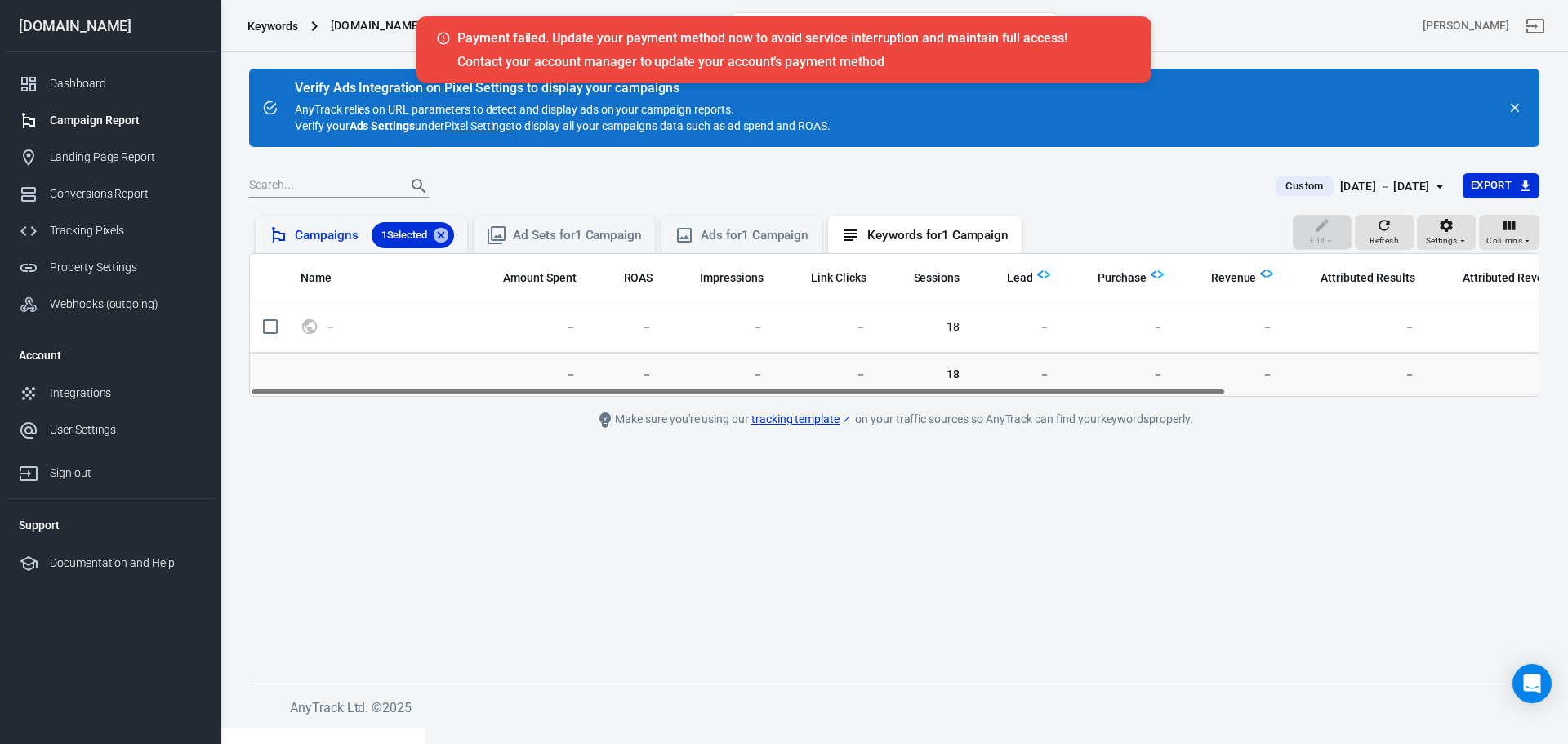
click at [332, 238] on div "Campaigns 1 Selected" at bounding box center [374, 235] width 159 height 26
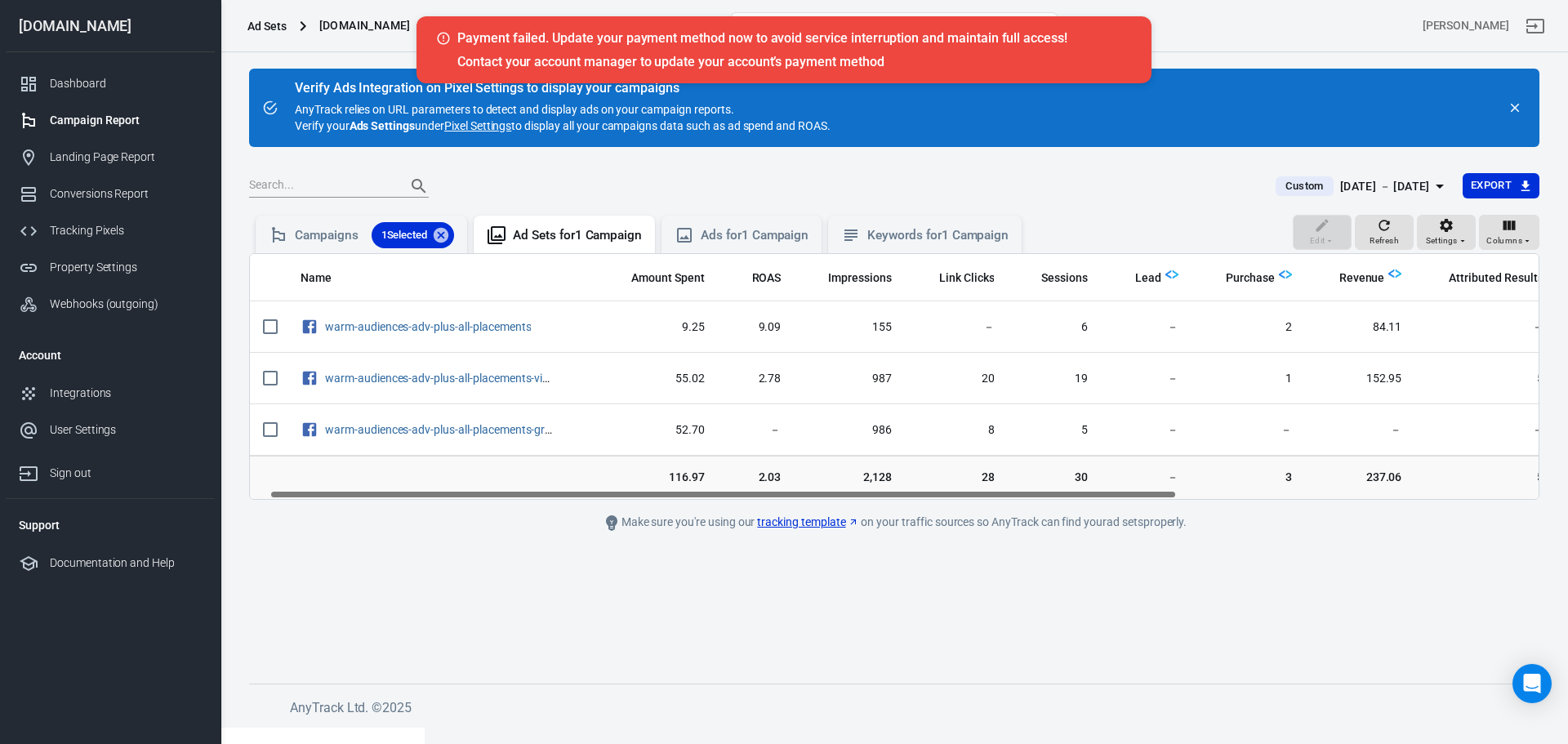
drag, startPoint x: 583, startPoint y: 497, endPoint x: 517, endPoint y: 462, distance: 74.7
click at [547, 497] on div "Name Amount Spent ROAS Impressions Link Clicks Sessions Lead Purchase Revenue A…" at bounding box center [894, 376] width 1289 height 245
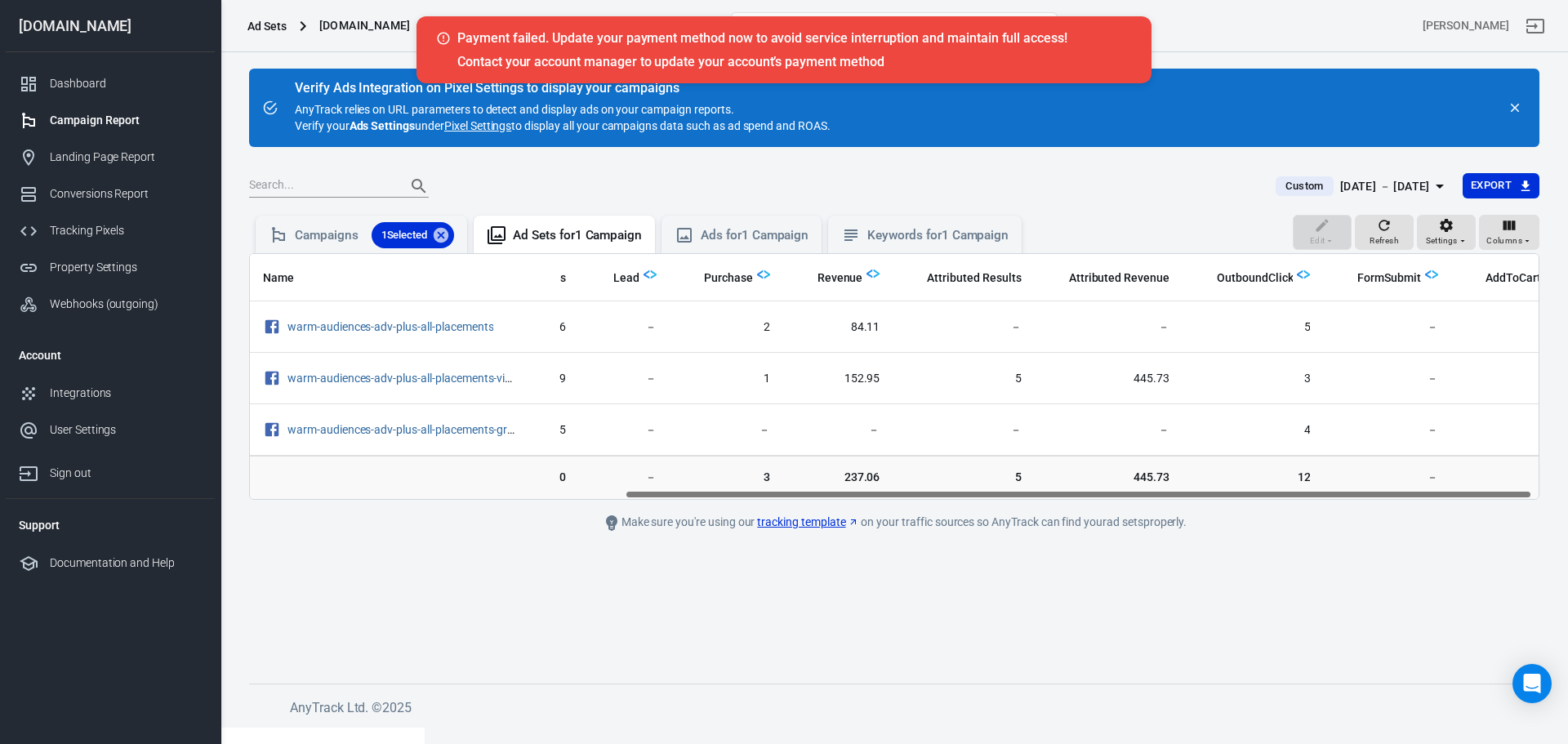
scroll to position [0, 541]
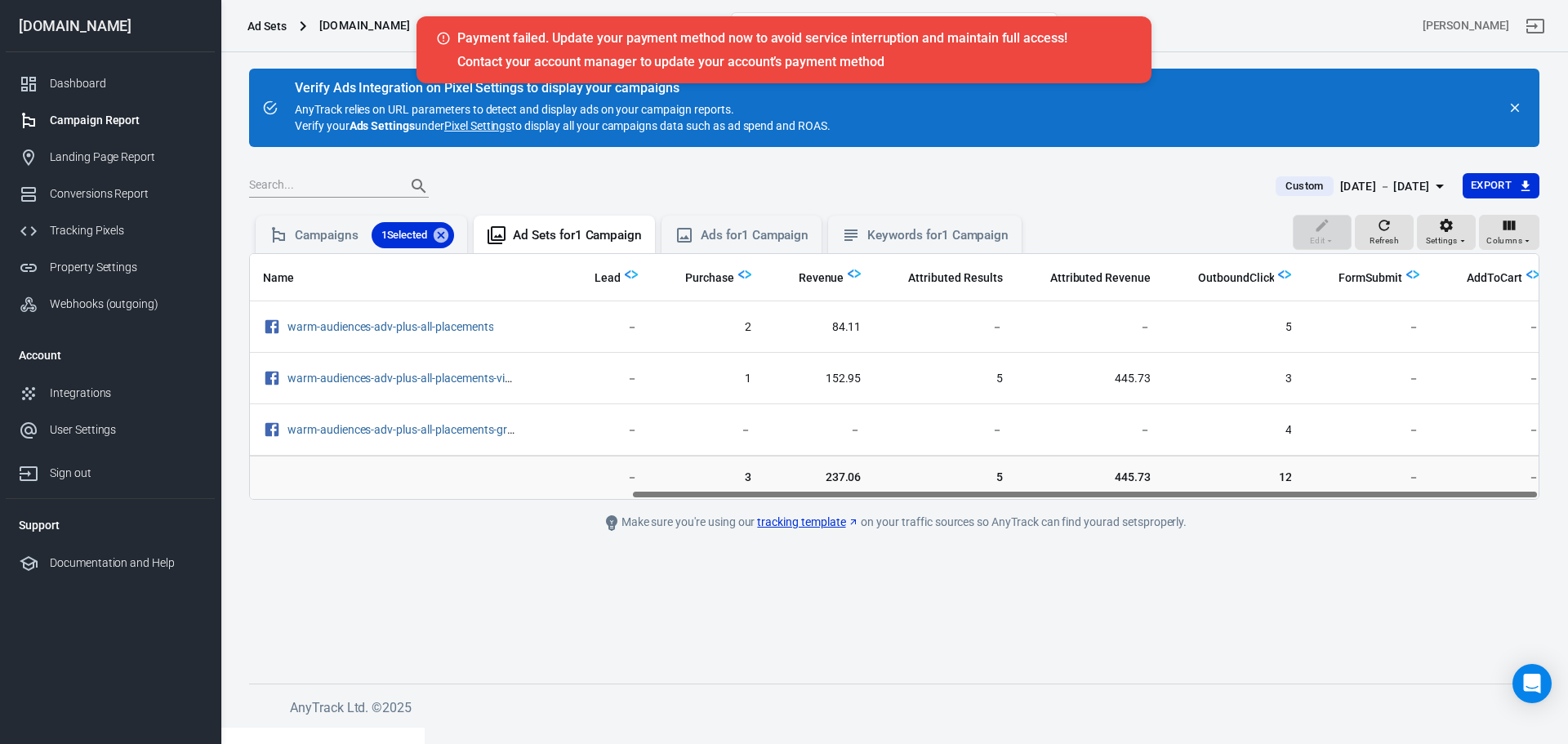
drag, startPoint x: 760, startPoint y: 496, endPoint x: 1208, endPoint y: 516, distance: 448.4
click at [1208, 516] on main "Verify Ads Integration on Pixel Settings to display your campaigns AnyTrack rel…" at bounding box center [894, 362] width 1291 height 589
drag, startPoint x: 1202, startPoint y: 496, endPoint x: 1222, endPoint y: 495, distance: 20.0
click at [1222, 495] on div "Name Amount Spent ROAS Impressions Link Clicks Sessions Lead Purchase Revenue A…" at bounding box center [894, 376] width 1289 height 245
click at [742, 237] on div "Ads for 1 Campaign" at bounding box center [754, 236] width 108 height 18
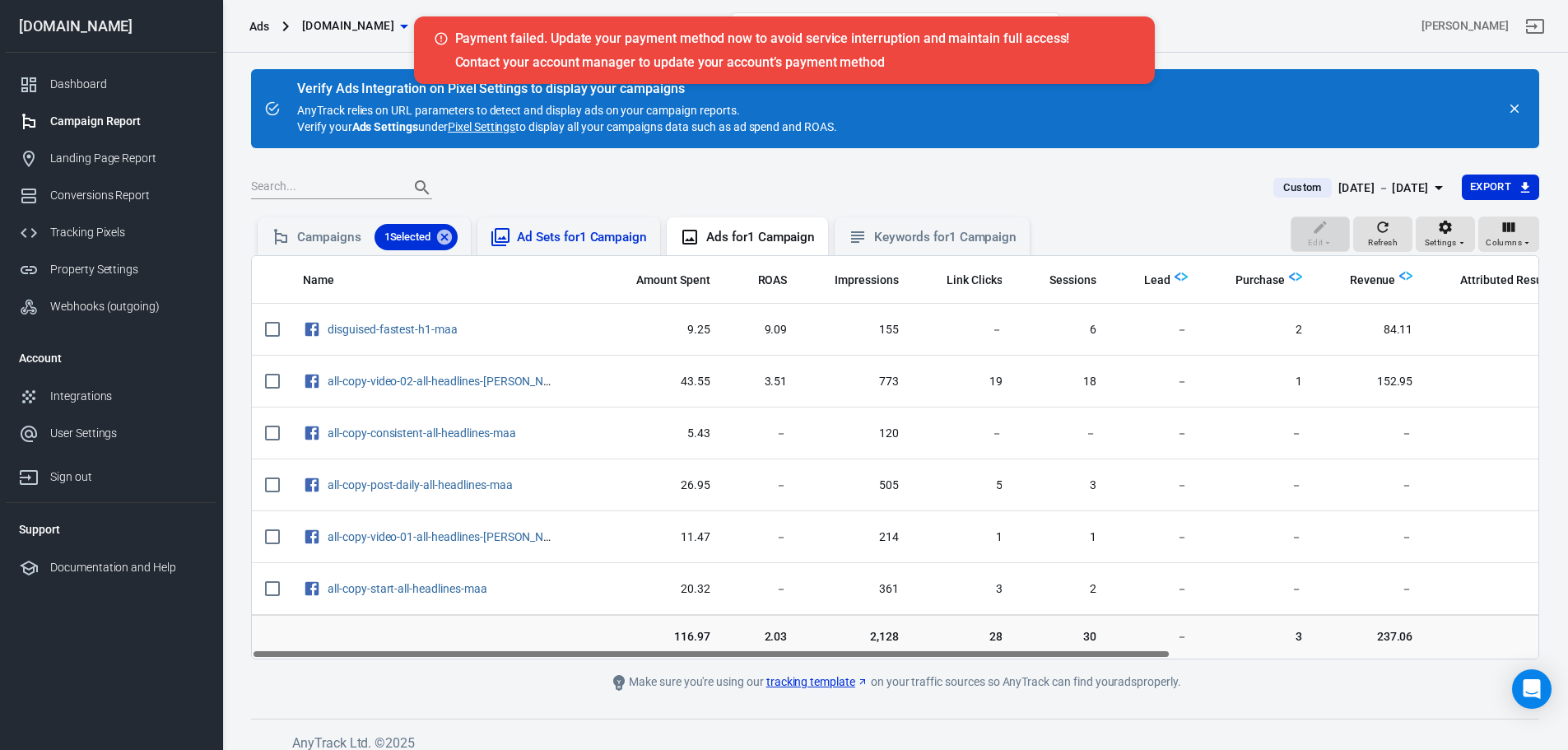
click at [592, 239] on div "Ad Sets for 1 Campaign" at bounding box center [582, 238] width 130 height 18
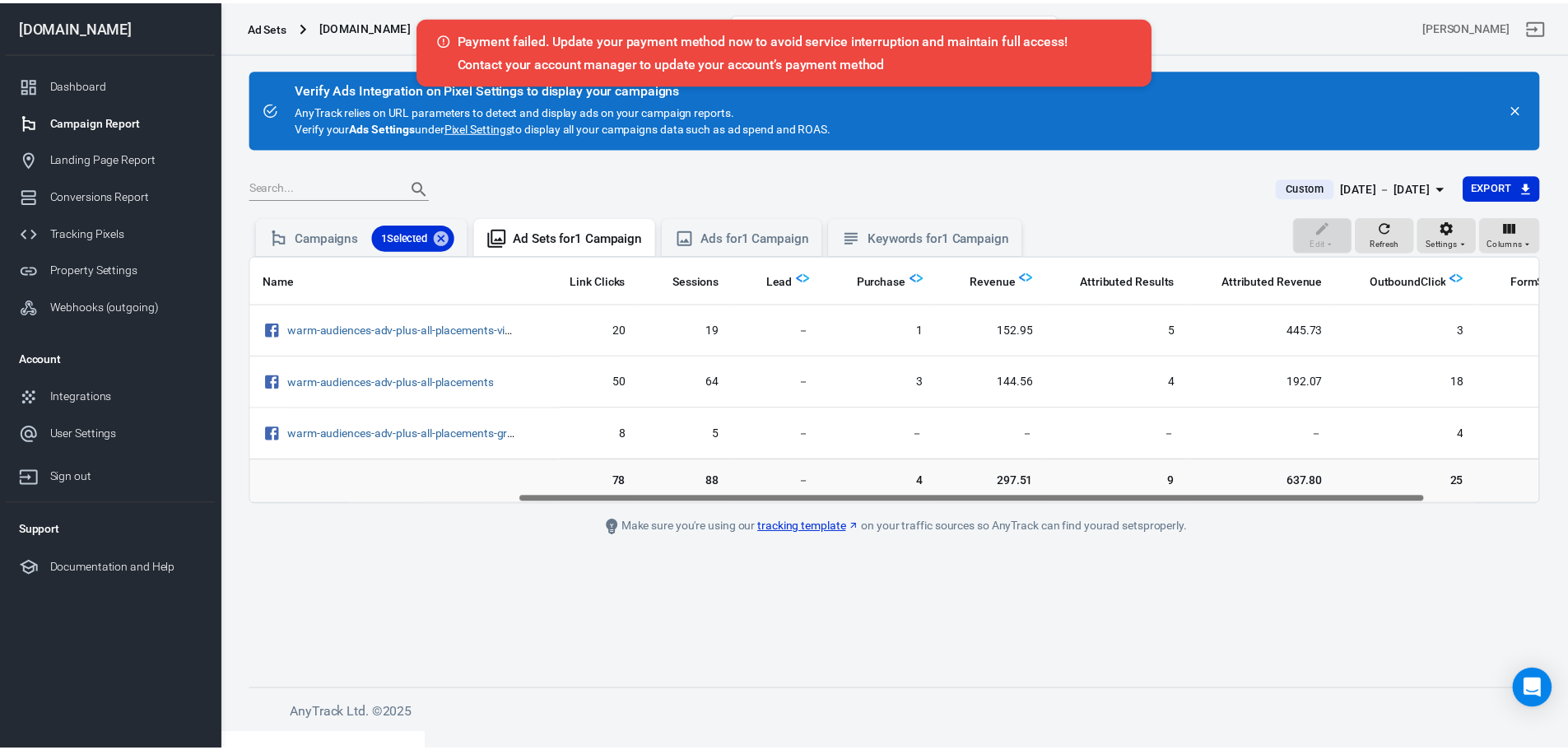
scroll to position [0, 387]
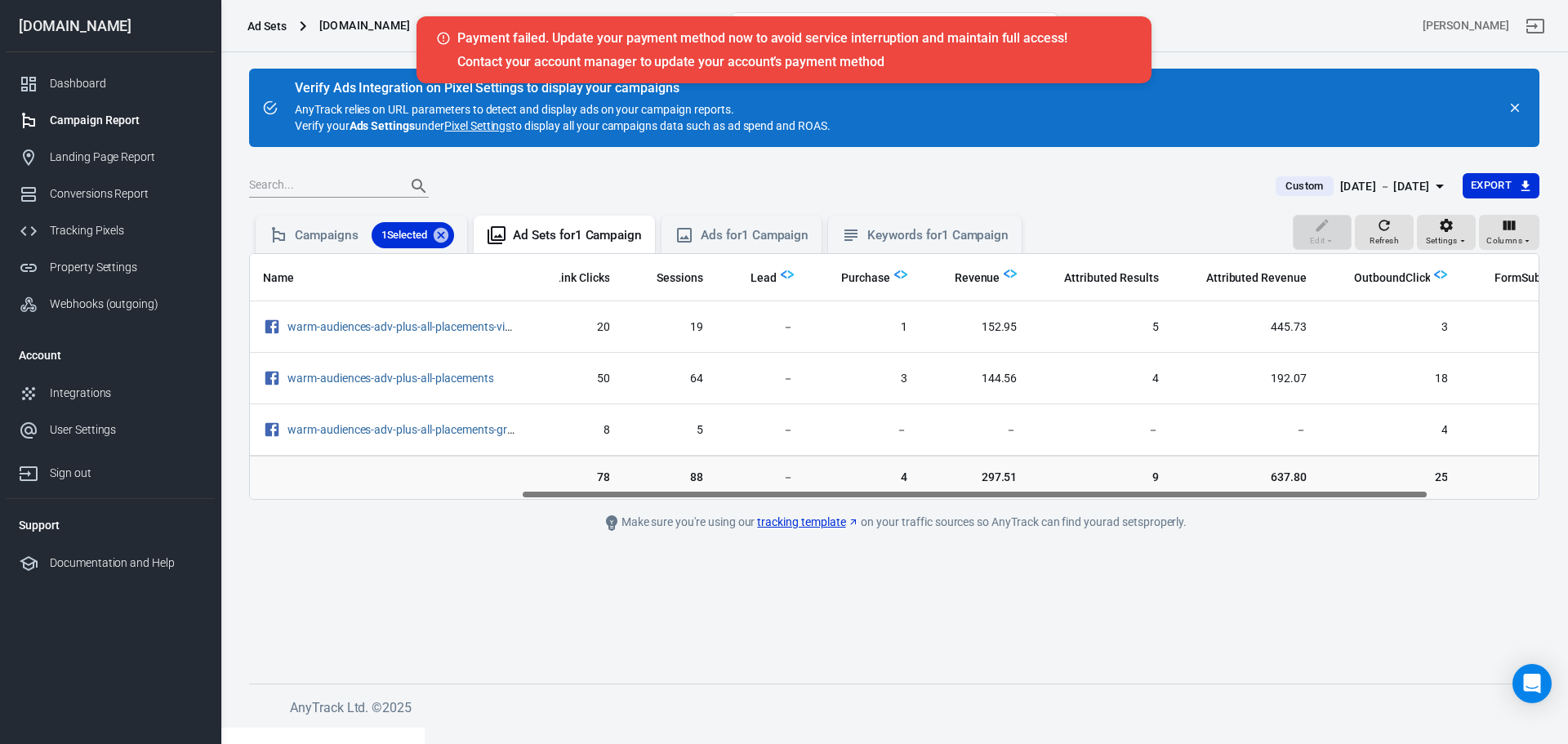
drag, startPoint x: 1079, startPoint y: 496, endPoint x: 1350, endPoint y: 511, distance: 271.4
click at [1350, 511] on main "Verify Ads Integration on Pixel Settings to display your campaigns AnyTrack rel…" at bounding box center [894, 362] width 1291 height 589
click at [770, 236] on div "Ads for 1 Campaign" at bounding box center [754, 236] width 108 height 18
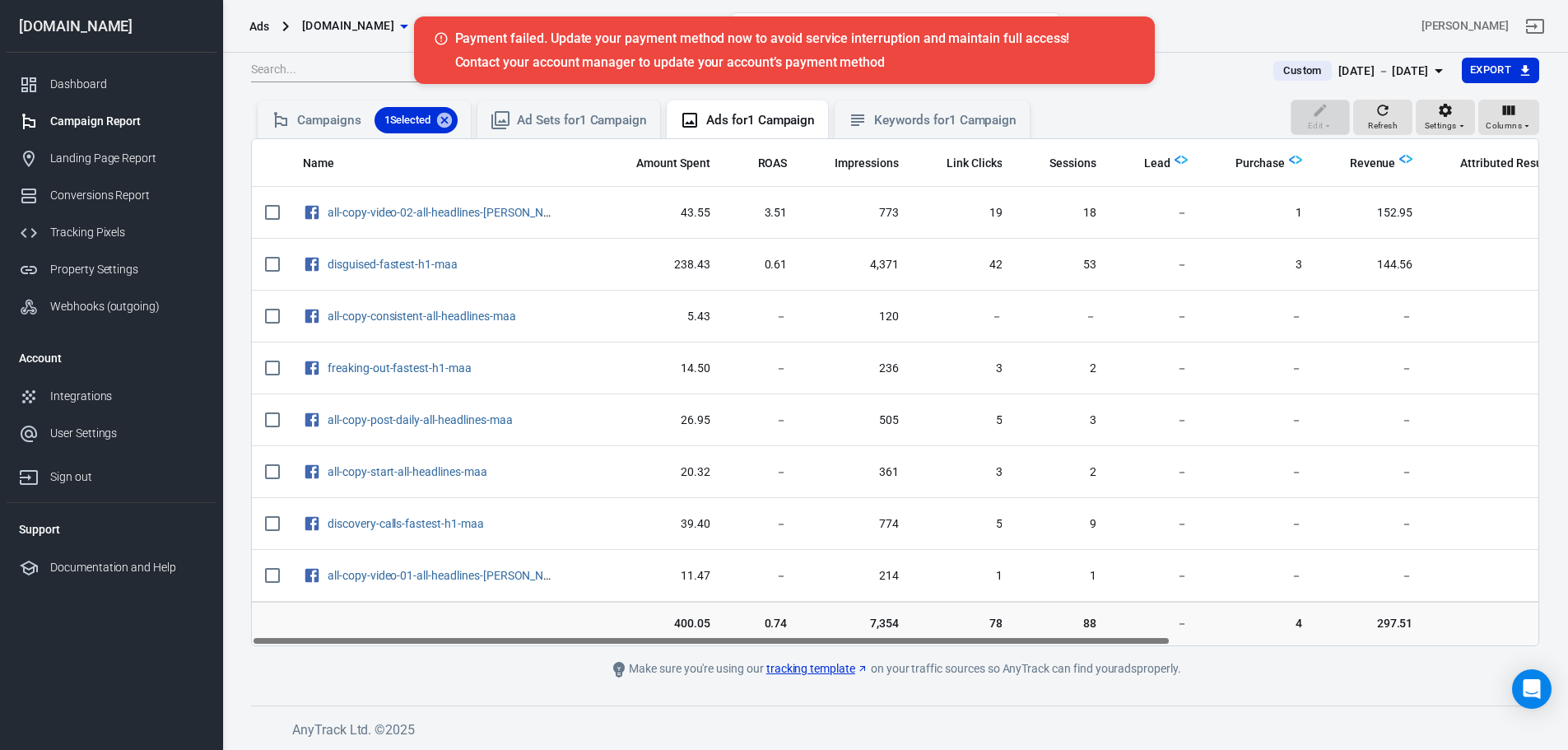
drag, startPoint x: 1140, startPoint y: 641, endPoint x: 1111, endPoint y: 637, distance: 29.3
click at [1122, 640] on div "Name Amount Spent ROAS Impressions Link Clicks Sessions Lead Purchase Revenue A…" at bounding box center [896, 392] width 1287 height 507
drag, startPoint x: 1152, startPoint y: 640, endPoint x: 825, endPoint y: 635, distance: 327.0
click at [827, 635] on div "Name Amount Spent ROAS Impressions Link Clicks Sessions Lead Purchase Revenue A…" at bounding box center [895, 392] width 1288 height 508
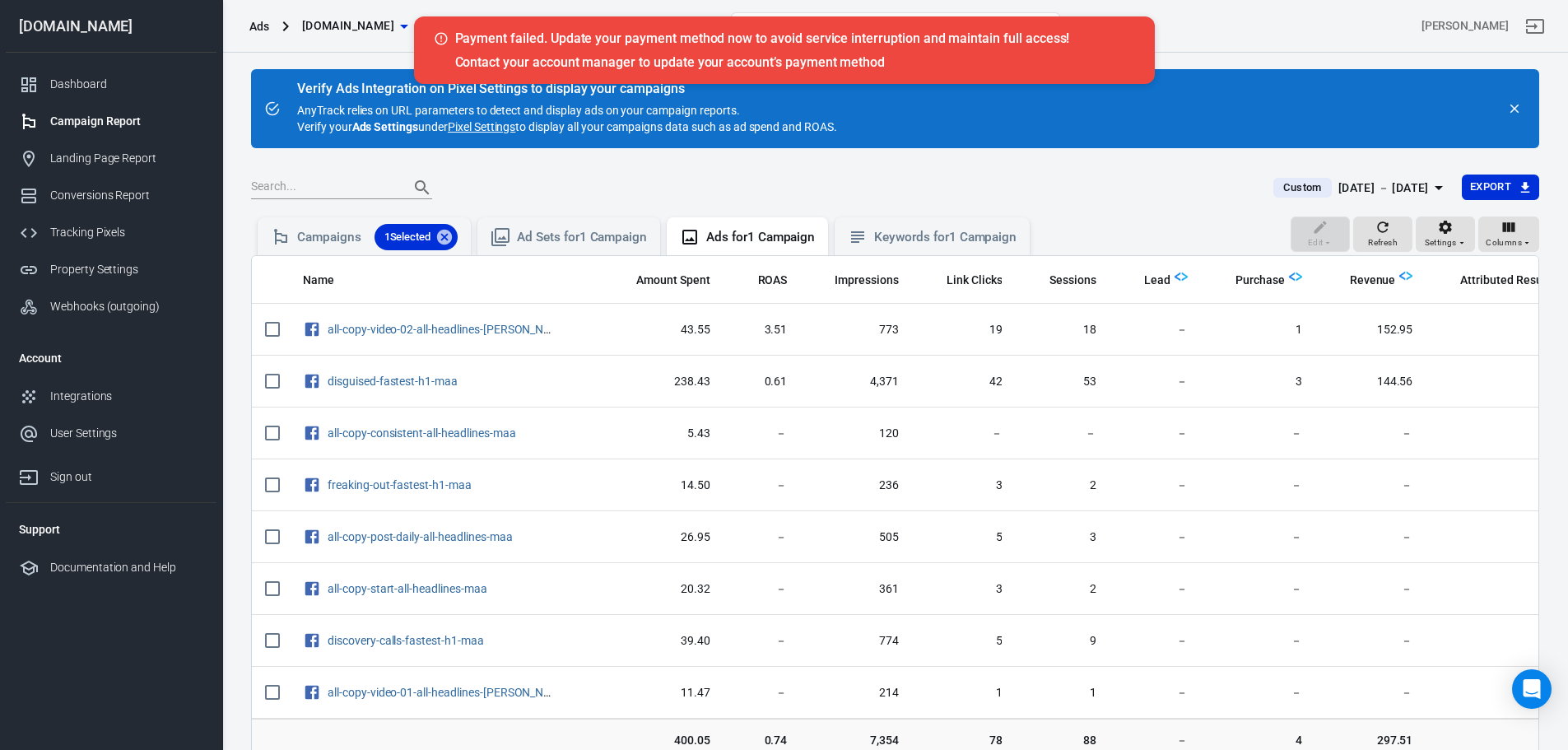
click at [712, 48] on div "Payment failed. Update your payment method now to avoid service interruption an…" at bounding box center [784, 50] width 701 height 41
click at [131, 436] on div "User Settings" at bounding box center [127, 433] width 153 height 18
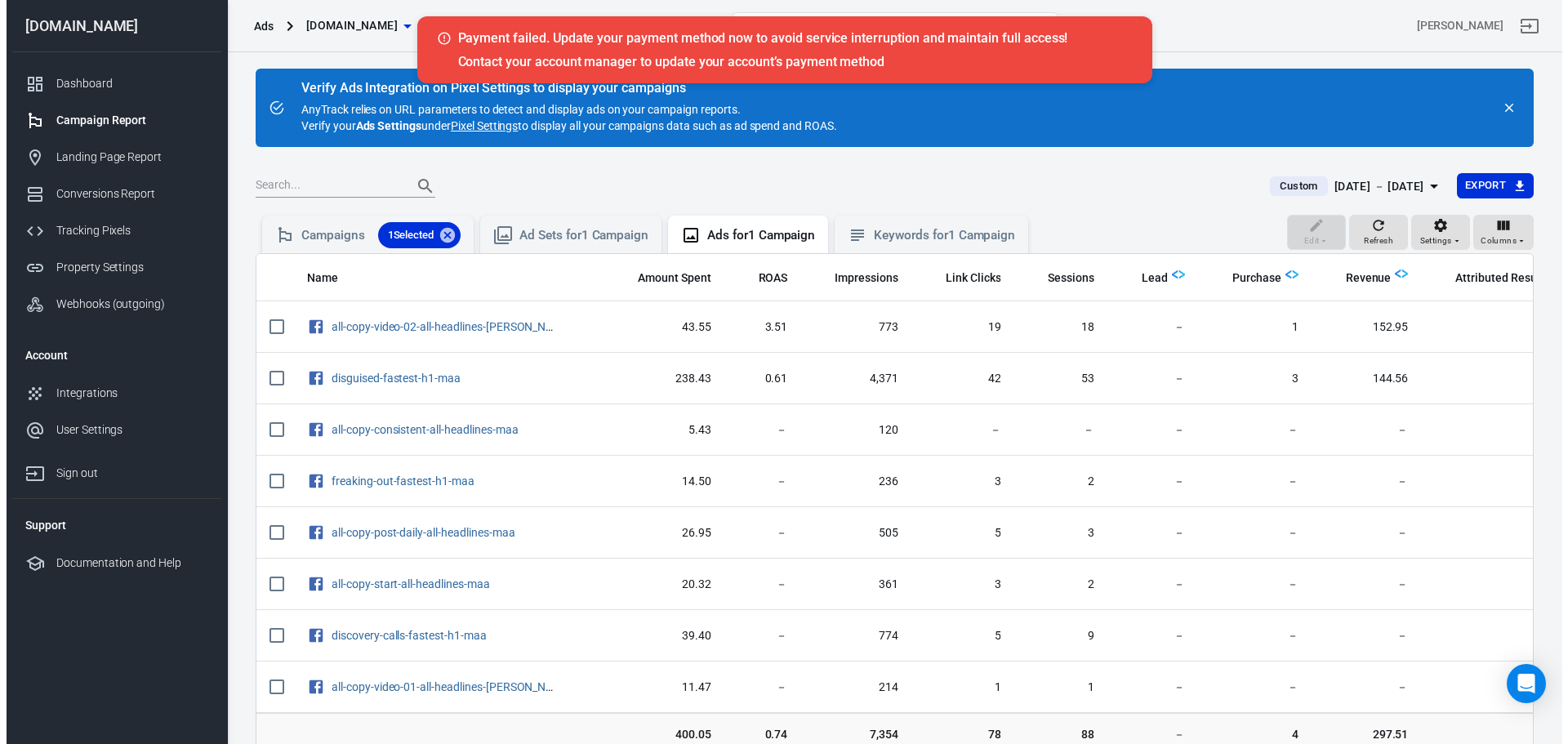
scroll to position [81, 0]
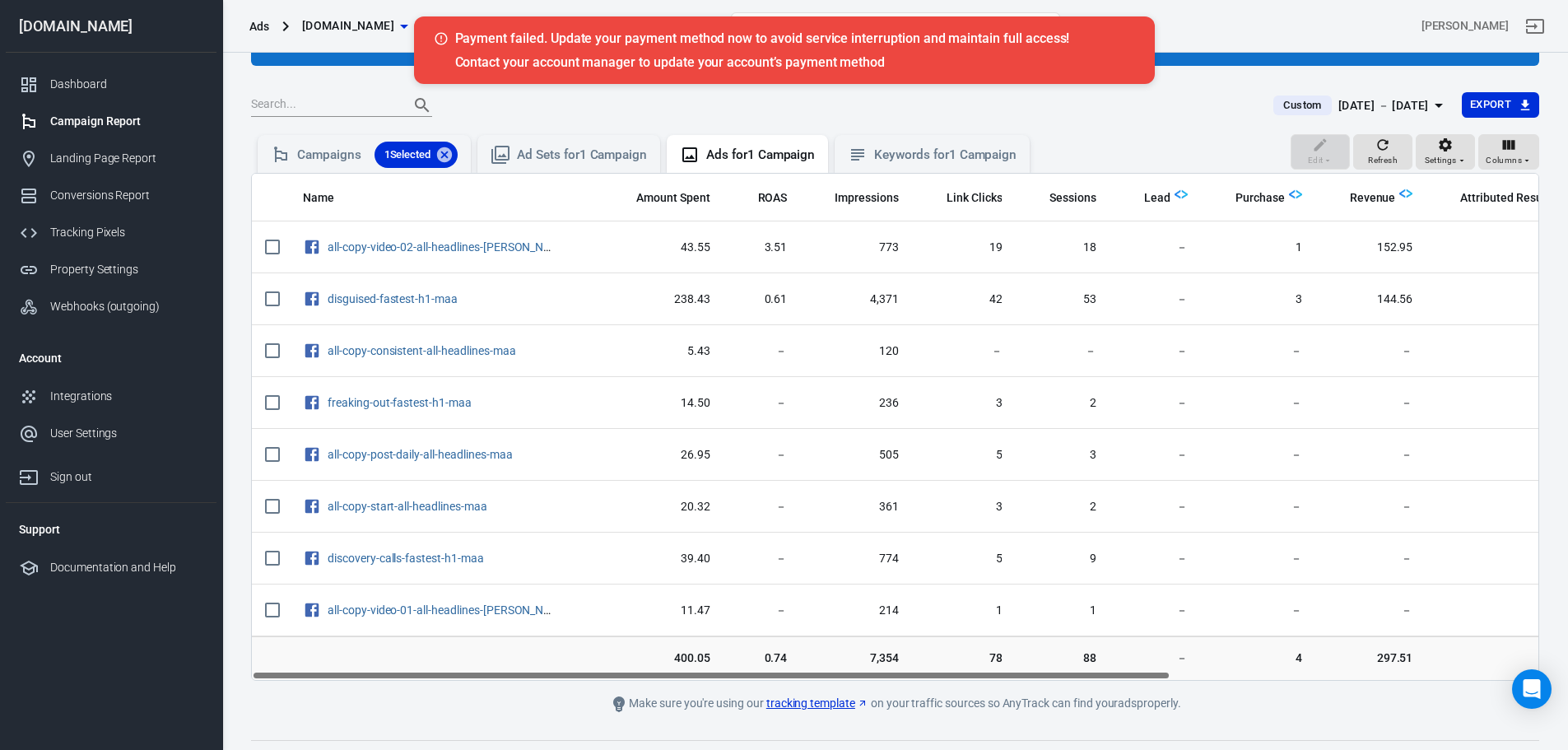
click at [1367, 98] on div "[DATE] － [DATE]" at bounding box center [1383, 106] width 90 height 20
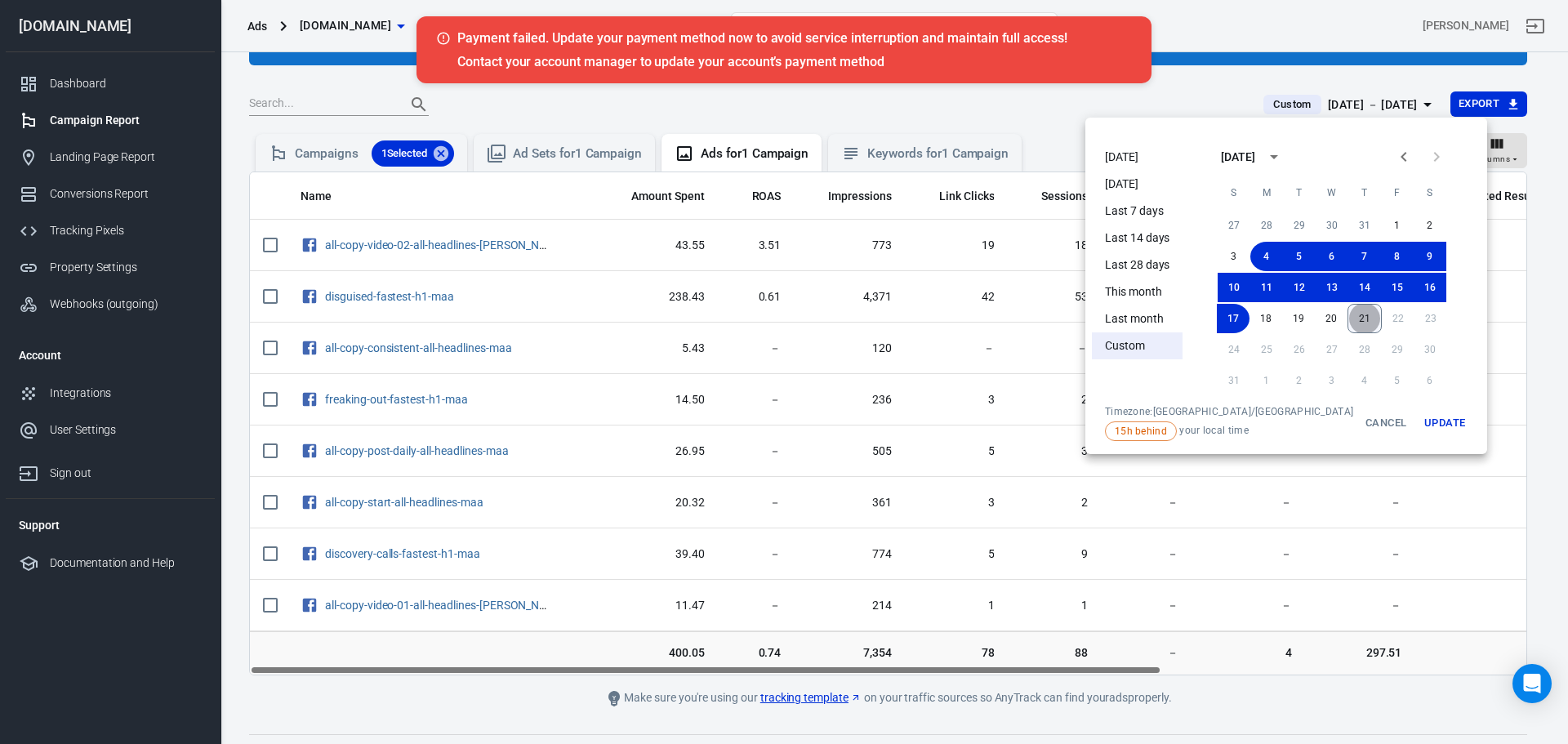
click at [1348, 321] on button "21" at bounding box center [1365, 319] width 34 height 30
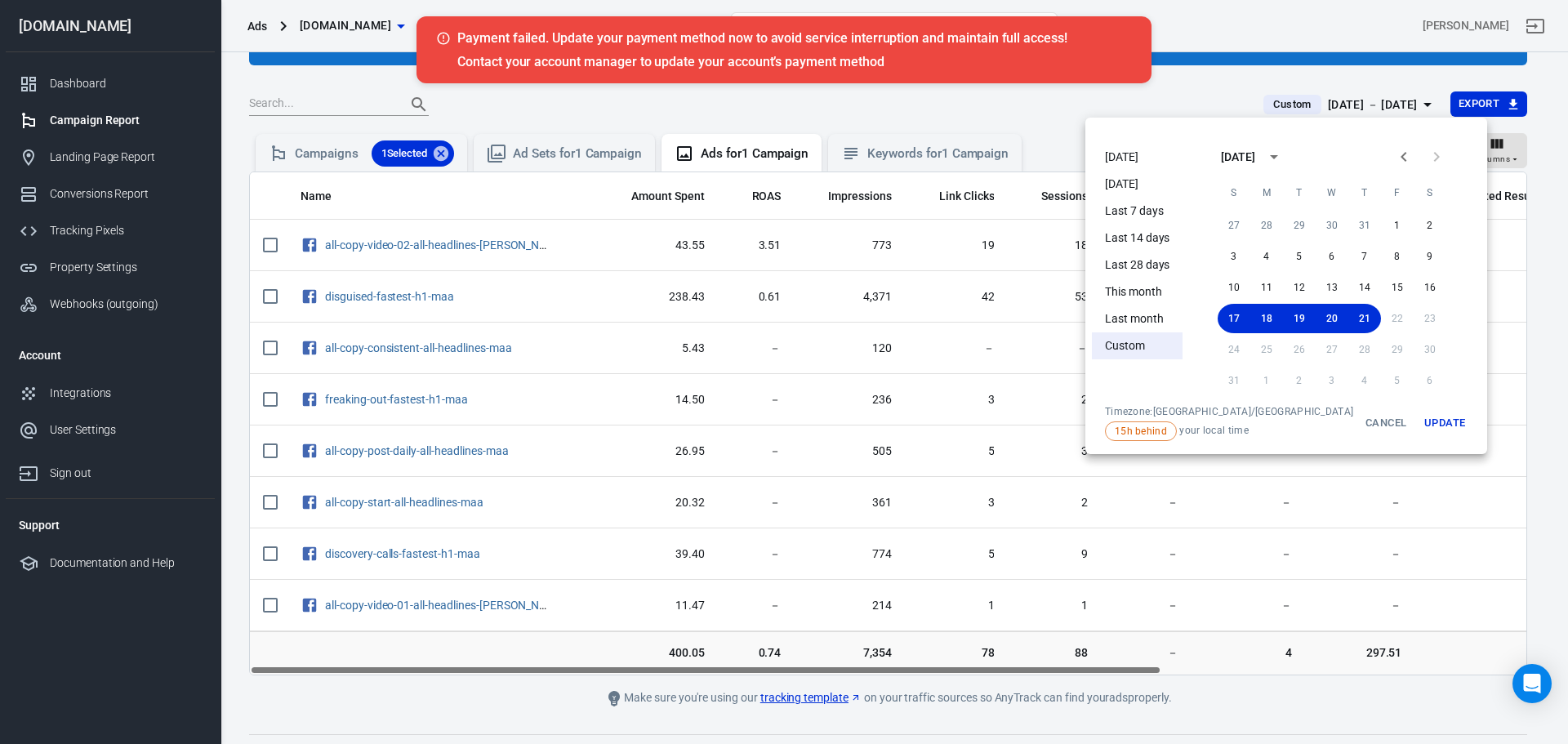
click at [1419, 428] on button "Update" at bounding box center [1445, 422] width 53 height 36
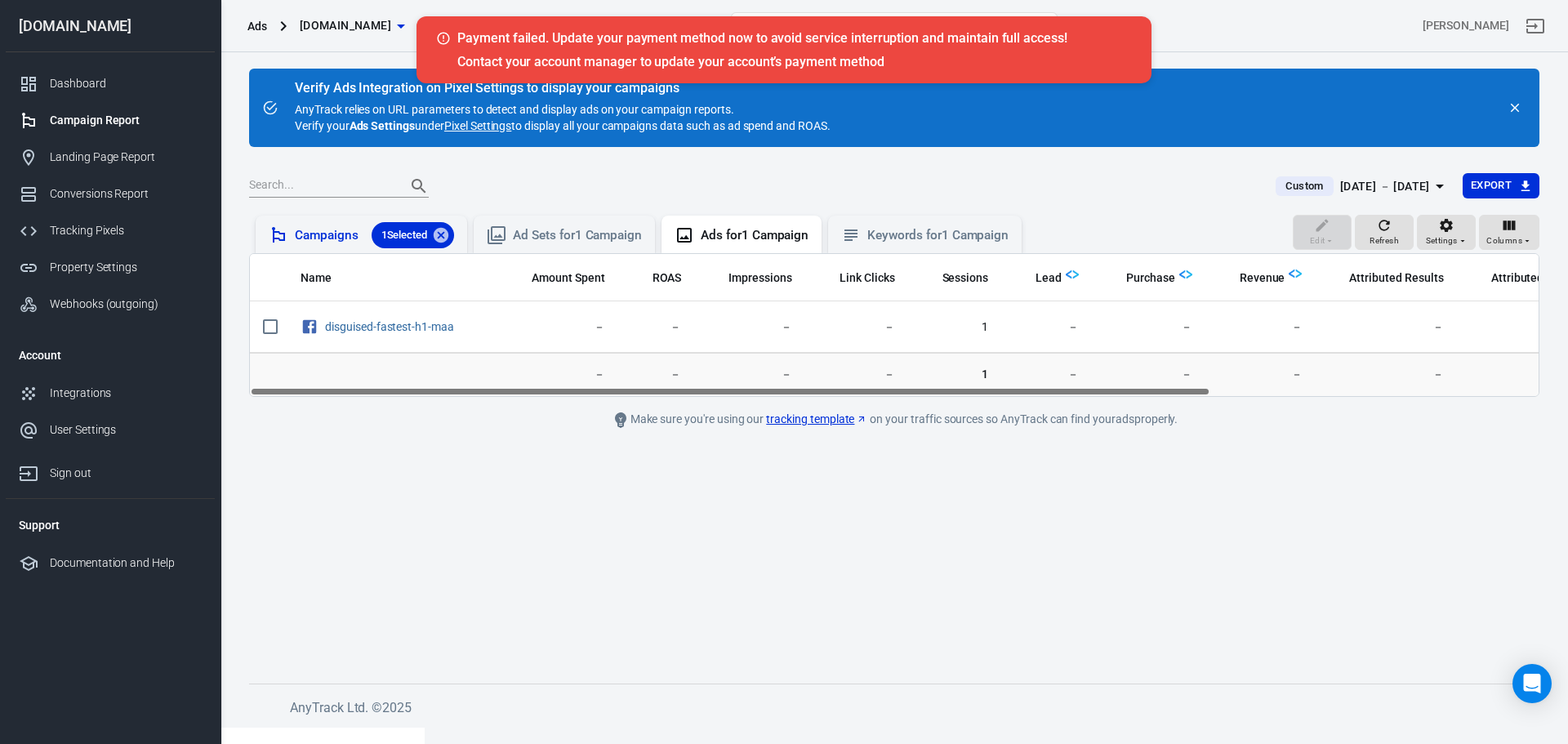
click at [318, 241] on div "Campaigns 1 Selected" at bounding box center [374, 235] width 159 height 26
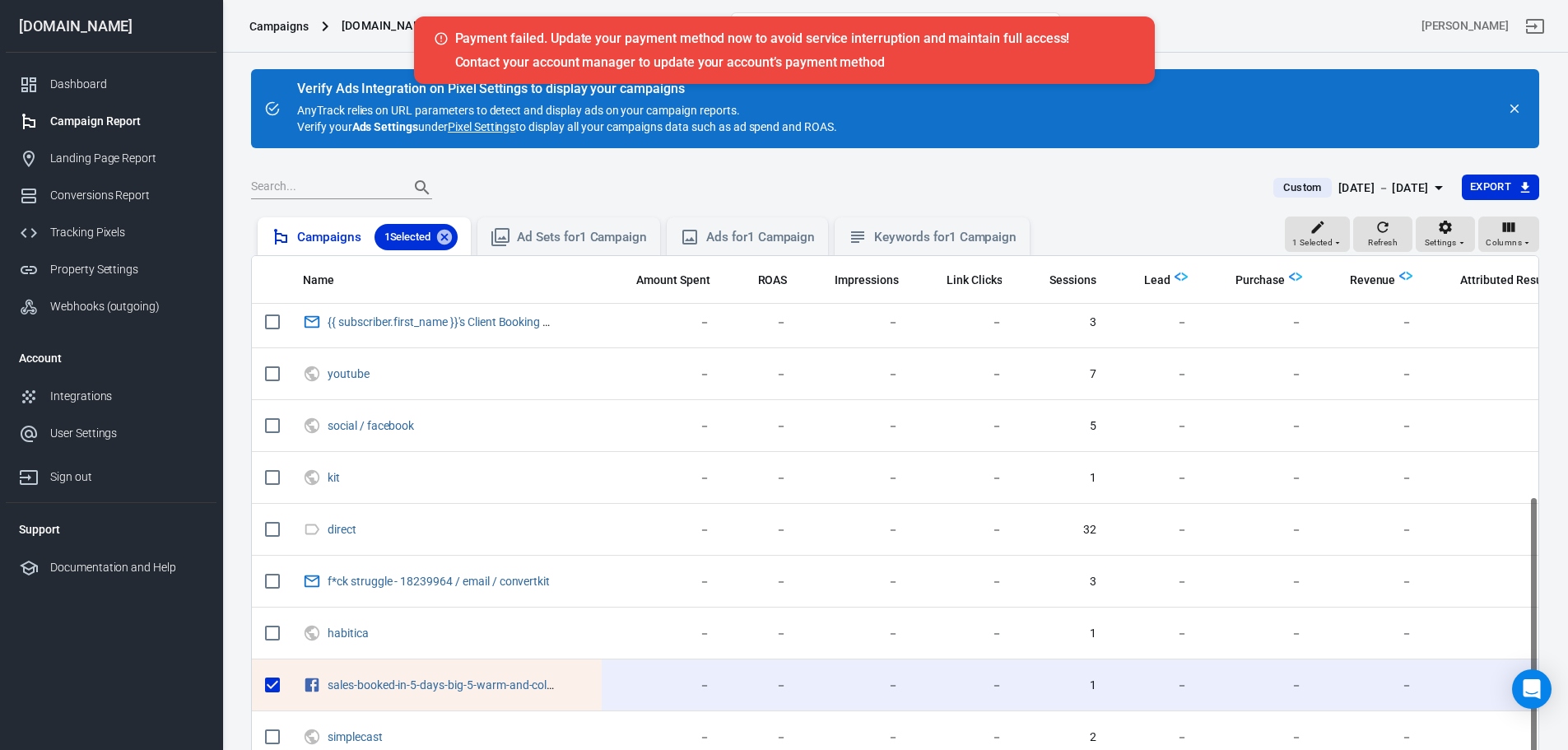
scroll to position [430, 0]
